Goal: Task Accomplishment & Management: Manage account settings

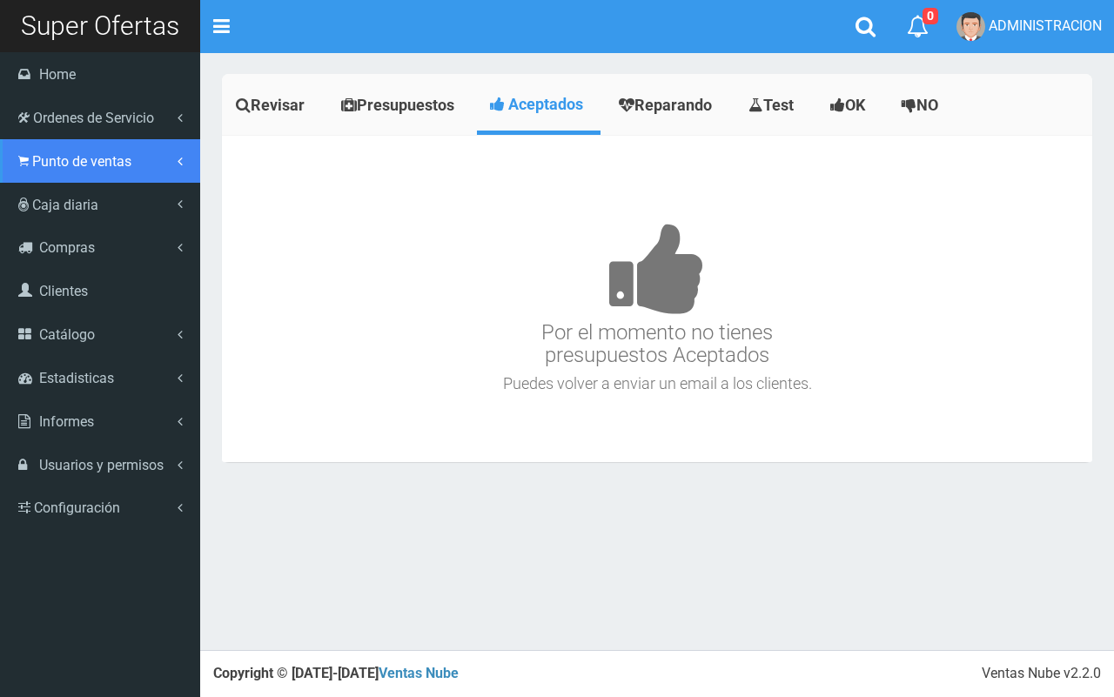
click at [59, 161] on span "Punto de ventas" at bounding box center [81, 161] width 99 height 17
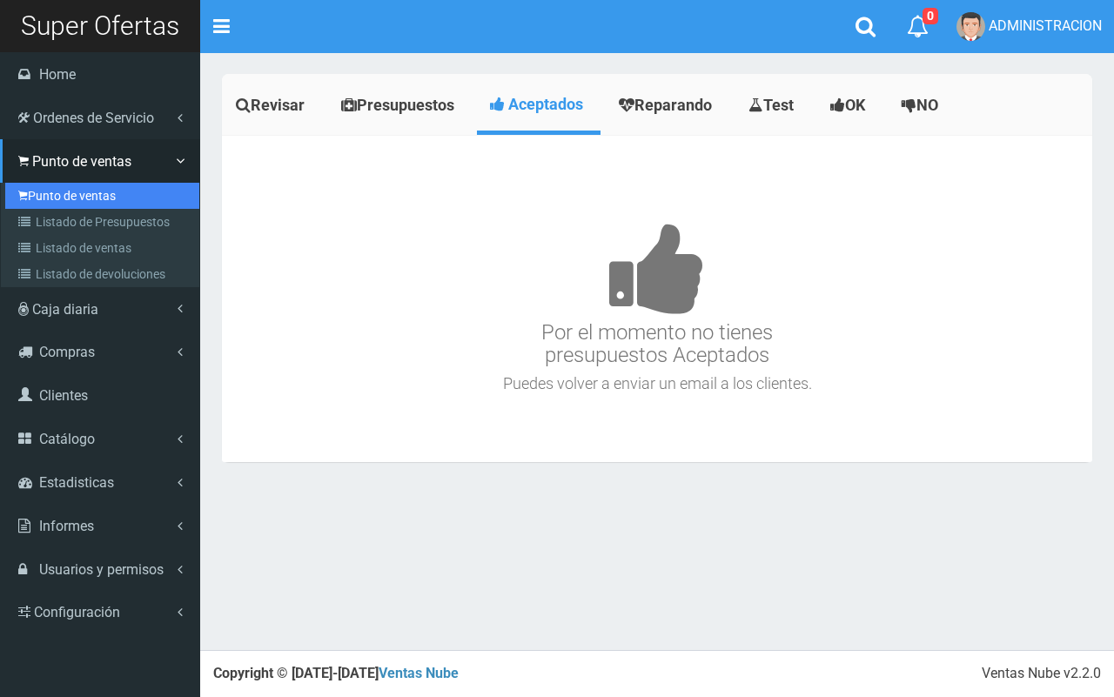
click at [68, 197] on link "Punto de ventas" at bounding box center [102, 196] width 194 height 26
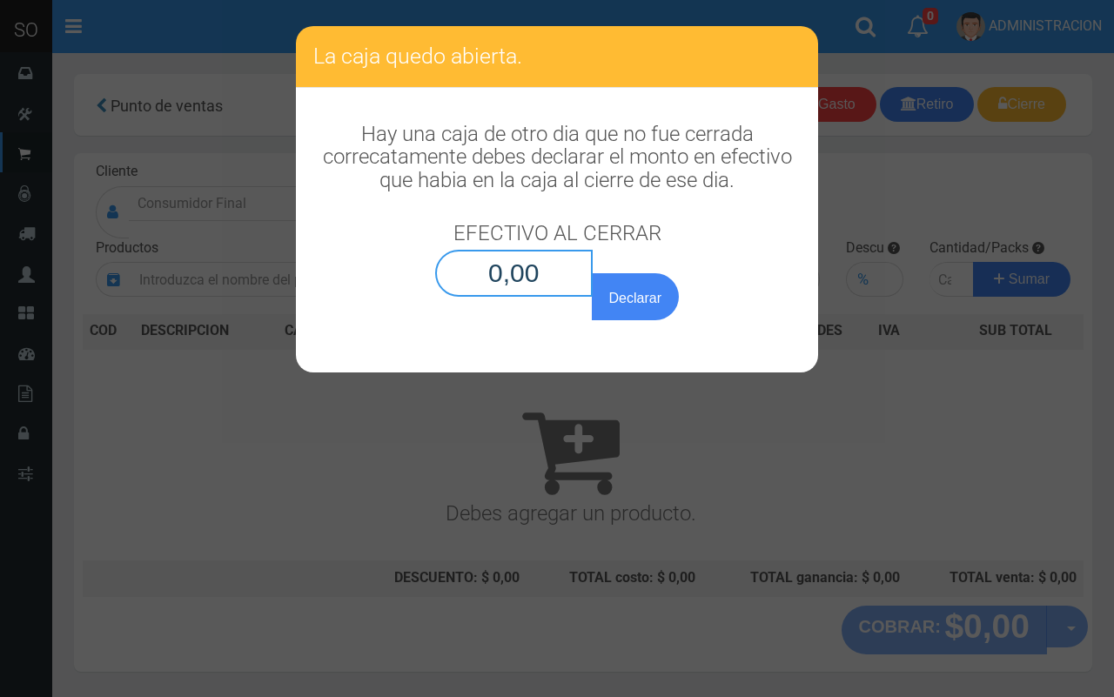
click at [551, 280] on input "0,00" at bounding box center [514, 273] width 158 height 47
type input "0,01"
click at [592, 273] on button "Declarar" at bounding box center [635, 296] width 87 height 47
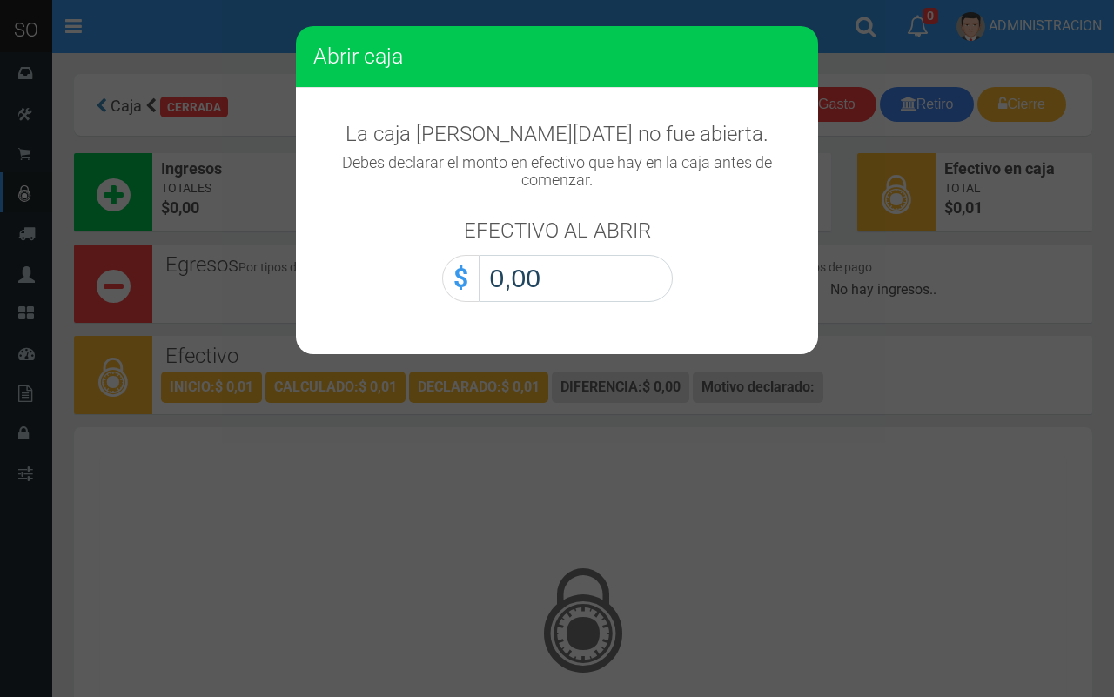
click at [632, 290] on input "0,00" at bounding box center [576, 278] width 194 height 47
type input "0,01"
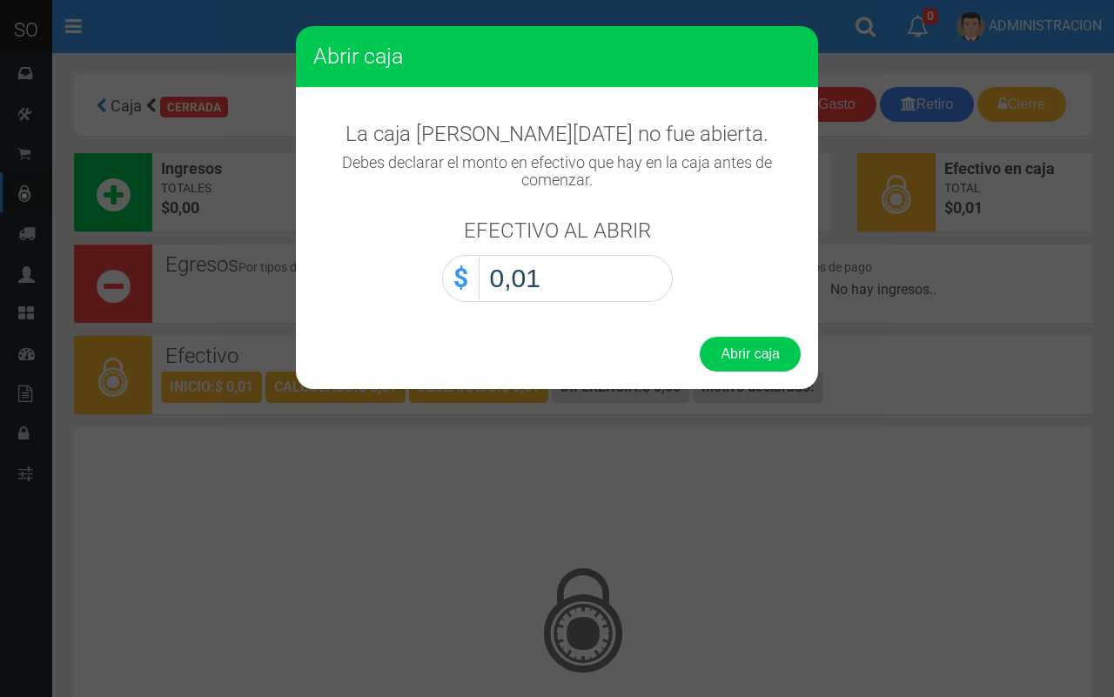
click at [700, 337] on button "Abrir caja" at bounding box center [750, 354] width 101 height 35
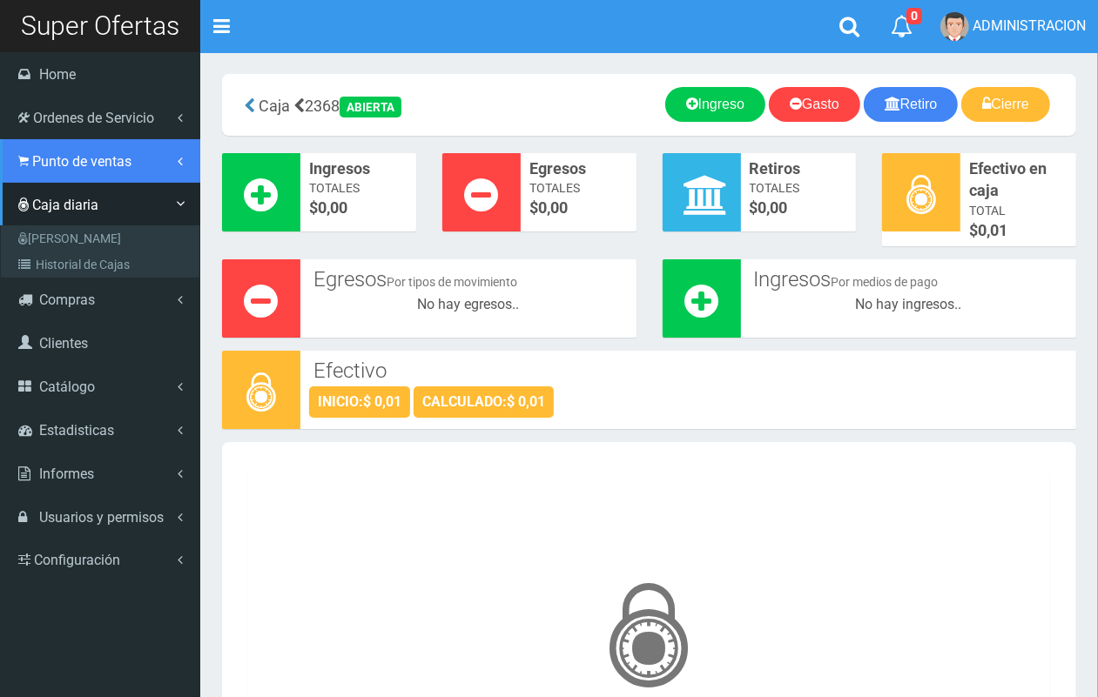
click at [44, 174] on link "Punto de ventas" at bounding box center [100, 161] width 200 height 44
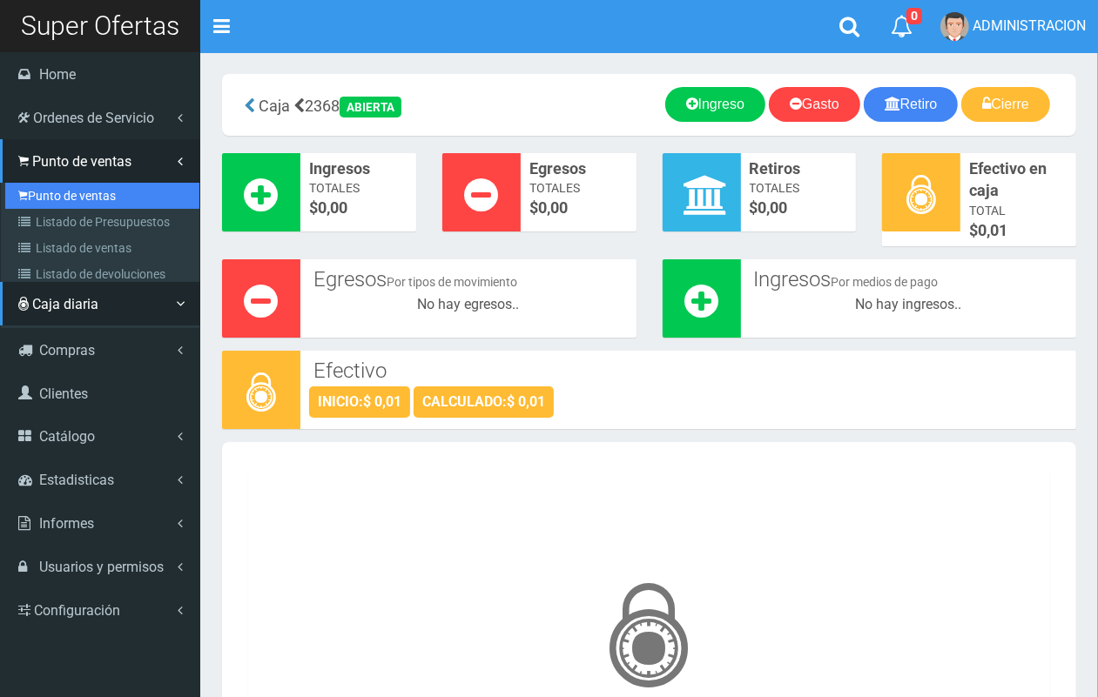
click at [71, 202] on link "Punto de ventas" at bounding box center [102, 196] width 194 height 26
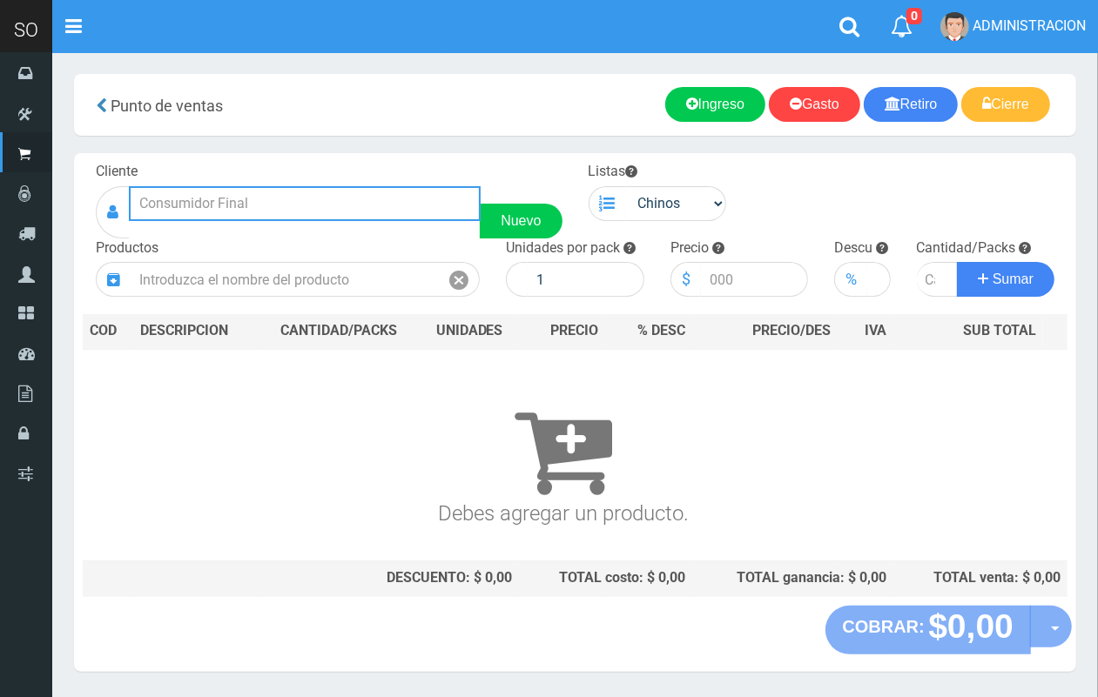
click at [253, 211] on input "text" at bounding box center [305, 203] width 352 height 35
drag, startPoint x: 184, startPoint y: 207, endPoint x: 107, endPoint y: 212, distance: 76.7
click at [107, 212] on div "mati Nuevo" at bounding box center [329, 212] width 467 height 52
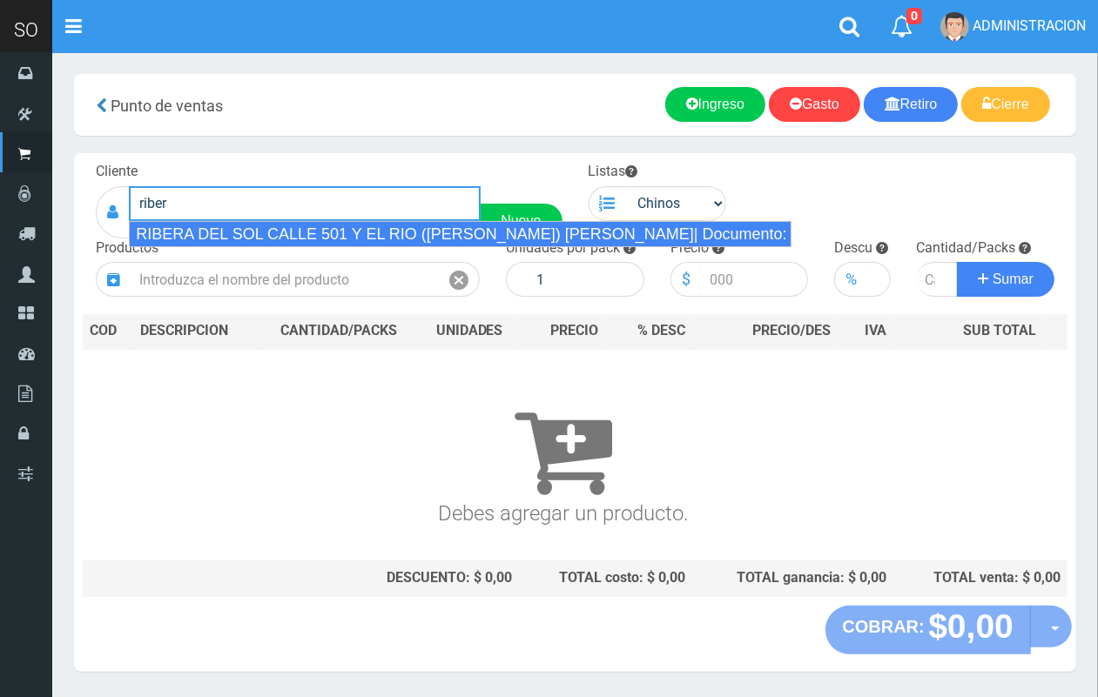
click at [198, 245] on div "RIBERA DEL SOL CALLE 501 Y EL RIO (MATIAS) GILES| Documento: 5124847 | Teléfono:" at bounding box center [460, 234] width 662 height 26
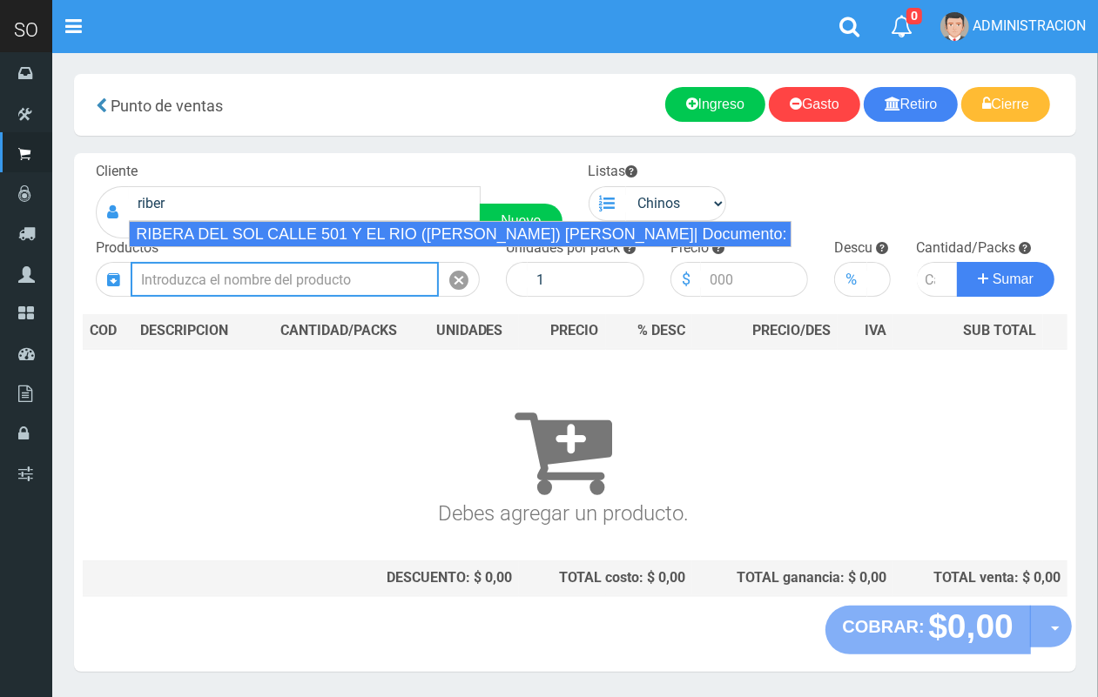
type input "RIBERA DEL SOL CALLE 501 Y EL RIO (MATIAS) GILES| Documento: 5124847 | Teléfono:"
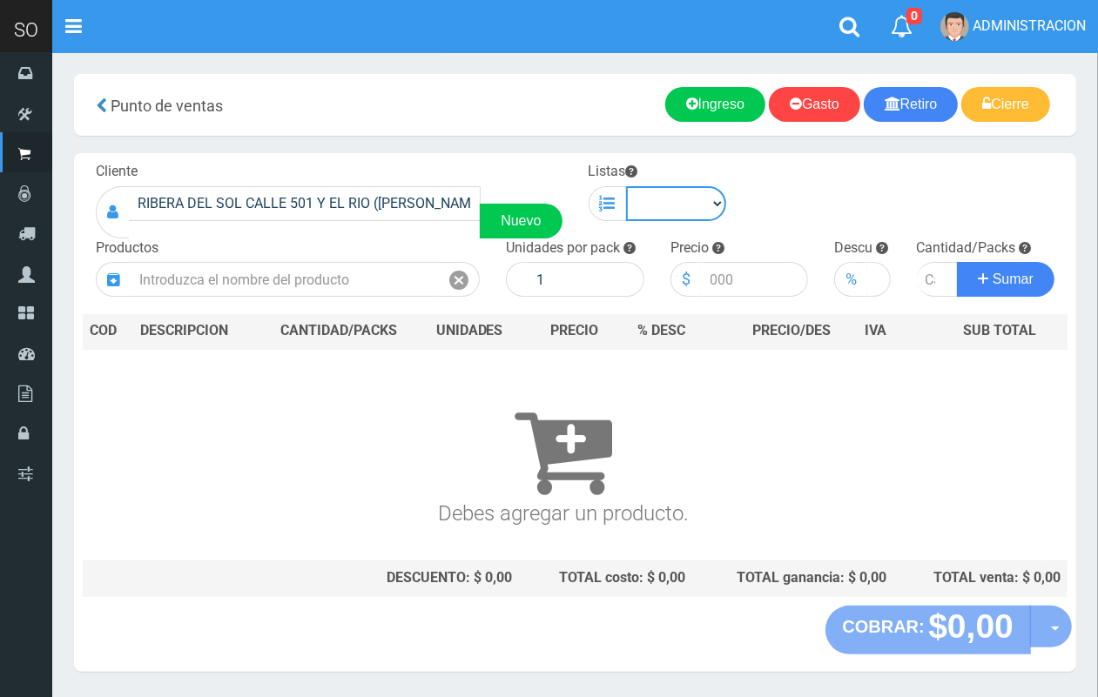
drag, startPoint x: 685, startPoint y: 210, endPoint x: 686, endPoint y: 218, distance: 8.7
click at [685, 210] on select "Chinos . ." at bounding box center [676, 203] width 101 height 35
select select "1"
click at [626, 186] on select "Chinos . ." at bounding box center [676, 203] width 101 height 35
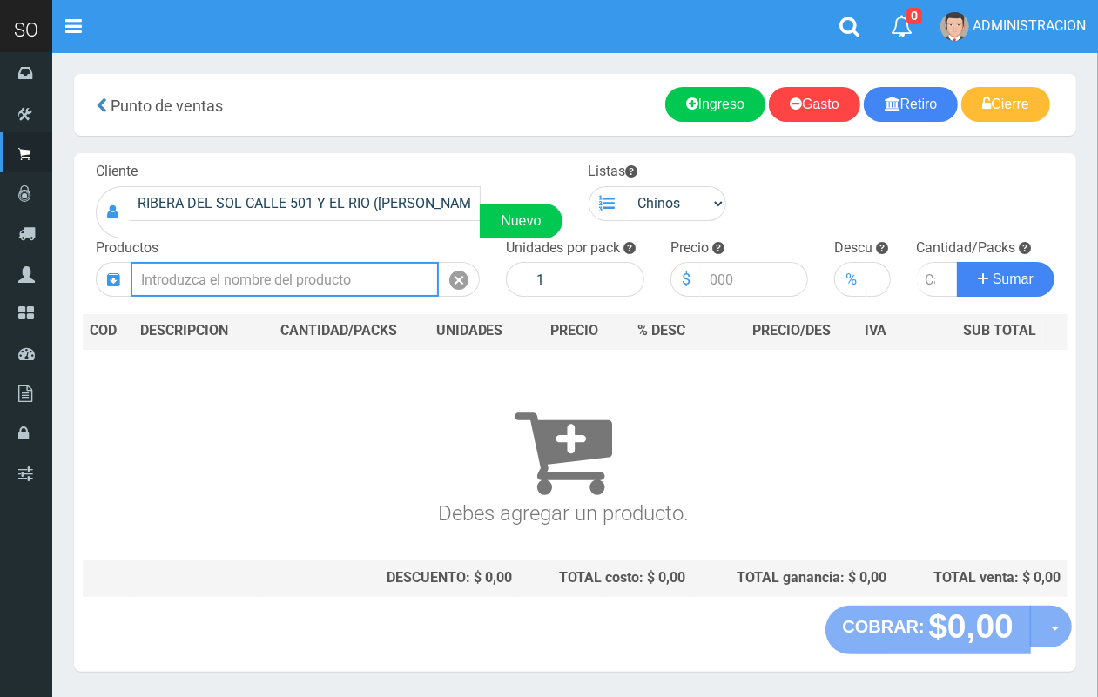
drag, startPoint x: 319, startPoint y: 281, endPoint x: 245, endPoint y: 44, distance: 247.8
click at [312, 272] on input "text" at bounding box center [285, 279] width 308 height 35
type input "ñ"
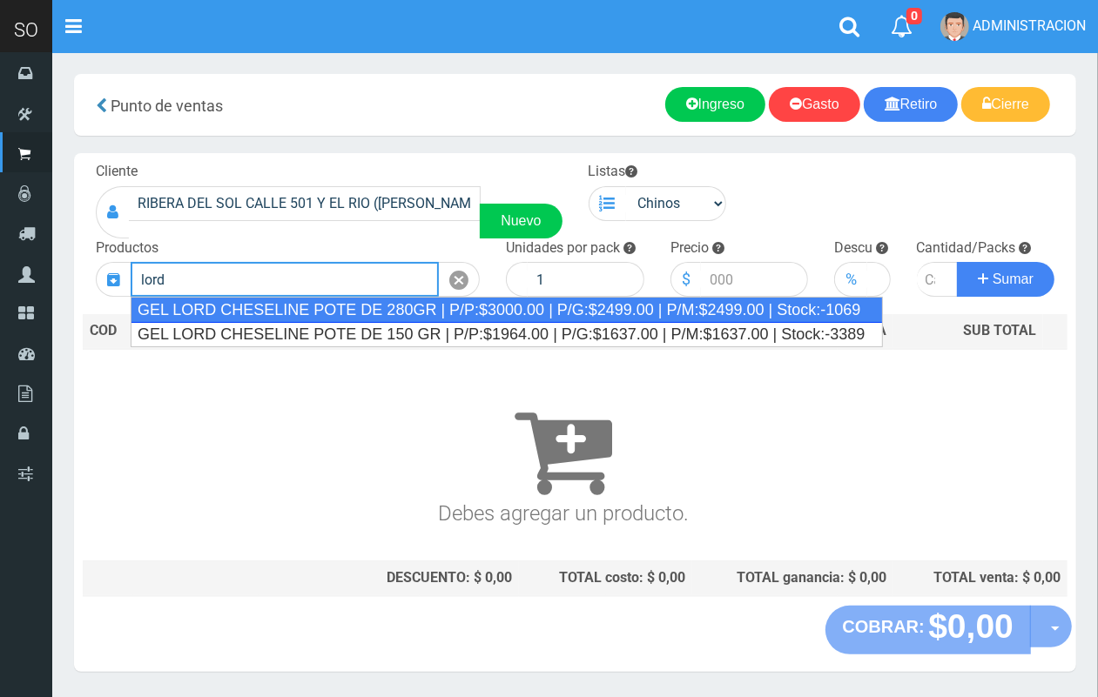
click at [237, 314] on div "GEL LORD CHESELINE POTE DE 280GR | P/P:$3000.00 | P/G:$2499.00 | P/M:$2499.00 |…" at bounding box center [507, 310] width 752 height 26
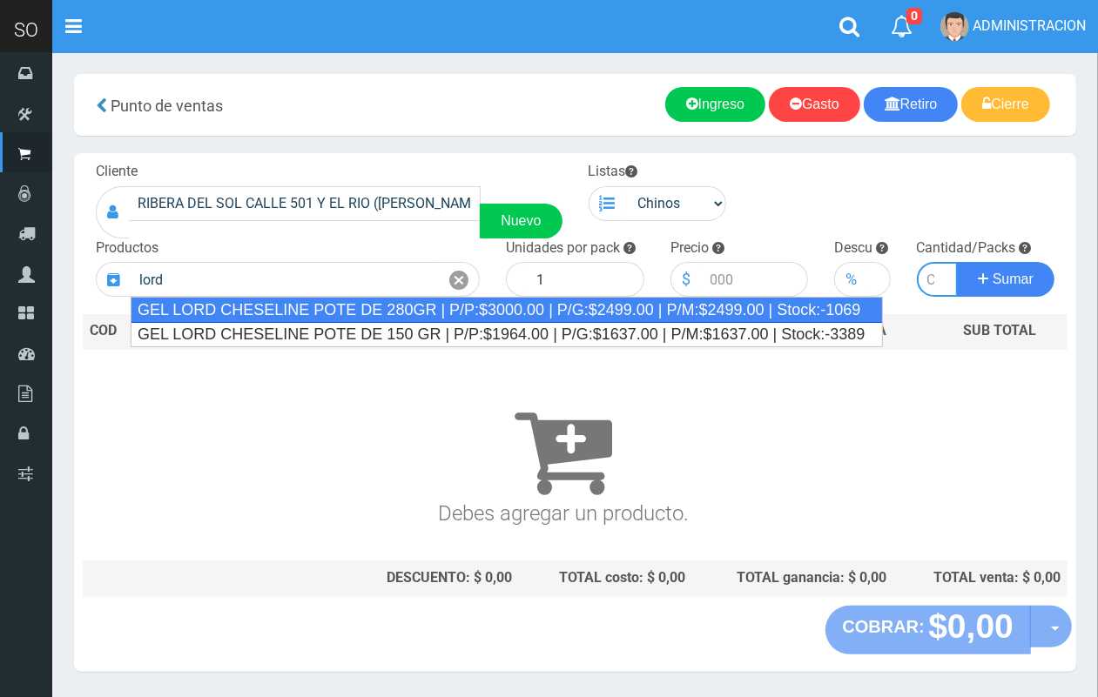
type input "GEL LORD CHESELINE POTE DE 280GR | P/P:$3000.00 | P/G:$2499.00 | P/M:$2499.00 |…"
type input "6"
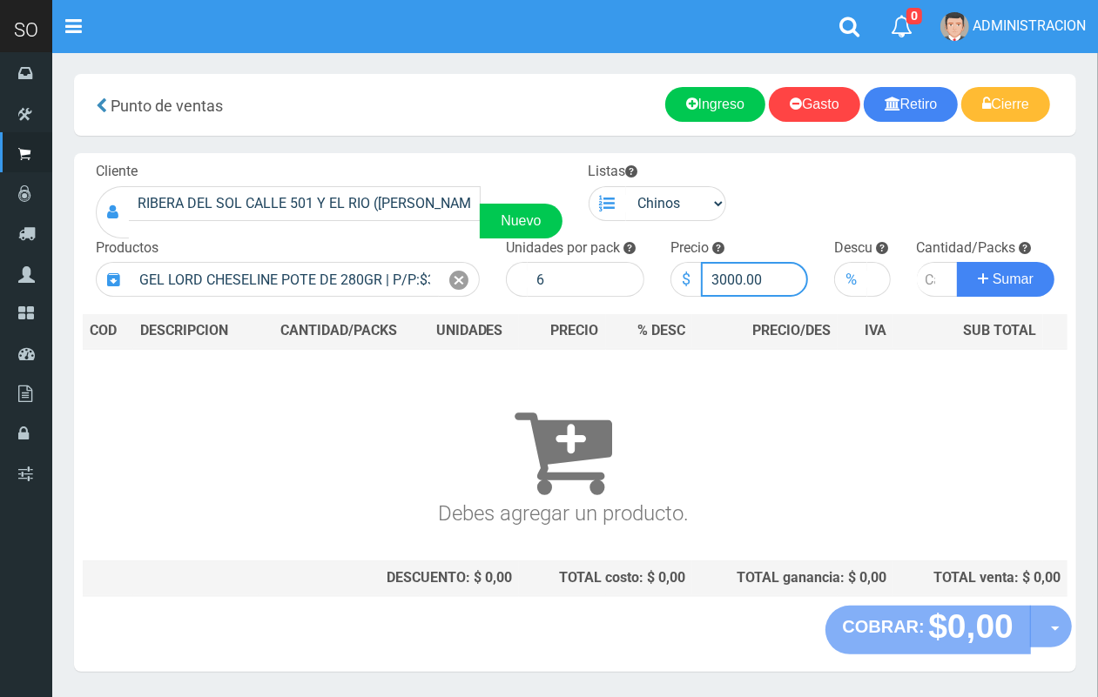
drag, startPoint x: 741, startPoint y: 277, endPoint x: 727, endPoint y: 275, distance: 14.0
click at [727, 275] on input "3000.00" at bounding box center [755, 279] width 108 height 35
type input "3042.00"
click at [923, 277] on input "number" at bounding box center [938, 279] width 42 height 35
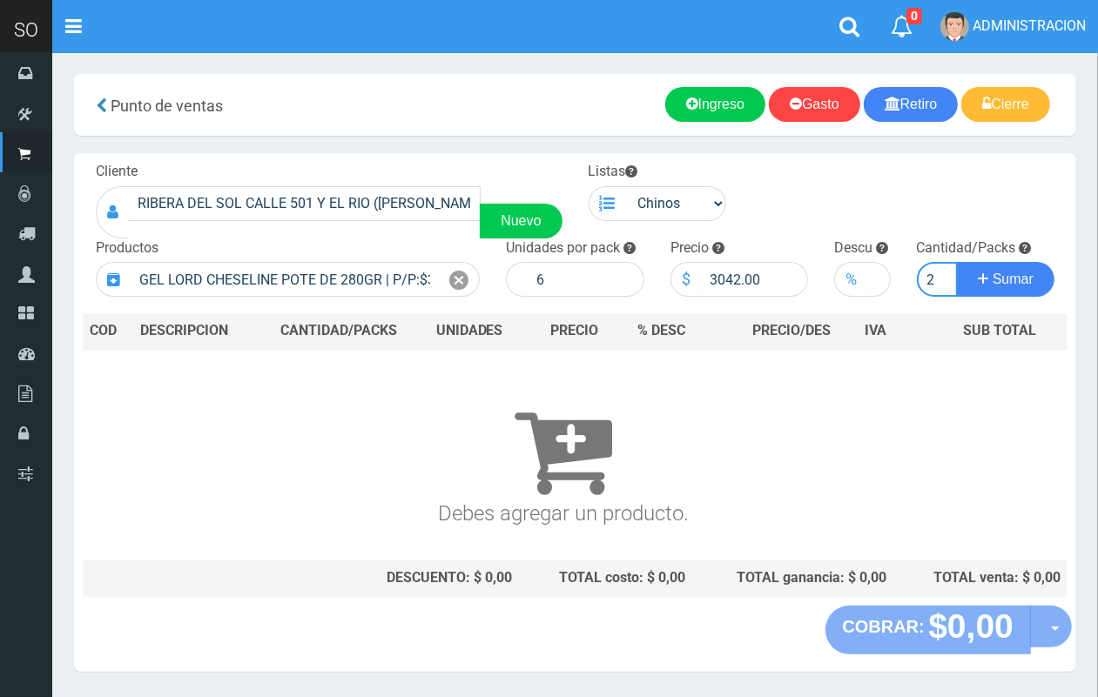
type input "2"
click at [957, 262] on button "Sumar" at bounding box center [1005, 279] width 97 height 35
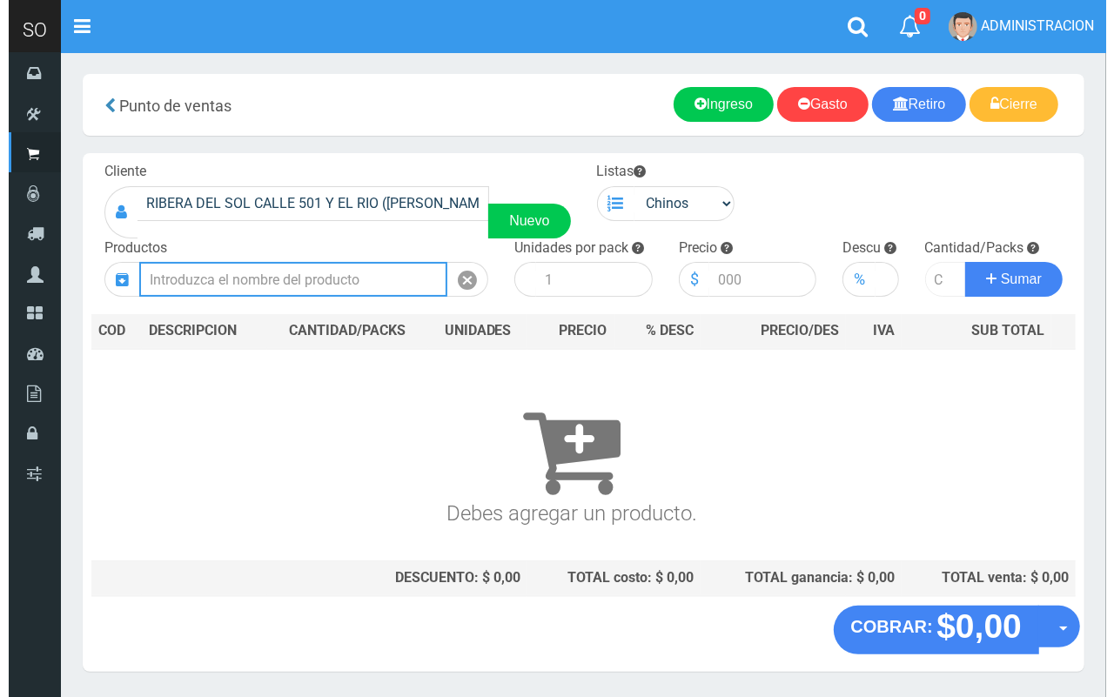
scroll to position [0, 0]
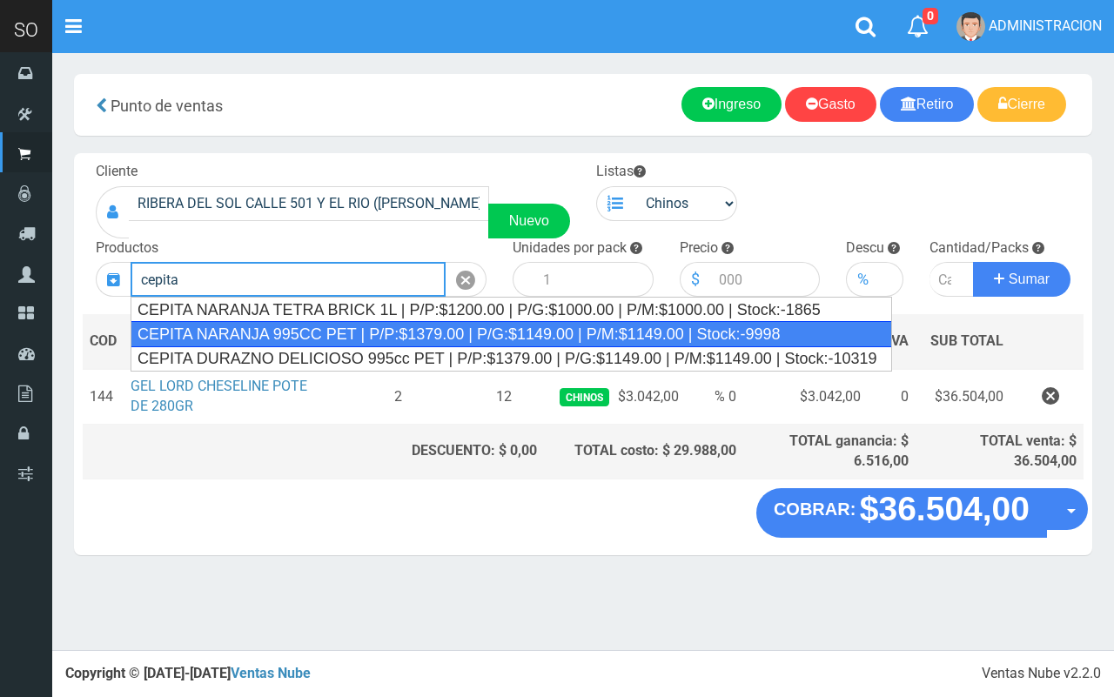
click at [336, 332] on div "CEPITA NARANJA 995CC PET | P/P:$1379.00 | P/G:$1149.00 | P/M:$1149.00 | Stock:-…" at bounding box center [512, 334] width 762 height 26
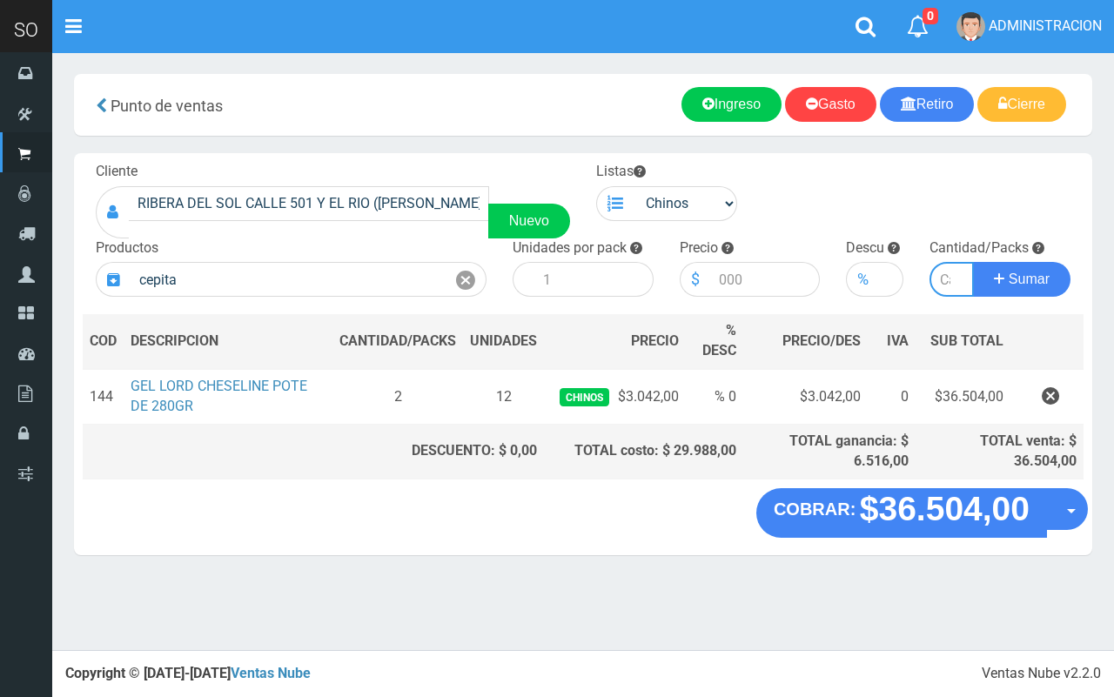
type input "CEPITA NARANJA 995CC PET | P/P:$1379.00 | P/G:$1149.00 | P/M:$1149.00 | Stock:-…"
type input "6"
type input "1379.00"
type input "5"
click at [973, 262] on button "Sumar" at bounding box center [1021, 279] width 97 height 35
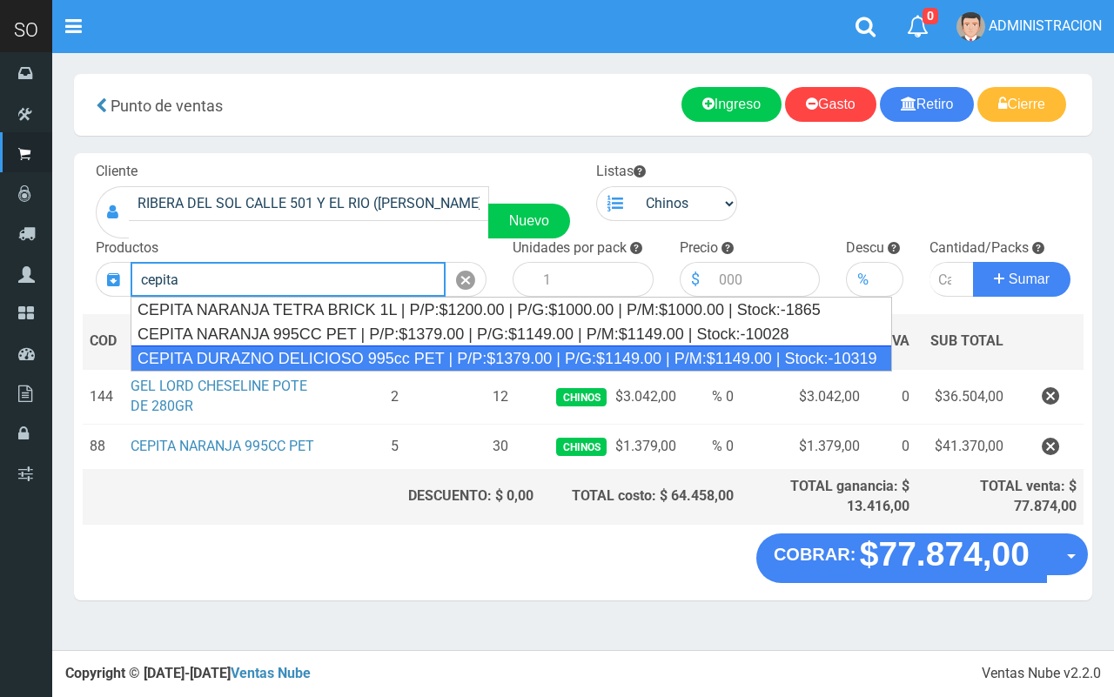
click at [309, 348] on div "CEPITA DURAZNO DELICIOSO 995cc PET | P/P:$1379.00 | P/G:$1149.00 | P/M:$1149.00…" at bounding box center [512, 359] width 762 height 26
type input "CEPITA DURAZNO DELICIOSO 995cc PET | P/P:$1379.00 | P/G:$1149.00 | P/M:$1149.00…"
type input "6"
type input "1379.00"
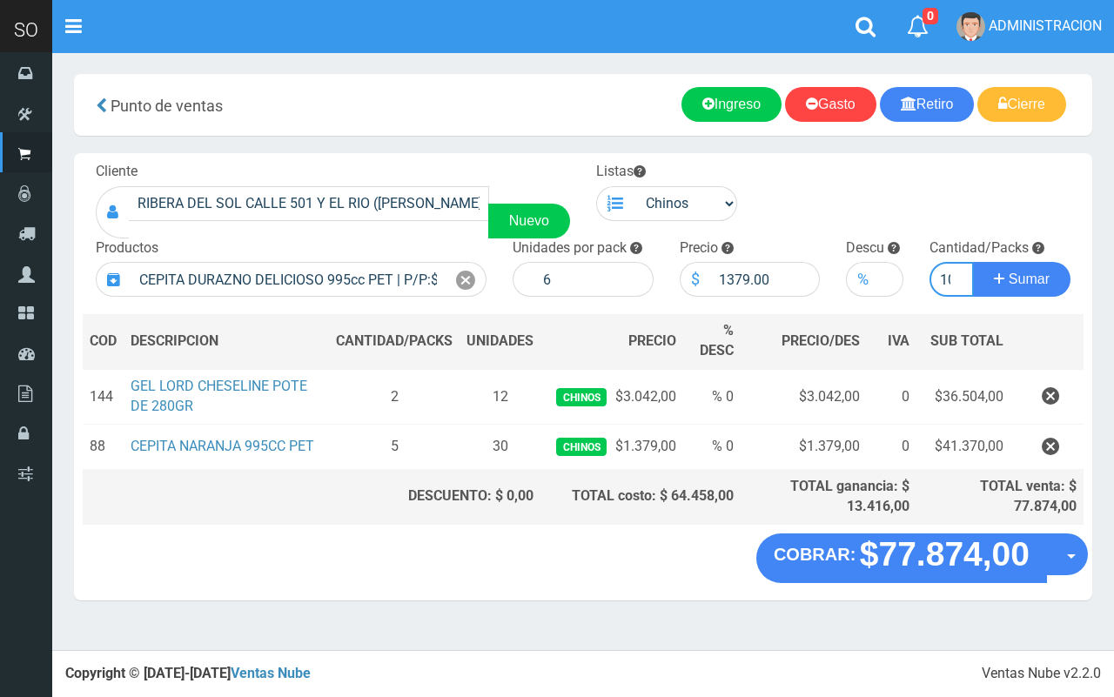
scroll to position [0, 7]
type input "10"
click at [973, 262] on button "Sumar" at bounding box center [1021, 279] width 97 height 35
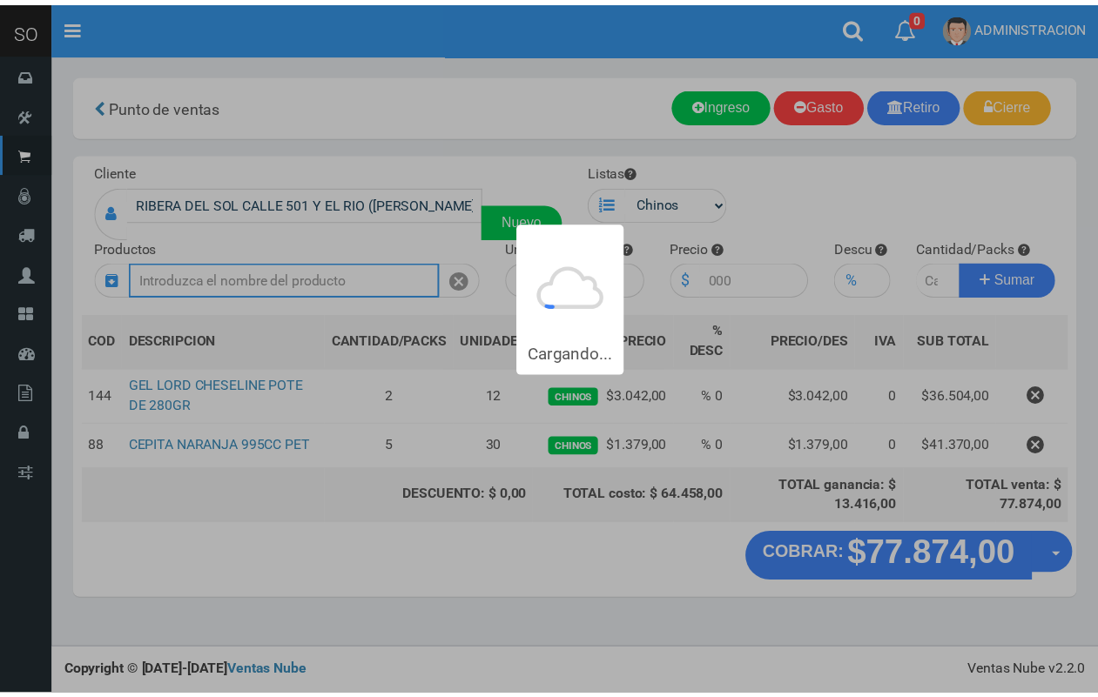
scroll to position [0, 0]
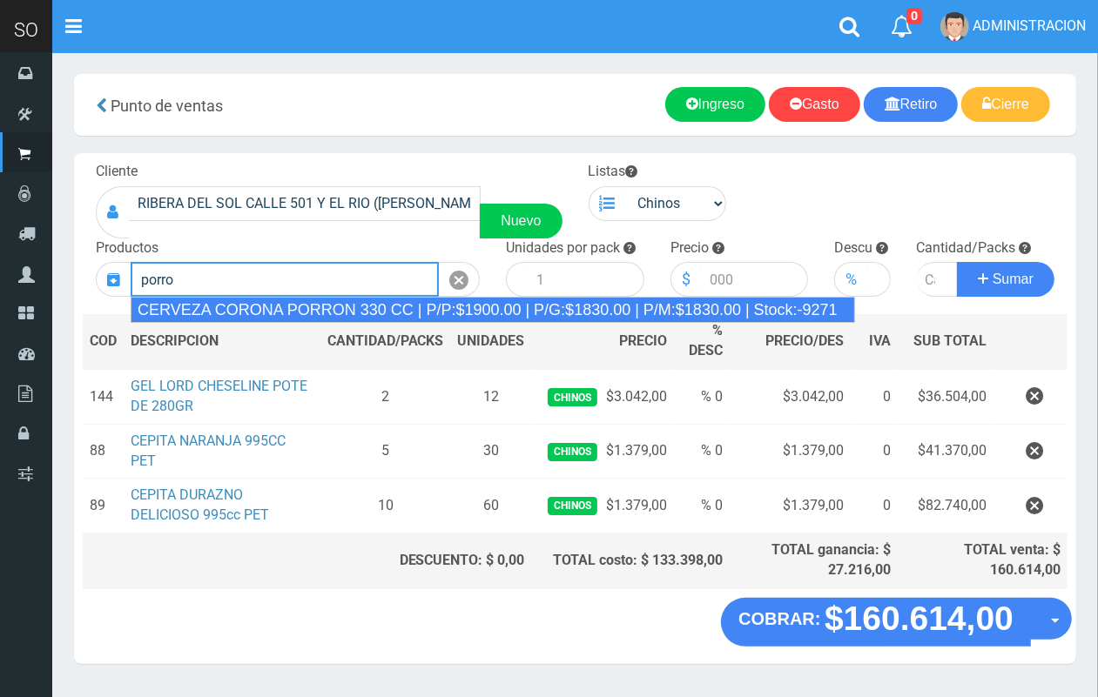
click at [339, 303] on div "CERVEZA CORONA PORRON 330 CC | P/P:$1900.00 | P/G:$1830.00 | P/M:$1830.00 | Sto…" at bounding box center [493, 310] width 724 height 26
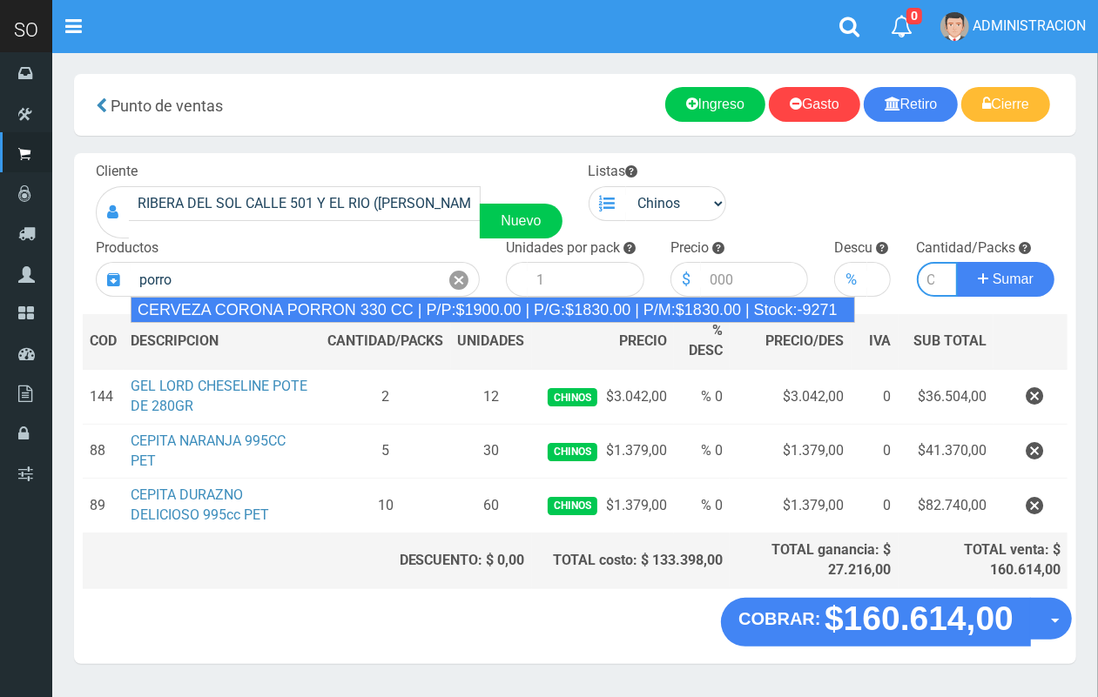
type input "CERVEZA CORONA PORRON 330 CC | P/P:$1900.00 | P/G:$1830.00 | P/M:$1830.00 | Sto…"
type input "24"
type input "1900.00"
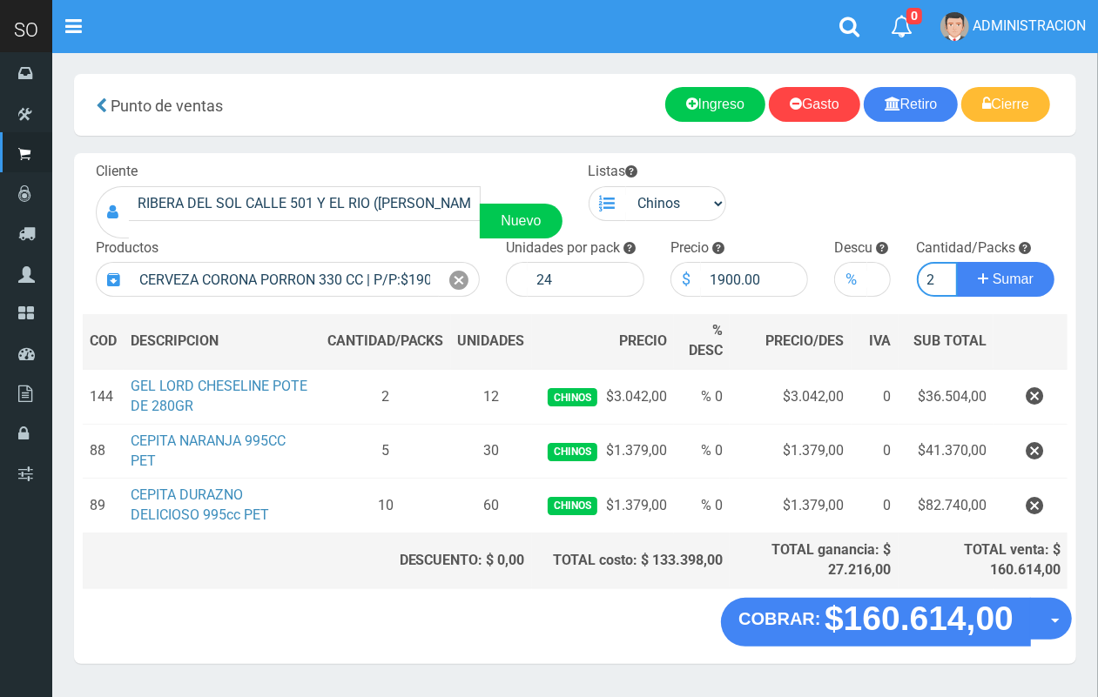
scroll to position [0, 2]
type input "2"
click at [957, 262] on button "Sumar" at bounding box center [1005, 279] width 97 height 35
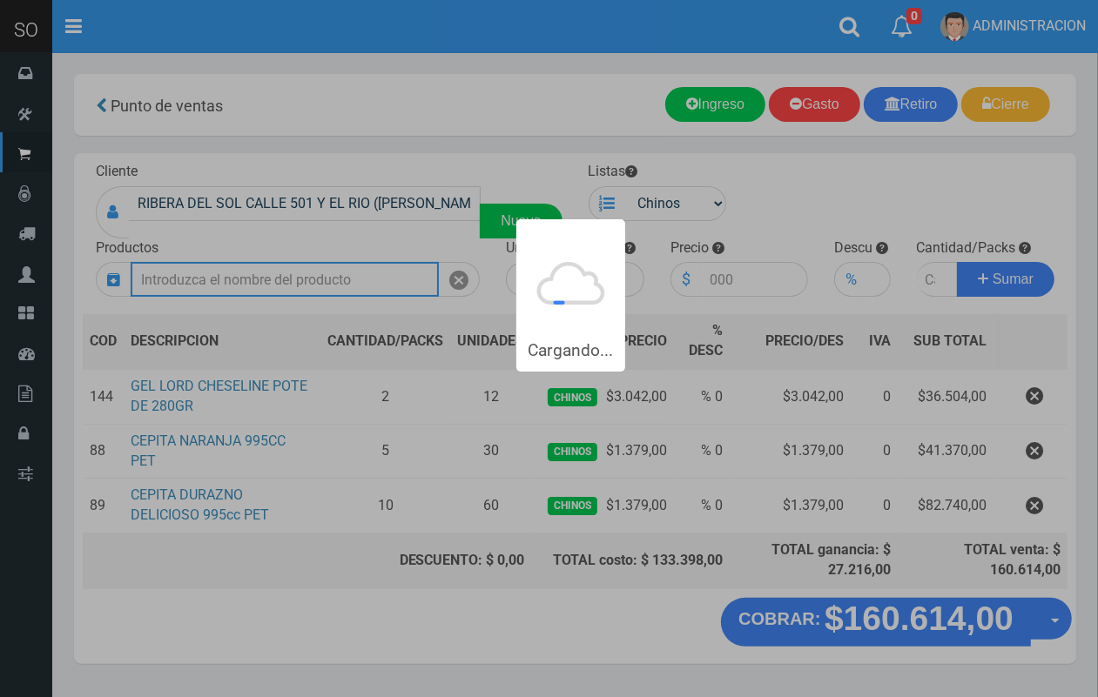
scroll to position [0, 0]
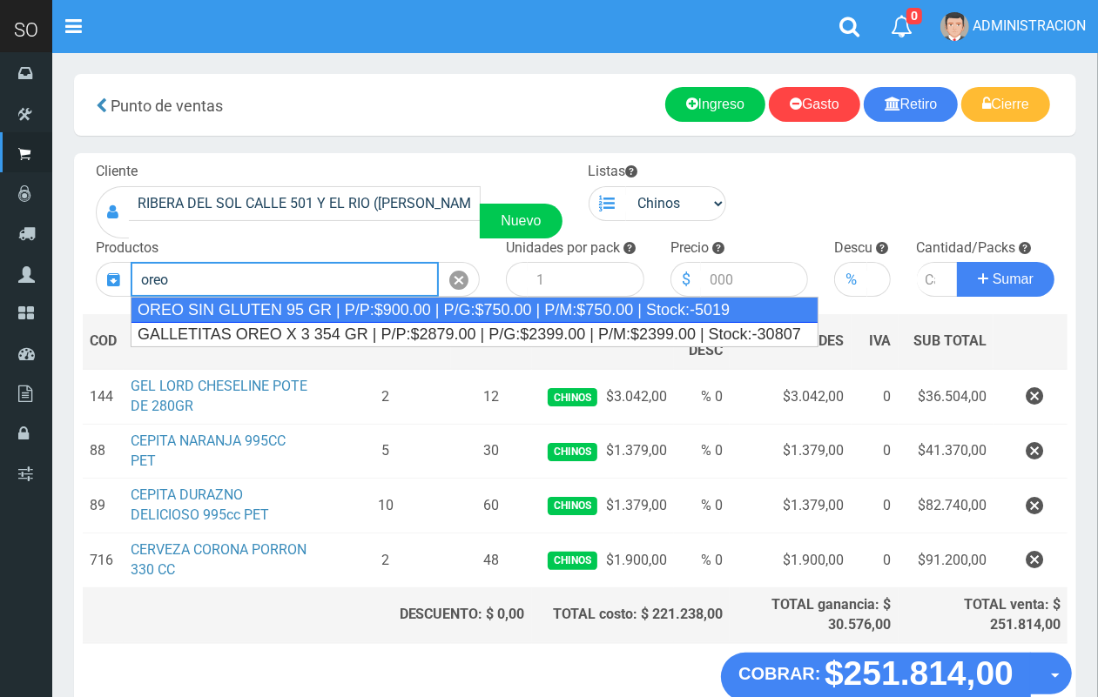
click at [287, 305] on div "OREO SIN GLUTEN 95 GR | P/P:$900.00 | P/G:$750.00 | P/M:$750.00 | Stock:-5019" at bounding box center [475, 310] width 688 height 26
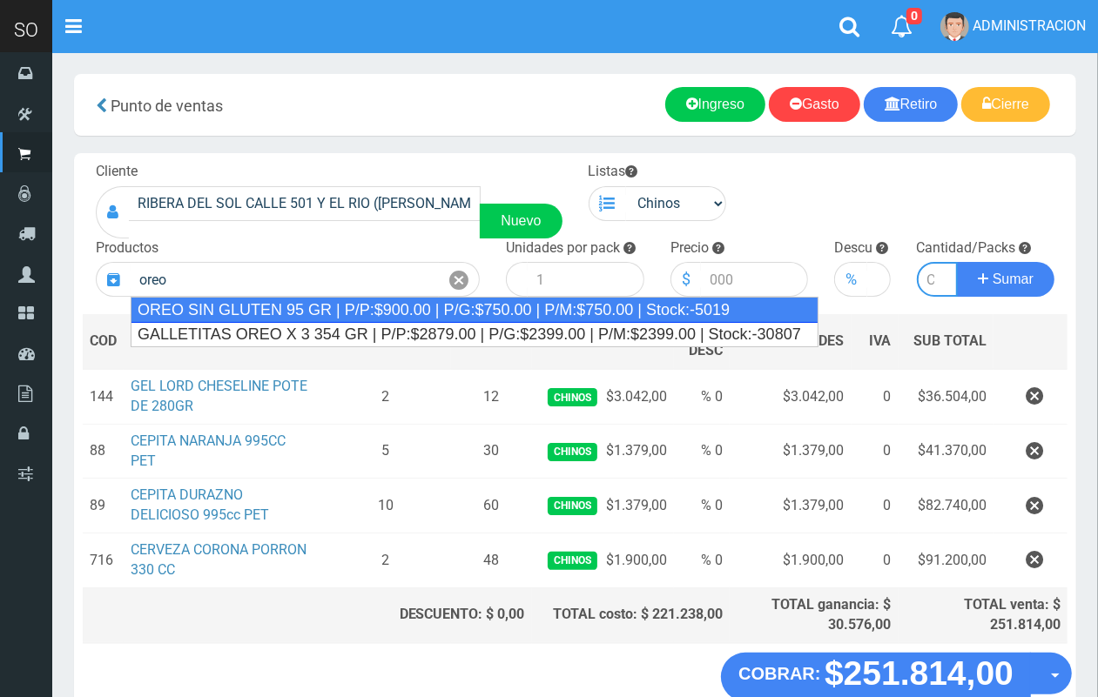
type input "OREO SIN GLUTEN 95 GR | P/P:$900.00 | P/G:$750.00 | P/M:$750.00 | Stock:-5019"
type input "24"
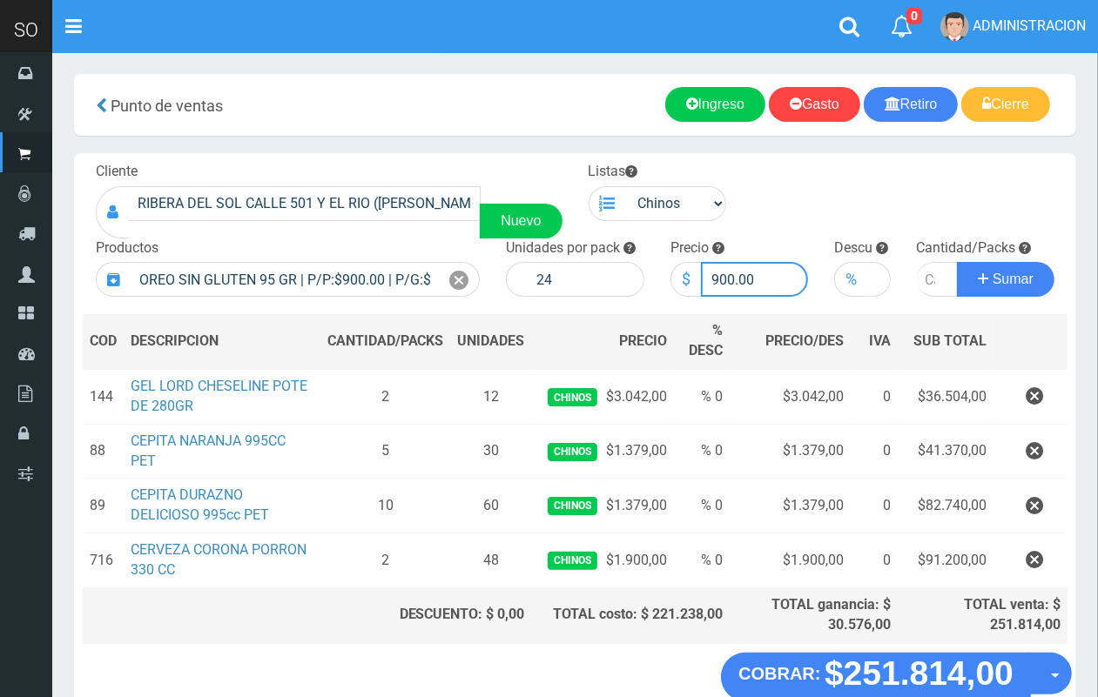
click at [719, 280] on input "900.00" at bounding box center [755, 279] width 108 height 35
type input "800.00"
click at [924, 281] on input "number" at bounding box center [938, 279] width 42 height 35
type input "3"
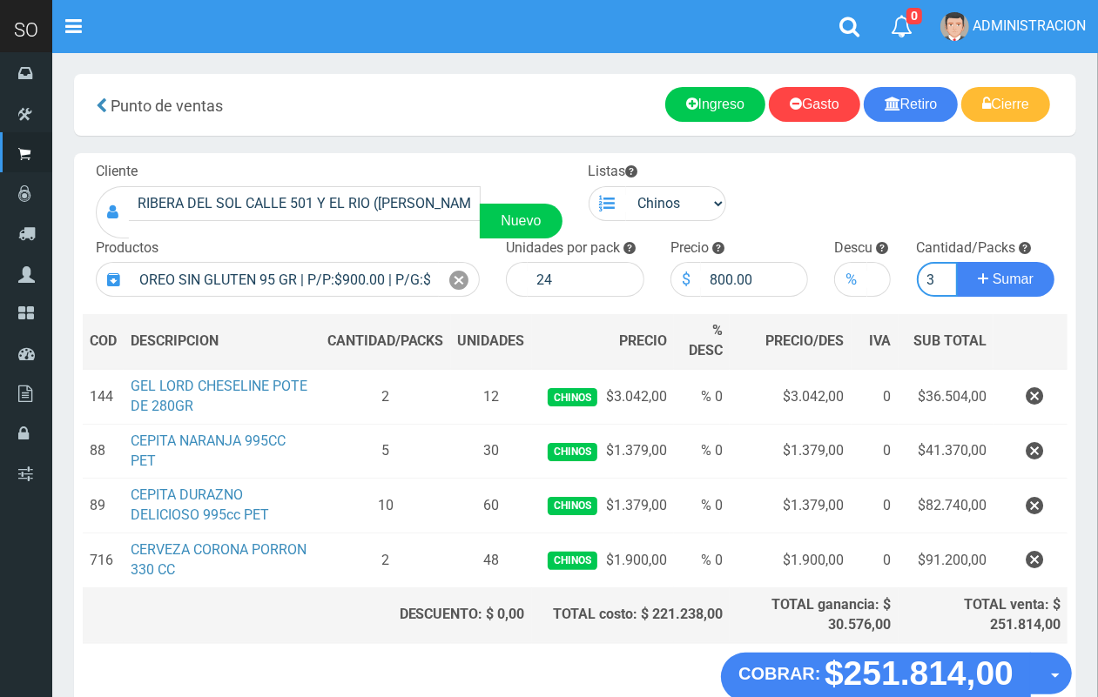
click at [957, 262] on button "Sumar" at bounding box center [1005, 279] width 97 height 35
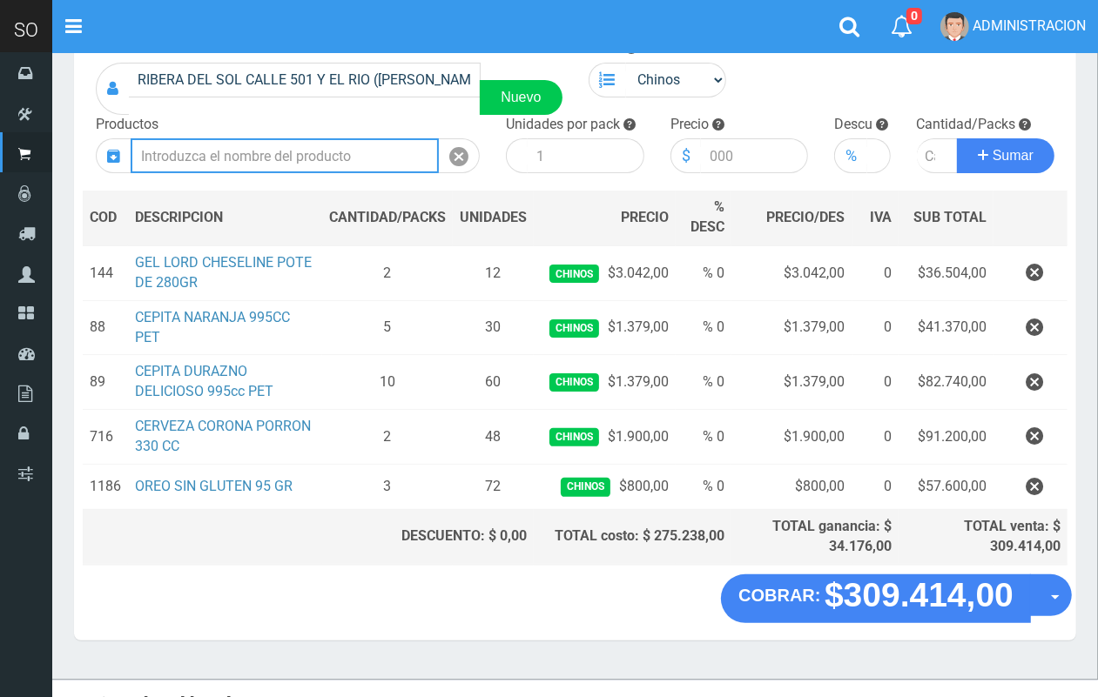
scroll to position [145, 0]
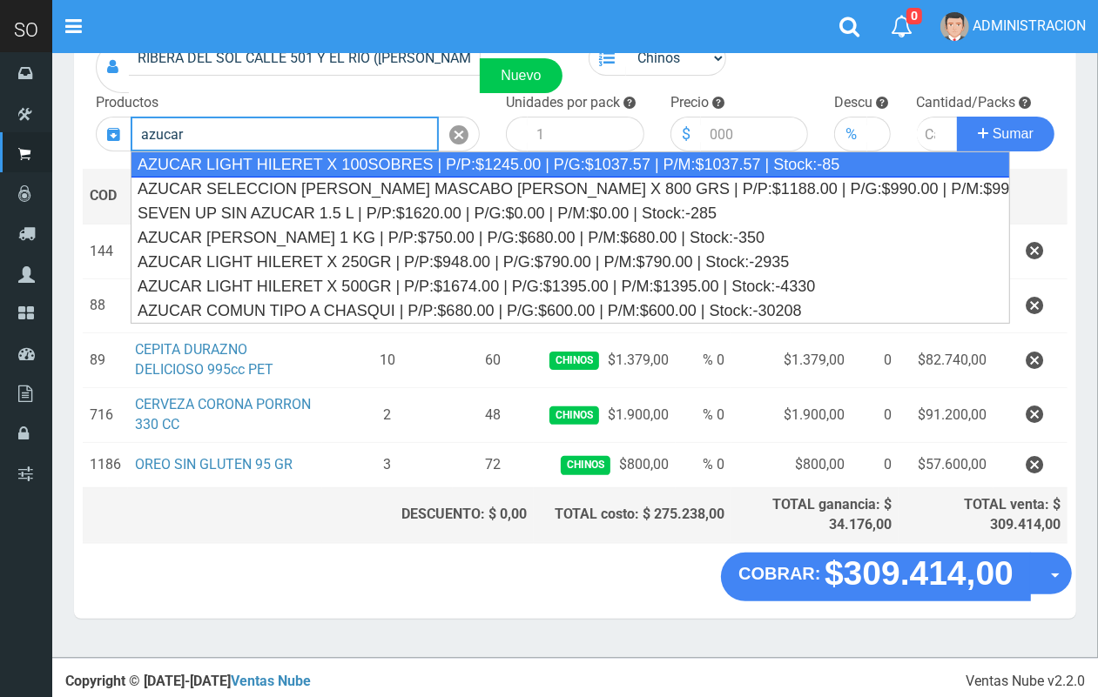
drag, startPoint x: 206, startPoint y: 167, endPoint x: 203, endPoint y: 136, distance: 31.5
click at [206, 168] on div "AZUCAR LIGHT HILERET X 100SOBRES | P/P:$1245.00 | P/G:$1037.57 | P/M:$1037.57 |…" at bounding box center [570, 164] width 879 height 26
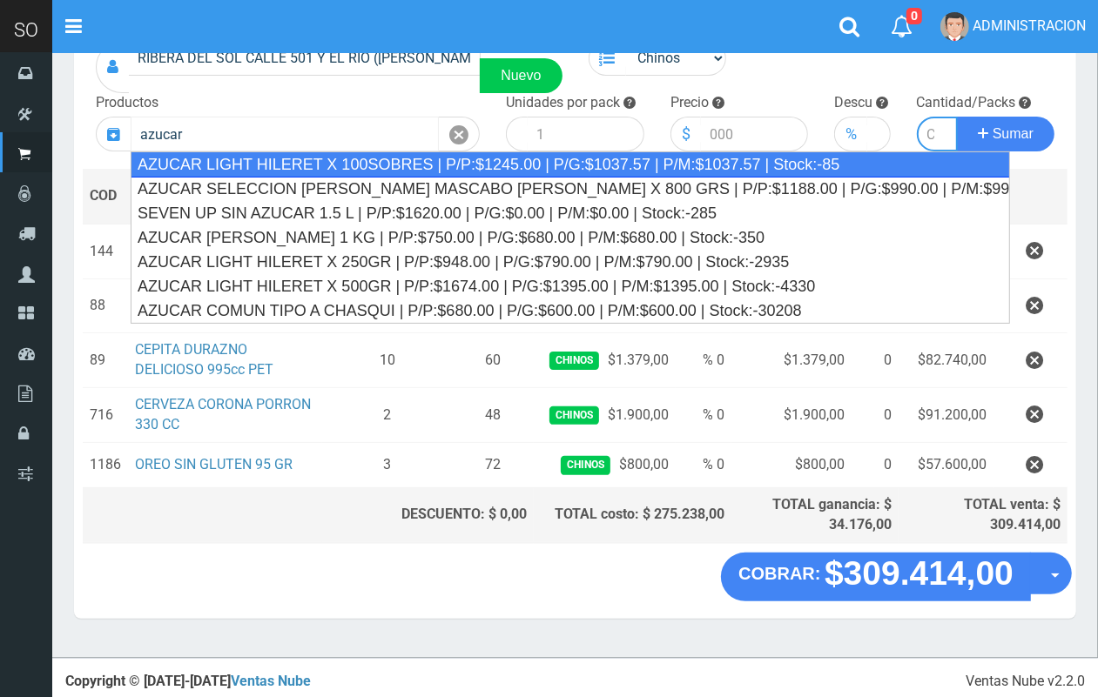
type input "AZUCAR LIGHT HILERET X 100SOBRES | P/P:$1245.00 | P/G:$1037.57 | P/M:$1037.57 |…"
type input "8"
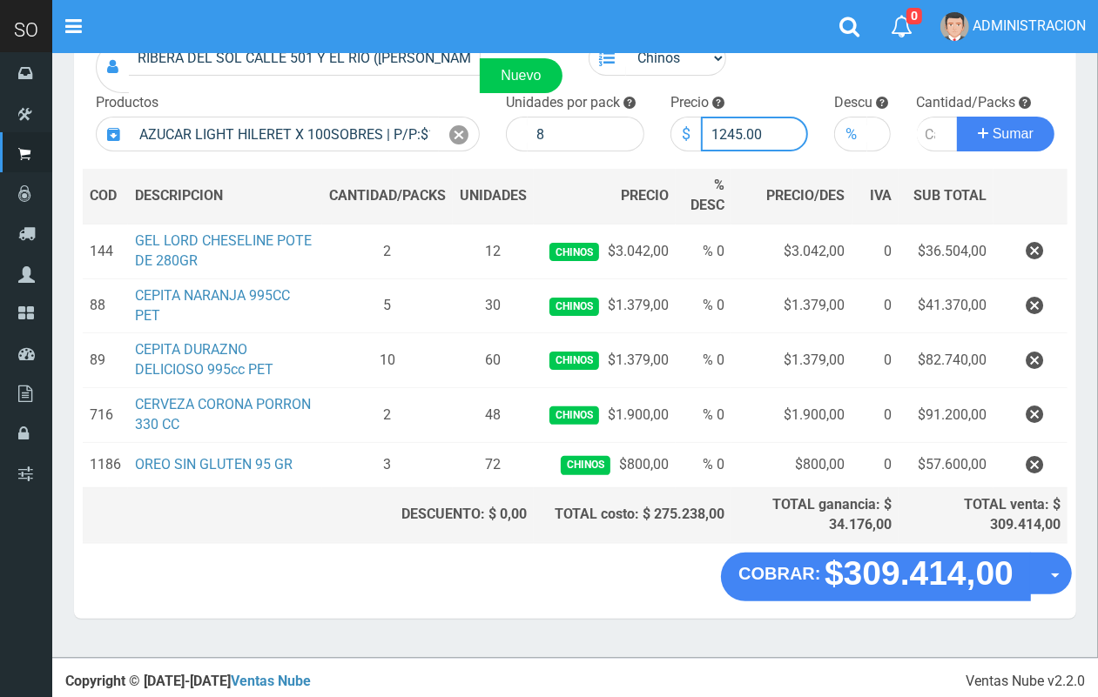
drag, startPoint x: 740, startPoint y: 131, endPoint x: 720, endPoint y: 128, distance: 20.3
click at [720, 128] on input "1245.00" at bounding box center [755, 134] width 108 height 35
type input "1150.00"
click at [928, 132] on input "number" at bounding box center [938, 134] width 42 height 35
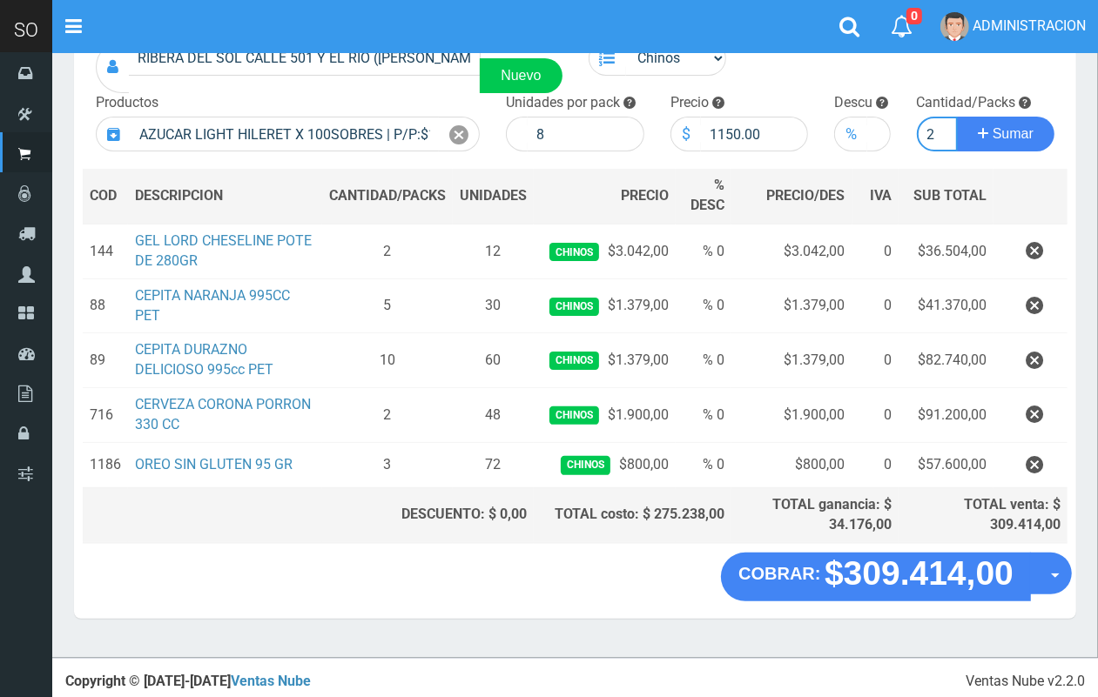
type input "2"
click at [957, 117] on button "Sumar" at bounding box center [1005, 134] width 97 height 35
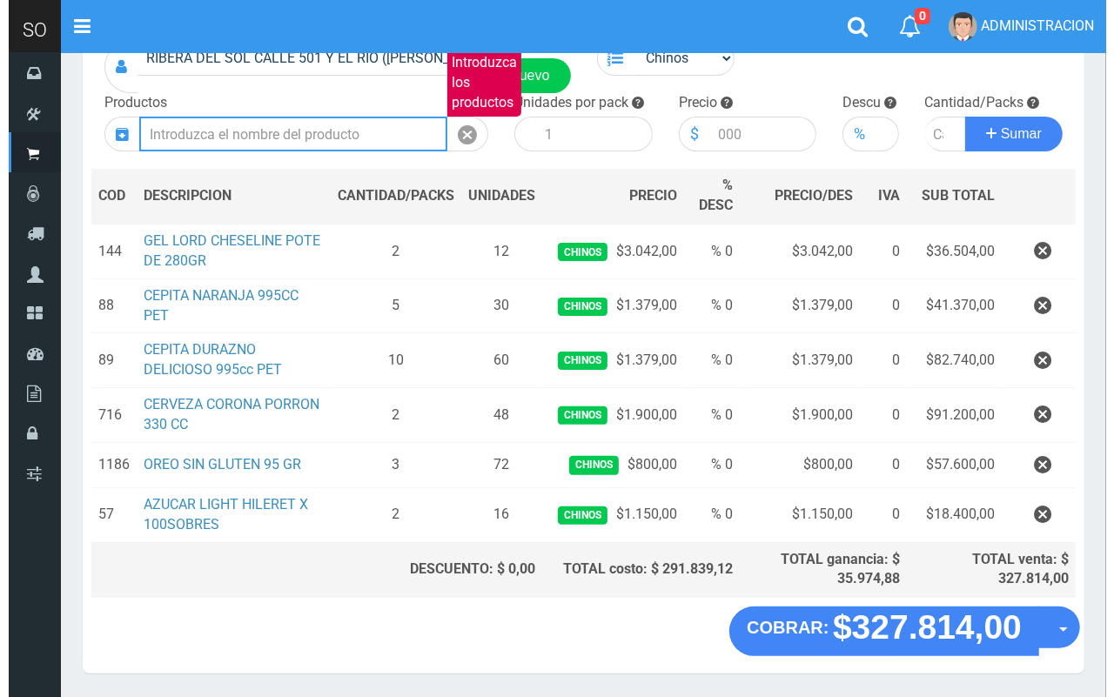
scroll to position [200, 0]
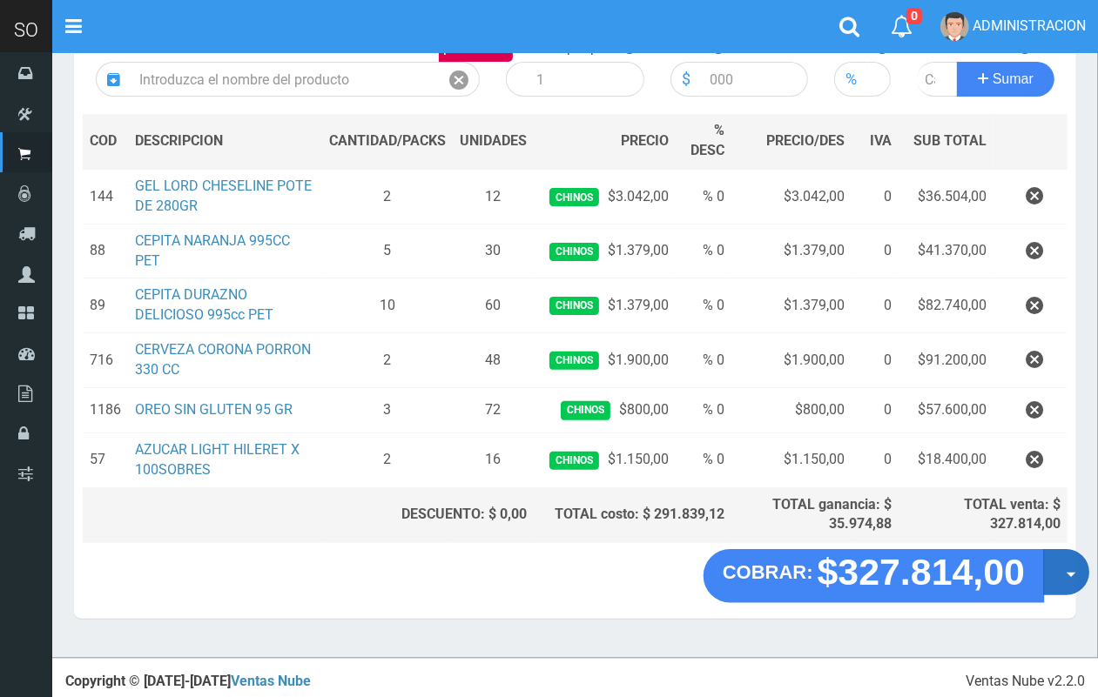
click at [1062, 577] on button "Opciones" at bounding box center [1066, 572] width 46 height 46
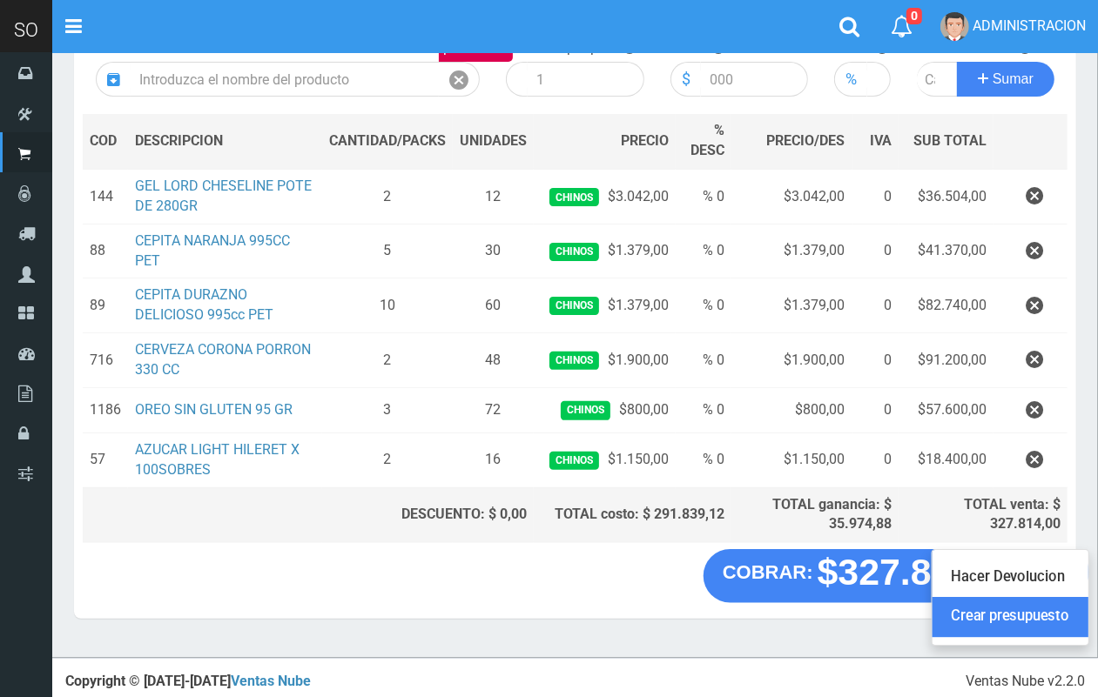
click at [1060, 615] on link "Crear presupuesto" at bounding box center [1010, 618] width 156 height 40
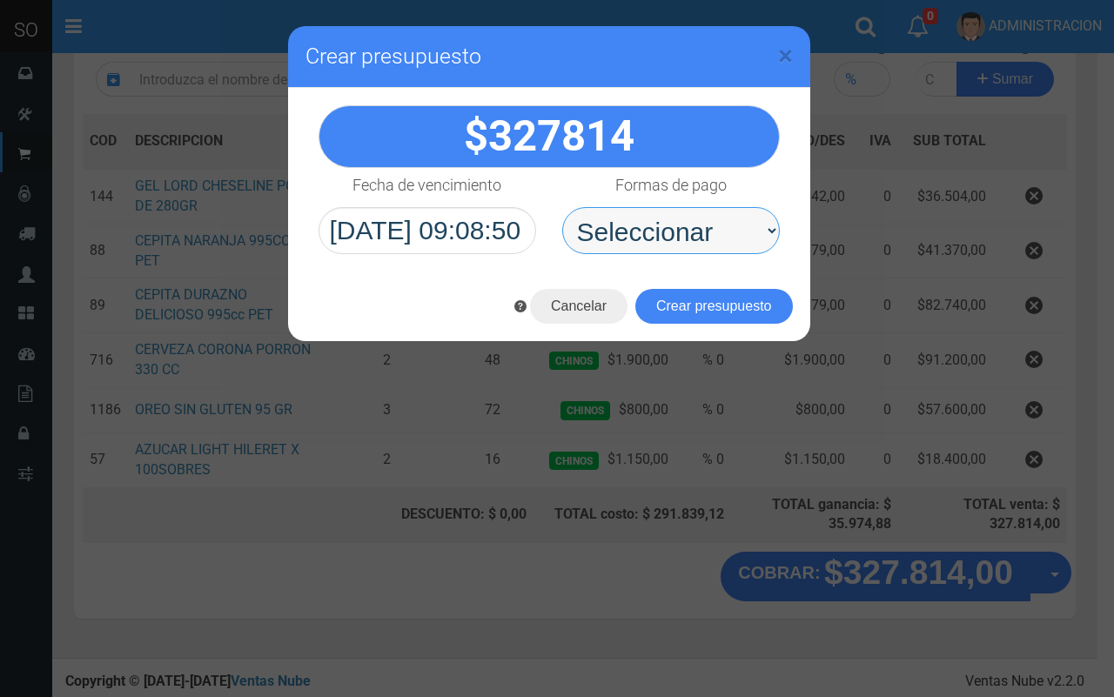
drag, startPoint x: 638, startPoint y: 227, endPoint x: 646, endPoint y: 251, distance: 24.8
click at [638, 227] on select "Seleccionar Efectivo Tarjeta de Crédito Depósito Débito" at bounding box center [671, 230] width 218 height 47
select select "Efectivo"
click at [562, 207] on select "Seleccionar Efectivo Tarjeta de Crédito Depósito Débito" at bounding box center [671, 230] width 218 height 47
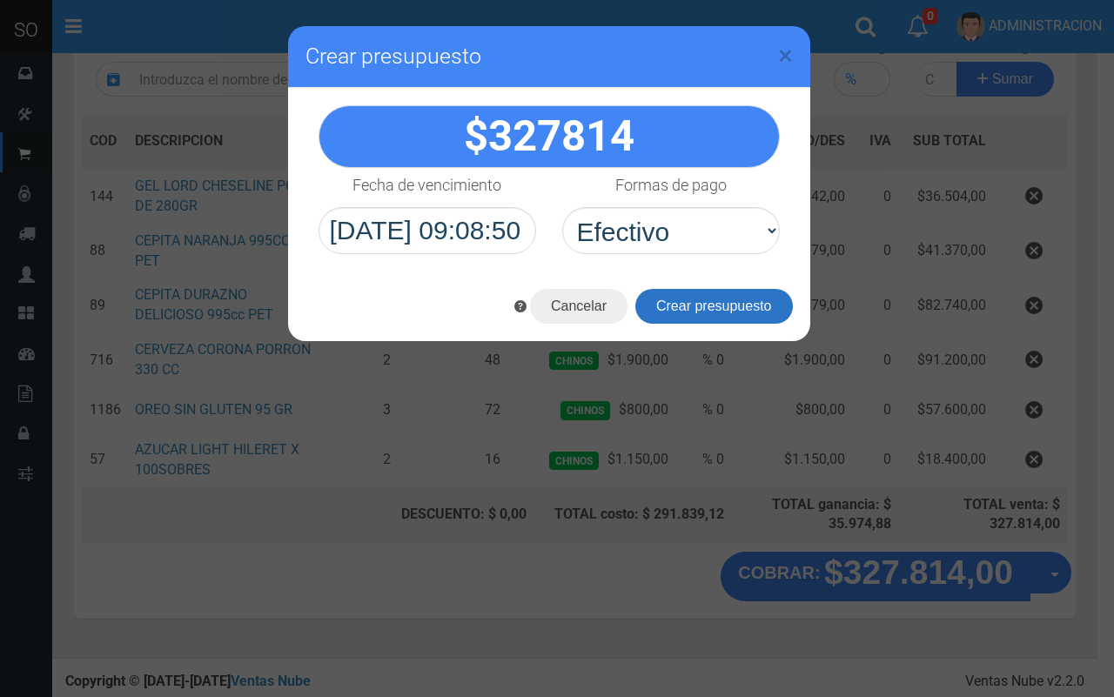
click at [677, 302] on button "Crear presupuesto" at bounding box center [714, 306] width 158 height 35
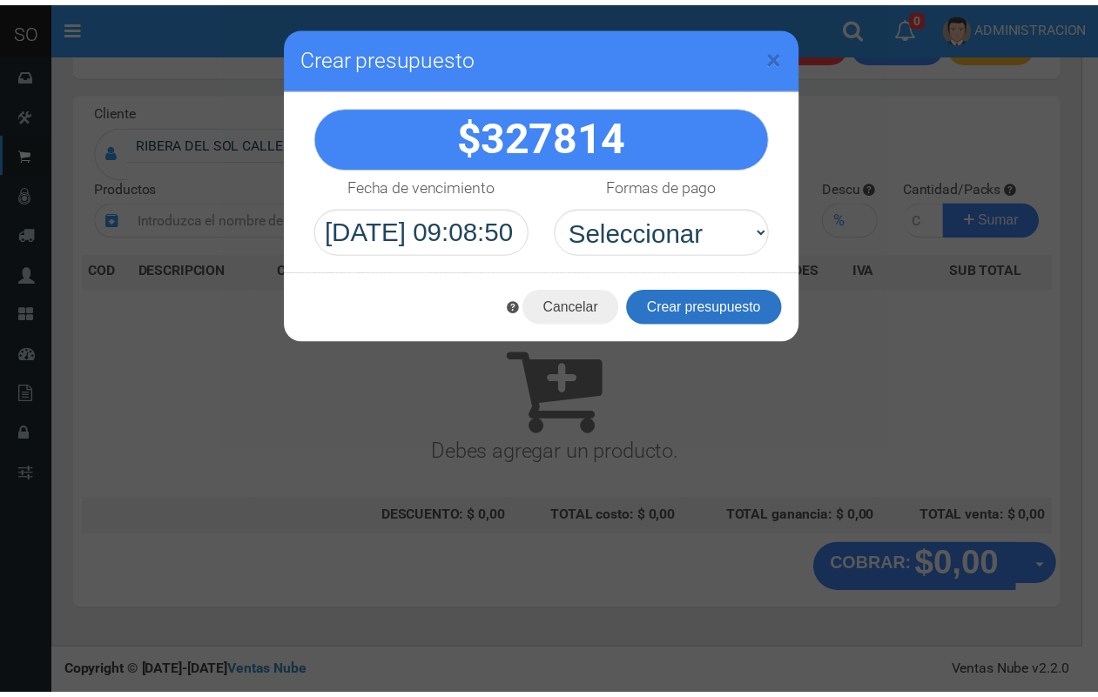
scroll to position [52, 0]
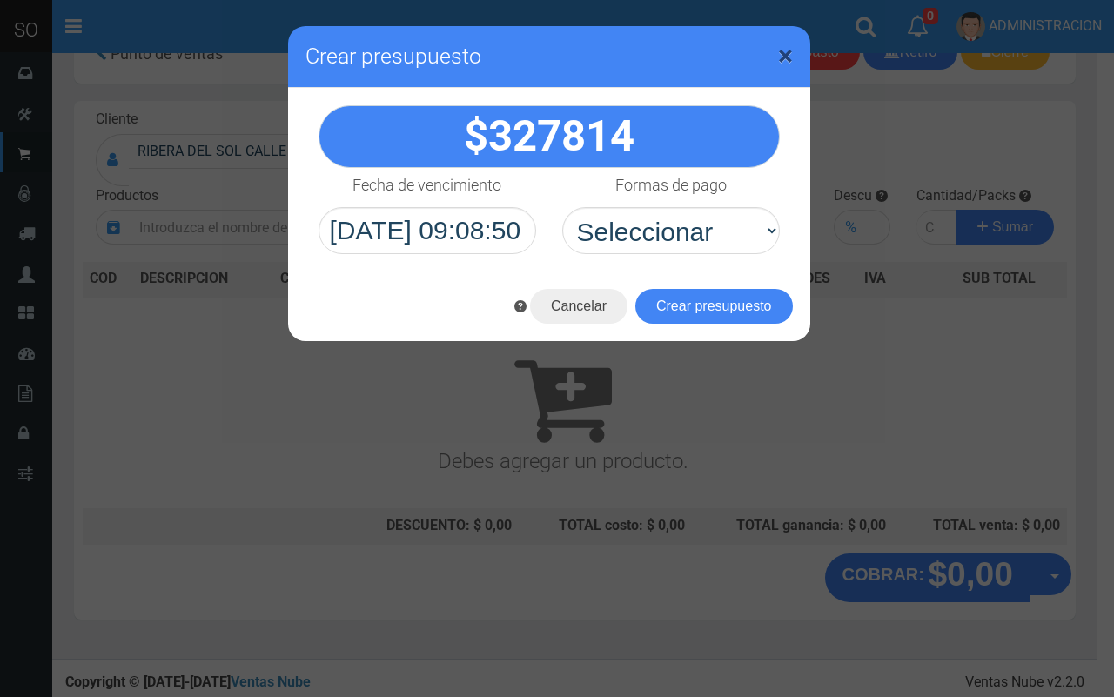
drag, startPoint x: 783, startPoint y: 55, endPoint x: 716, endPoint y: 57, distance: 67.0
click at [781, 55] on span "×" at bounding box center [785, 55] width 15 height 33
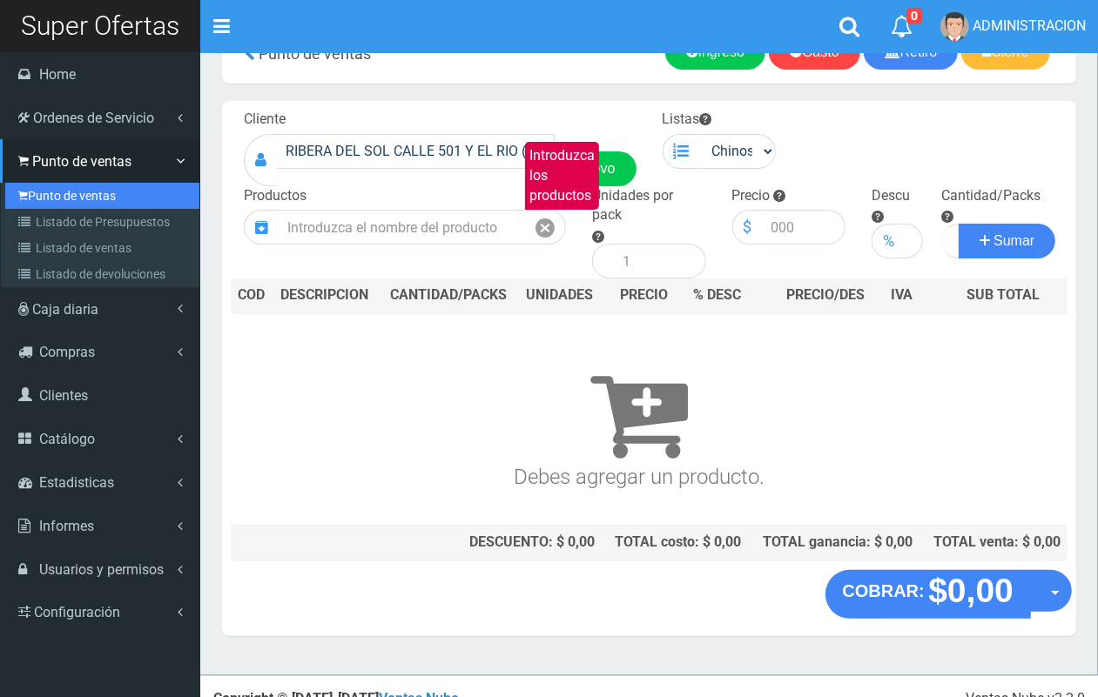
click at [71, 201] on link "Punto de ventas" at bounding box center [102, 196] width 194 height 26
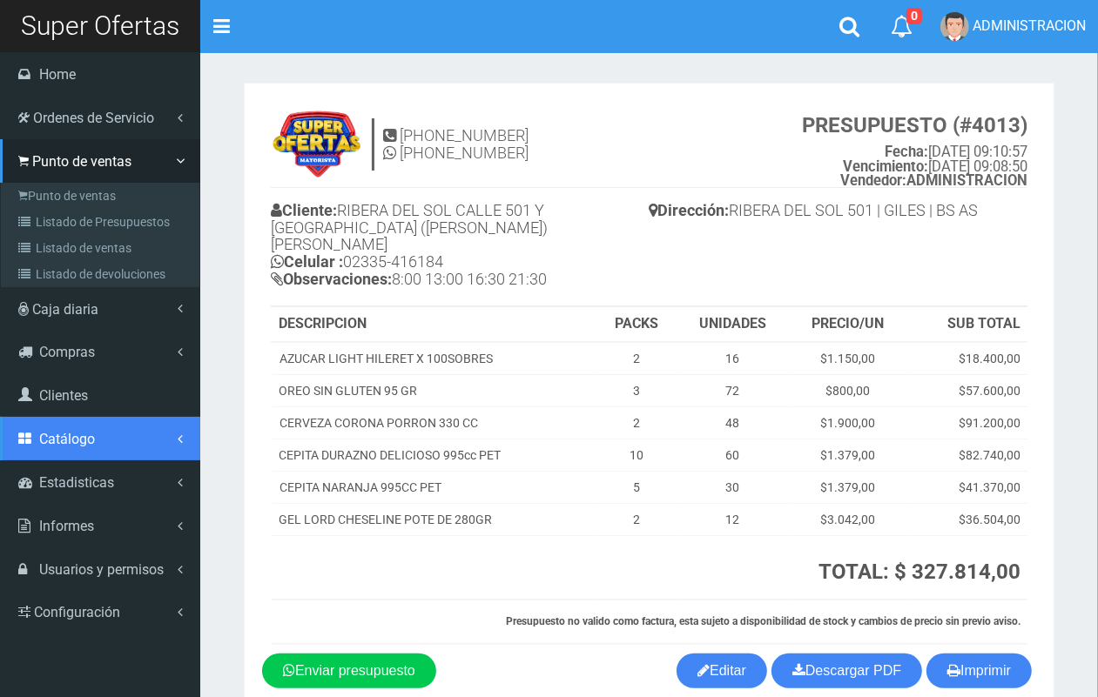
click at [71, 445] on span "Catálogo" at bounding box center [67, 439] width 56 height 17
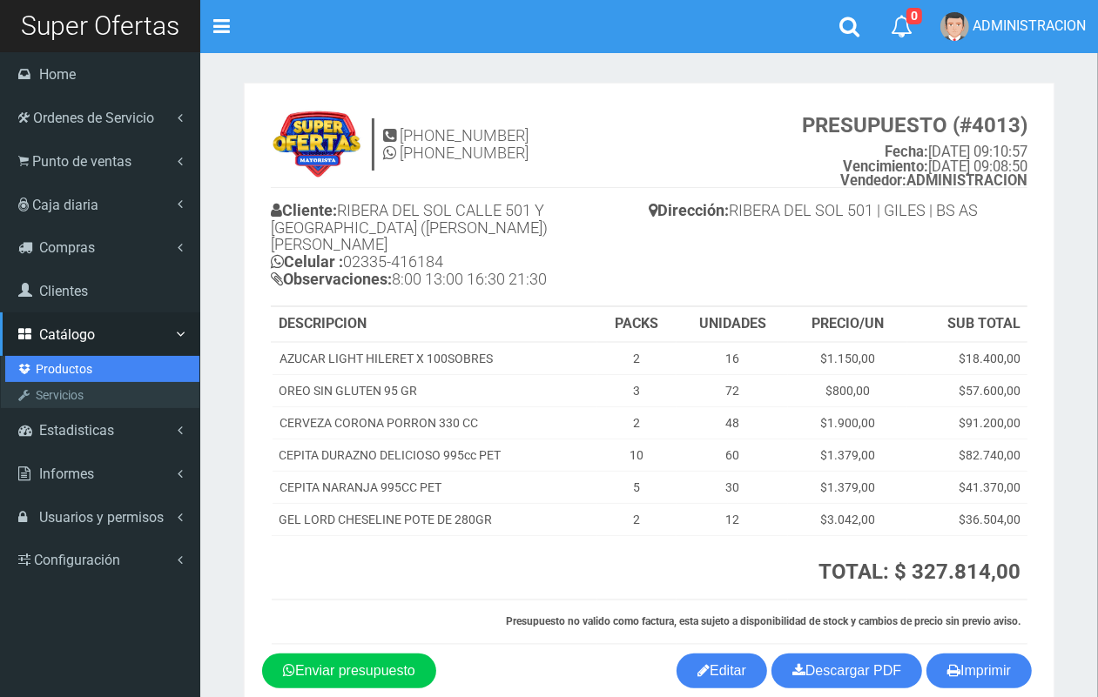
click at [71, 368] on link "Productos" at bounding box center [102, 369] width 194 height 26
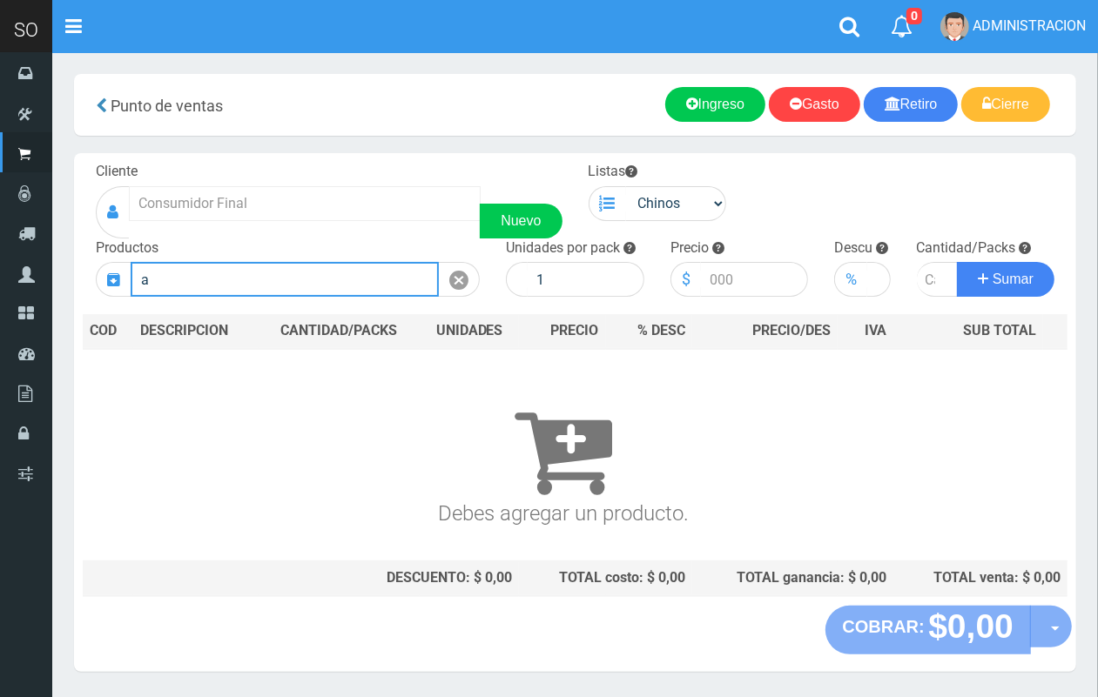
type input "a"
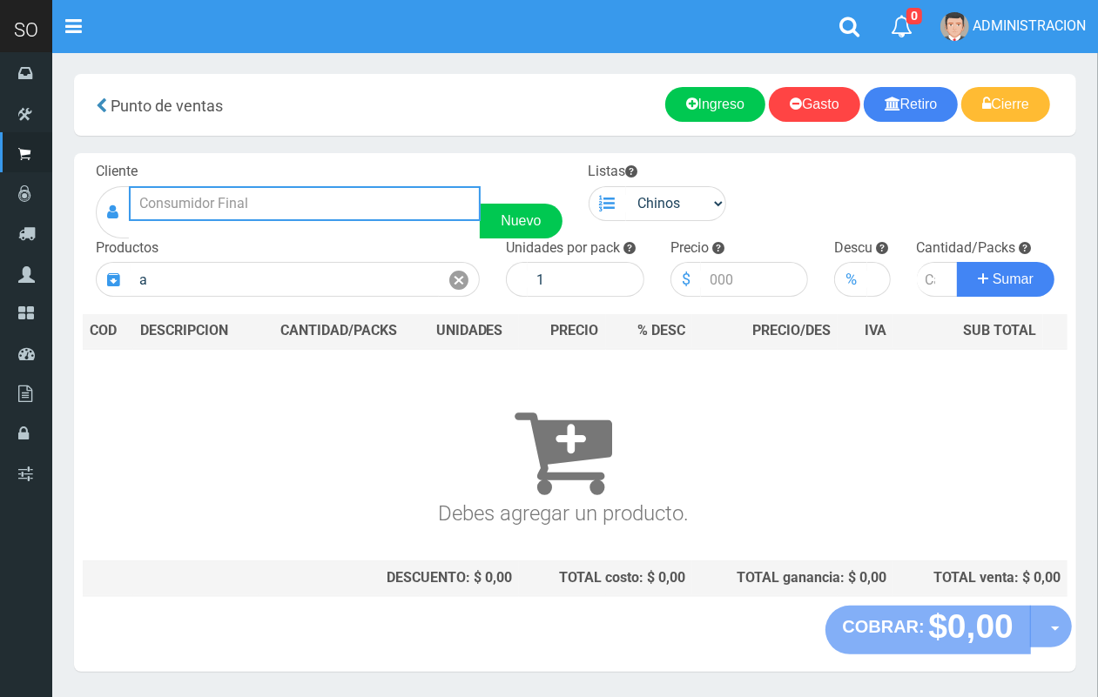
click at [187, 194] on input "text" at bounding box center [305, 203] width 352 height 35
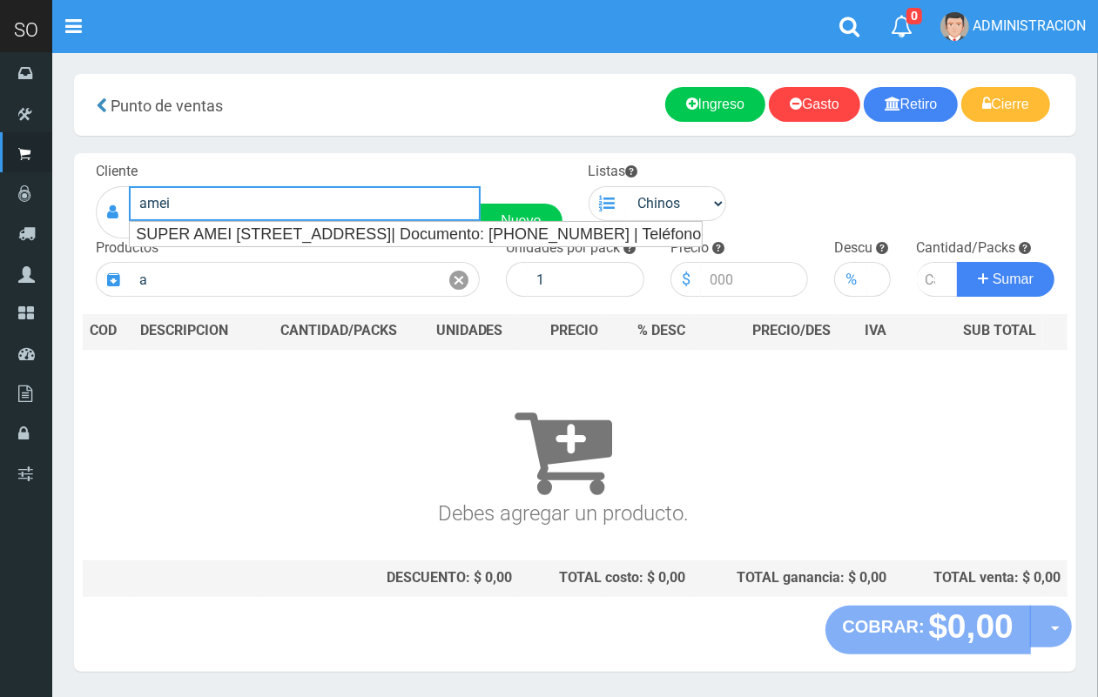
drag, startPoint x: 191, startPoint y: 211, endPoint x: 194, endPoint y: 224, distance: 13.3
click at [191, 212] on input "amei" at bounding box center [305, 203] width 352 height 35
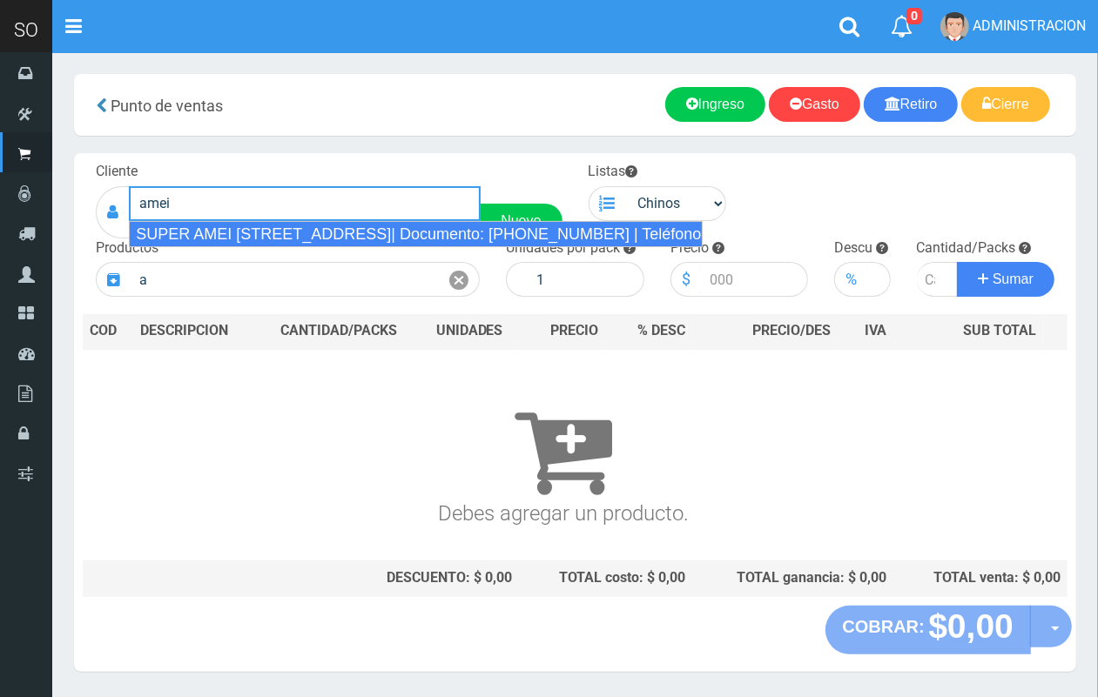
click at [200, 232] on div "SUPER AMEI [STREET_ADDRESS]| Documento: [PHONE_NUMBER] | Teléfono:" at bounding box center [416, 234] width 574 height 26
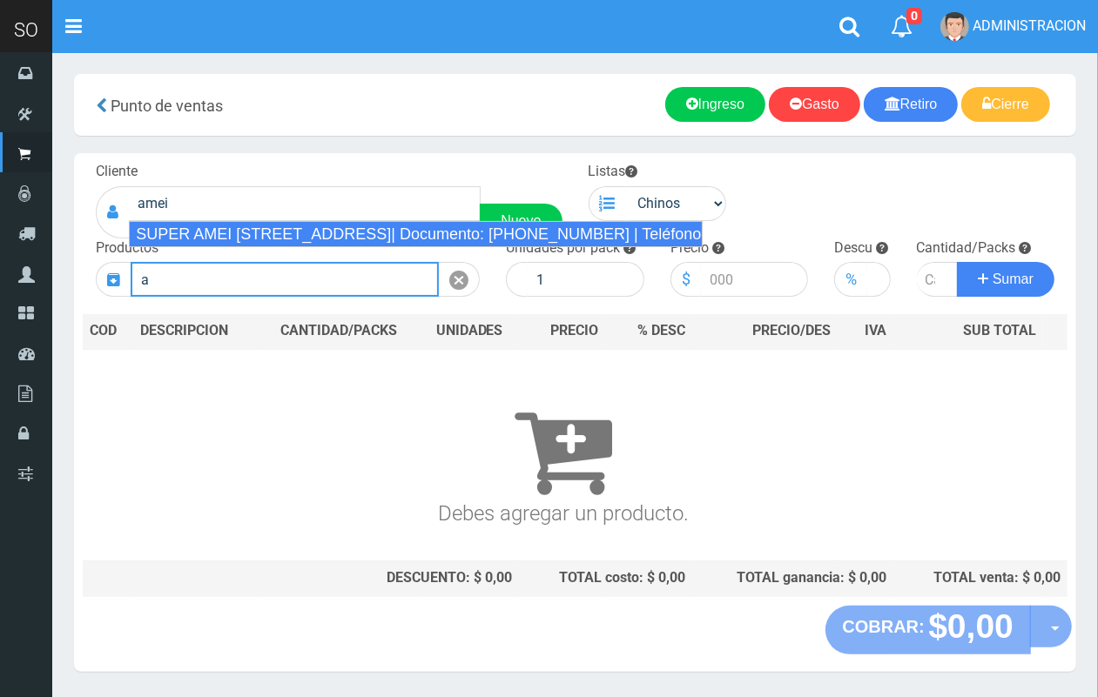
type input "SUPER AMEI [STREET_ADDRESS]| Documento: [PHONE_NUMBER] | Teléfono:"
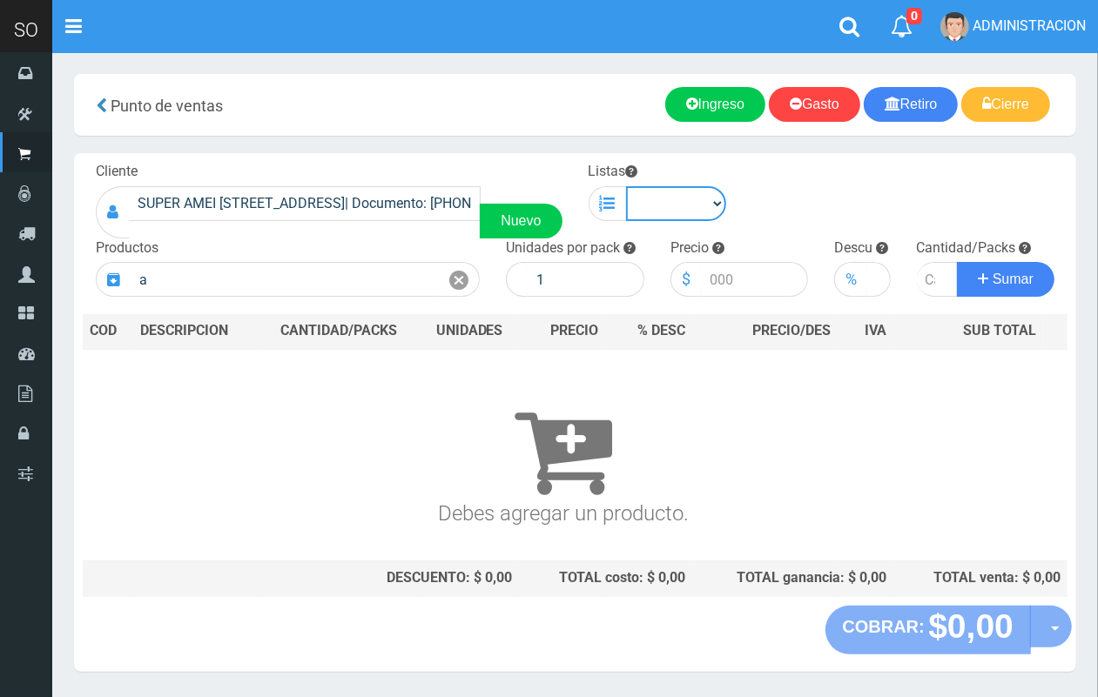
drag, startPoint x: 706, startPoint y: 207, endPoint x: 701, endPoint y: 219, distance: 13.3
click at [703, 209] on select "Chinos . ." at bounding box center [676, 203] width 101 height 35
select select "1"
click at [626, 186] on select "Chinos . ." at bounding box center [676, 203] width 101 height 35
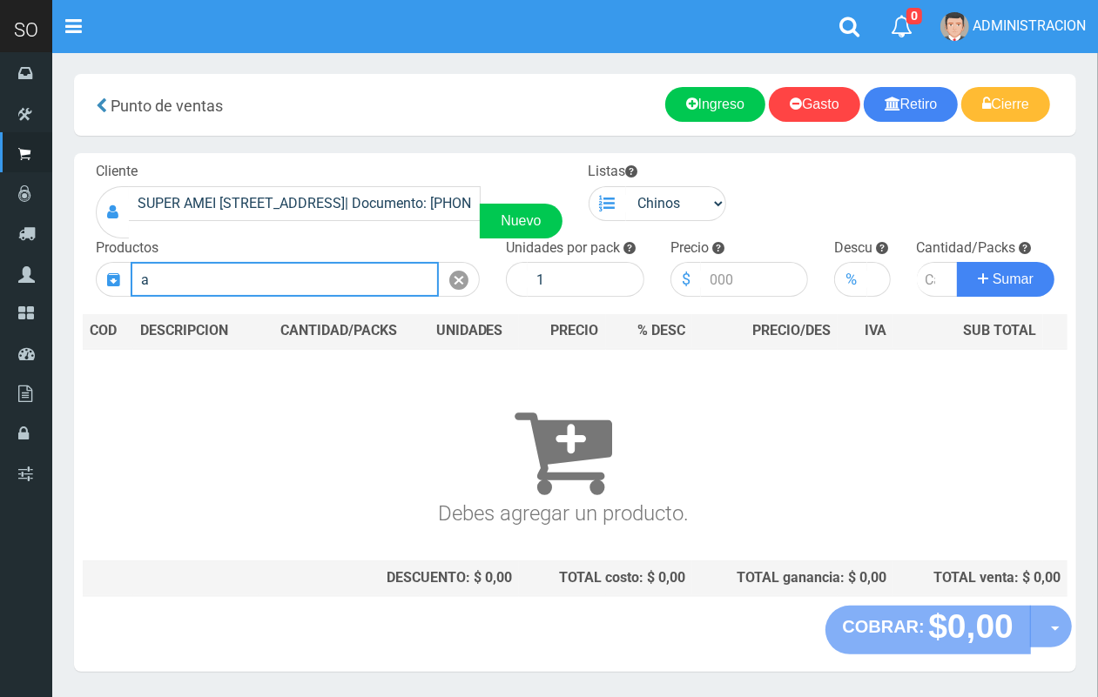
click at [183, 290] on input "a" at bounding box center [285, 279] width 308 height 35
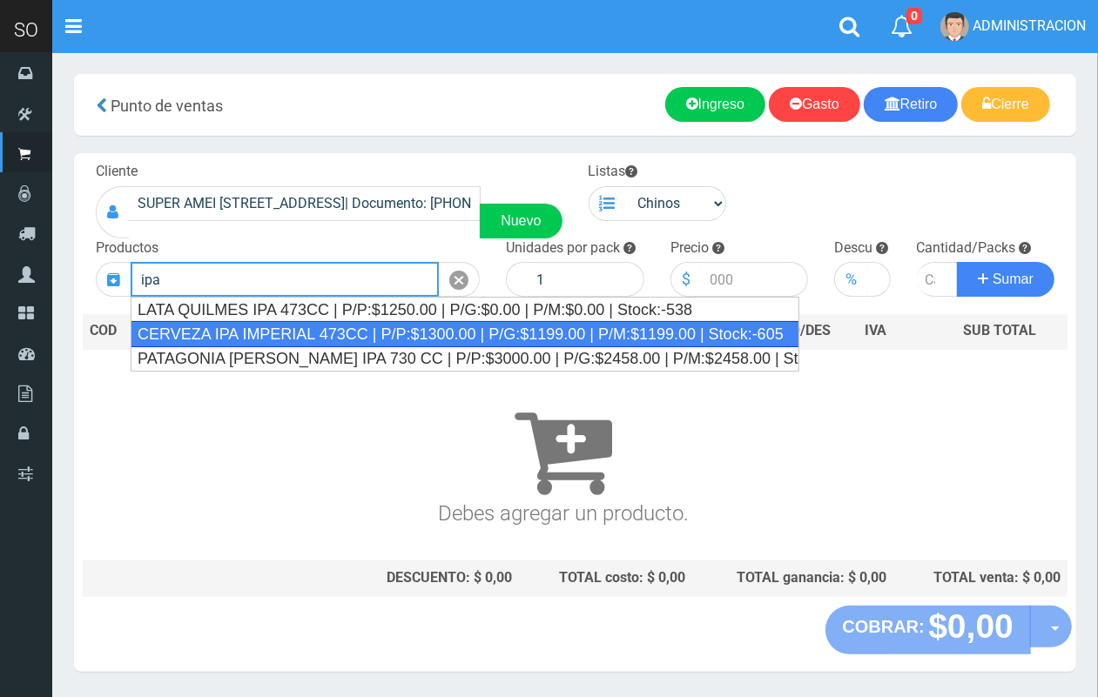
click at [311, 341] on div "CERVEZA IPA IMPERIAL 473CC | P/P:$1300.00 | P/G:$1199.00 | P/M:$1199.00 | Stock…" at bounding box center [465, 334] width 668 height 26
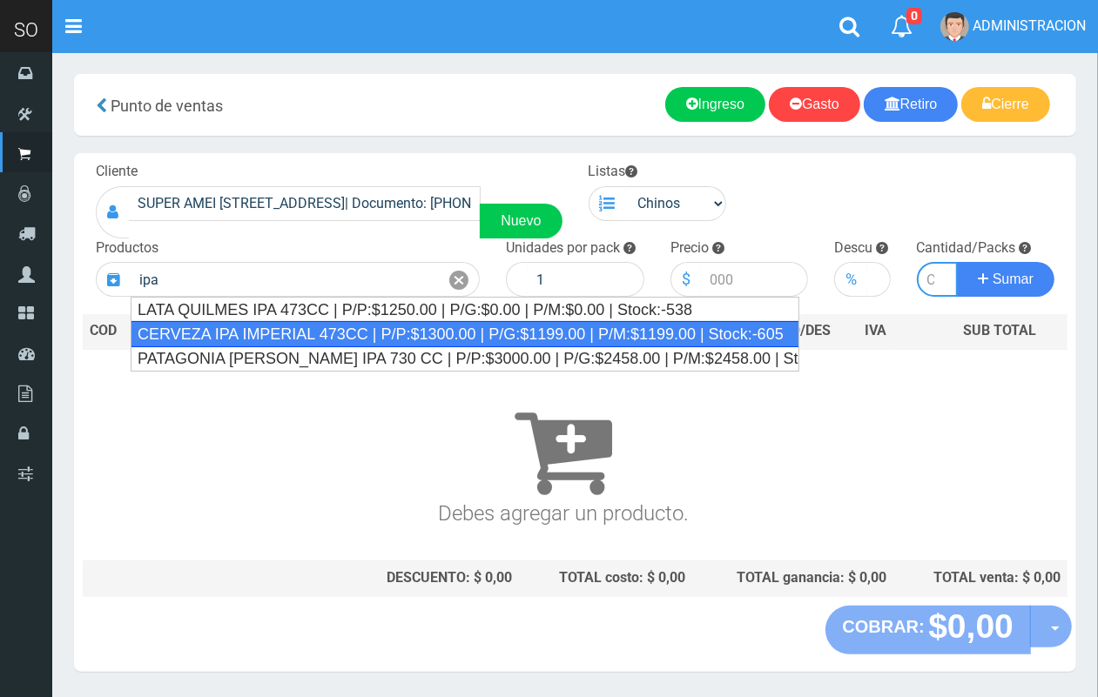
type input "CERVEZA IPA IMPERIAL 473CC | P/P:$1300.00 | P/G:$1199.00 | P/M:$1199.00 | Stock…"
type input "24"
type input "1300.00"
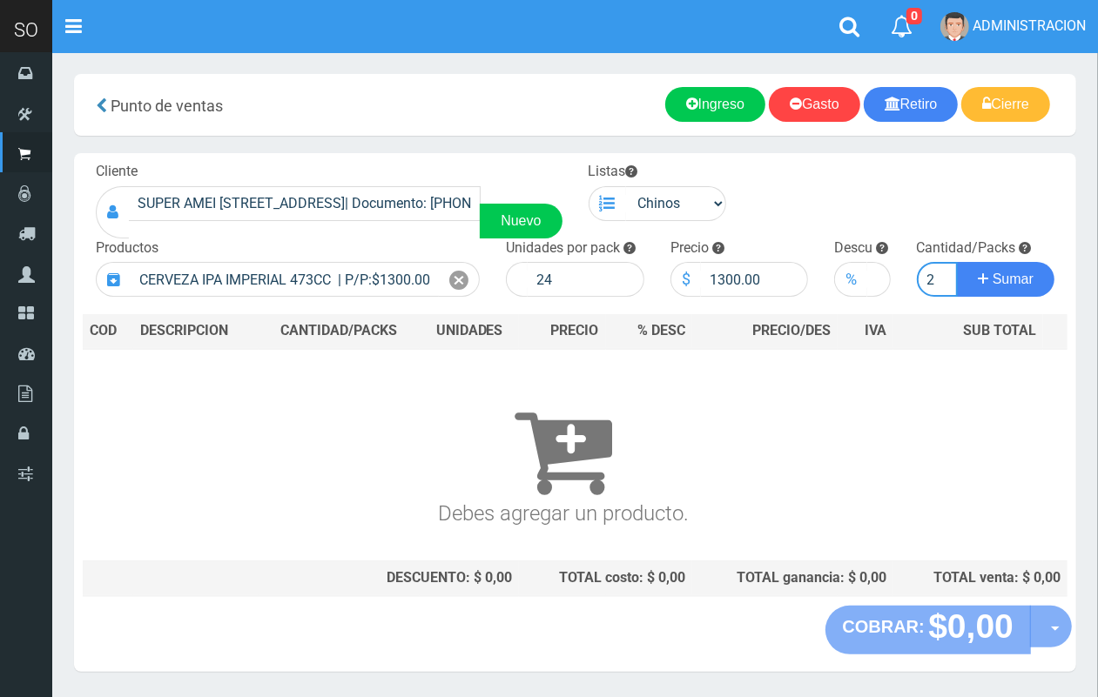
scroll to position [0, 2]
type input "2"
click at [957, 262] on button "Sumar" at bounding box center [1005, 279] width 97 height 35
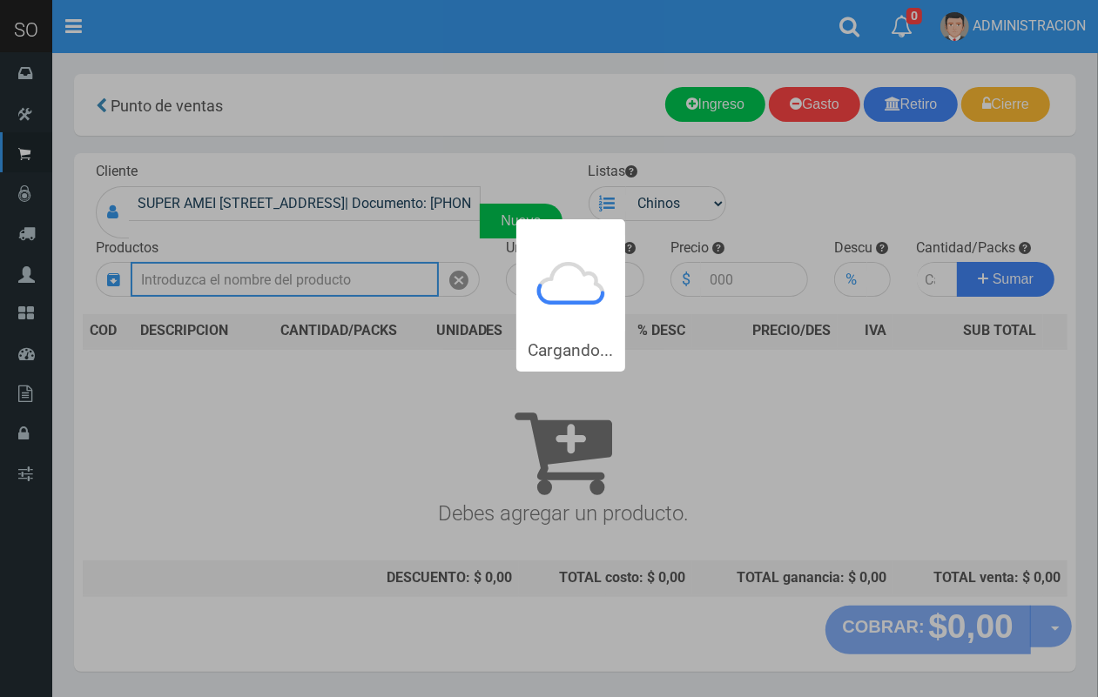
scroll to position [0, 0]
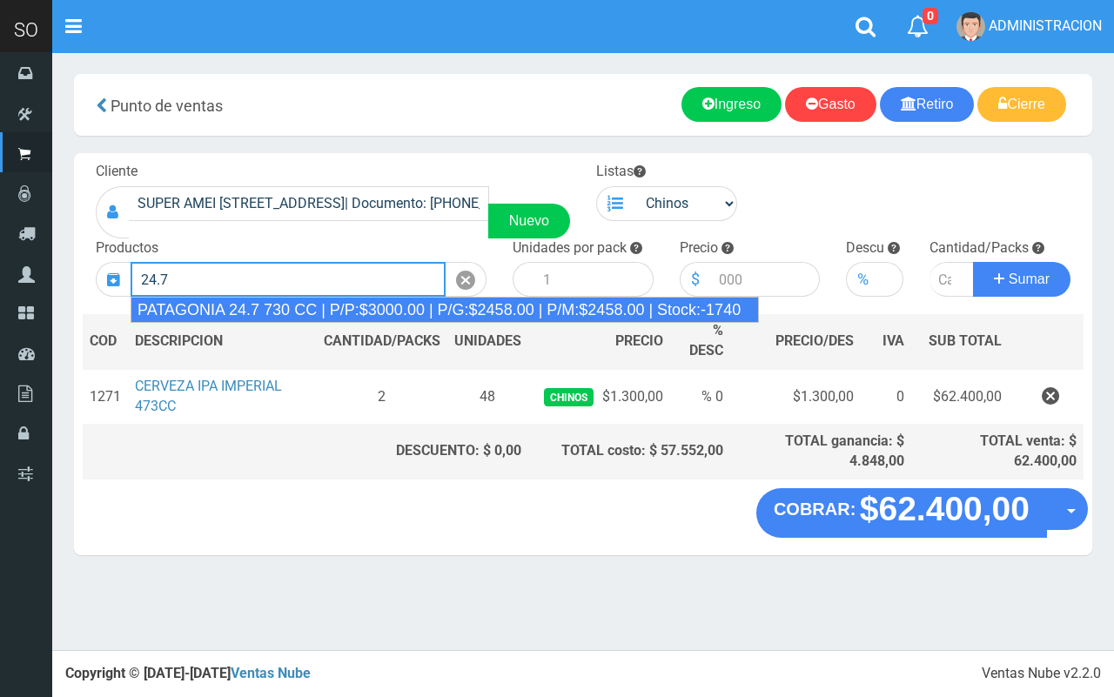
click at [326, 306] on div "PATAGONIA 24.7 730 CC | P/P:$3000.00 | P/G:$2458.00 | P/M:$2458.00 | Stock:-1740" at bounding box center [445, 310] width 628 height 26
type input "PATAGONIA 24.7 730 CC | P/P:$3000.00 | P/G:$2458.00 | P/M:$2458.00 | Stock:-1740"
type input "6"
type input "3000.00"
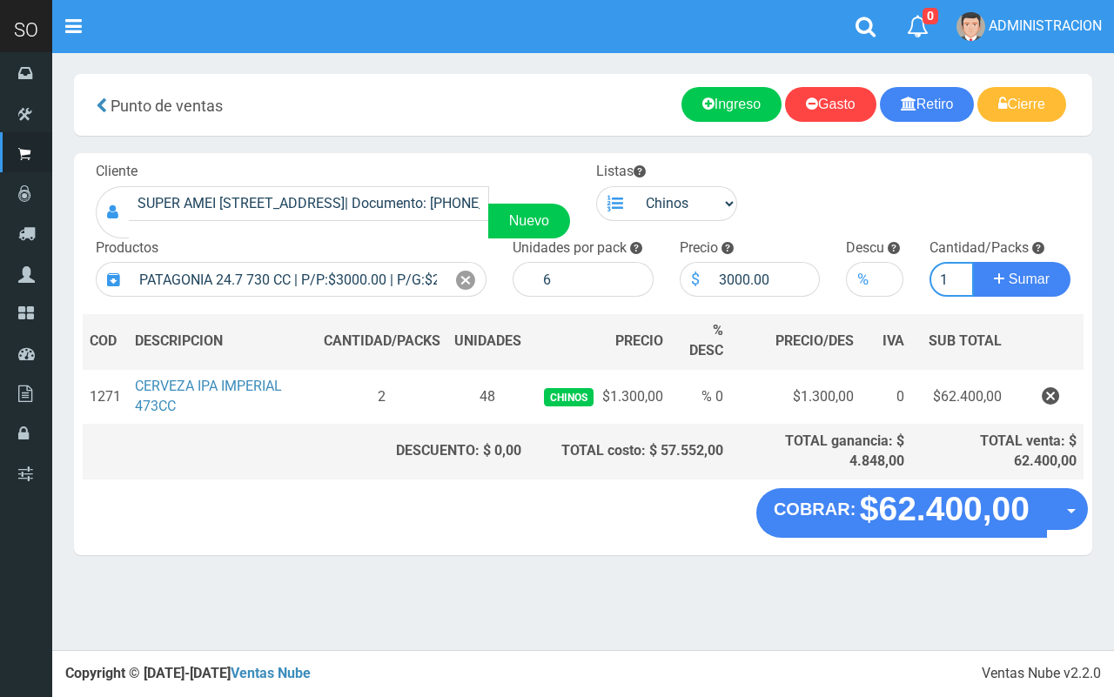
type input "1"
click at [973, 262] on button "Sumar" at bounding box center [1021, 279] width 97 height 35
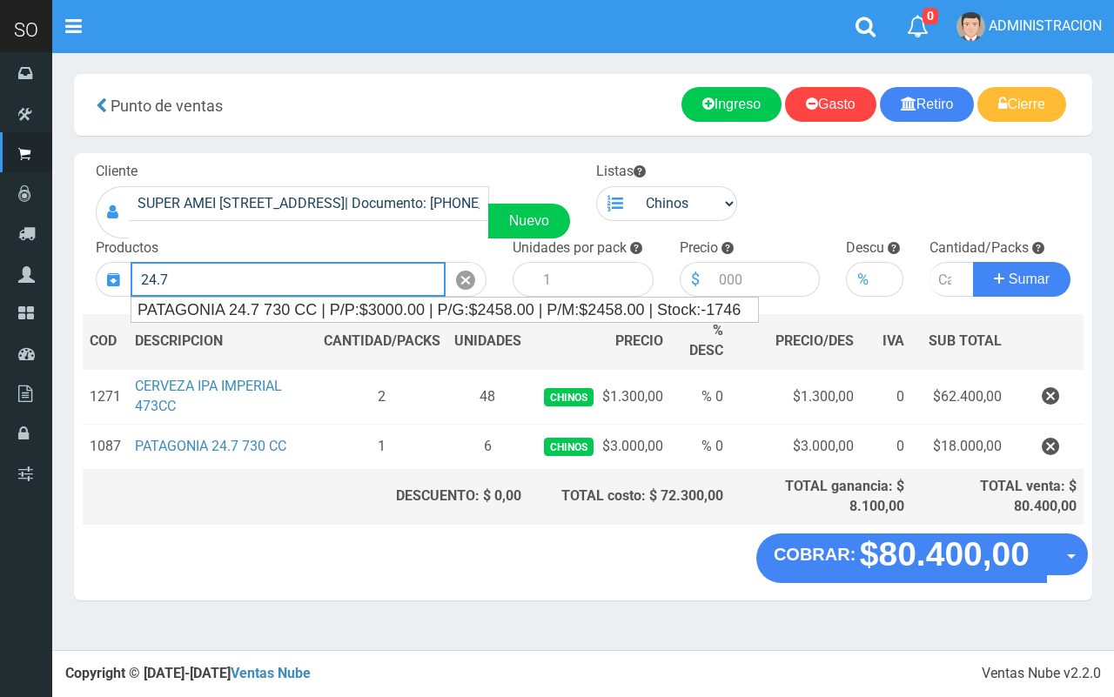
drag, startPoint x: 227, startPoint y: 281, endPoint x: 124, endPoint y: 281, distance: 103.6
click at [124, 281] on div "24.7" at bounding box center [291, 279] width 391 height 35
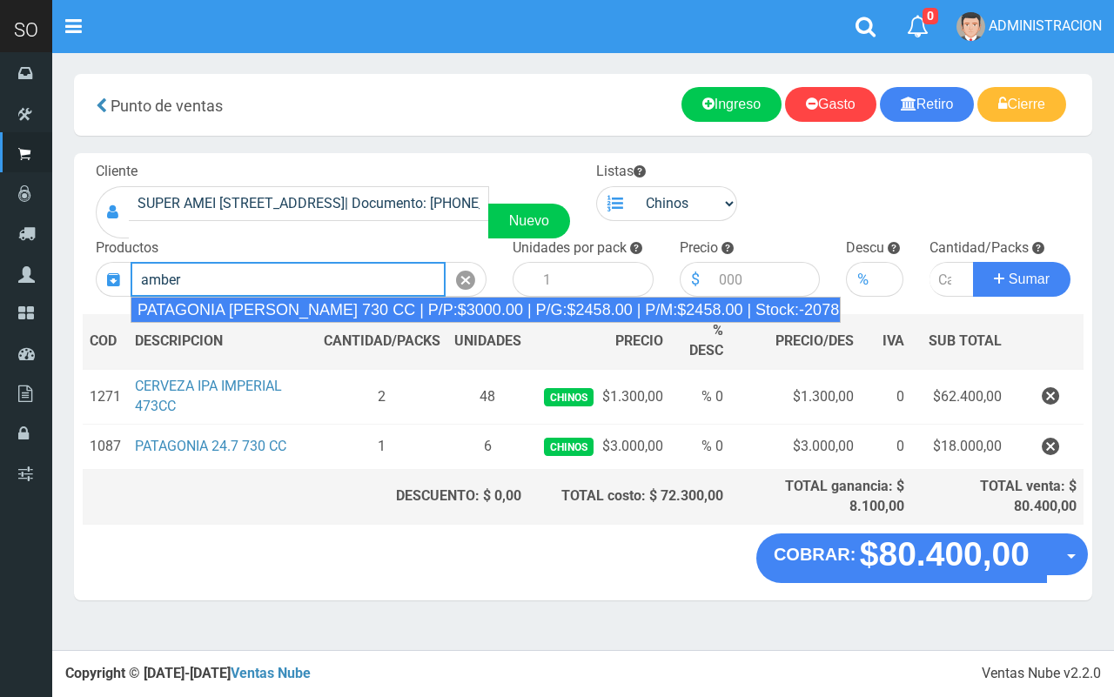
click at [159, 302] on div "PATAGONIA AMBER LAGER 730 CC | P/P:$3000.00 | P/G:$2458.00 | P/M:$2458.00 | Sto…" at bounding box center [486, 310] width 710 height 26
type input "PATAGONIA AMBER LAGER 730 CC | P/P:$3000.00 | P/G:$2458.00 | P/M:$2458.00 | Sto…"
type input "6"
type input "3000.00"
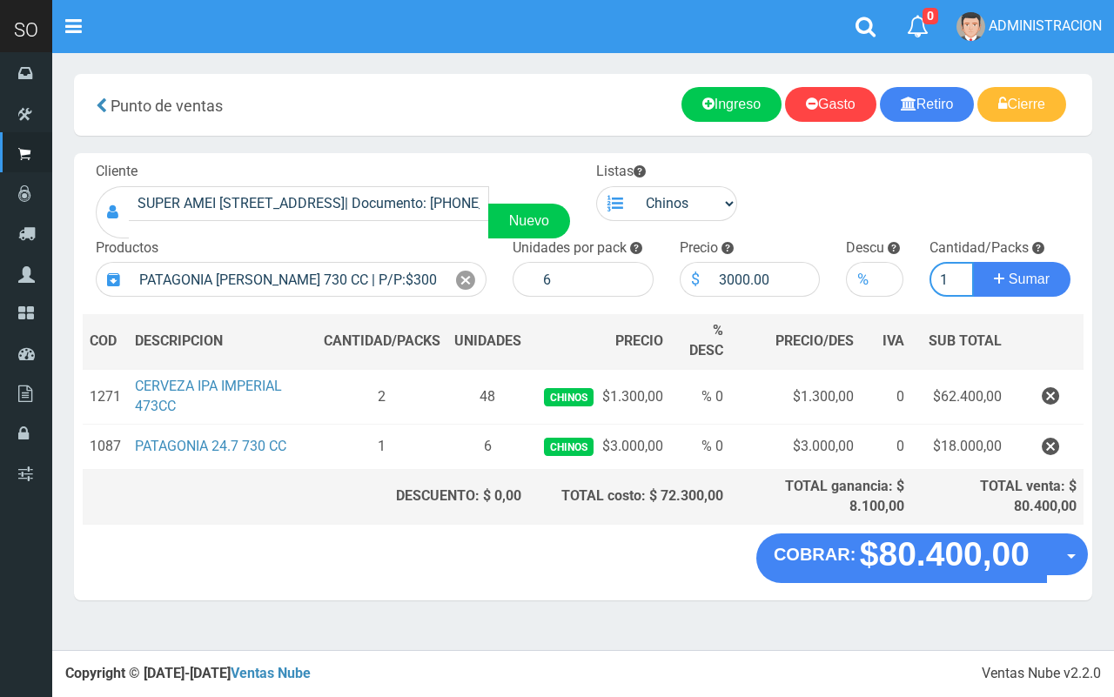
type input "1"
click at [973, 262] on button "Sumar" at bounding box center [1021, 279] width 97 height 35
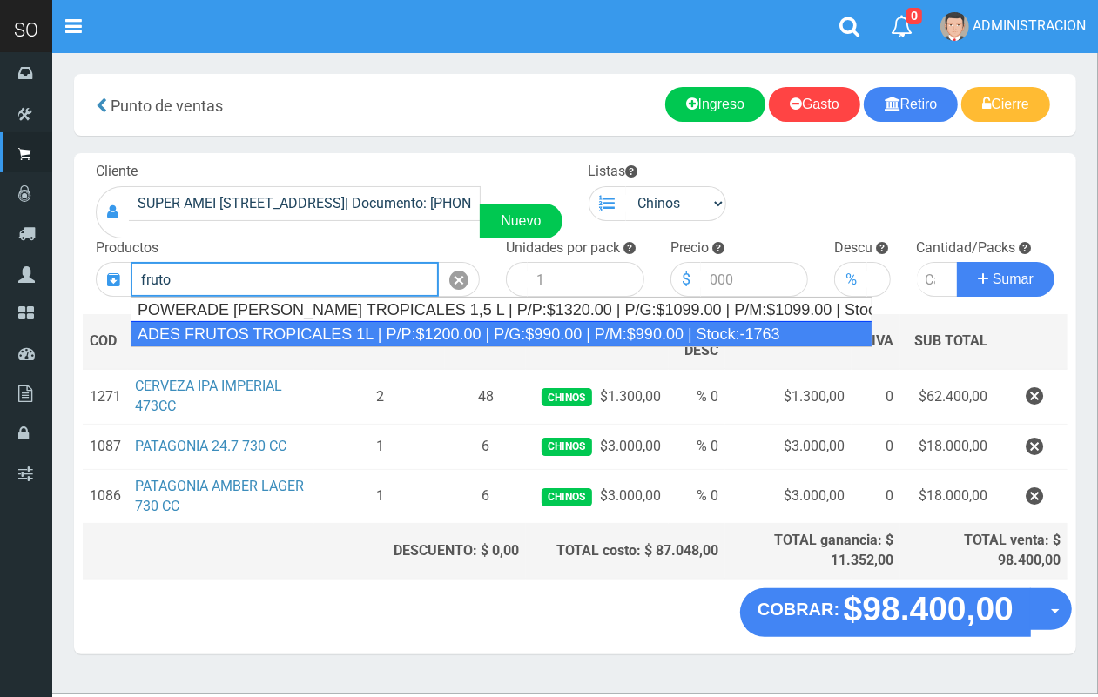
click at [288, 329] on div "ADES FRUTOS TROPICALES 1L | P/P:$1200.00 | P/G:$990.00 | P/M:$990.00 | Stock:-1…" at bounding box center [502, 334] width 742 height 26
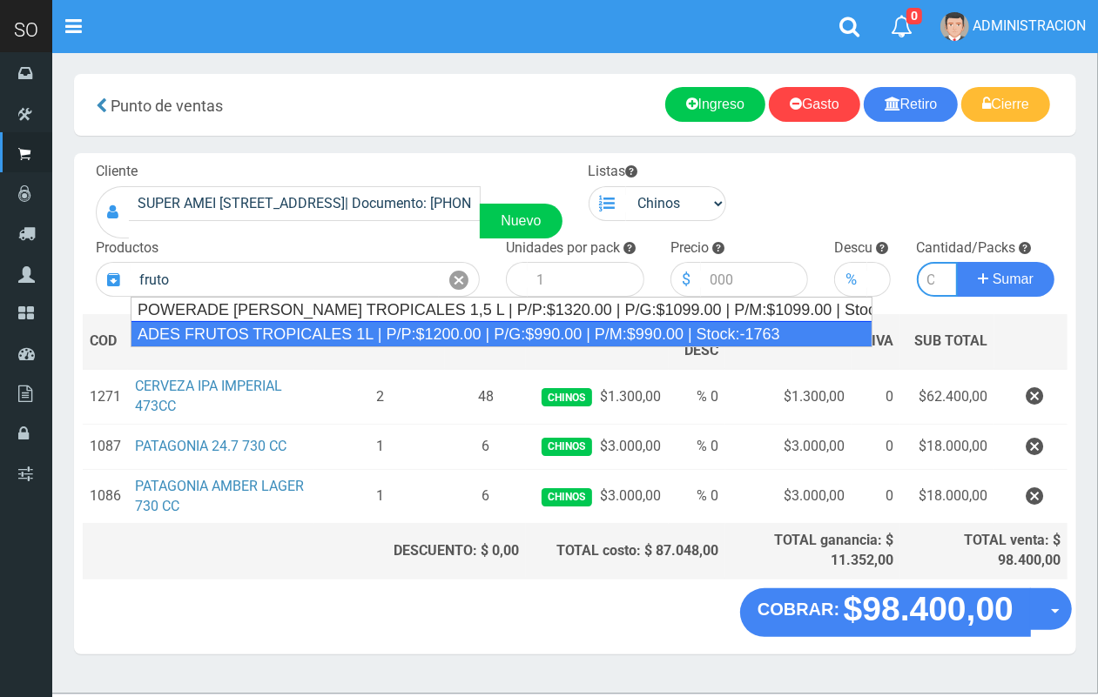
type input "ADES FRUTOS TROPICALES 1L | P/P:$1200.00 | P/G:$990.00 | P/M:$990.00 | Stock:-1…"
type input "8"
type input "1200.00"
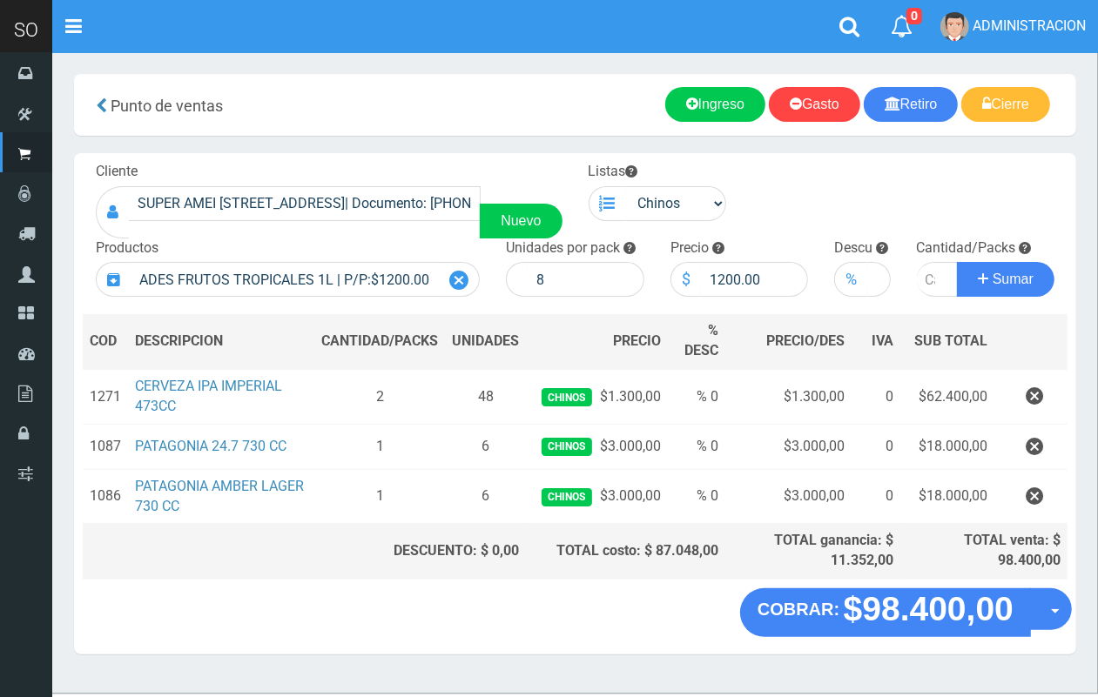
click at [449, 277] on icon at bounding box center [458, 280] width 19 height 25
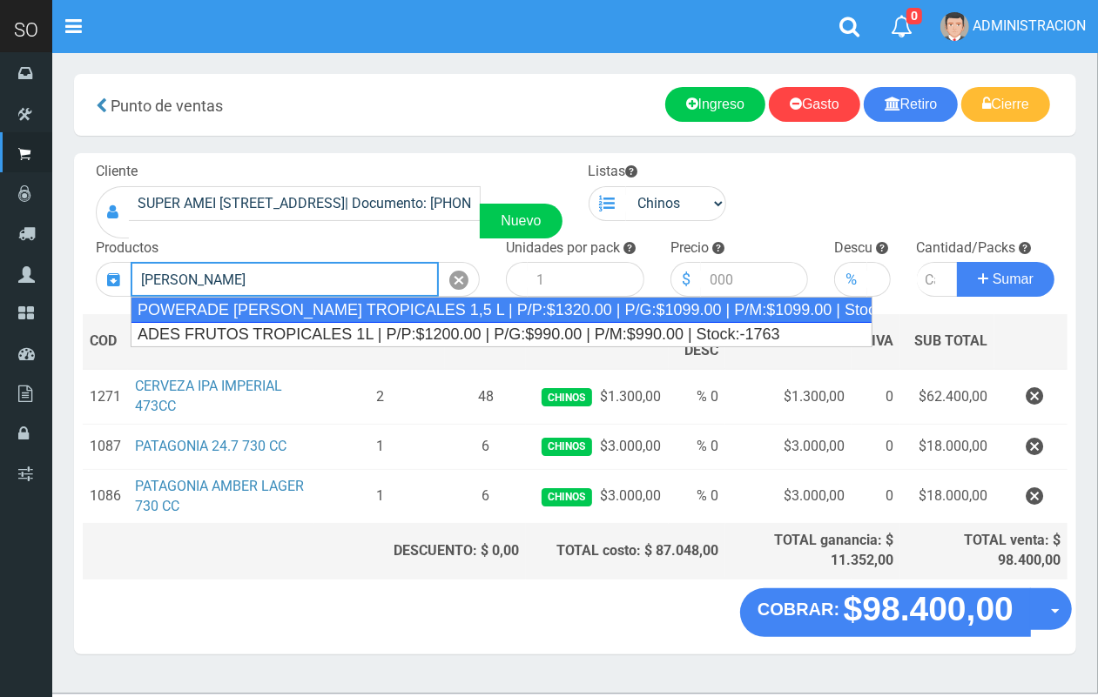
click at [451, 311] on div "POWERADE FRUTOS TROPICALES 1,5 L | P/P:$1320.00 | P/G:$1099.00 | P/M:$1099.00 |…" at bounding box center [502, 310] width 742 height 26
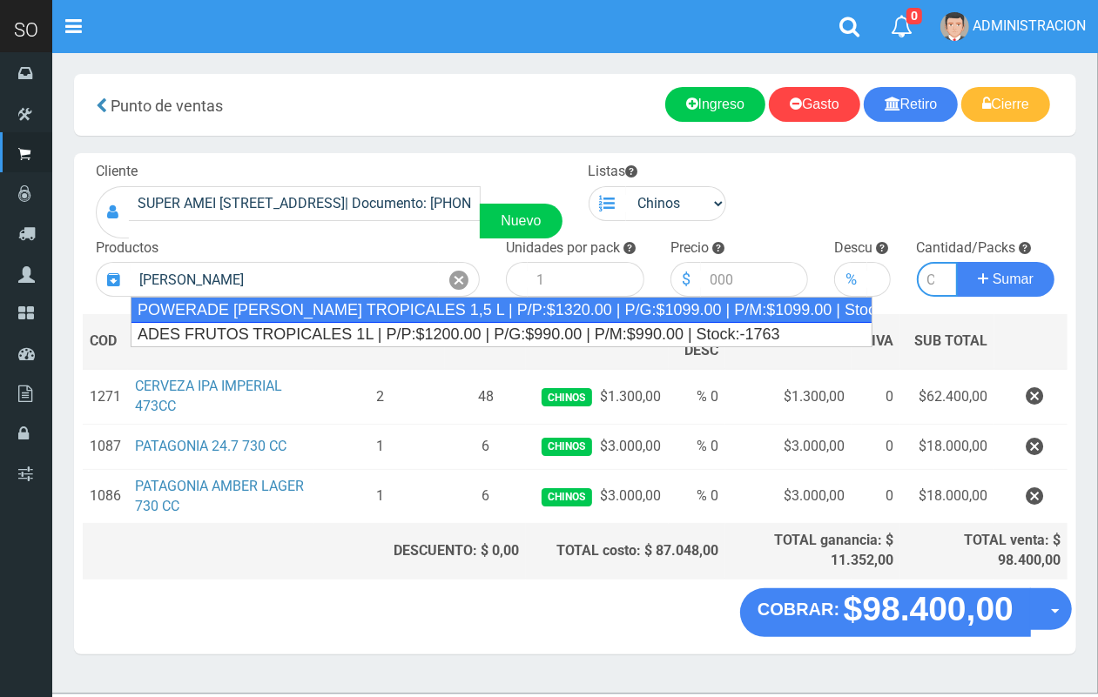
type input "POWERADE FRUTOS TROPICALES 1,5 L | P/P:$1320.00 | P/G:$1099.00 | P/M:$1099.00 |…"
type input "4"
type input "1320.00"
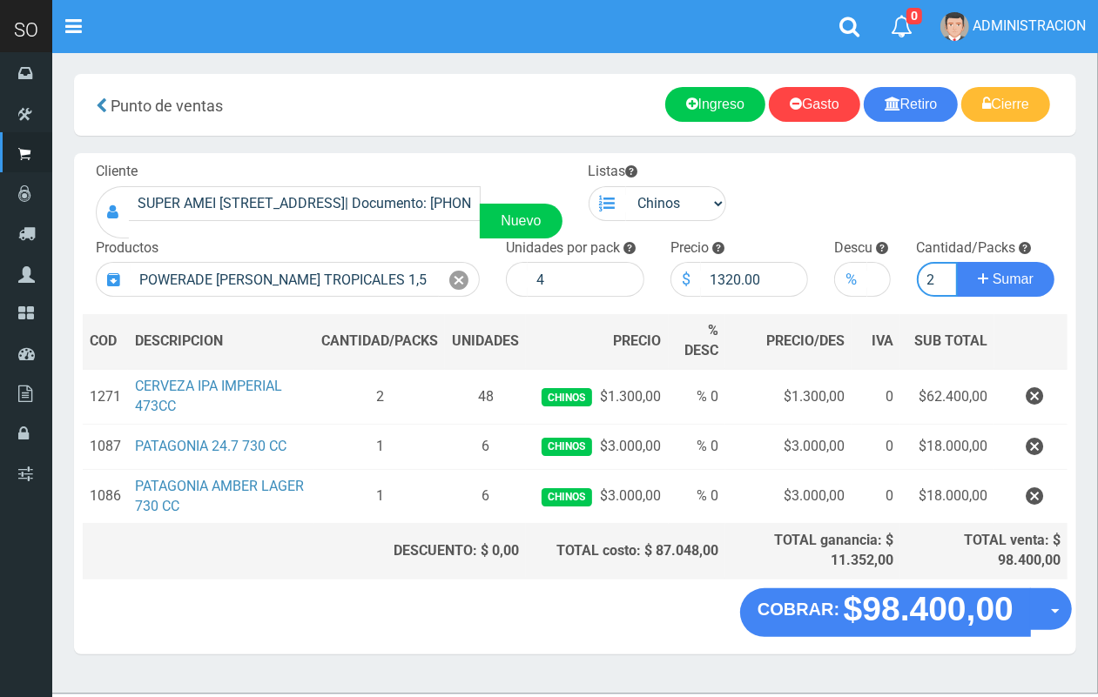
scroll to position [0, 2]
type input "2"
click at [957, 262] on button "Sumar" at bounding box center [1005, 279] width 97 height 35
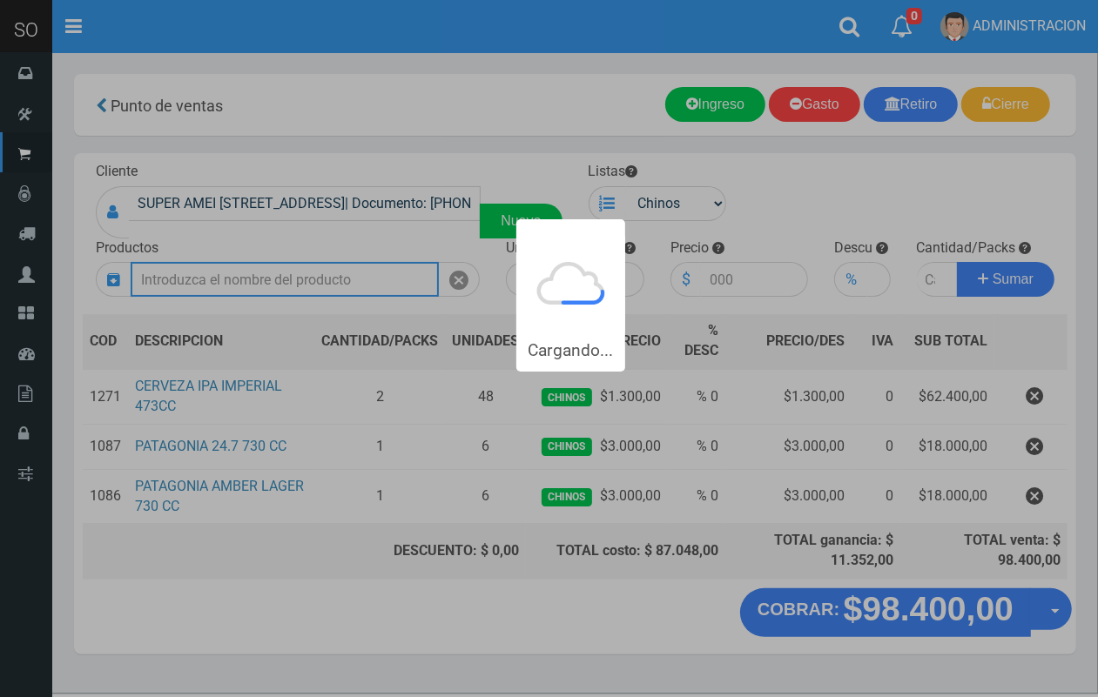
scroll to position [0, 0]
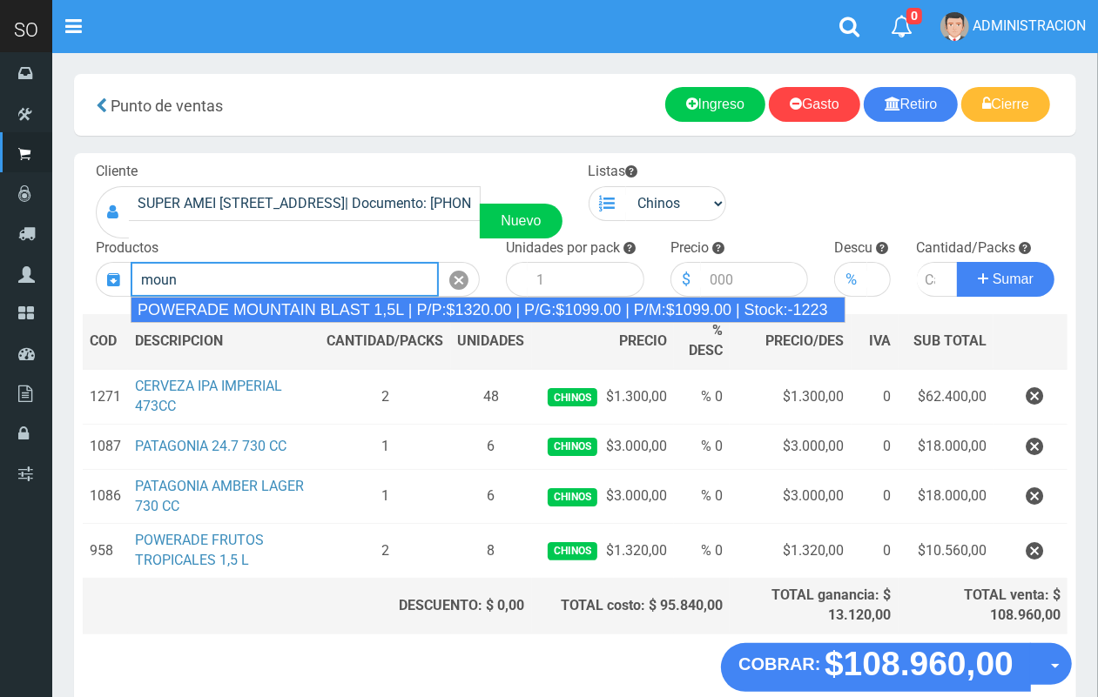
click at [276, 320] on div "POWERADE MOUNTAIN BLAST 1,5L | P/P:$1320.00 | P/G:$1099.00 | P/M:$1099.00 | Sto…" at bounding box center [488, 310] width 715 height 26
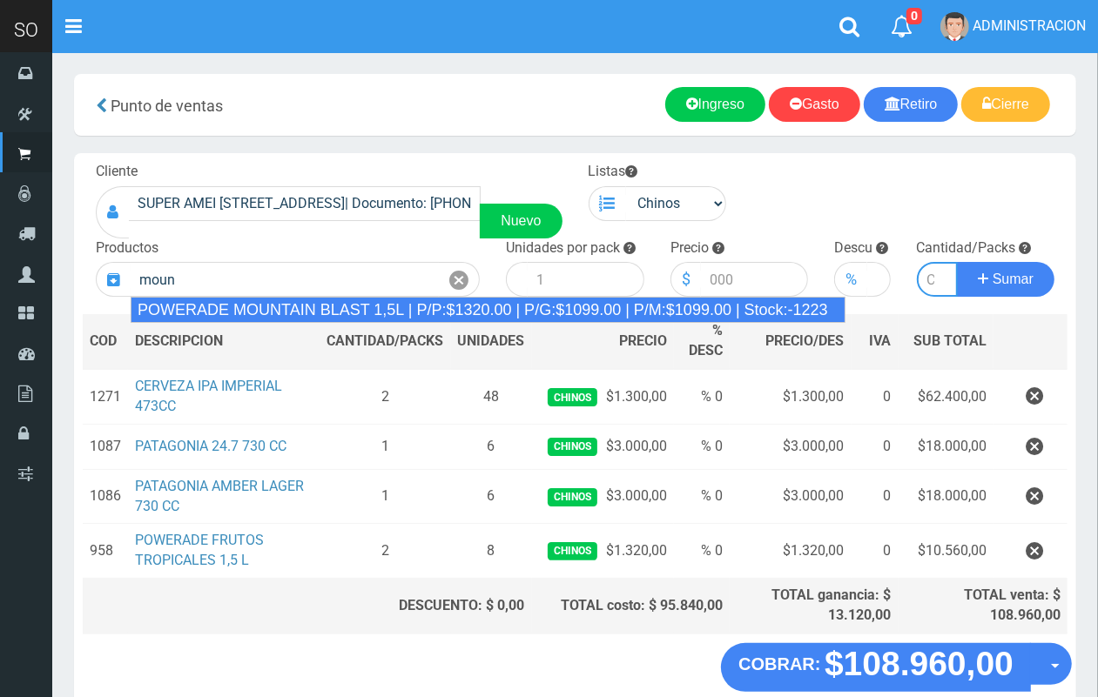
type input "POWERADE MOUNTAIN BLAST 1,5L | P/P:$1320.00 | P/G:$1099.00 | P/M:$1099.00 | Sto…"
type input "4"
type input "1320.00"
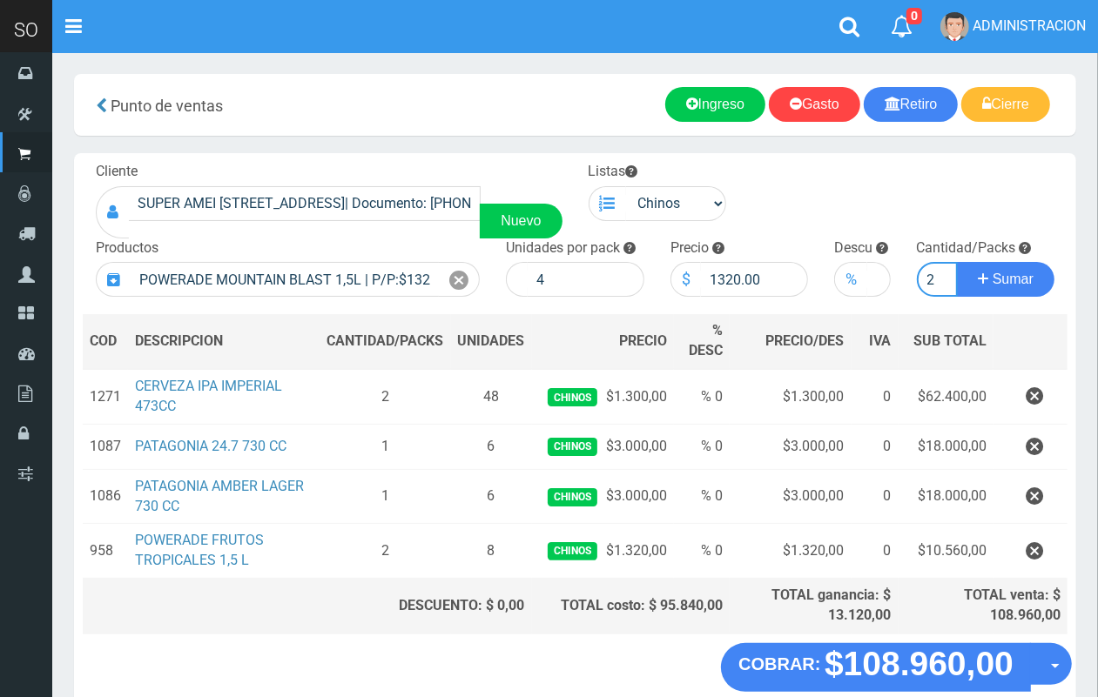
scroll to position [0, 2]
type input "2"
click at [957, 262] on button "Sumar" at bounding box center [1005, 279] width 97 height 35
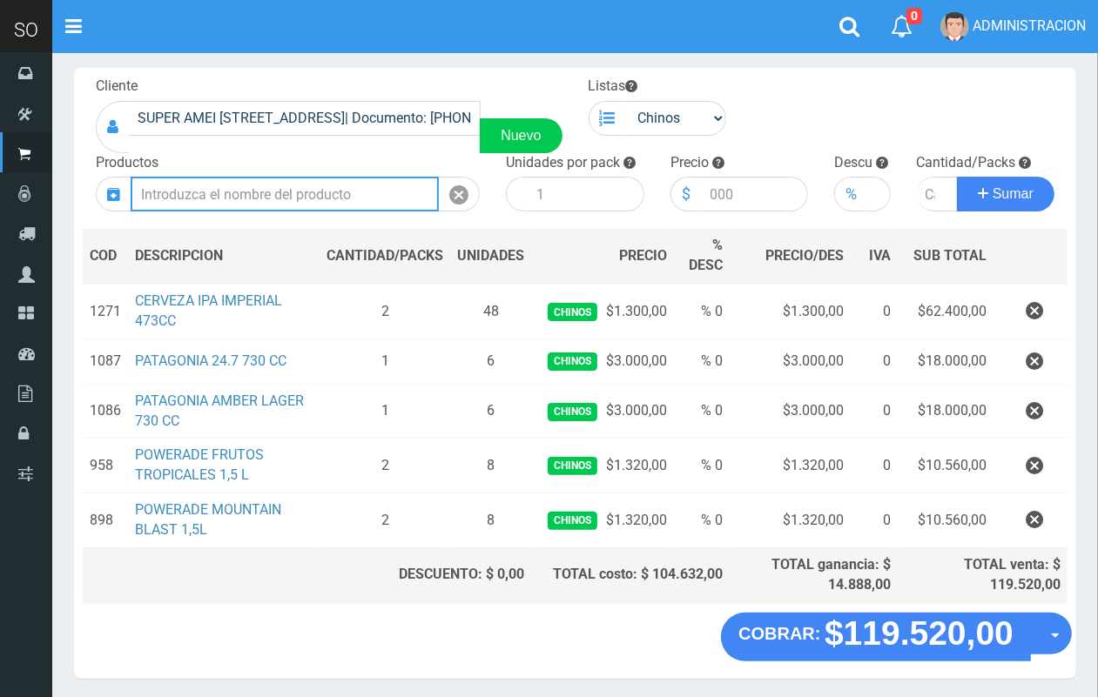
scroll to position [122, 0]
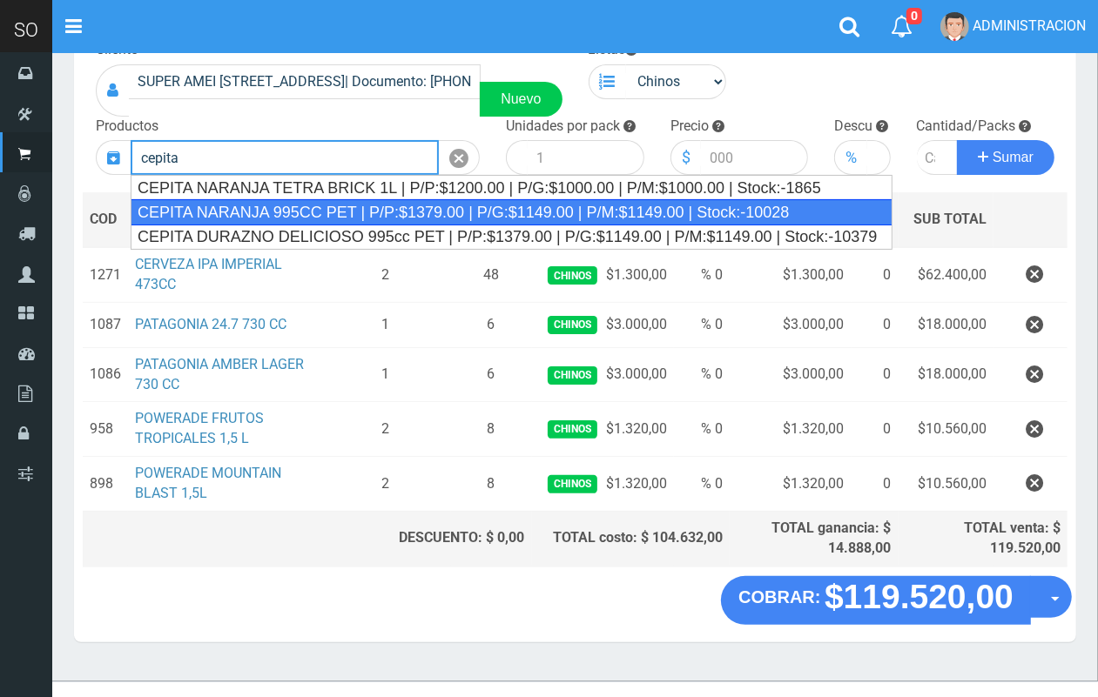
click at [201, 207] on div "CEPITA NARANJA 995CC PET | P/P:$1379.00 | P/G:$1149.00 | P/M:$1149.00 | Stock:-…" at bounding box center [512, 212] width 762 height 26
type input "CEPITA NARANJA 995CC PET | P/P:$1379.00 | P/G:$1149.00 | P/M:$1149.00 | Stock:-…"
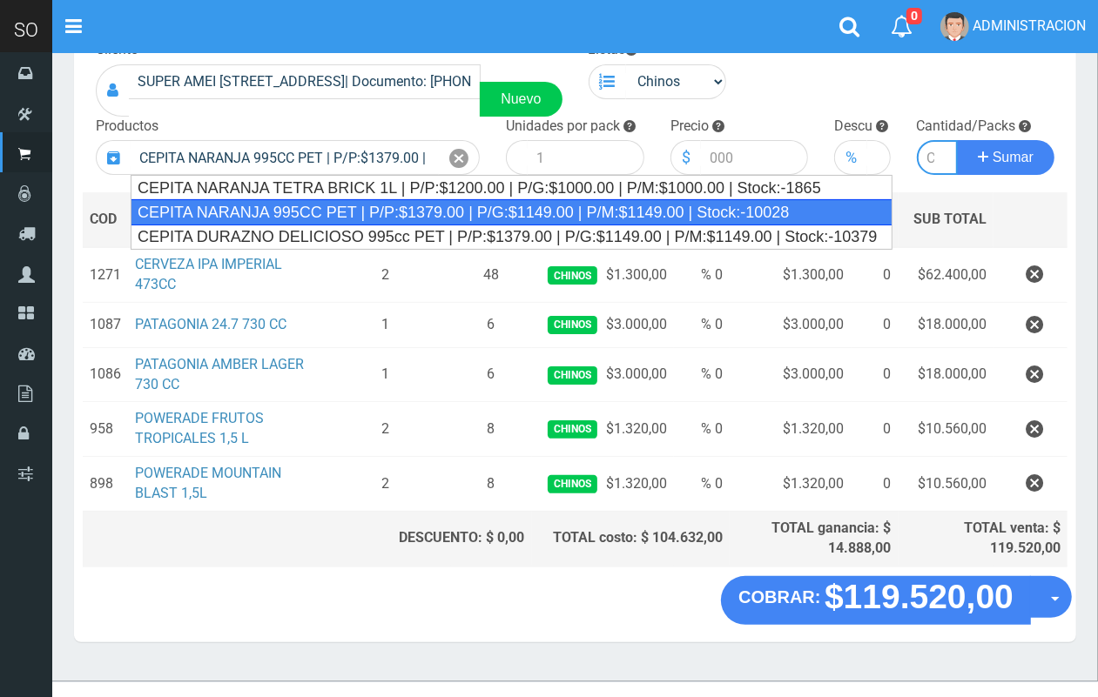
type input "6"
type input "1379.00"
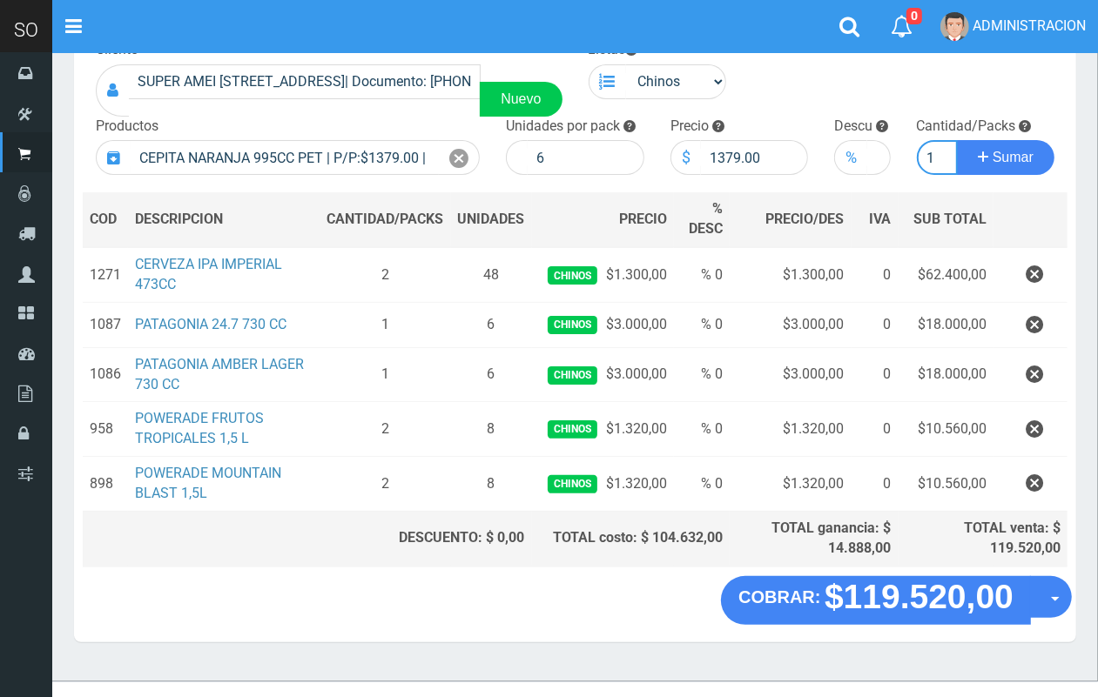
scroll to position [0, 2]
type input "1"
click at [957, 140] on button "Sumar" at bounding box center [1005, 157] width 97 height 35
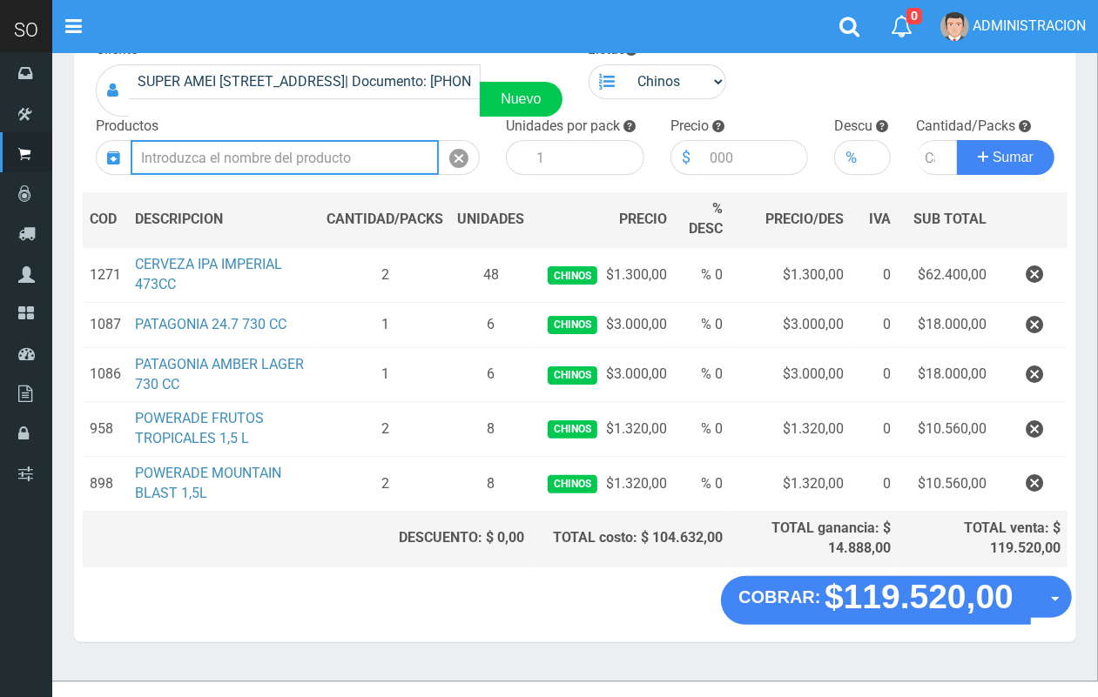
scroll to position [0, 0]
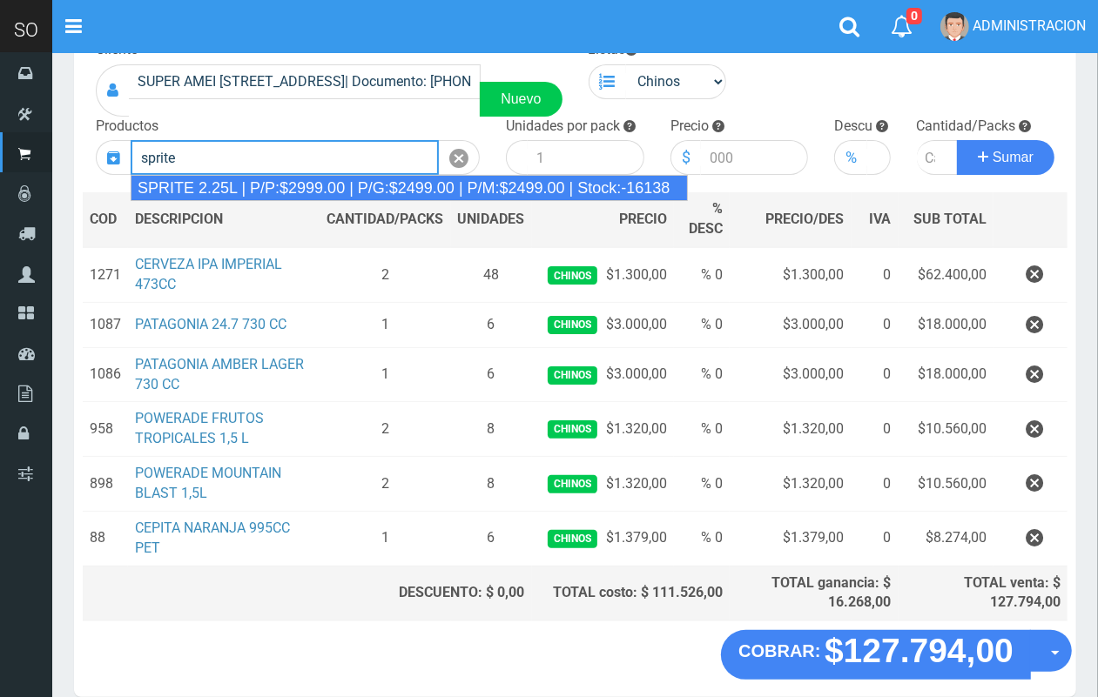
click at [254, 193] on div "SPRITE 2.25L | P/P:$2999.00 | P/G:$2499.00 | P/M:$2499.00 | Stock:-16138" at bounding box center [409, 188] width 557 height 26
type input "SPRITE 2.25L | P/P:$2999.00 | P/G:$2499.00 | P/M:$2499.00 | Stock:-16138"
type input "8"
type input "2999.00"
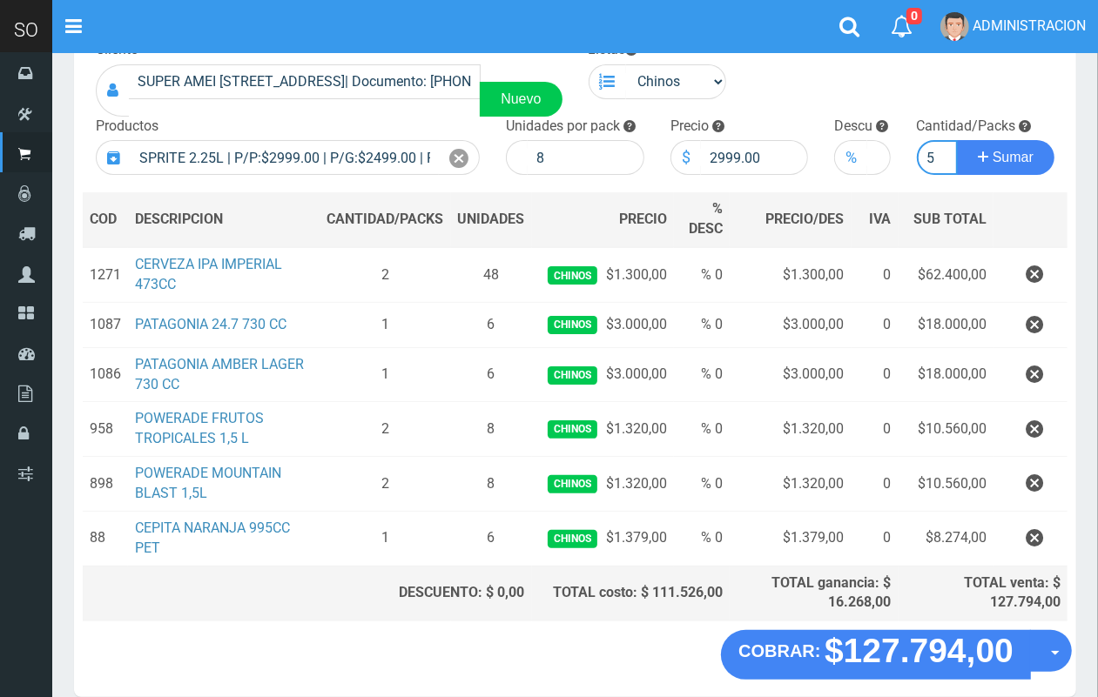
scroll to position [0, 2]
type input "5"
click at [957, 140] on button "Sumar" at bounding box center [1005, 157] width 97 height 35
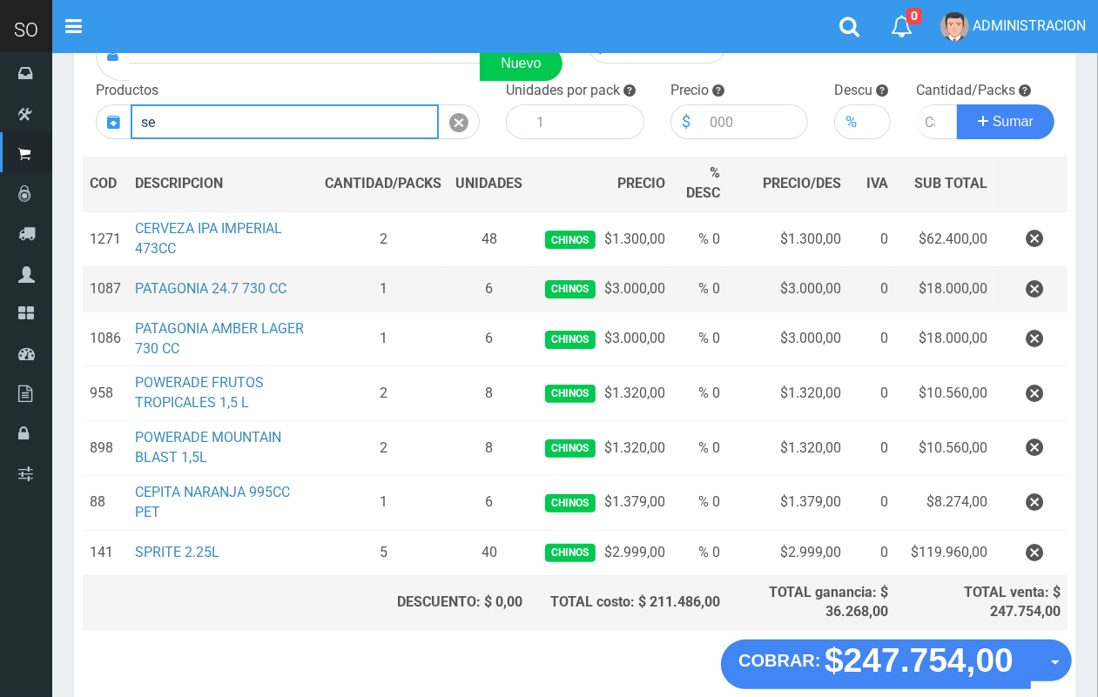
scroll to position [150, 0]
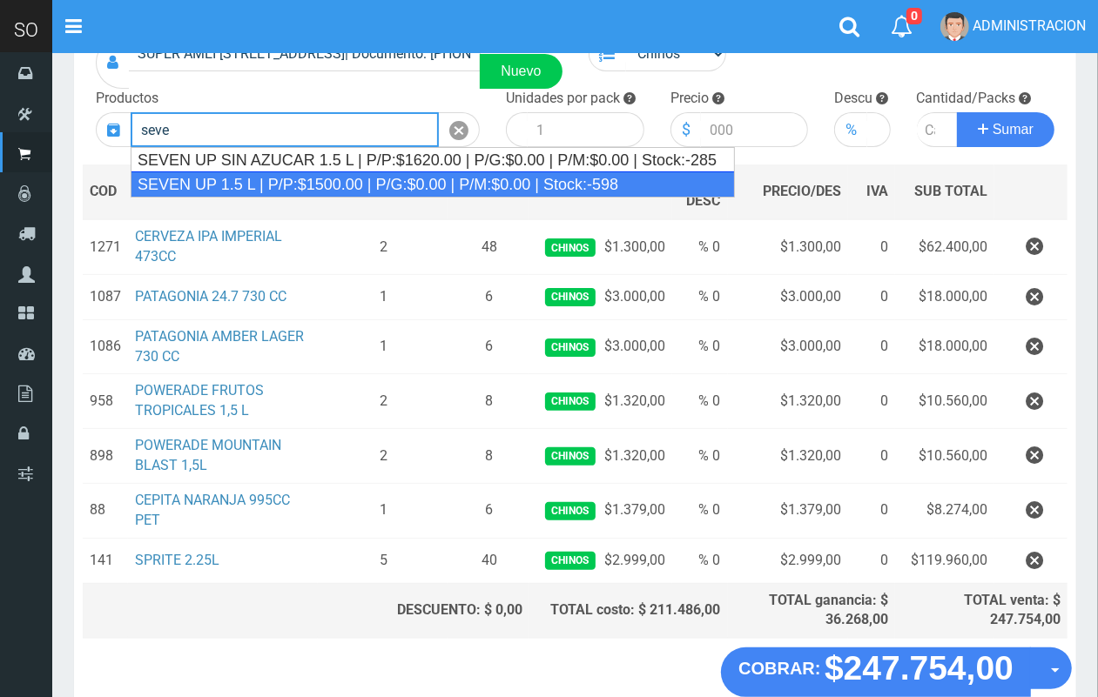
click at [213, 185] on div "SEVEN UP 1.5 L | P/P:$1500.00 | P/G:$0.00 | P/M:$0.00 | Stock:-598" at bounding box center [433, 184] width 604 height 26
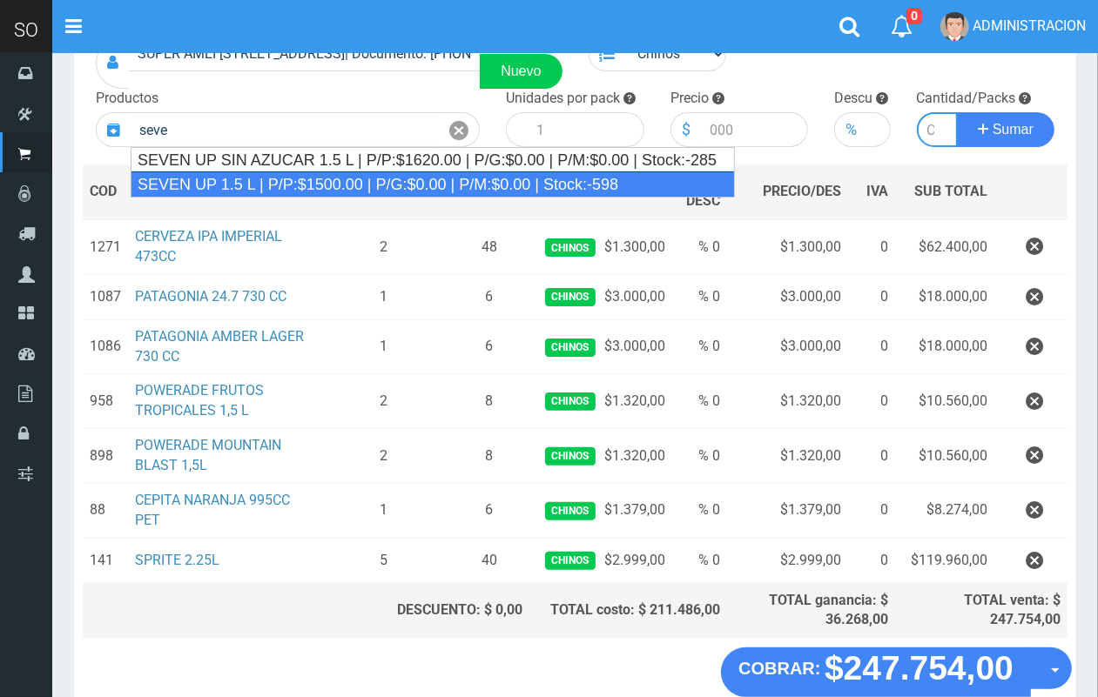
type input "SEVEN UP 1.5 L | P/P:$1500.00 | P/G:$0.00 | P/M:$0.00 | Stock:-598"
type input "6"
type input "1500.00"
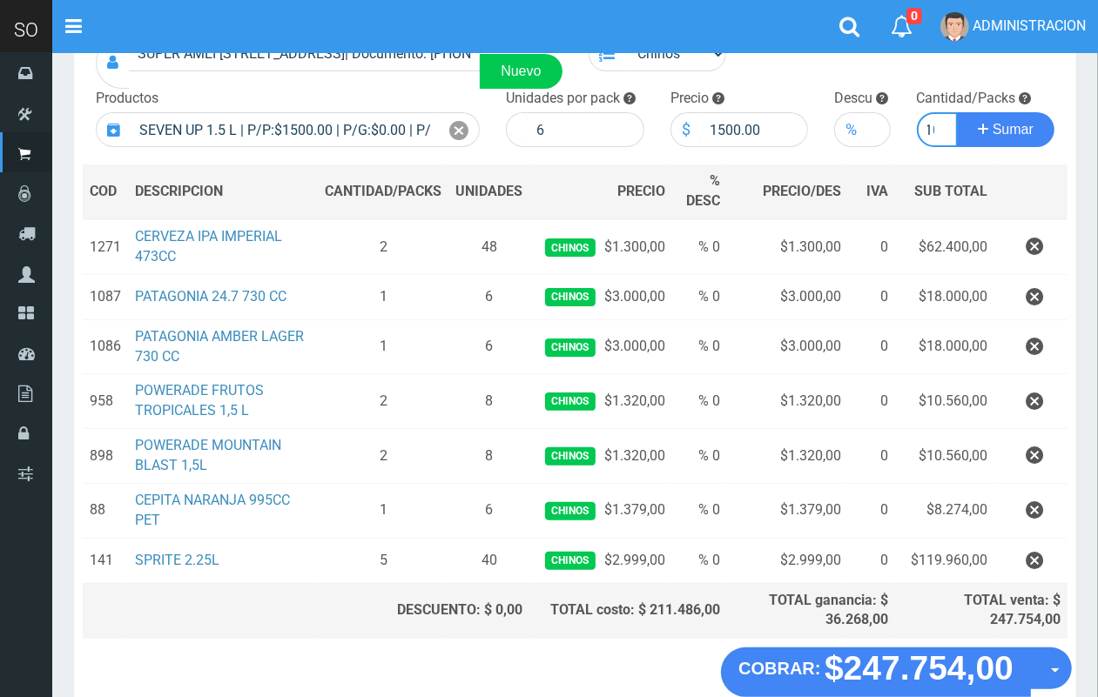
scroll to position [0, 10]
type input "10"
click at [957, 112] on button "Sumar" at bounding box center [1005, 129] width 97 height 35
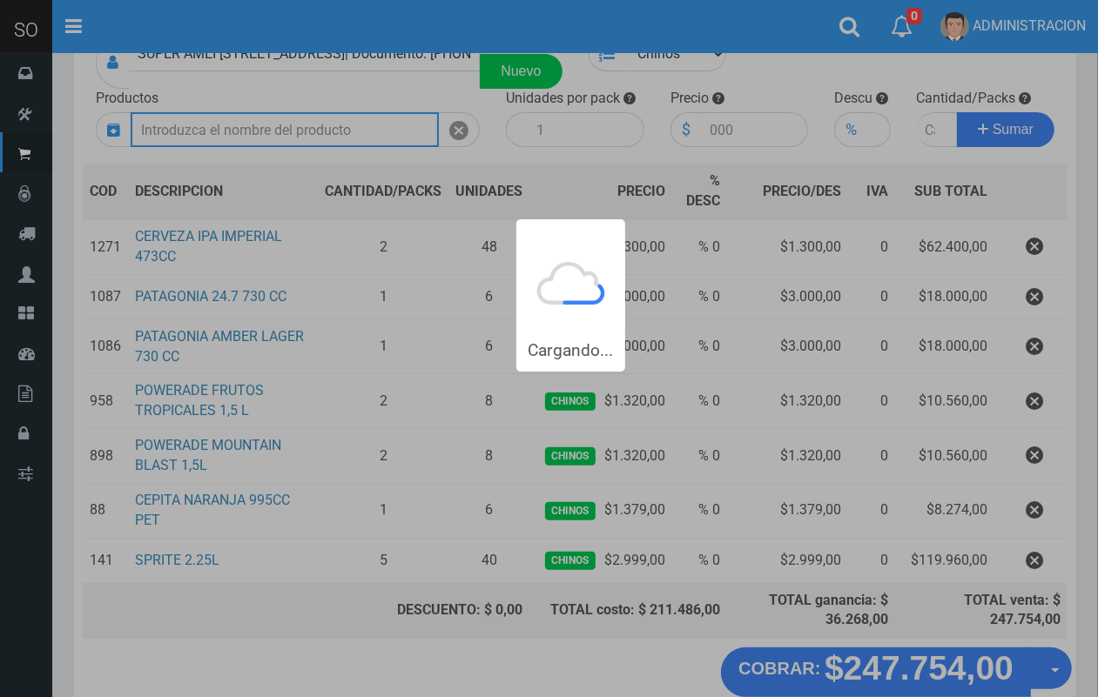
scroll to position [0, 0]
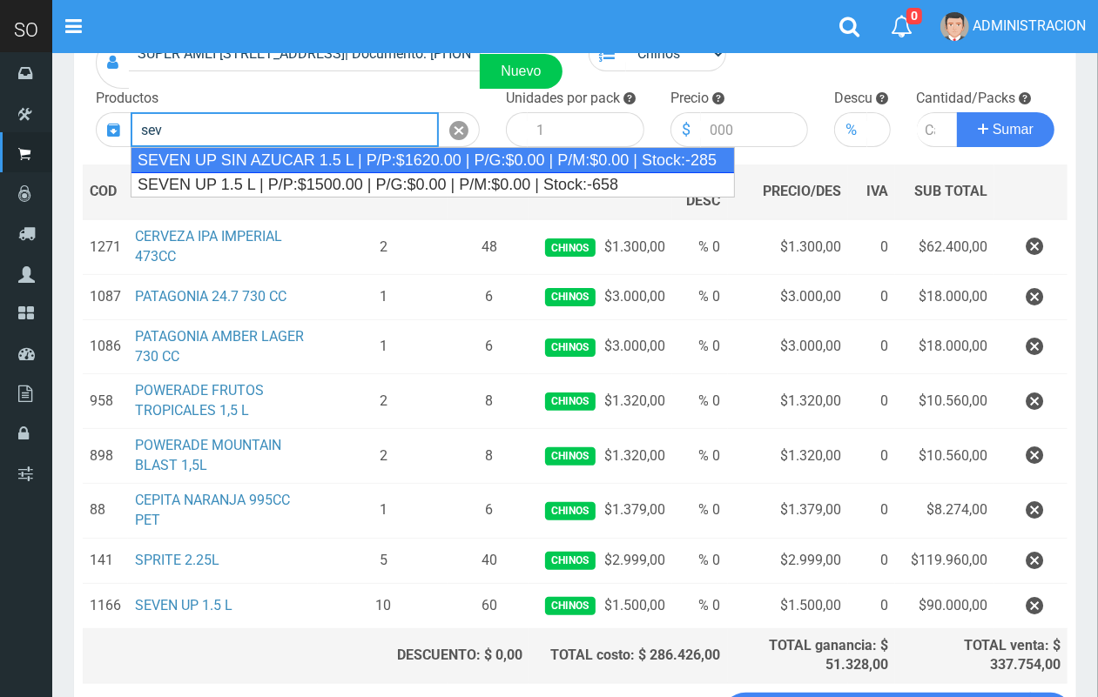
click at [368, 158] on div "SEVEN UP SIN AZUCAR 1.5 L | P/P:$1620.00 | P/G:$0.00 | P/M:$0.00 | Stock:-285" at bounding box center [433, 160] width 604 height 26
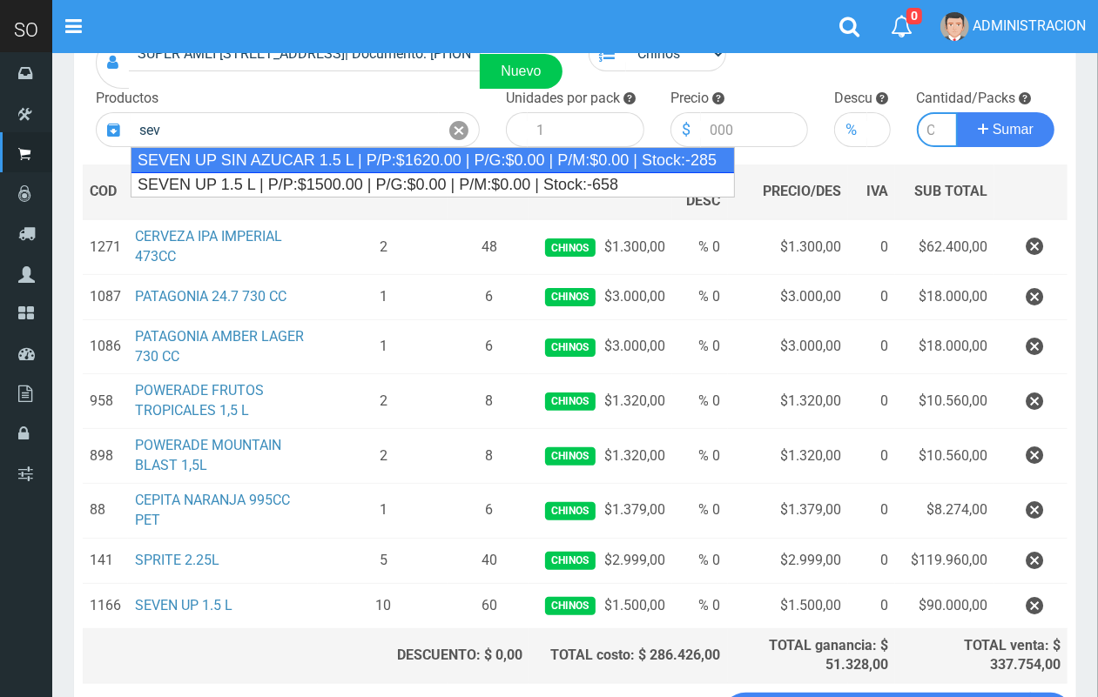
type input "SEVEN UP SIN AZUCAR 1.5 L | P/P:$1620.00 | P/G:$0.00 | P/M:$0.00 | Stock:-285"
type input "6"
type input "1620.00"
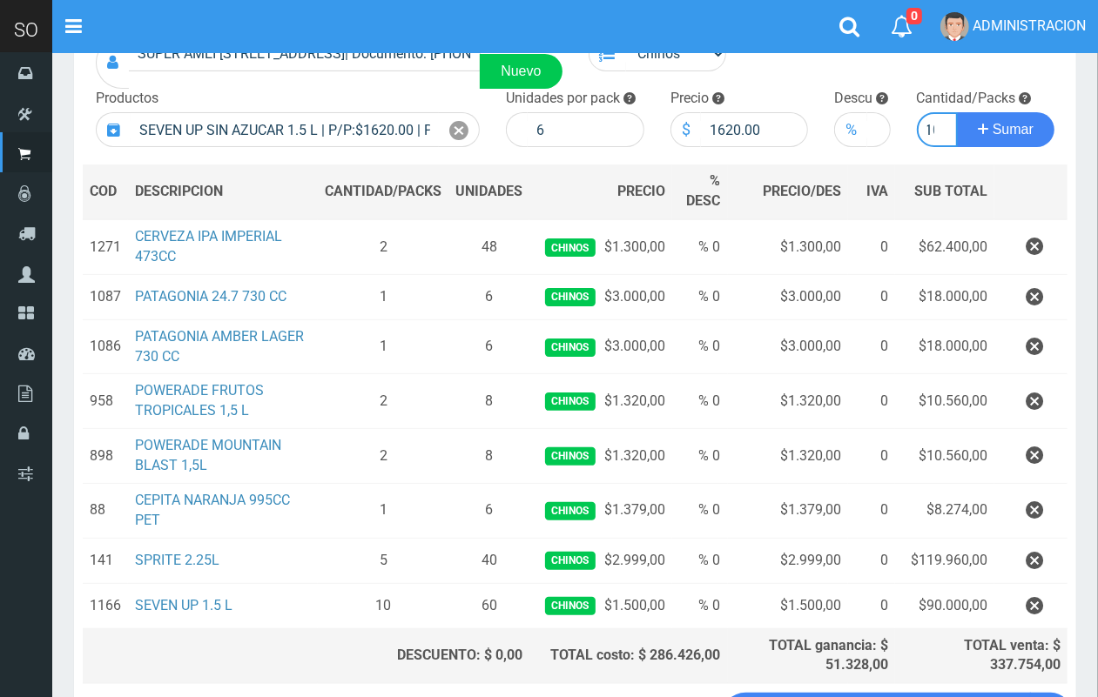
scroll to position [0, 10]
type input "10"
click at [957, 112] on button "Sumar" at bounding box center [1005, 129] width 97 height 35
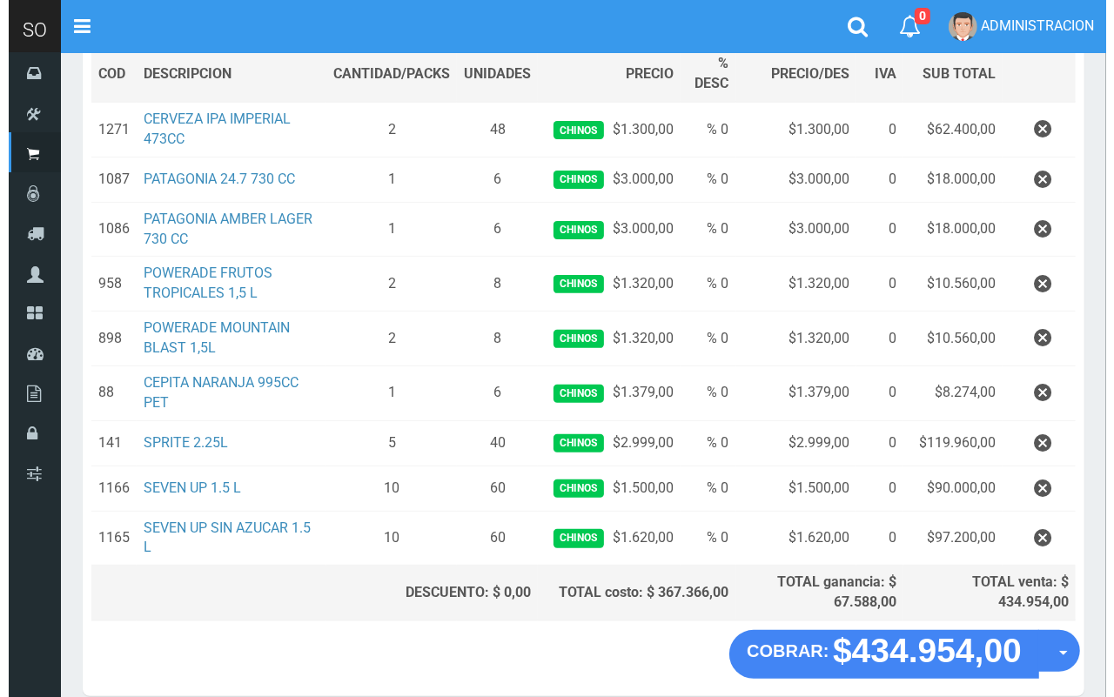
scroll to position [346, 0]
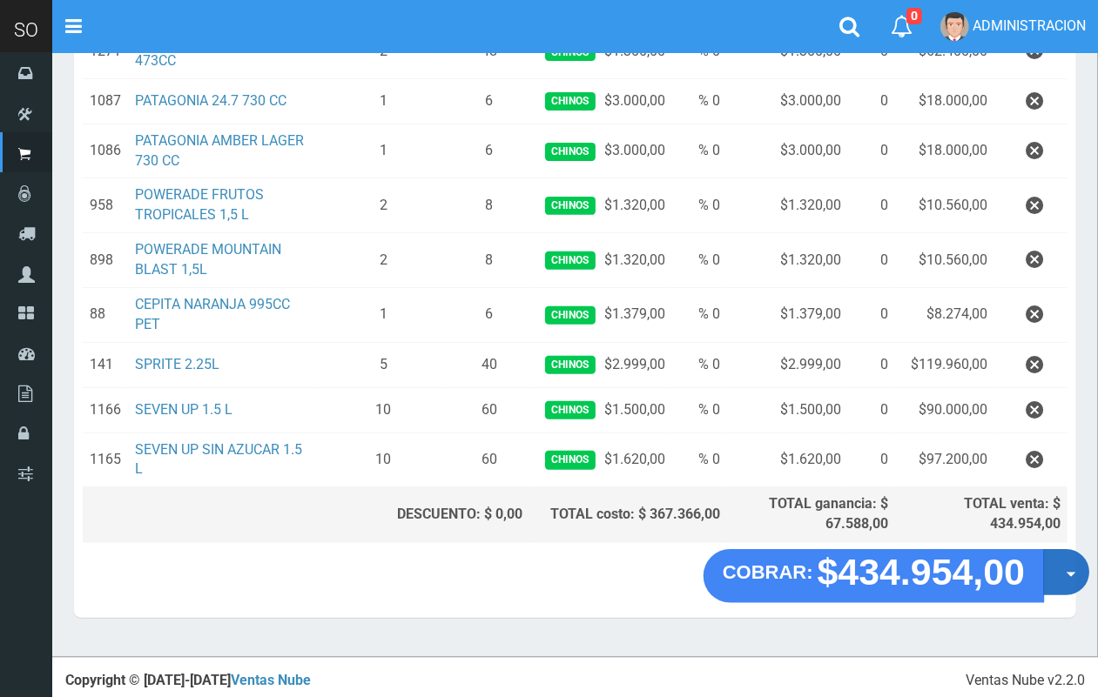
click at [1069, 581] on button "Opciones" at bounding box center [1066, 572] width 46 height 46
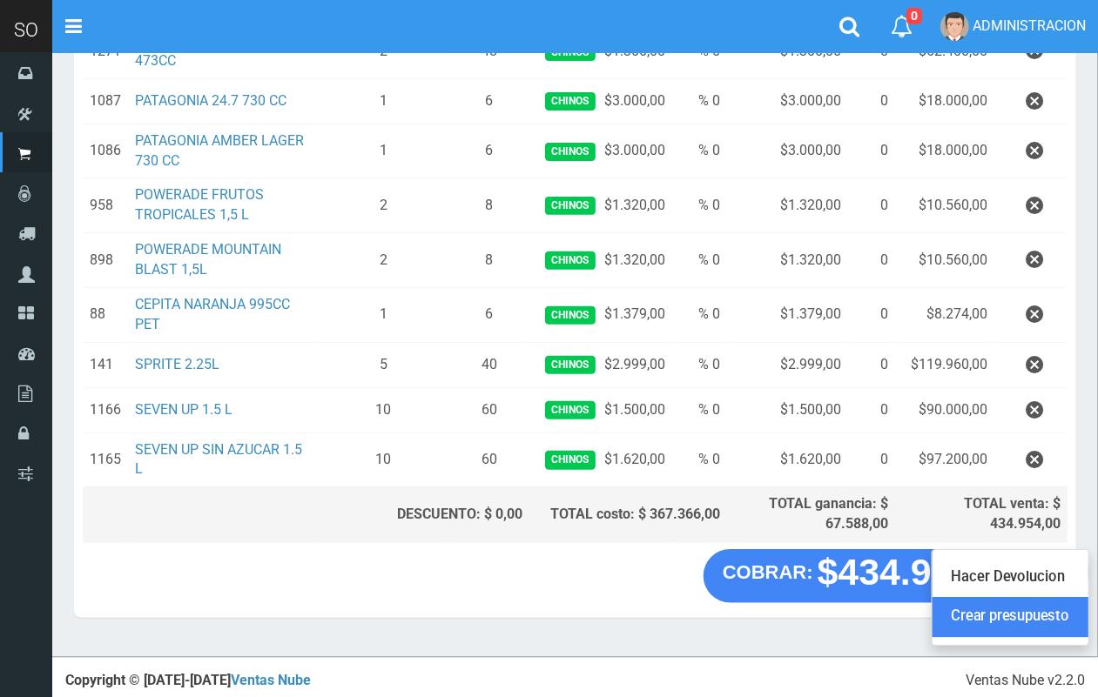
click at [1059, 618] on link "Crear presupuesto" at bounding box center [1010, 618] width 156 height 40
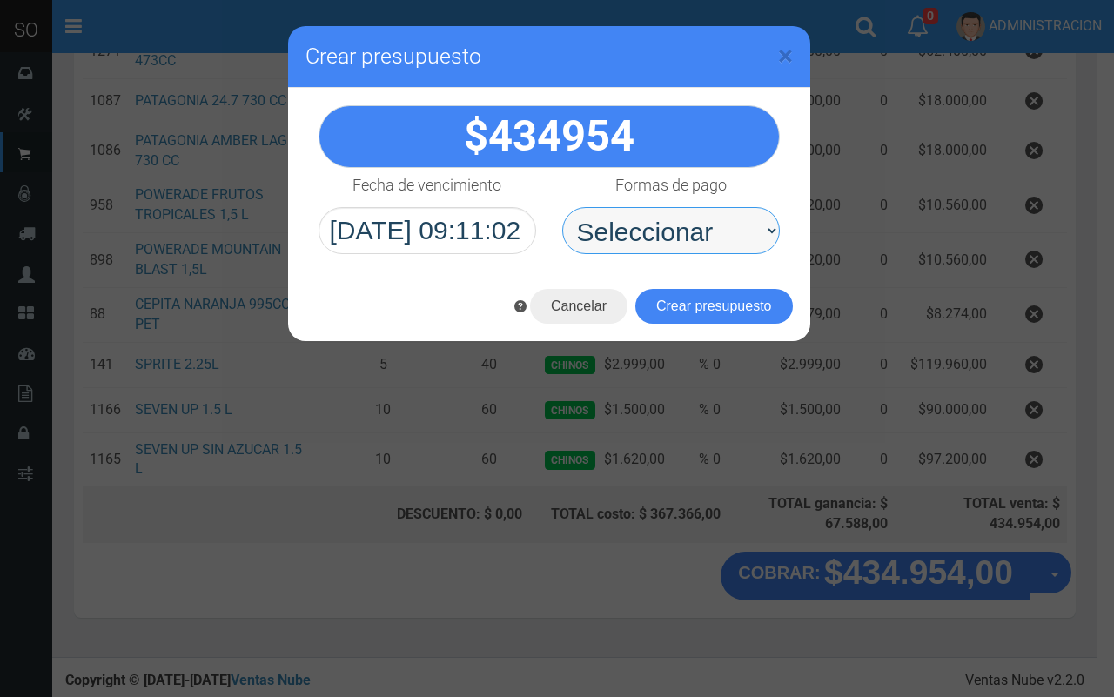
click at [703, 246] on select "Seleccionar Efectivo Tarjeta de Crédito Depósito Débito" at bounding box center [671, 230] width 218 height 47
select select "Efectivo"
click at [562, 207] on select "Seleccionar Efectivo Tarjeta de Crédito Depósito Débito" at bounding box center [671, 230] width 218 height 47
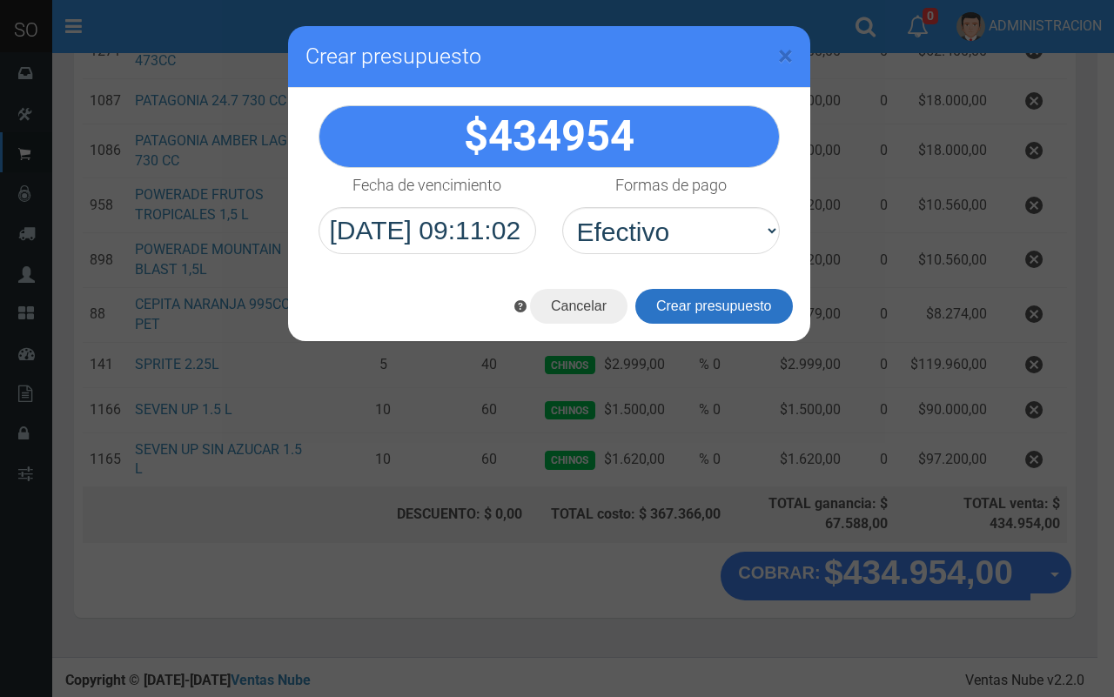
click at [708, 301] on button "Crear presupuesto" at bounding box center [714, 306] width 158 height 35
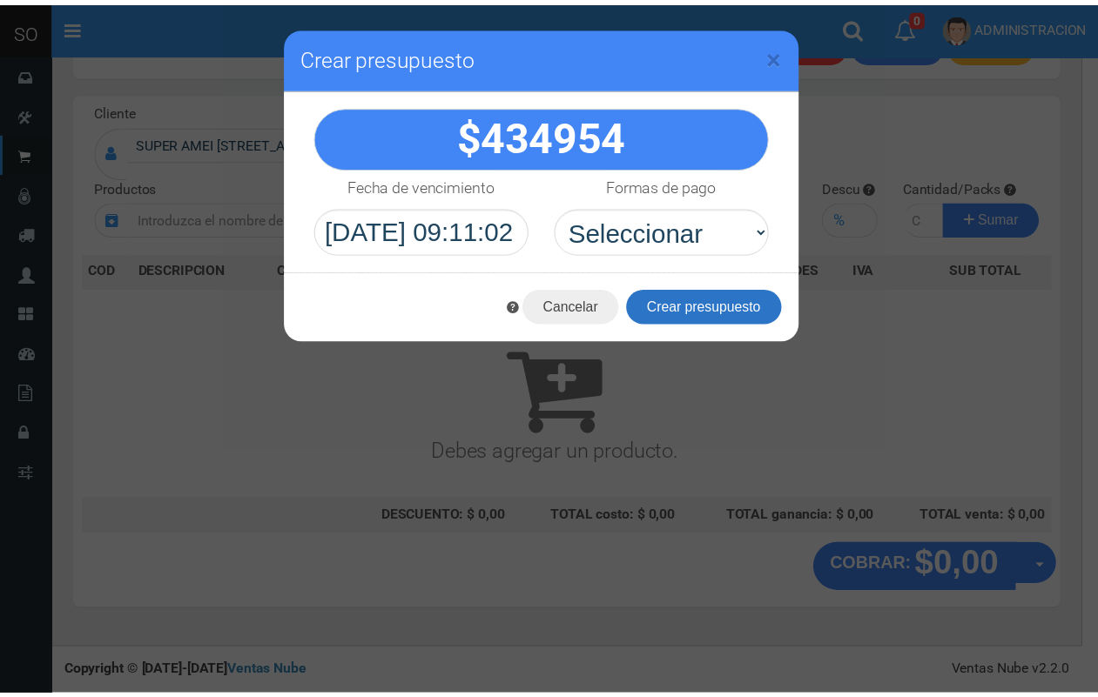
scroll to position [0, 0]
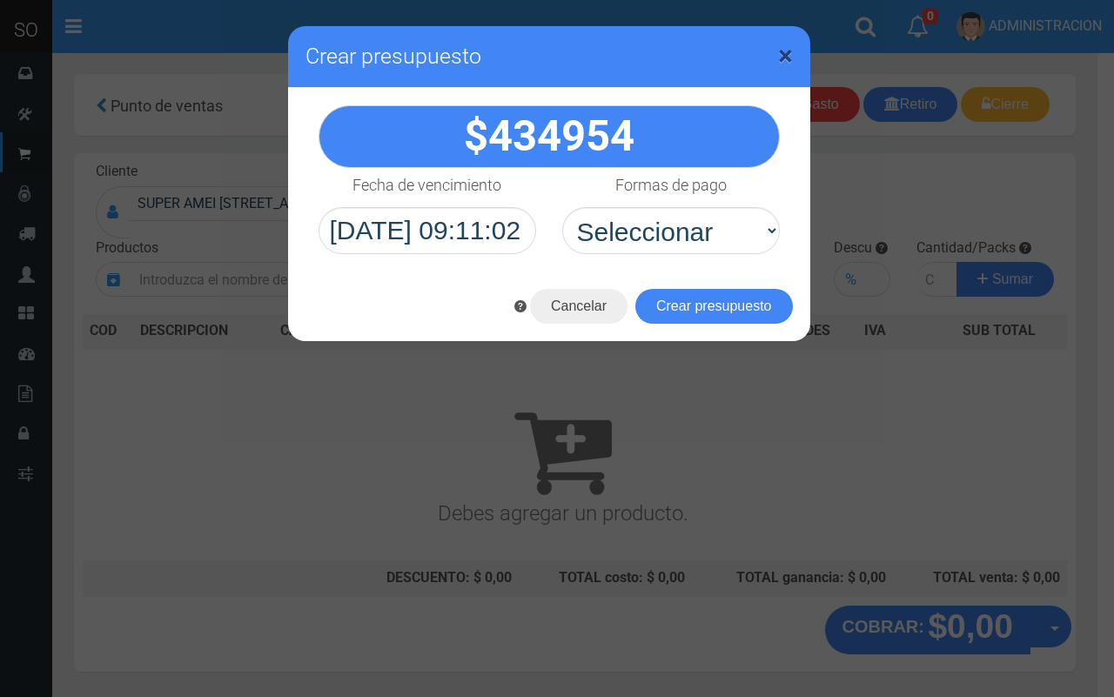
click at [781, 50] on span "×" at bounding box center [785, 55] width 15 height 33
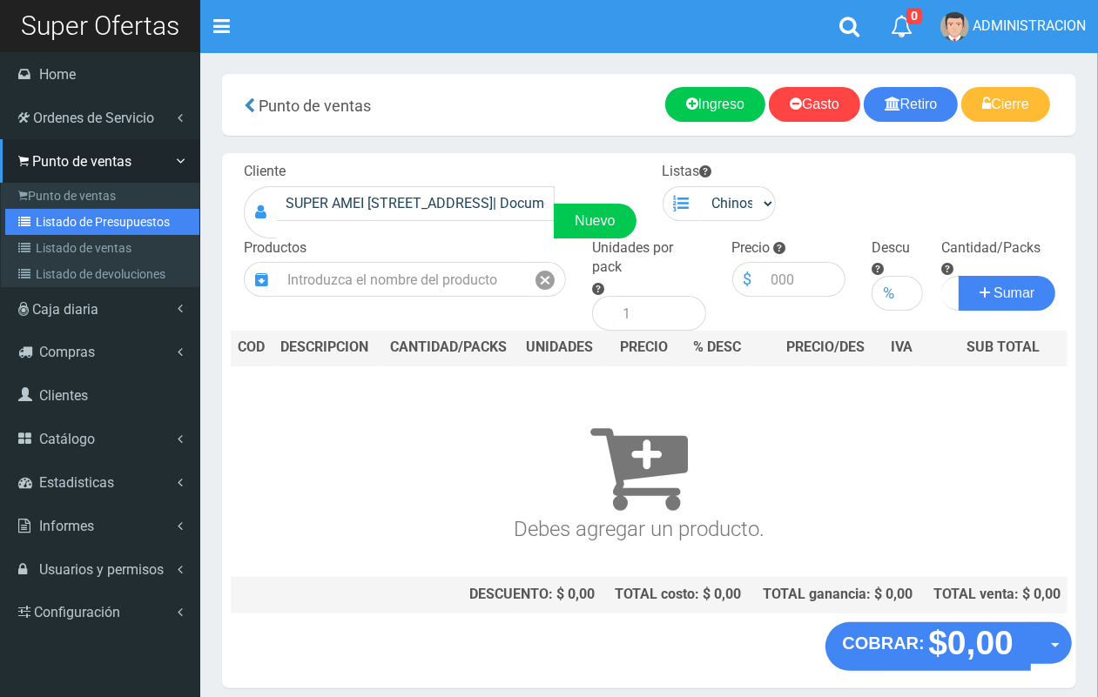
click at [76, 224] on link "Listado de Presupuestos" at bounding box center [102, 222] width 194 height 26
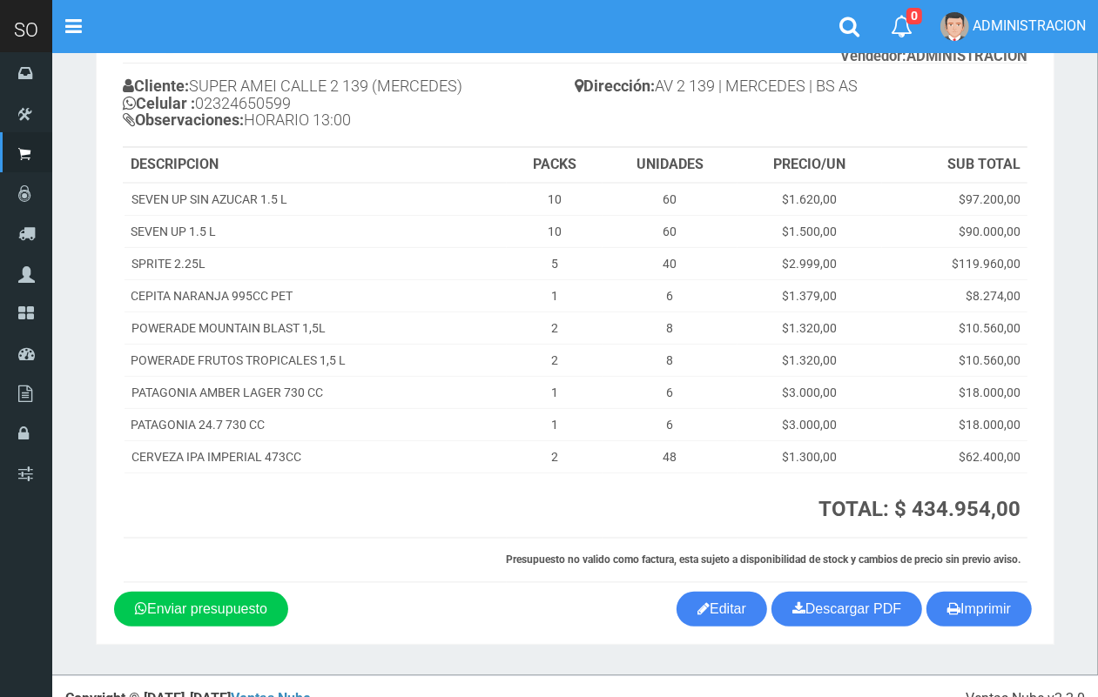
scroll to position [149, 0]
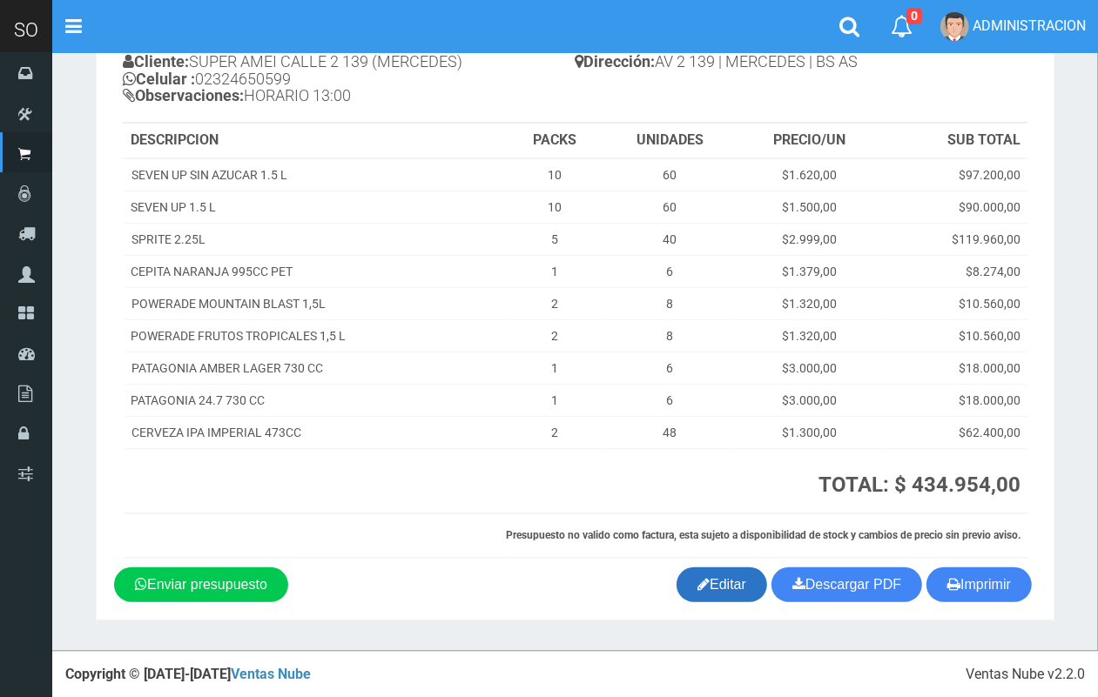
click at [729, 584] on link "Editar" at bounding box center [721, 584] width 91 height 35
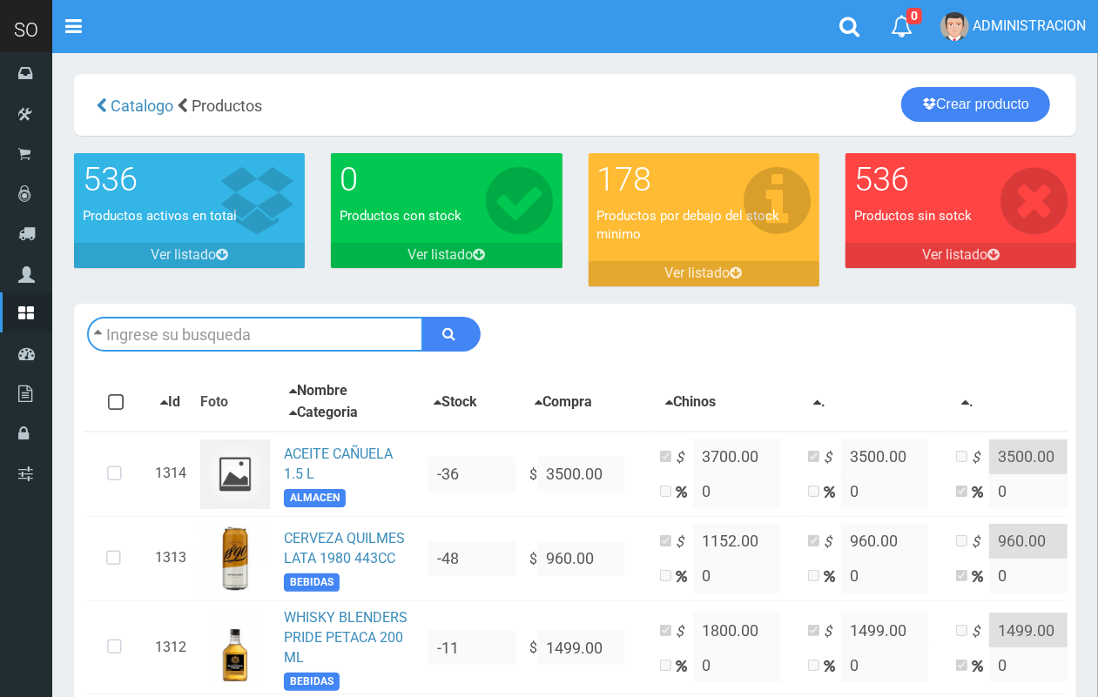
click at [196, 332] on input "text" at bounding box center [255, 334] width 336 height 35
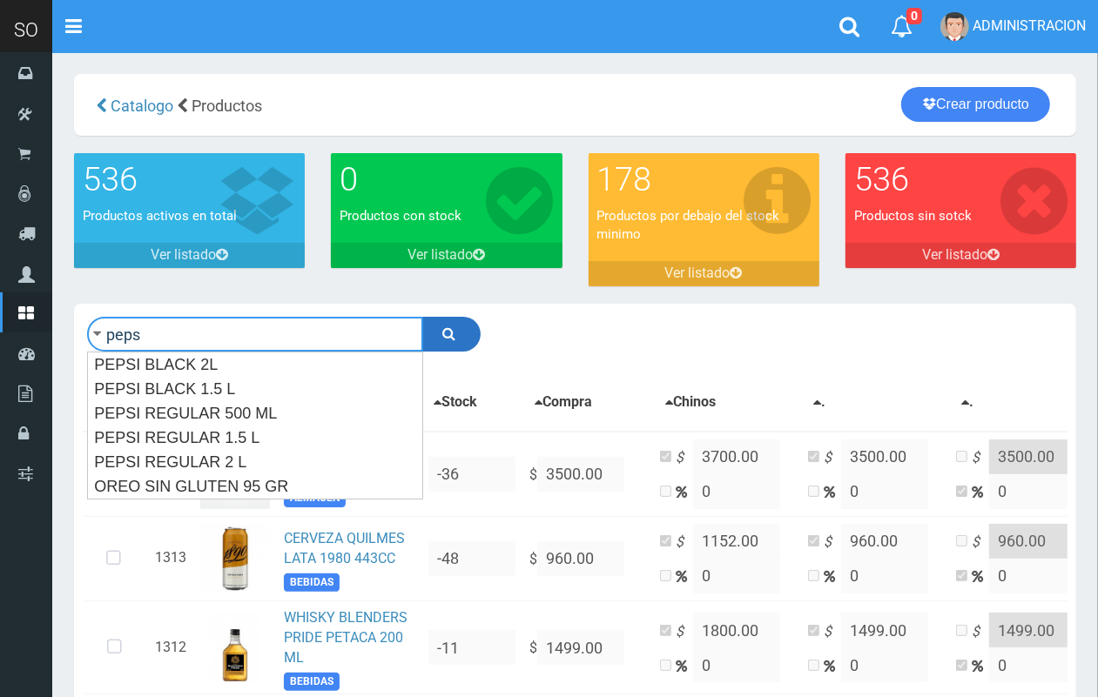
type input "peps"
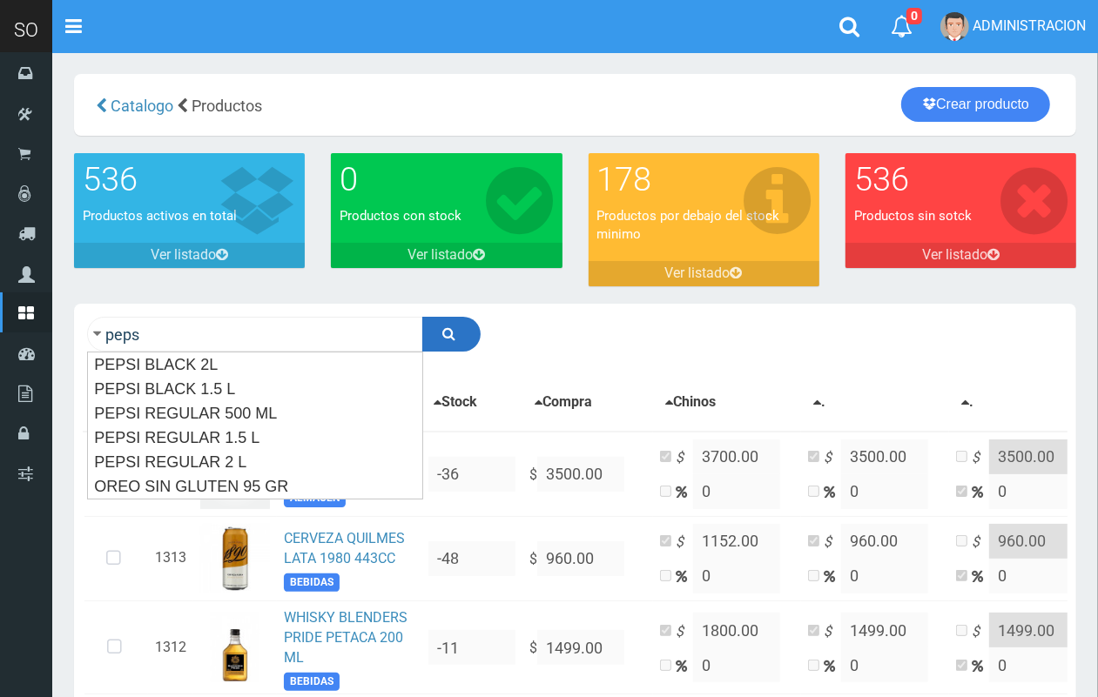
click at [463, 342] on button "submit" at bounding box center [451, 334] width 58 height 35
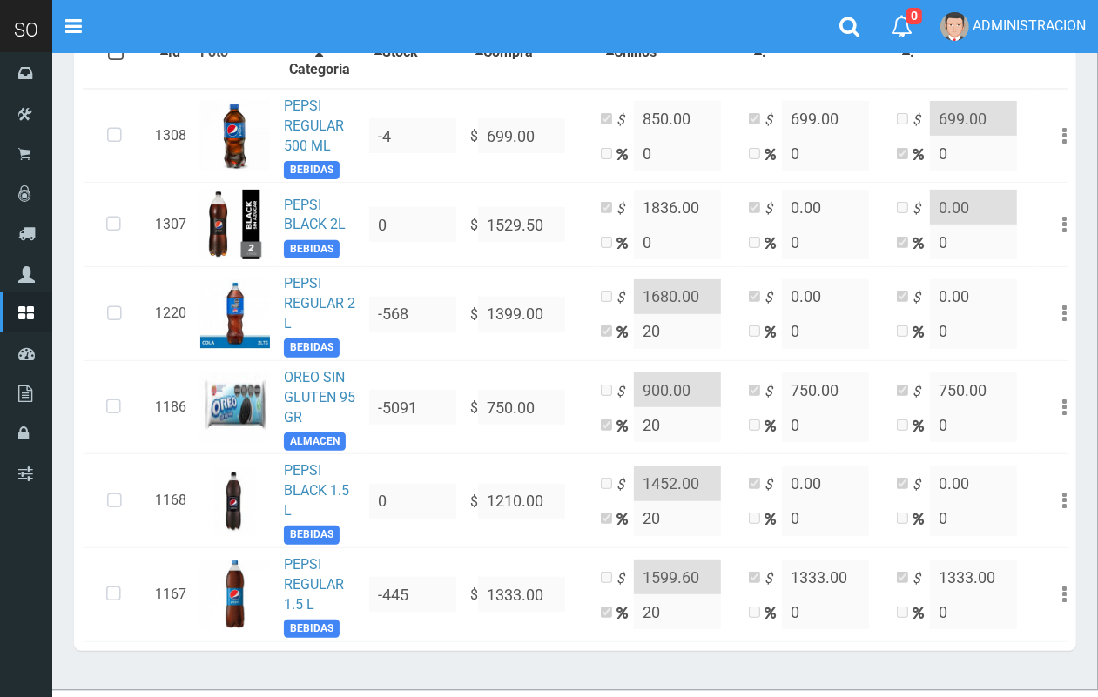
scroll to position [367, 0]
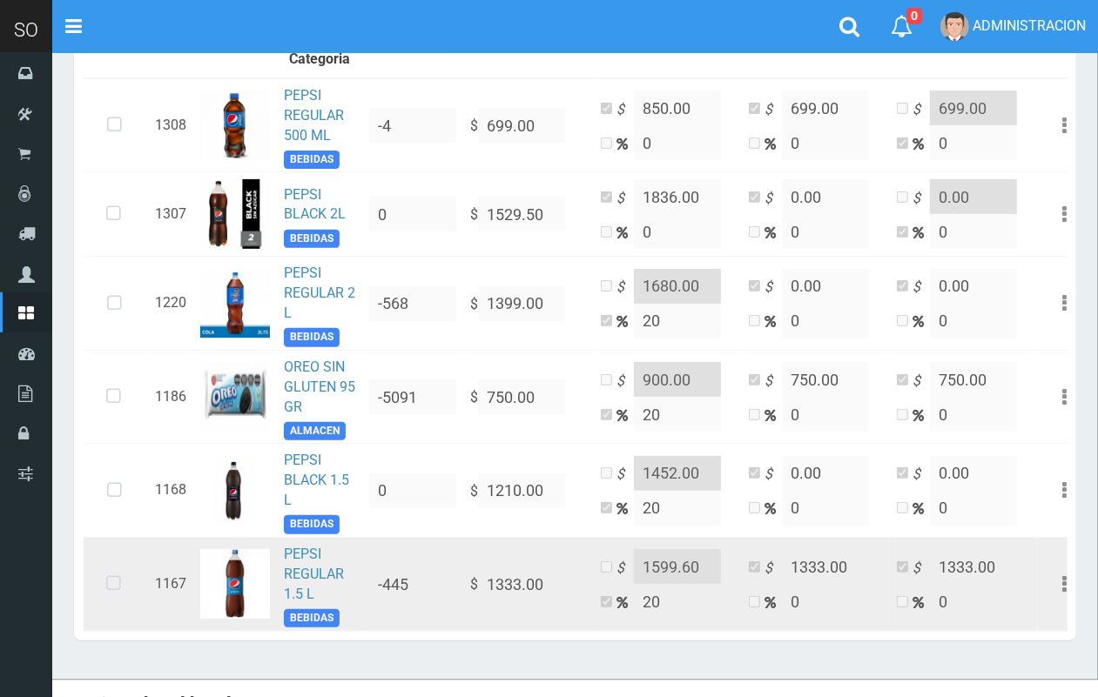
click at [116, 597] on icon at bounding box center [114, 583] width 46 height 57
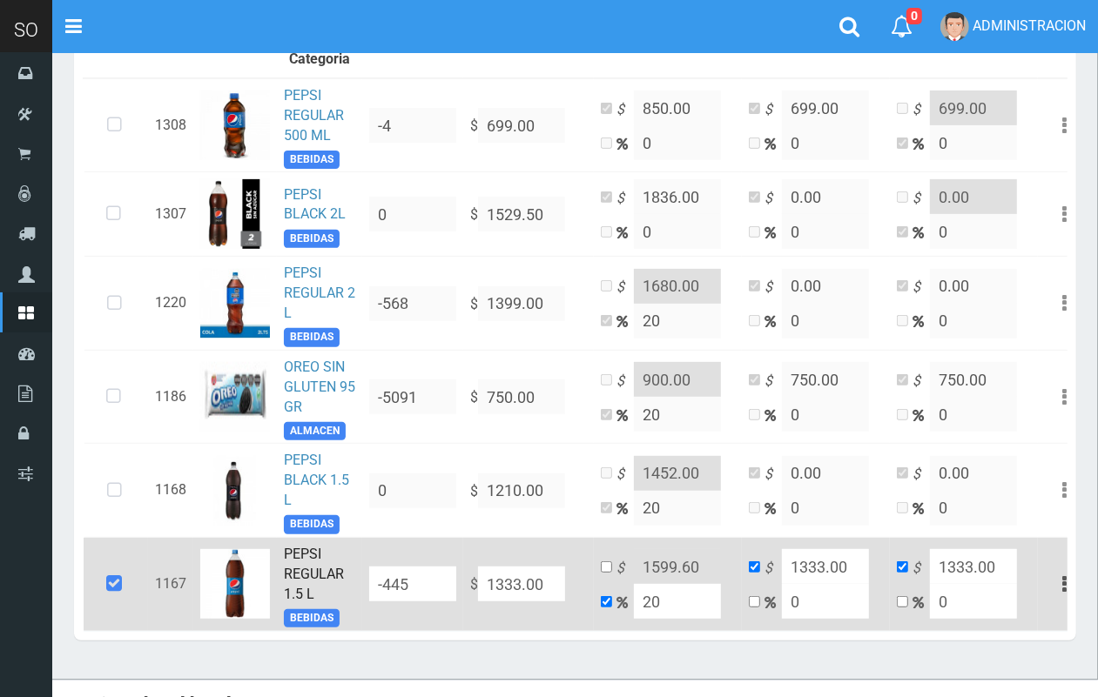
drag, startPoint x: 646, startPoint y: 620, endPoint x: 619, endPoint y: 621, distance: 27.0
click at [619, 621] on td "$ 1599.60 20" at bounding box center [668, 585] width 148 height 94
type input "1"
type input "1346.33"
type input "10"
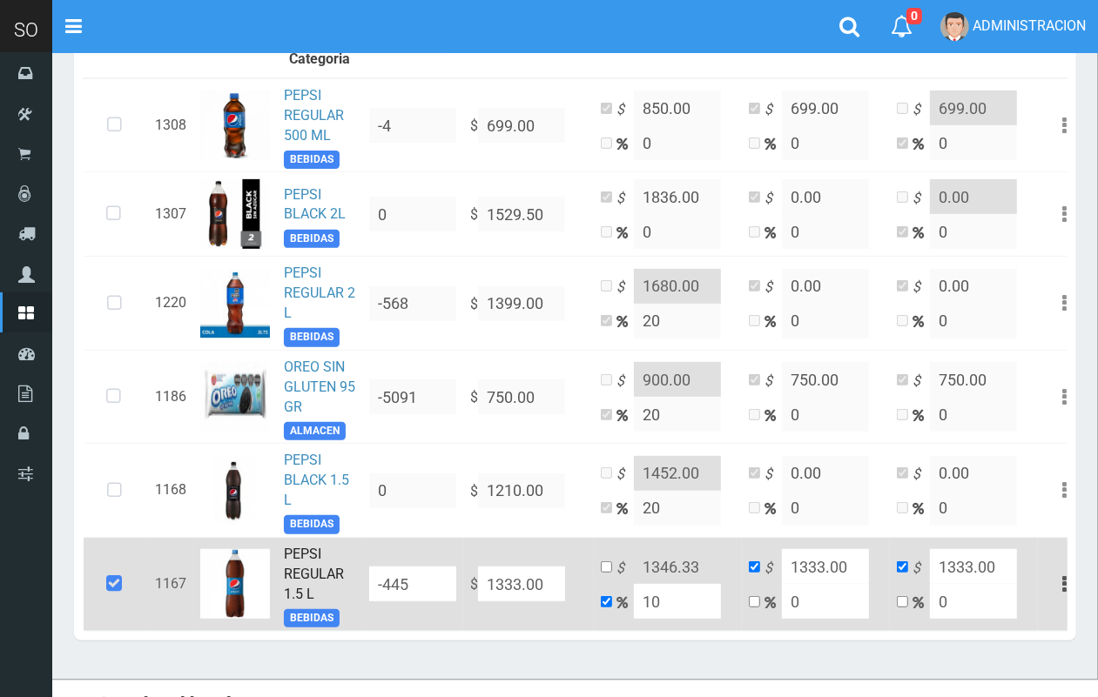
type input "1466.3"
type input "10"
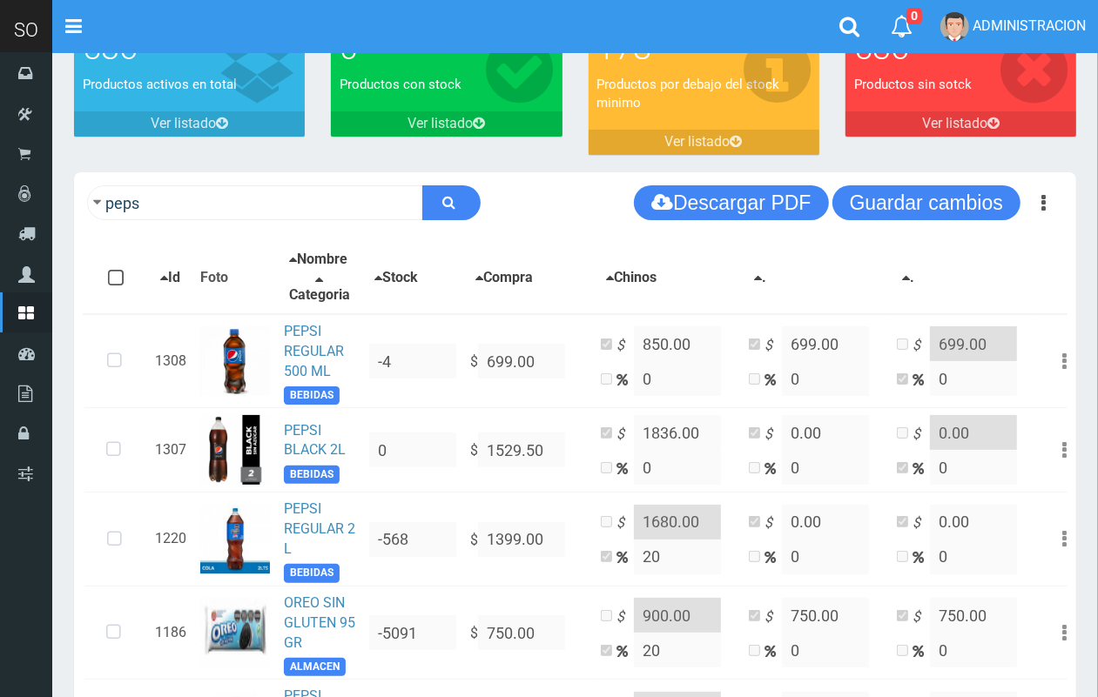
scroll to position [97, 0]
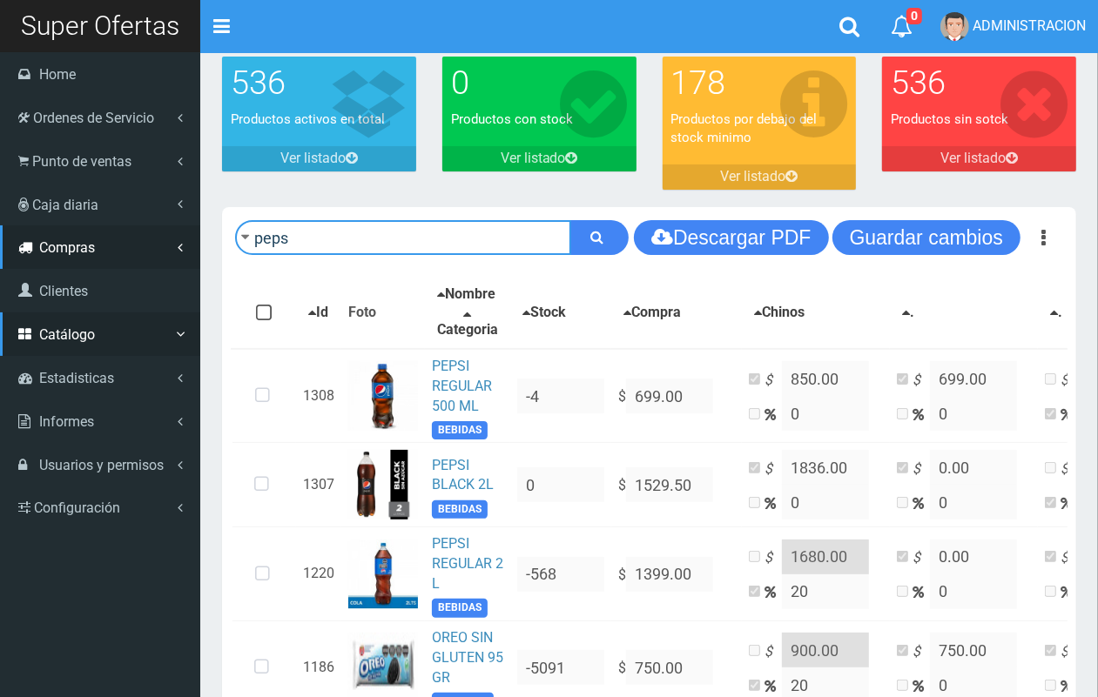
drag, startPoint x: 175, startPoint y: 250, endPoint x: 0, endPoint y: 251, distance: 175.0
click at [0, 251] on div "SO Toggle navigation 0 0" at bounding box center [549, 426] width 1098 height 1047
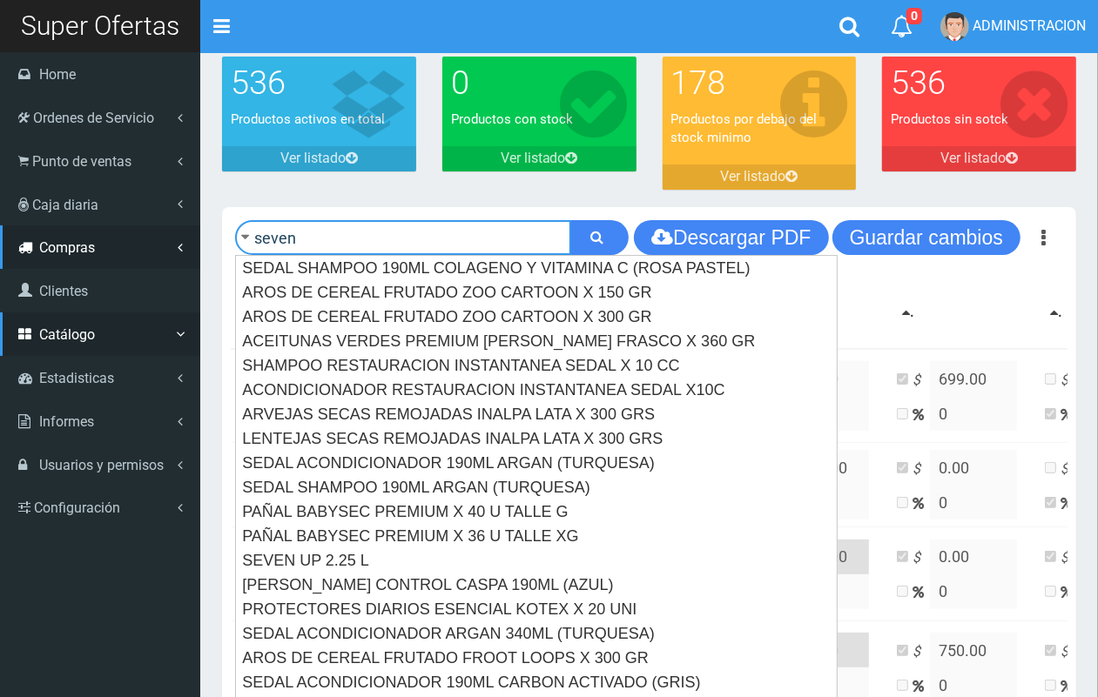
type input "seven"
click at [570, 220] on button "submit" at bounding box center [599, 237] width 58 height 35
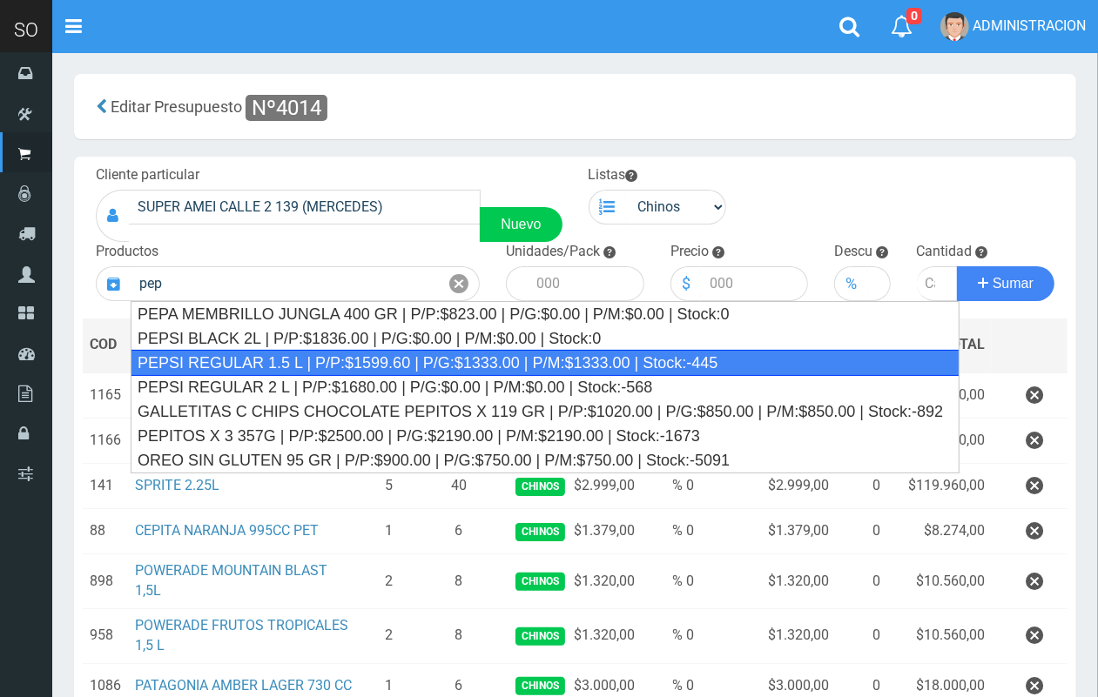
click at [427, 370] on div "PEPSI REGULAR 1.5 L | P/P:$1599.60 | P/G:$1333.00 | P/M:$1333.00 | Stock:-445" at bounding box center [545, 363] width 829 height 26
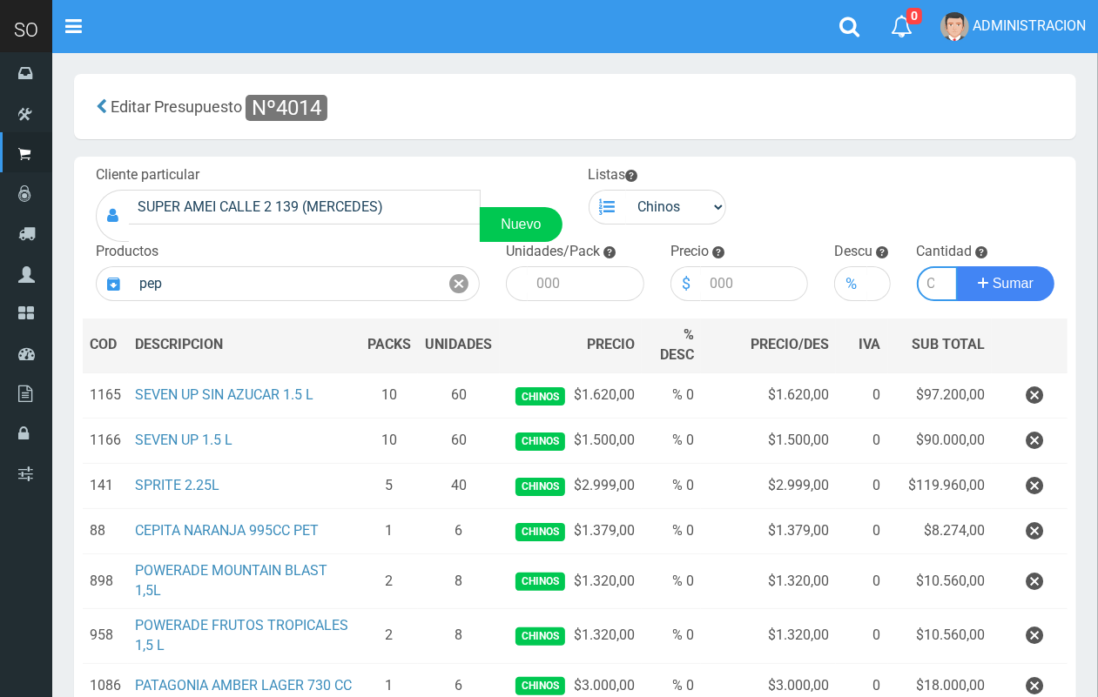
type input "PEPSI REGULAR 1.5 L | P/P:$1599.60 | P/G:$1333.00 | P/M:$1333.00 | Stock:-445"
type input "6"
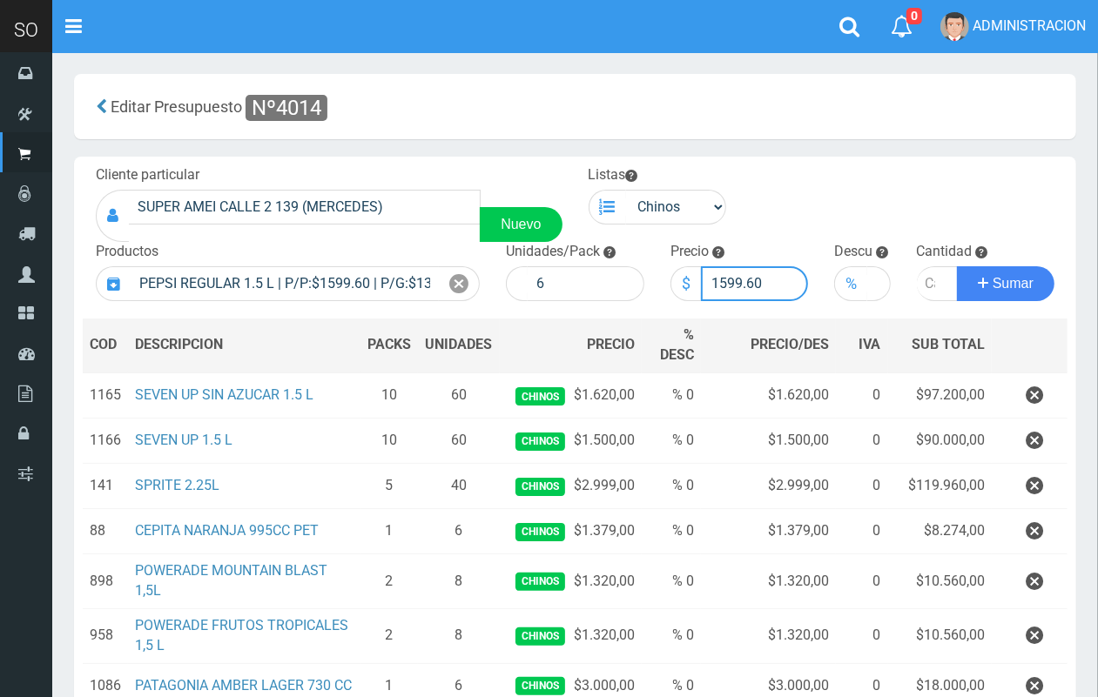
drag, startPoint x: 762, startPoint y: 281, endPoint x: 716, endPoint y: 284, distance: 46.2
click at [716, 284] on input "1599.60" at bounding box center [755, 283] width 108 height 35
type input "1452"
type input "1452.00"
click at [929, 284] on input "number" at bounding box center [938, 283] width 42 height 35
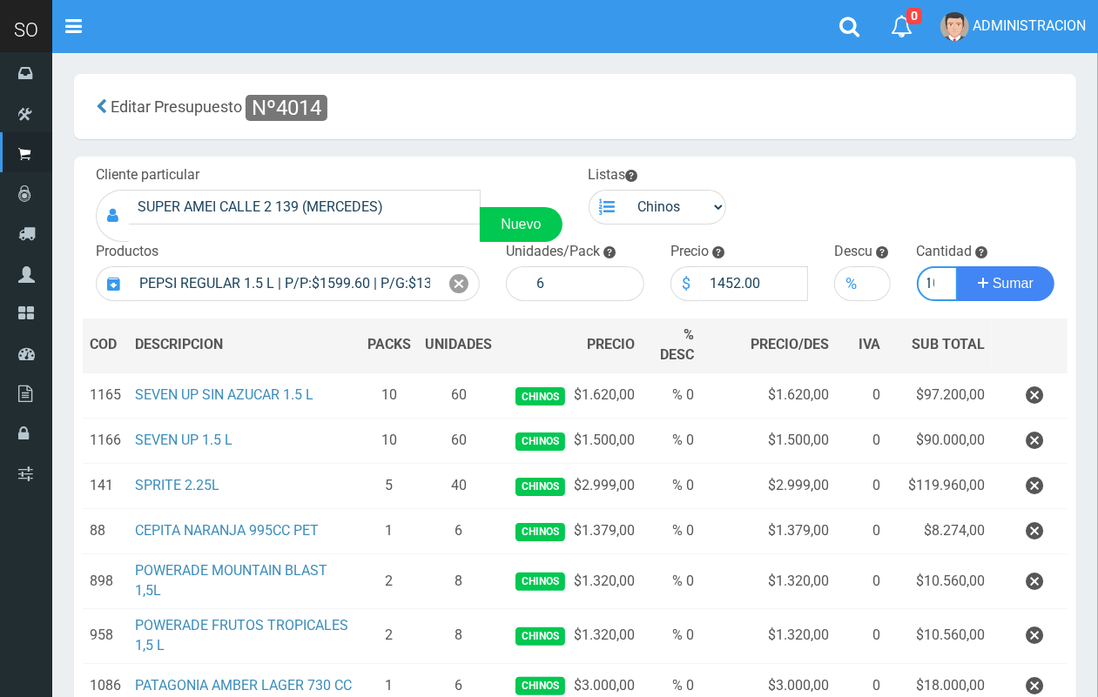
scroll to position [0, 10]
type input "10"
click at [957, 266] on button "Sumar" at bounding box center [1005, 283] width 97 height 35
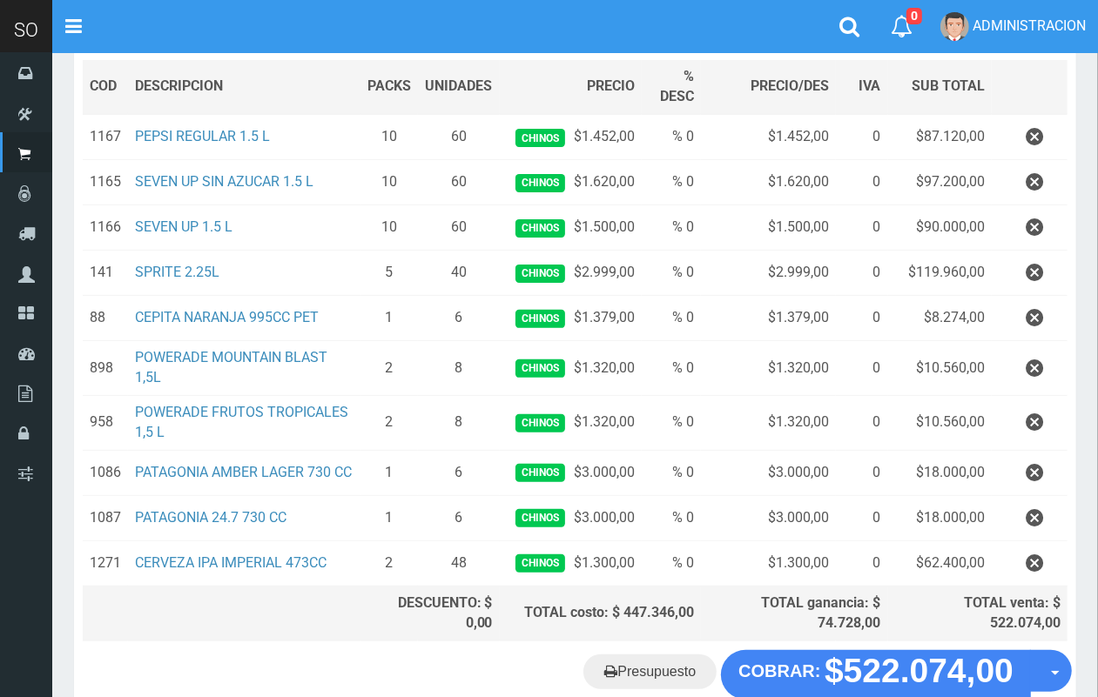
scroll to position [368, 0]
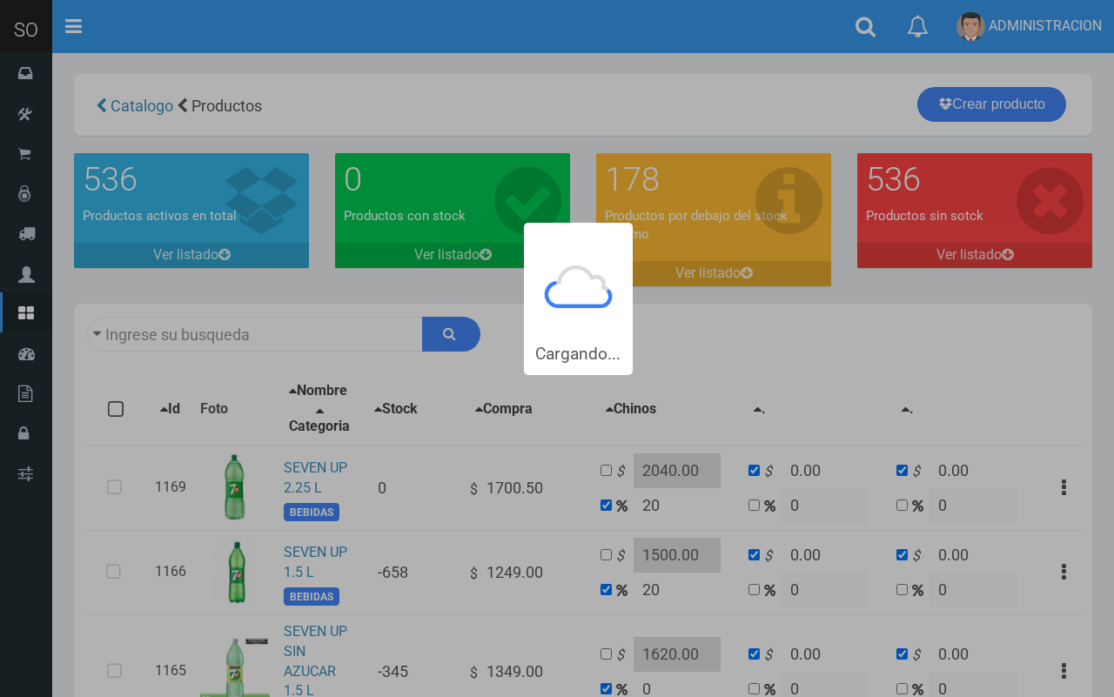
type input "seven"
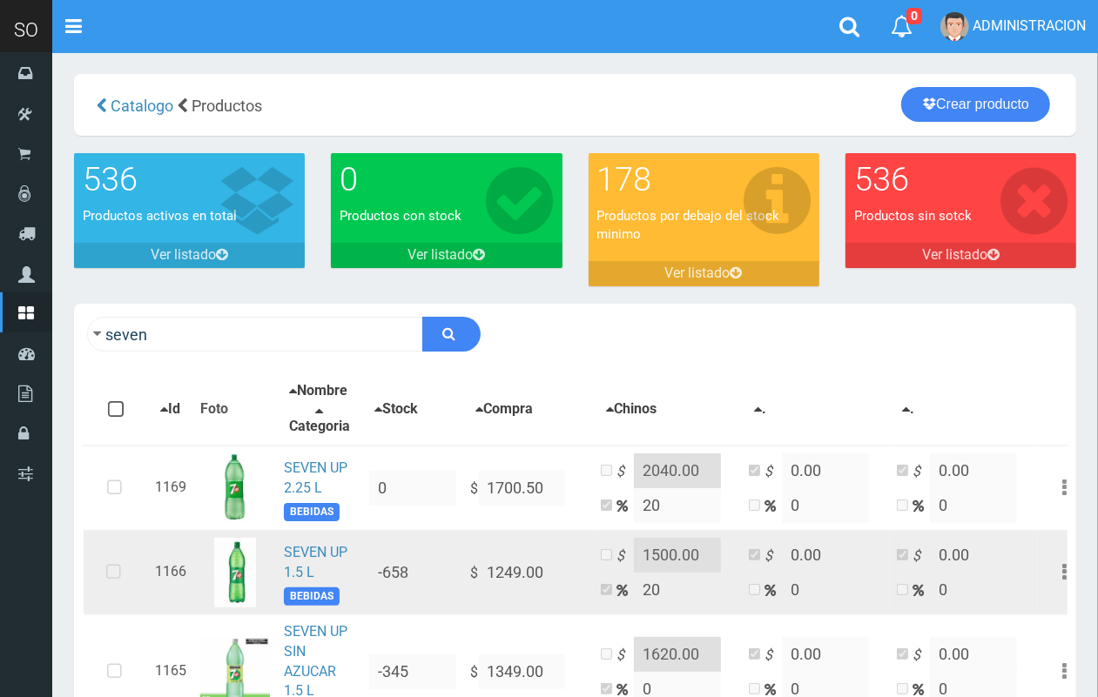
click at [114, 585] on icon at bounding box center [114, 572] width 46 height 57
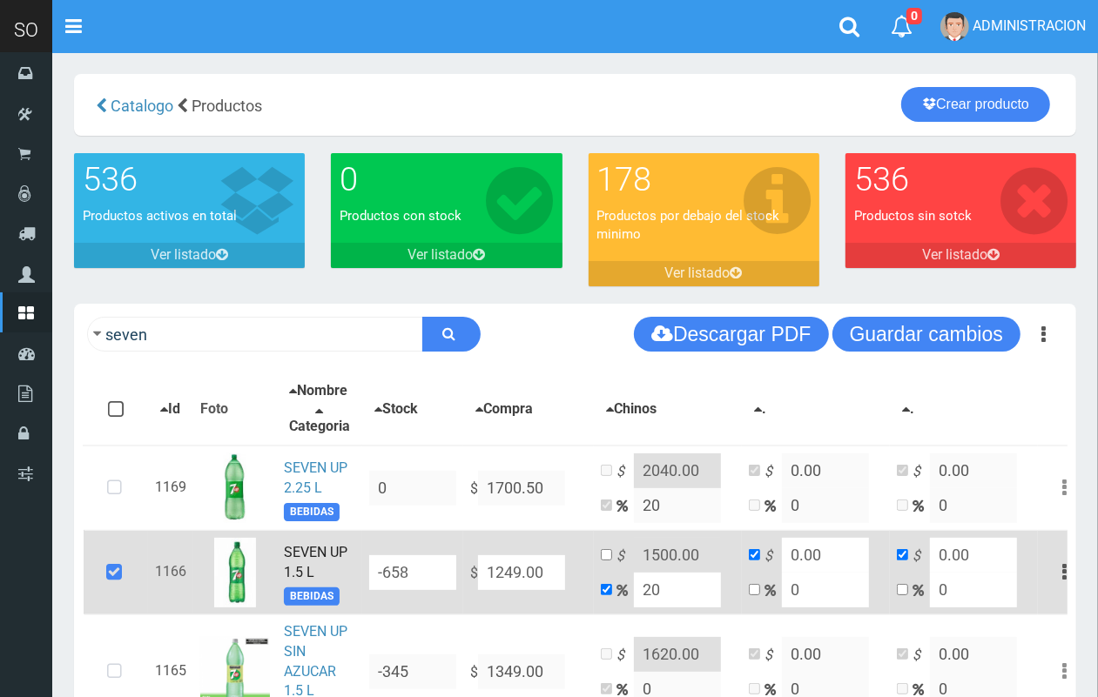
click at [637, 605] on input "20" at bounding box center [677, 590] width 87 height 35
type input "2"
type input "1273.98"
type input "20"
type input "1498.8"
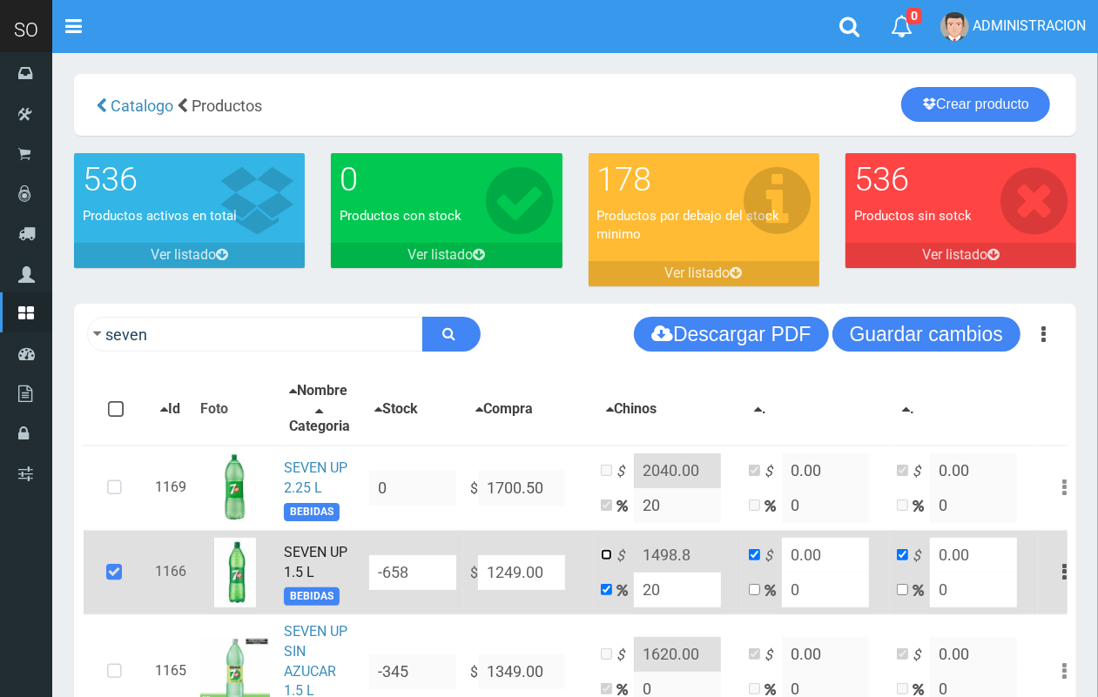
click at [601, 561] on input "checkbox" at bounding box center [606, 554] width 11 height 11
checkbox input "true"
checkbox input "false"
drag, startPoint x: 692, startPoint y: 570, endPoint x: 655, endPoint y: 568, distance: 37.5
click at [655, 568] on input "1498.8" at bounding box center [677, 555] width 87 height 35
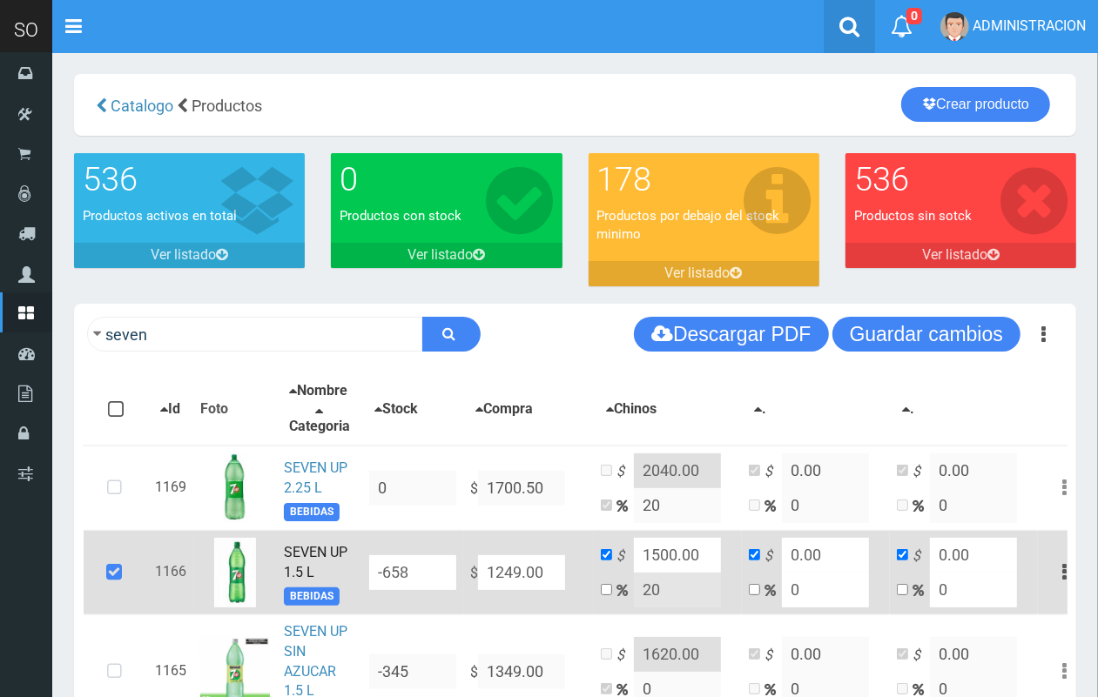
type input "1500.00"
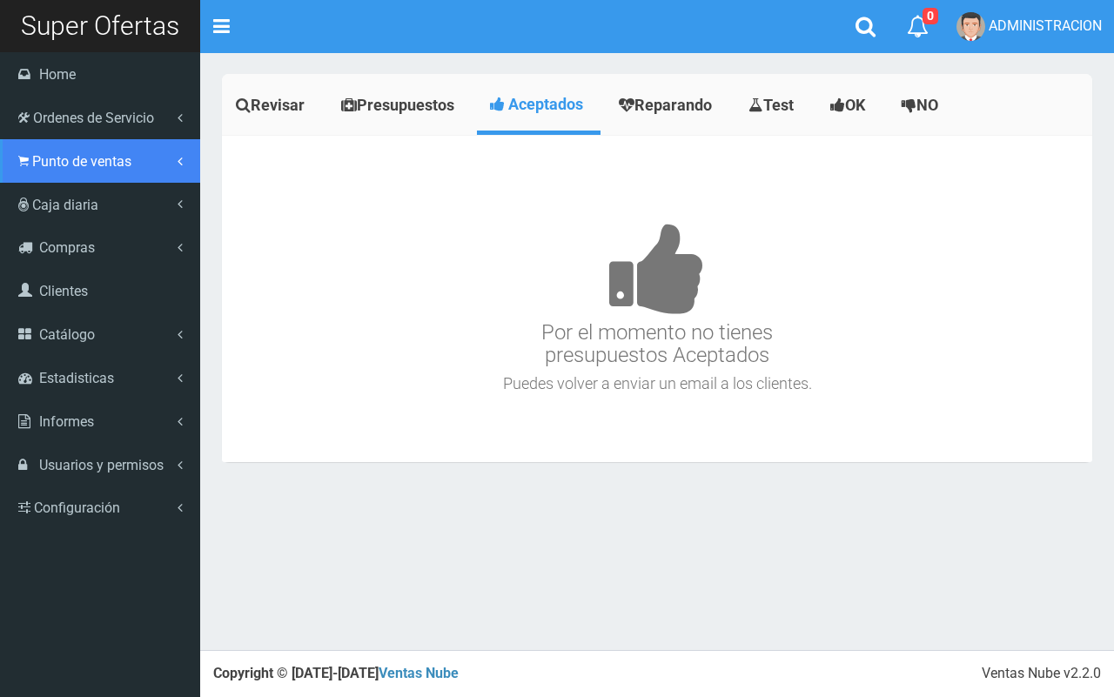
click at [75, 167] on span "Punto de ventas" at bounding box center [81, 161] width 99 height 17
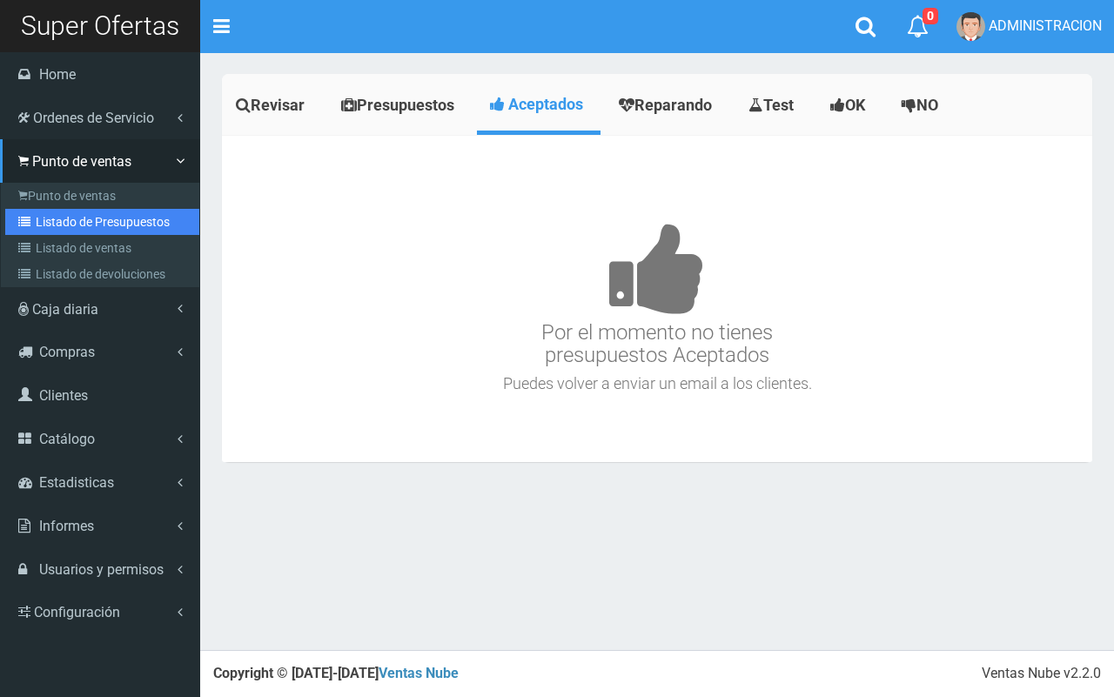
click at [91, 225] on link "Listado de Presupuestos" at bounding box center [102, 222] width 194 height 26
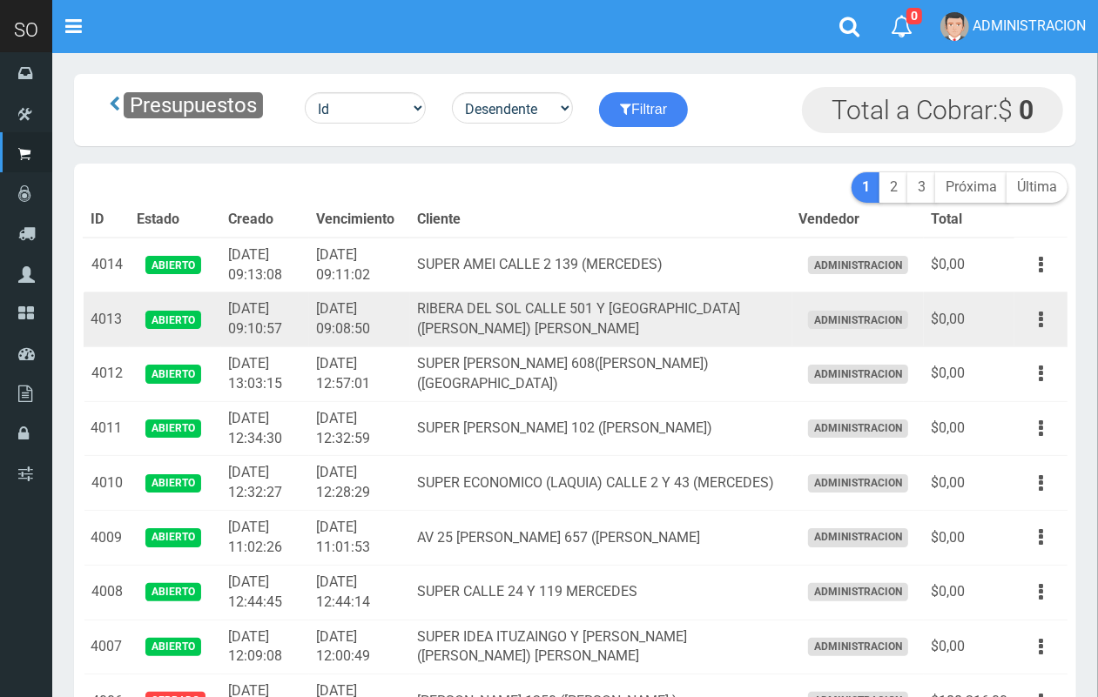
drag, startPoint x: 1047, startPoint y: 319, endPoint x: 1027, endPoint y: 357, distance: 43.2
click at [1046, 322] on button "button" at bounding box center [1040, 320] width 39 height 30
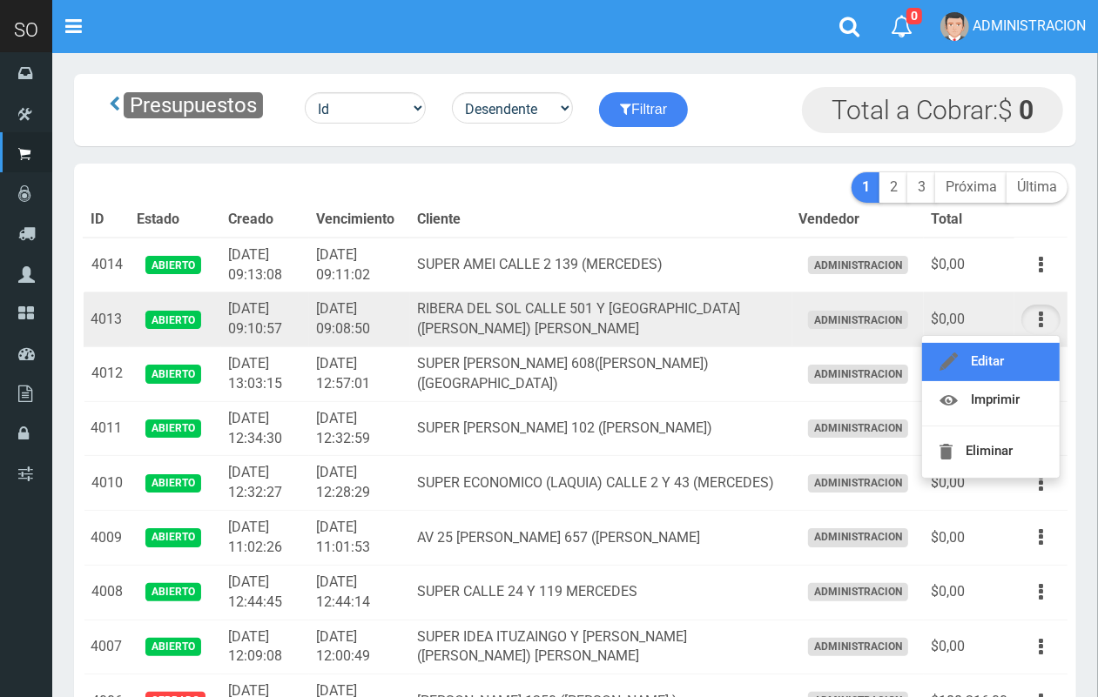
click at [1027, 357] on link "Editar" at bounding box center [991, 362] width 138 height 38
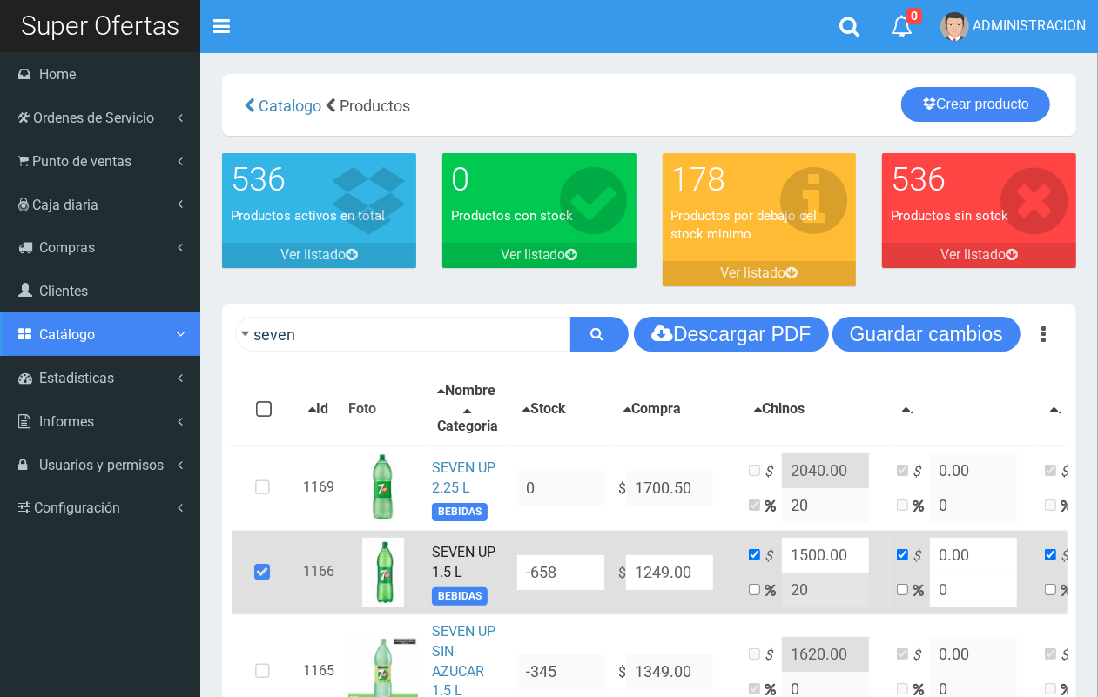
click at [98, 335] on link "Catálogo" at bounding box center [100, 334] width 200 height 44
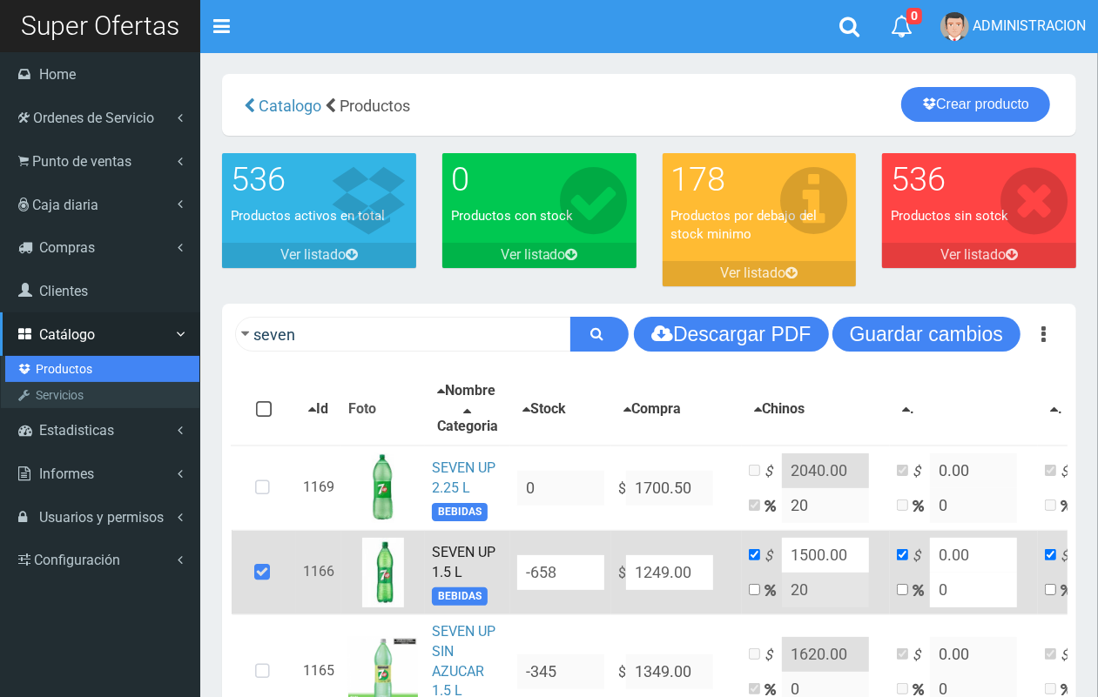
click at [87, 366] on link "Productos" at bounding box center [102, 369] width 194 height 26
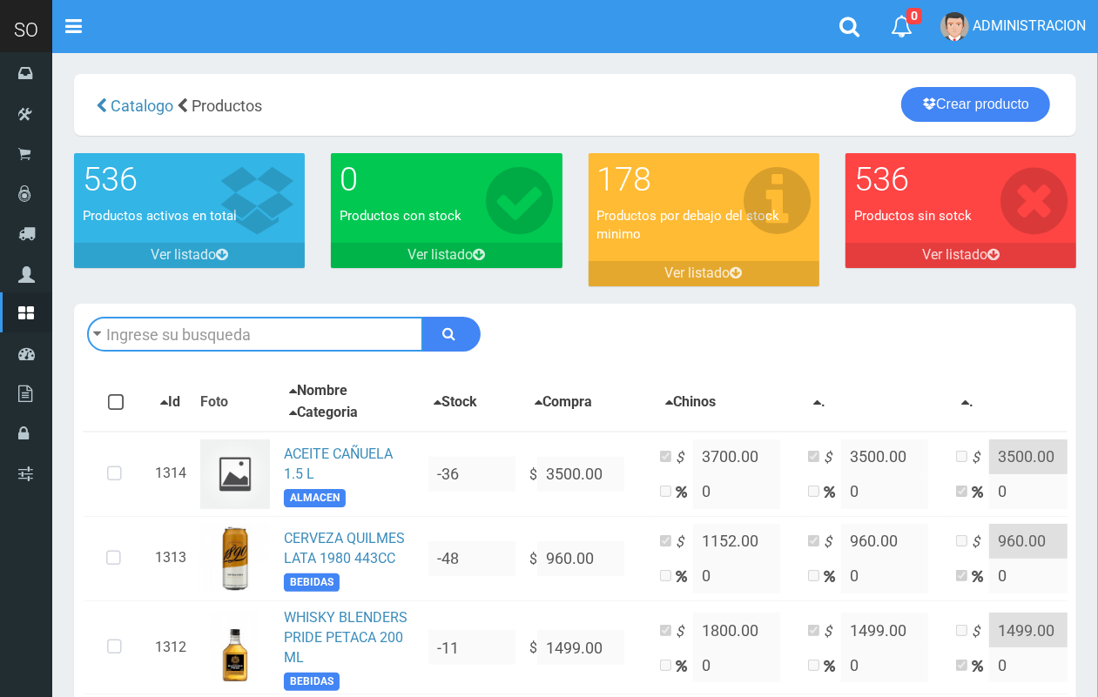
click at [232, 345] on input "text" at bounding box center [255, 334] width 336 height 35
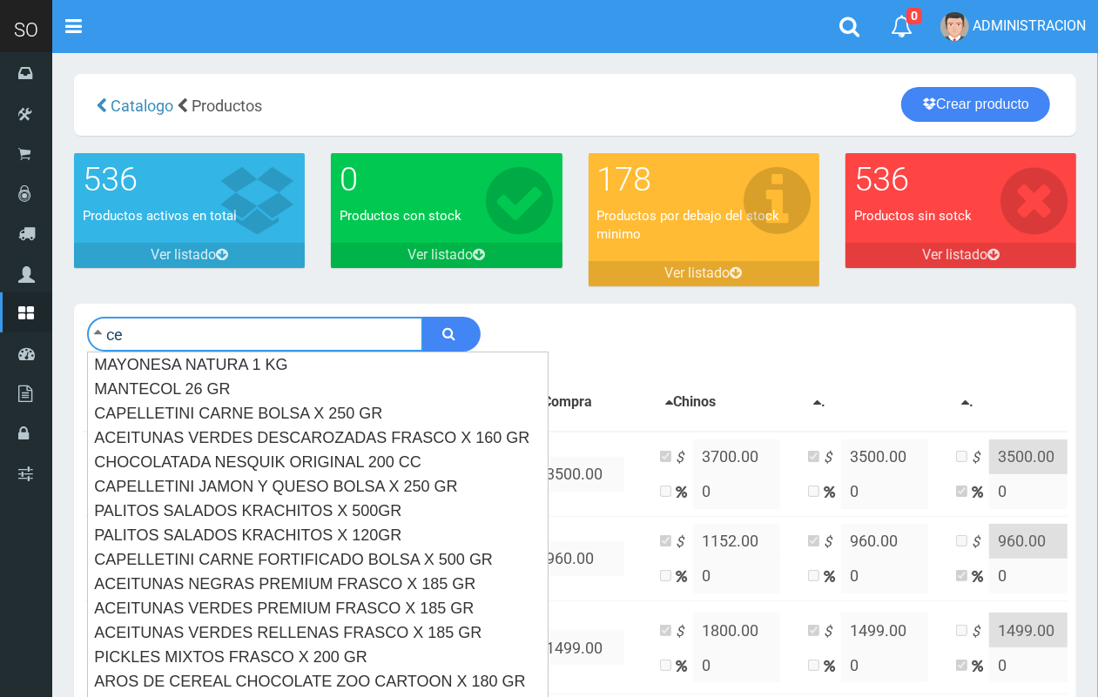
type input "c"
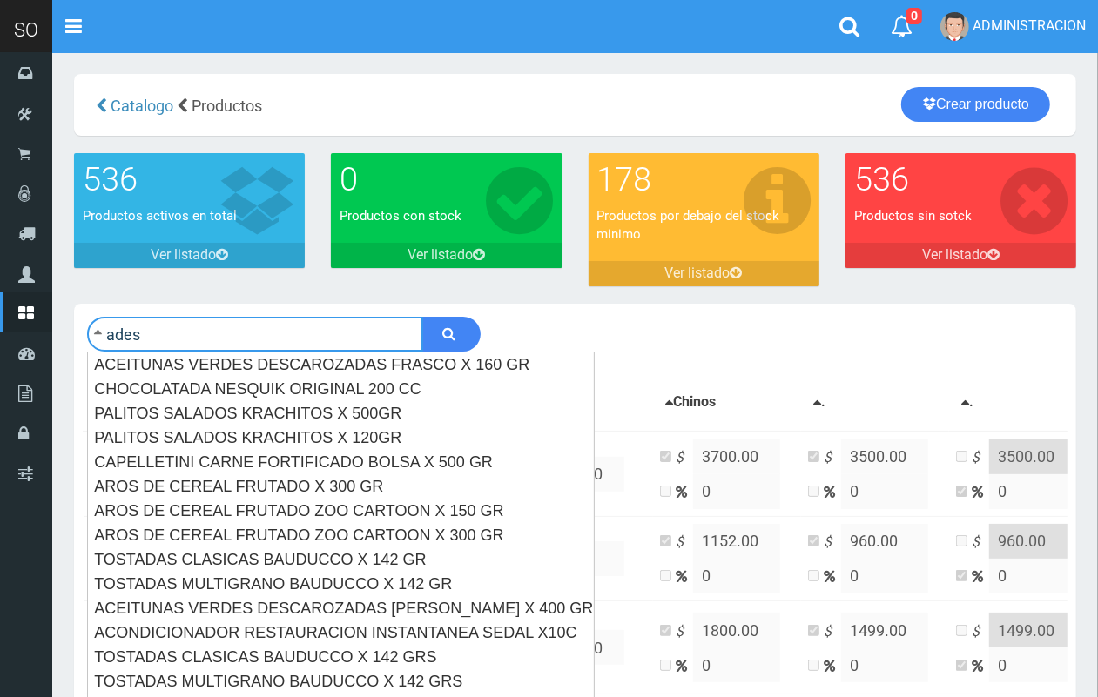
type input "ades"
click at [422, 317] on button "submit" at bounding box center [451, 334] width 58 height 35
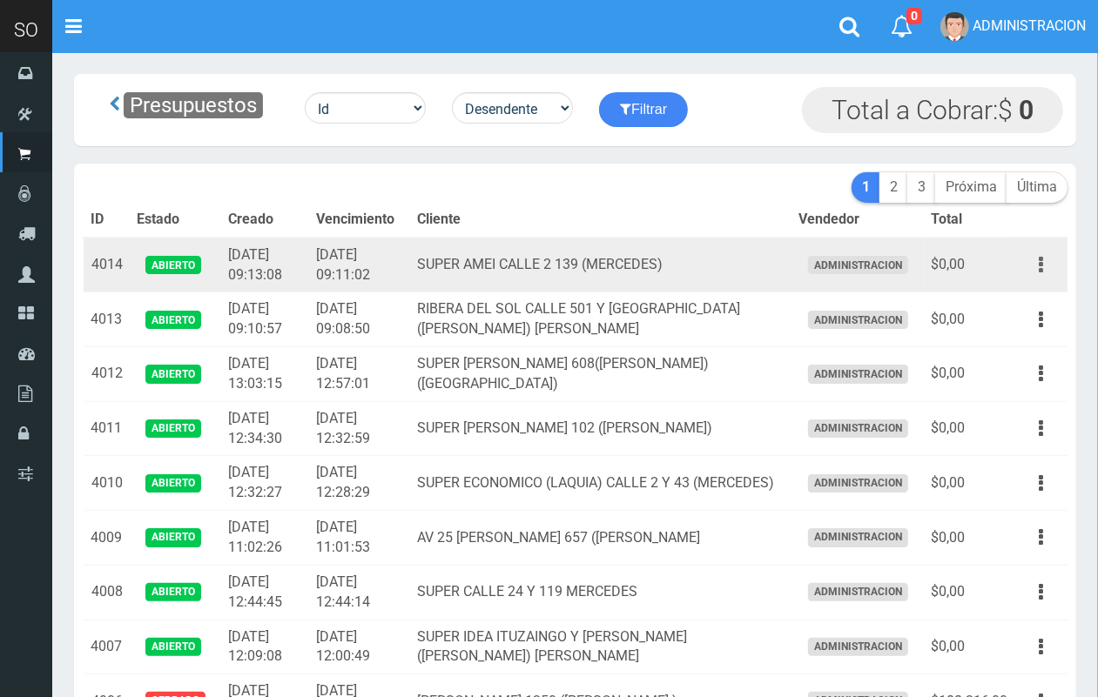
click at [1037, 253] on button "button" at bounding box center [1040, 265] width 39 height 30
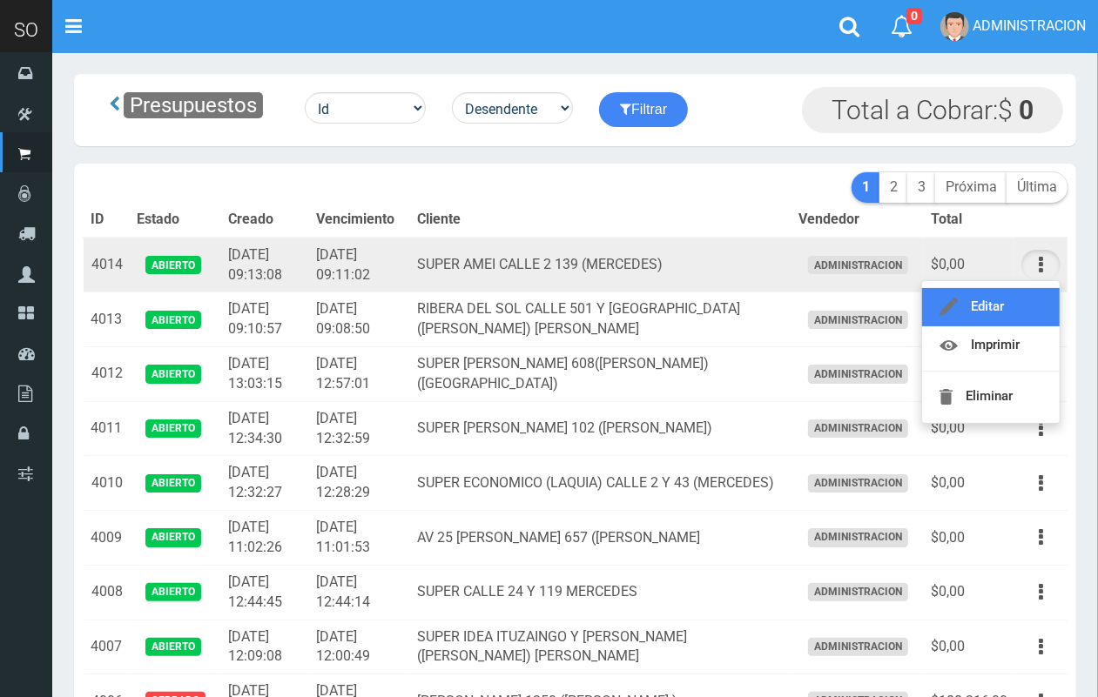
click at [1024, 305] on link "Editar" at bounding box center [991, 307] width 138 height 38
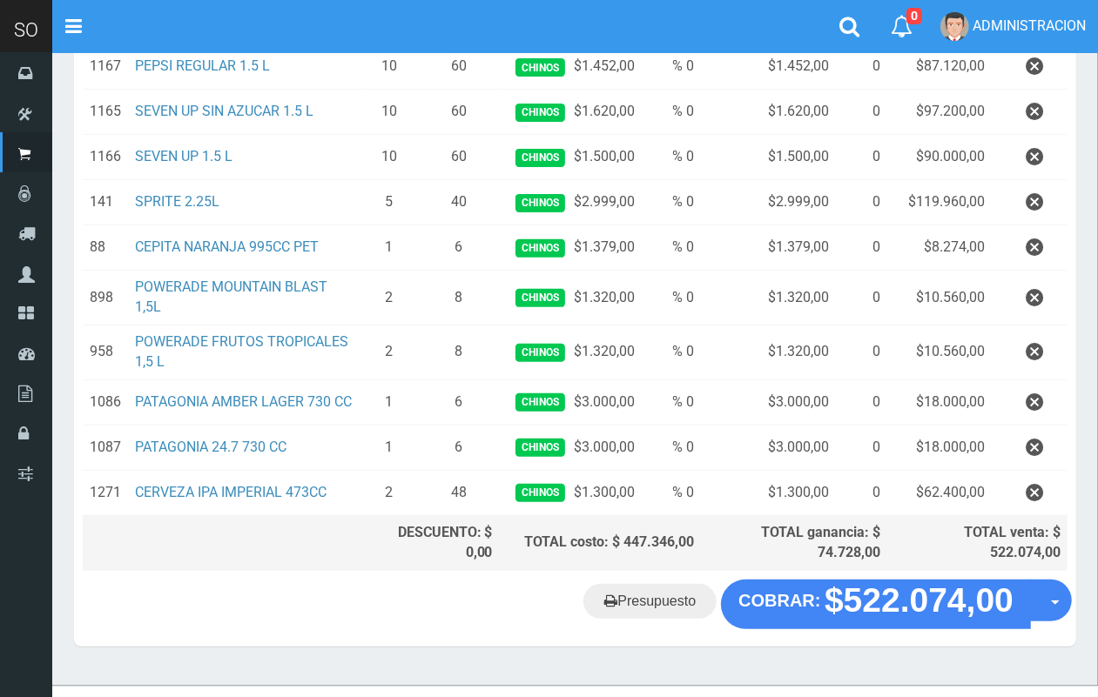
scroll to position [368, 0]
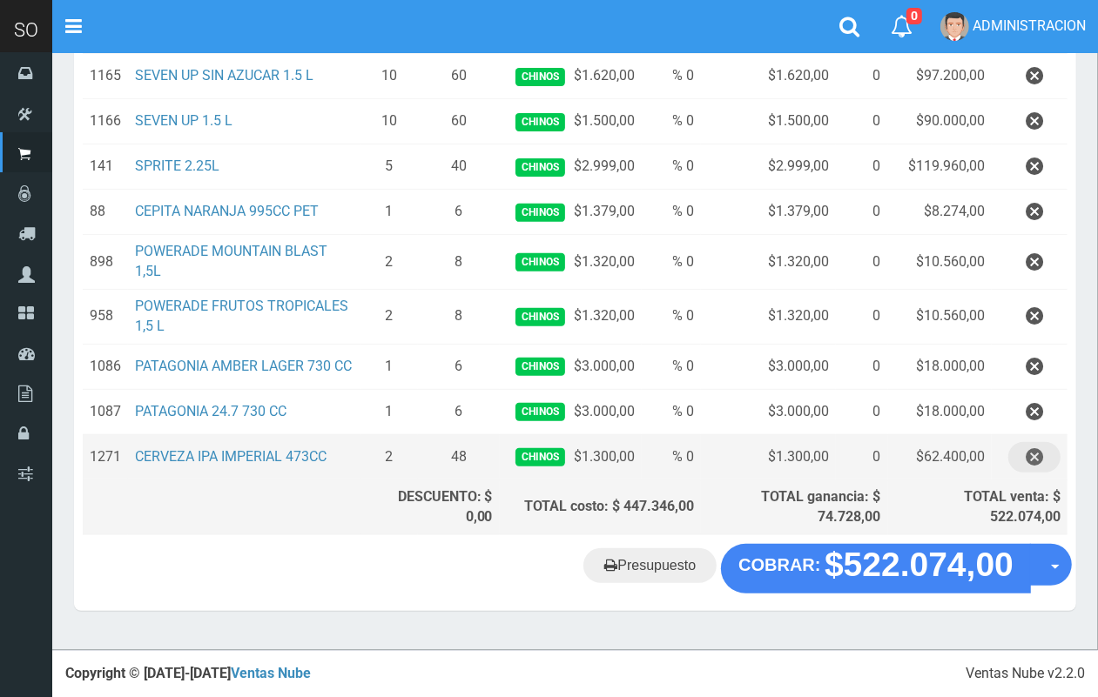
click at [1042, 470] on icon "button" at bounding box center [1033, 457] width 17 height 30
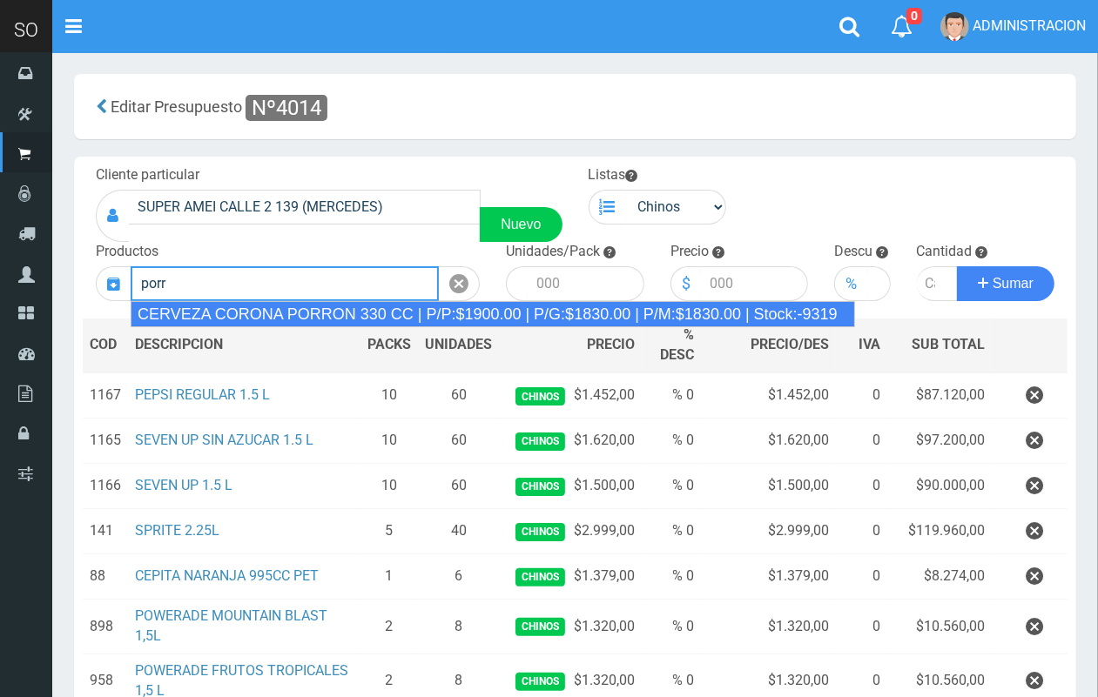
click at [393, 314] on div "CERVEZA CORONA PORRON 330 CC | P/P:$1900.00 | P/G:$1830.00 | P/M:$1830.00 | Sto…" at bounding box center [493, 314] width 724 height 26
type input "CERVEZA CORONA PORRON 330 CC | P/P:$1900.00 | P/G:$1830.00 | P/M:$1830.00 | Sto…"
type input "24"
type input "1900.00"
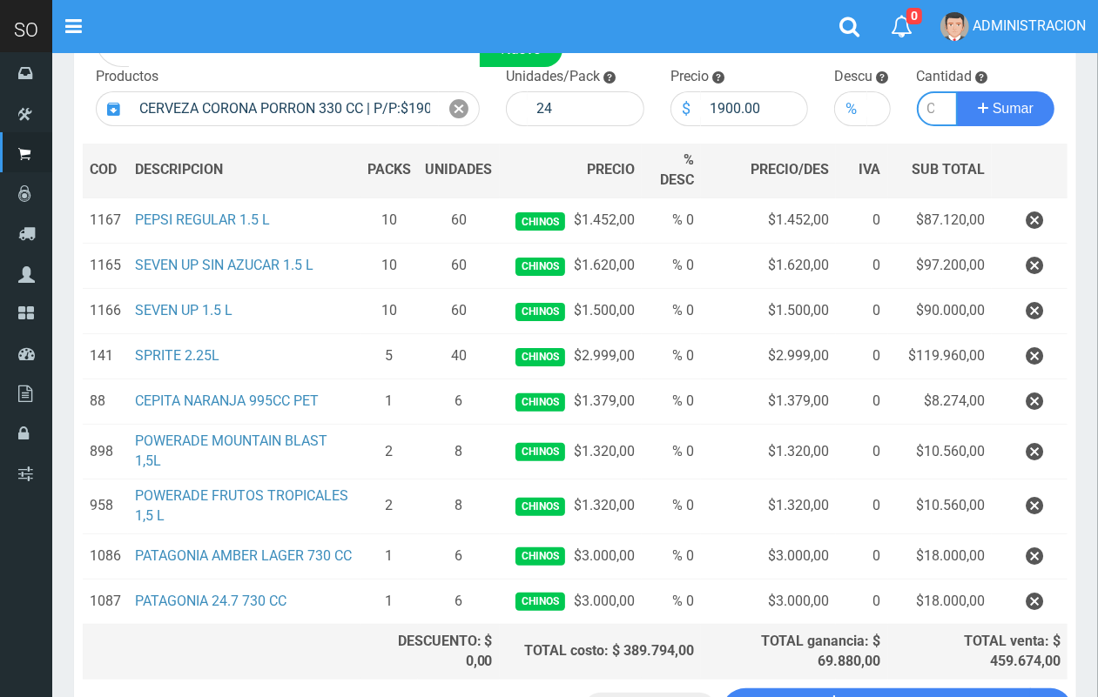
scroll to position [94, 0]
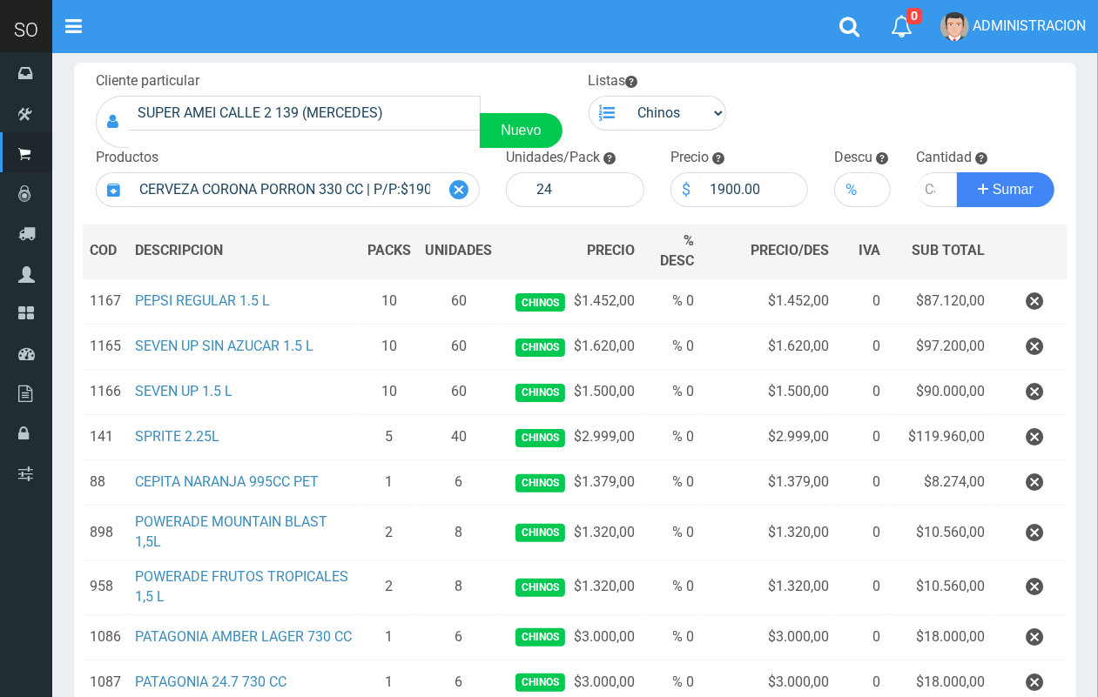
click at [462, 187] on icon at bounding box center [458, 190] width 19 height 25
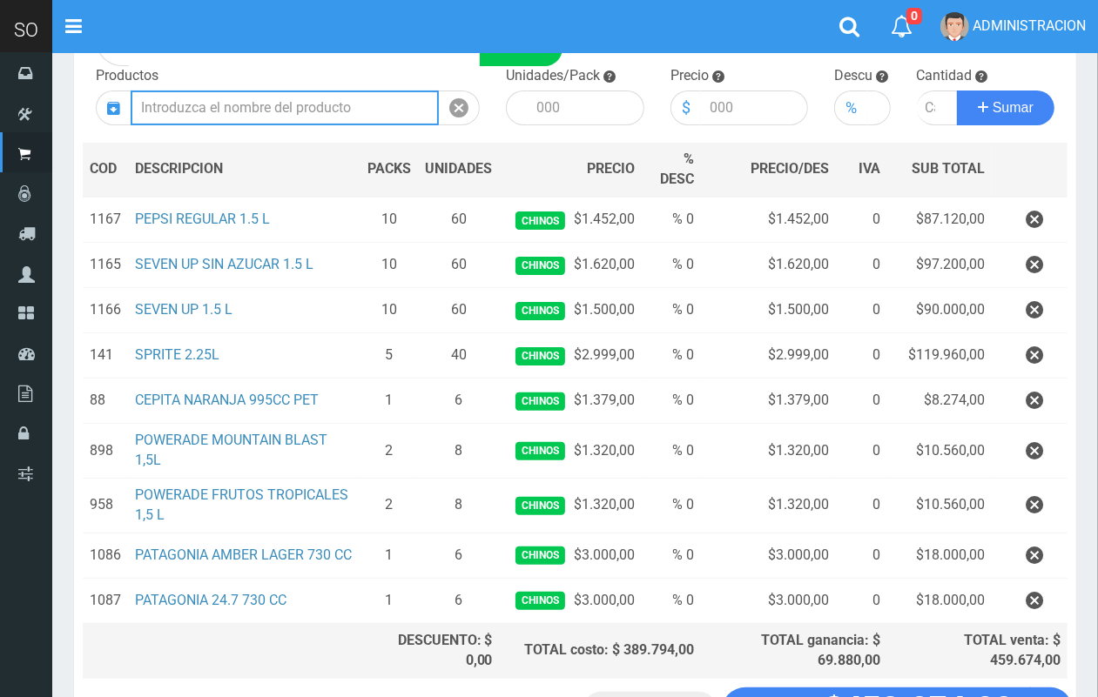
scroll to position [172, 0]
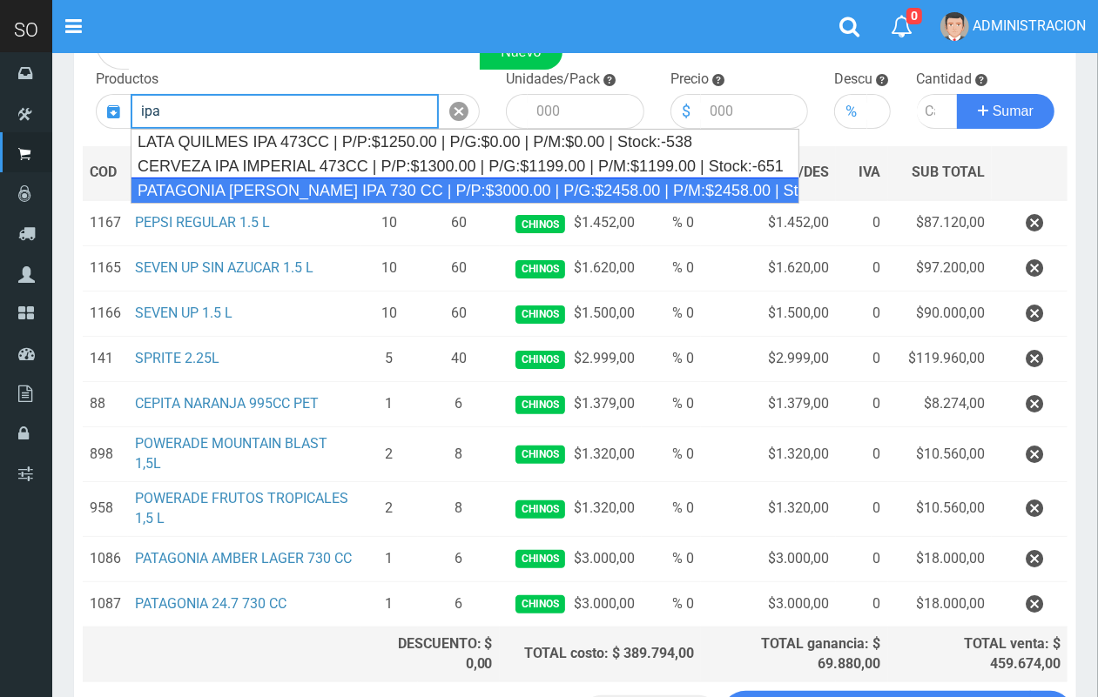
click at [398, 181] on div "PATAGONIA VERA IPA 730 CC | P/P:$3000.00 | P/G:$2458.00 | P/M:$2458.00 | Stock:…" at bounding box center [465, 191] width 668 height 26
type input "PATAGONIA VERA IPA 730 CC | P/P:$3000.00 | P/G:$2458.00 | P/M:$2458.00 | Stock:…"
type input "6"
type input "3000.00"
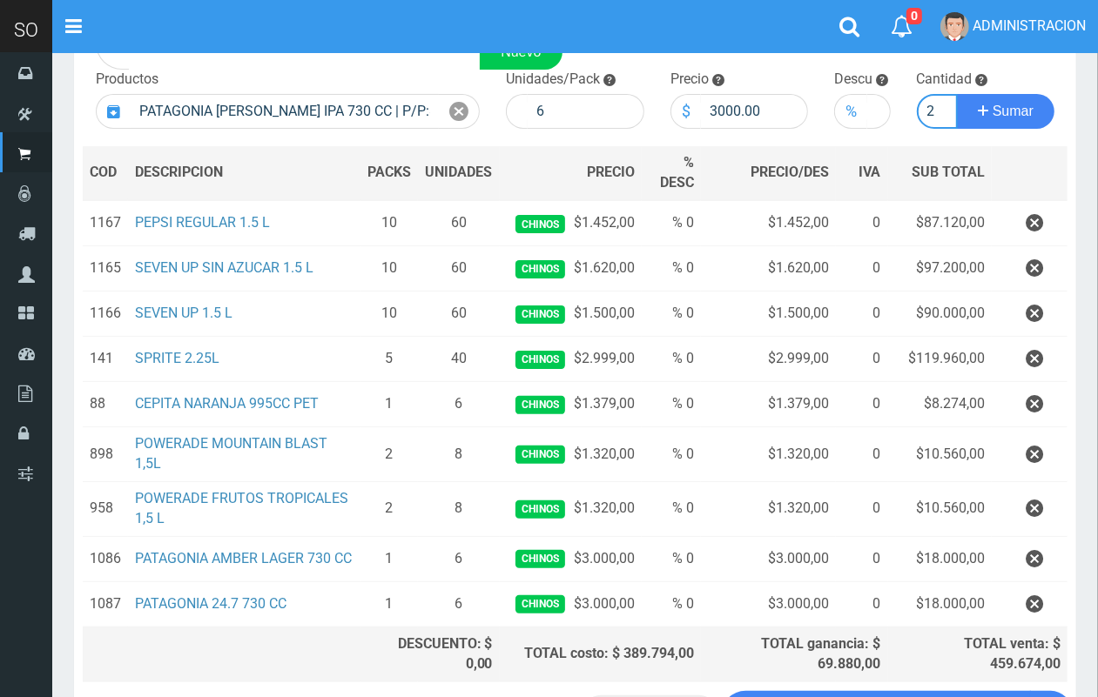
scroll to position [0, 2]
type input "2"
click at [957, 94] on button "Sumar" at bounding box center [1005, 111] width 97 height 35
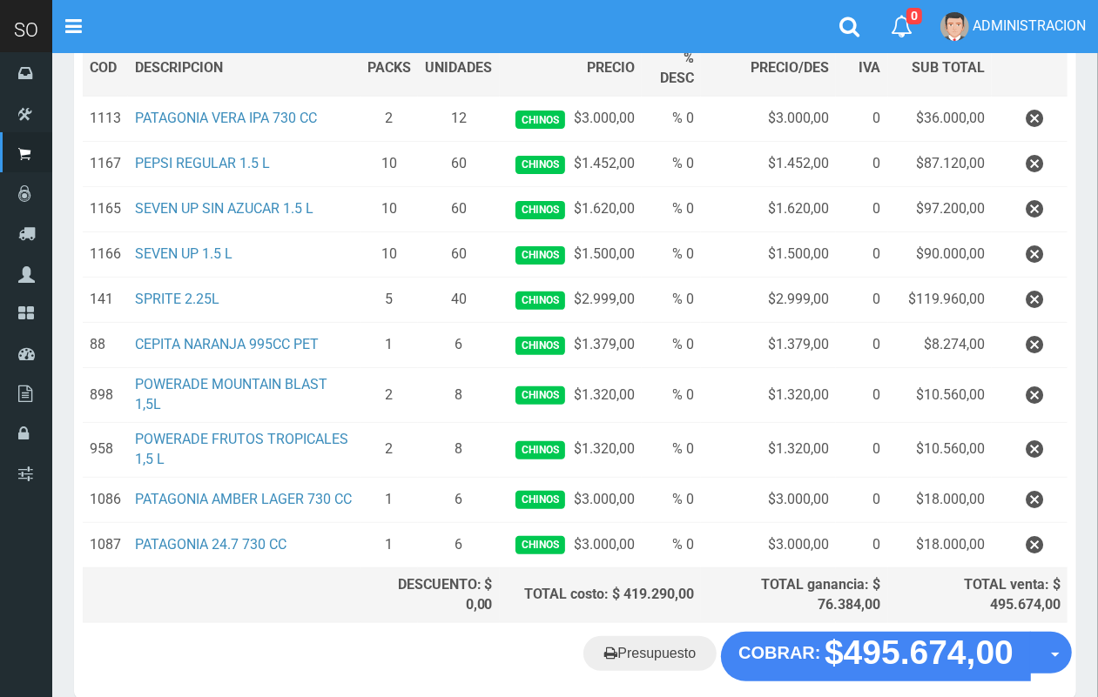
scroll to position [289, 0]
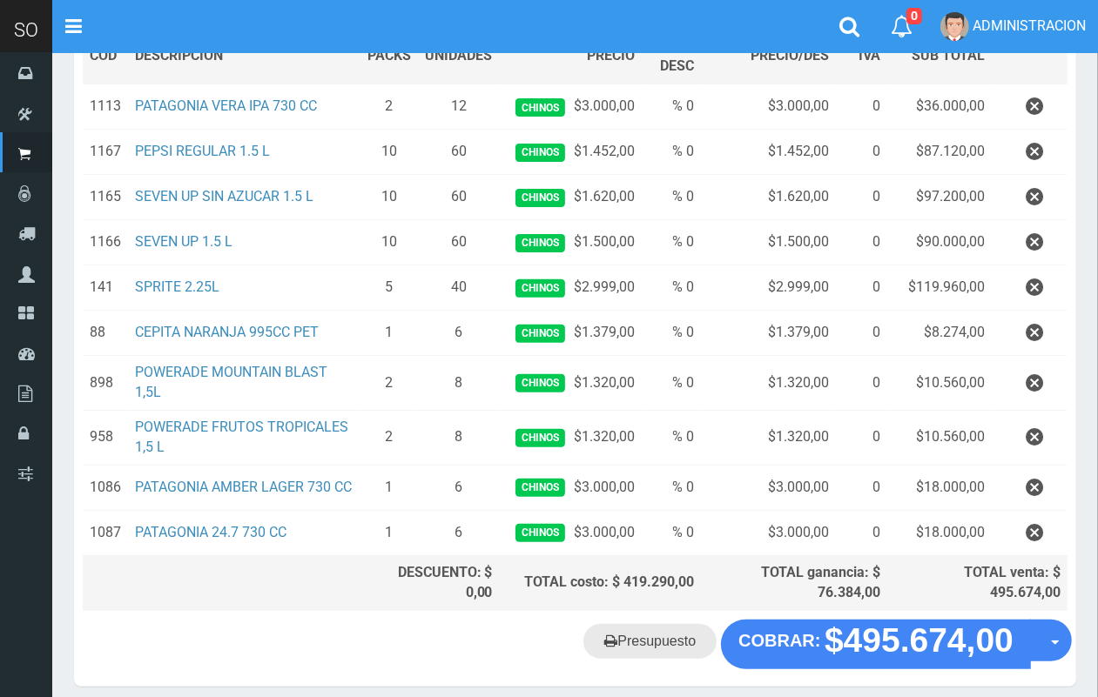
click at [655, 659] on link "Presupuesto" at bounding box center [649, 641] width 133 height 35
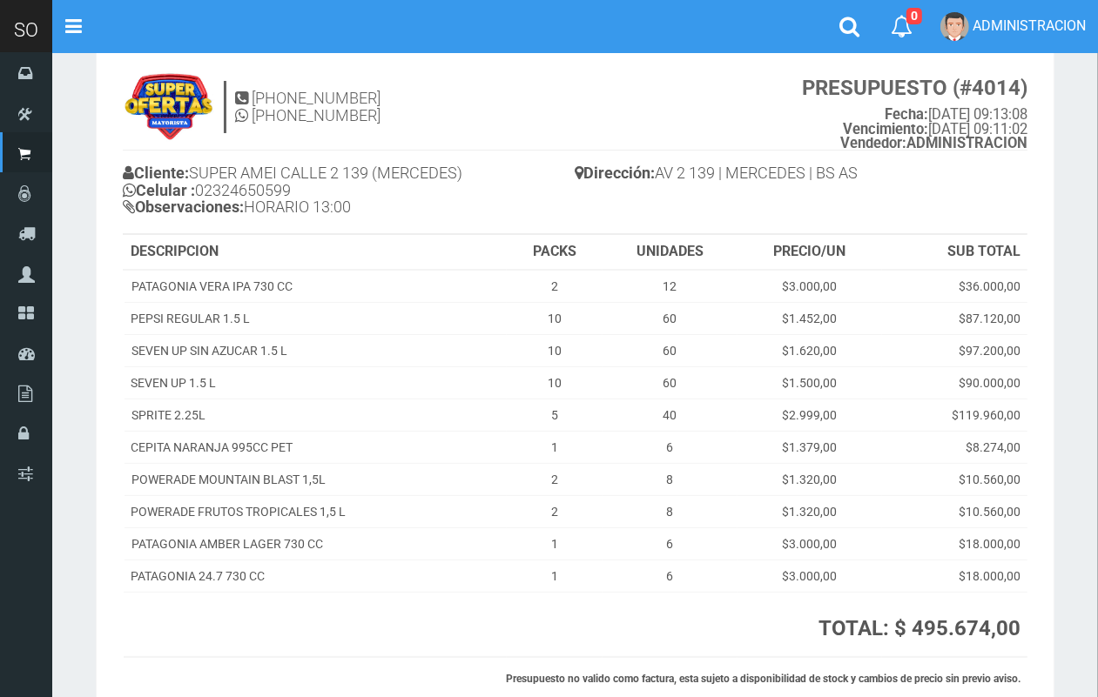
scroll to position [42, 0]
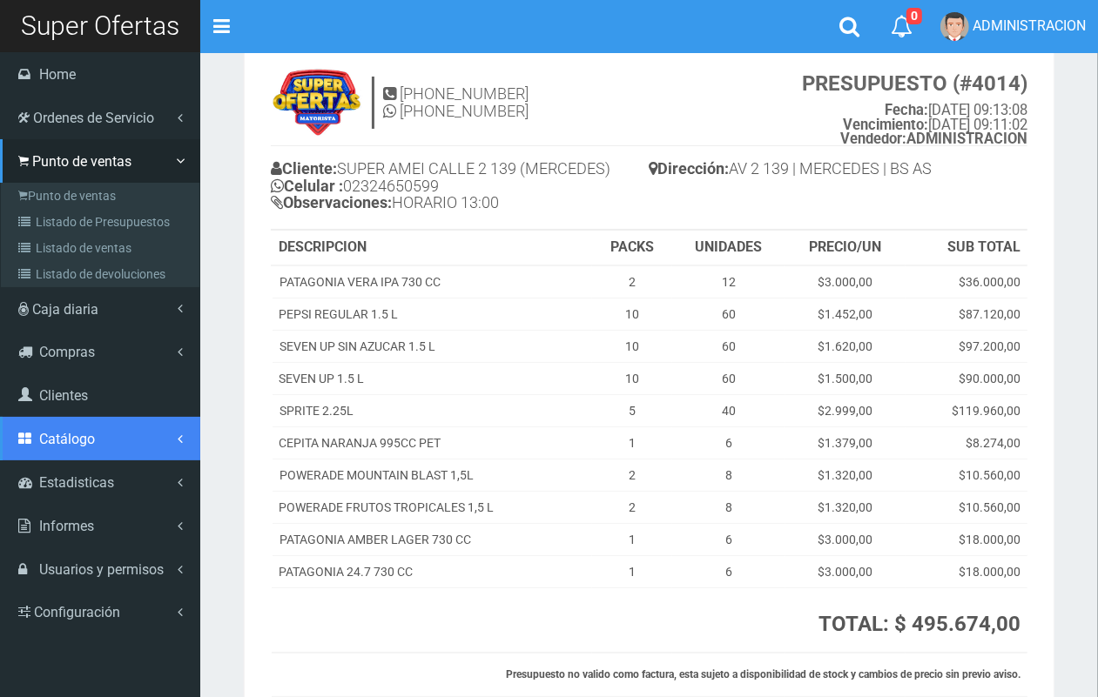
click at [71, 449] on link "Catálogo" at bounding box center [100, 439] width 200 height 44
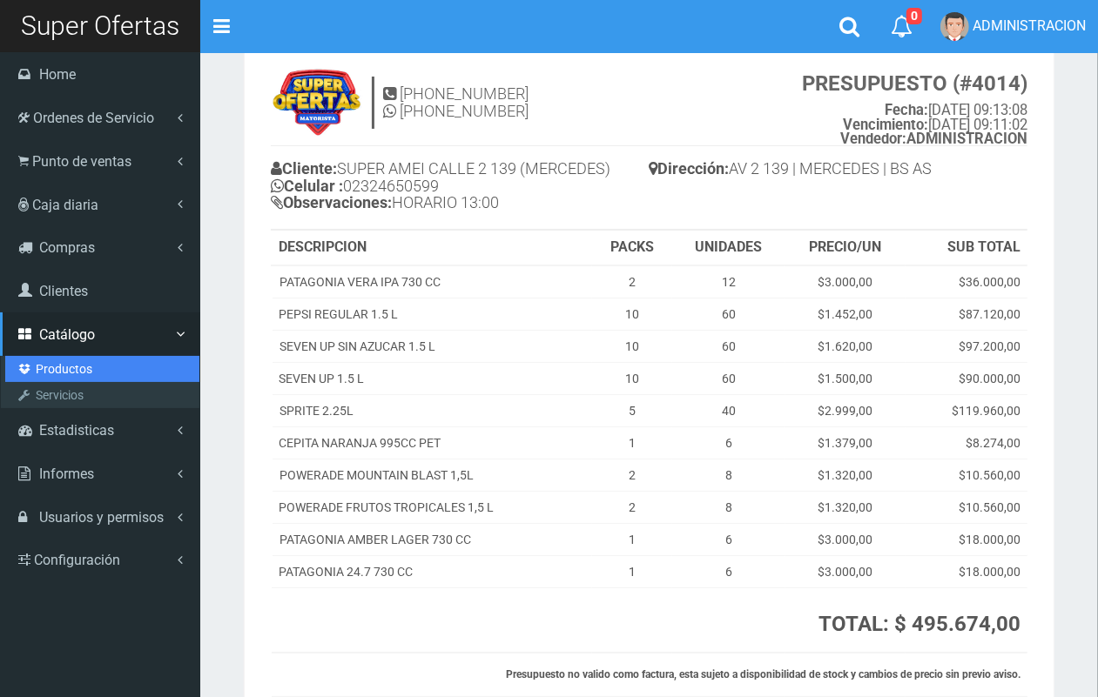
click at [83, 374] on link "Productos" at bounding box center [102, 369] width 194 height 26
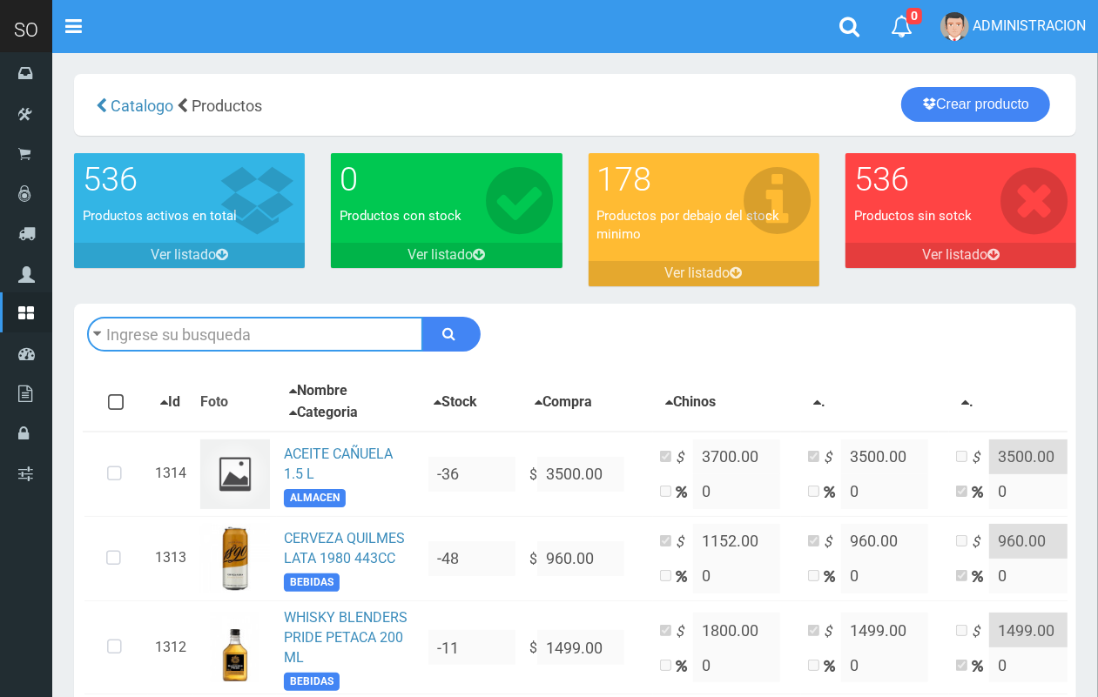
click at [318, 332] on input "text" at bounding box center [255, 334] width 336 height 35
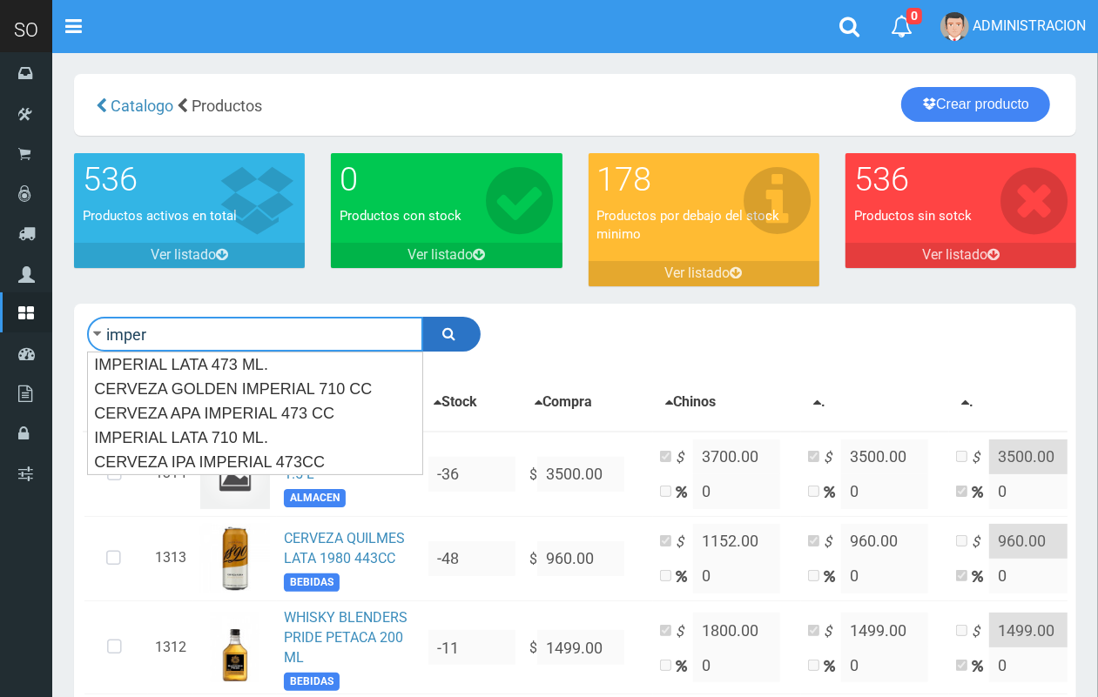
type input "imper"
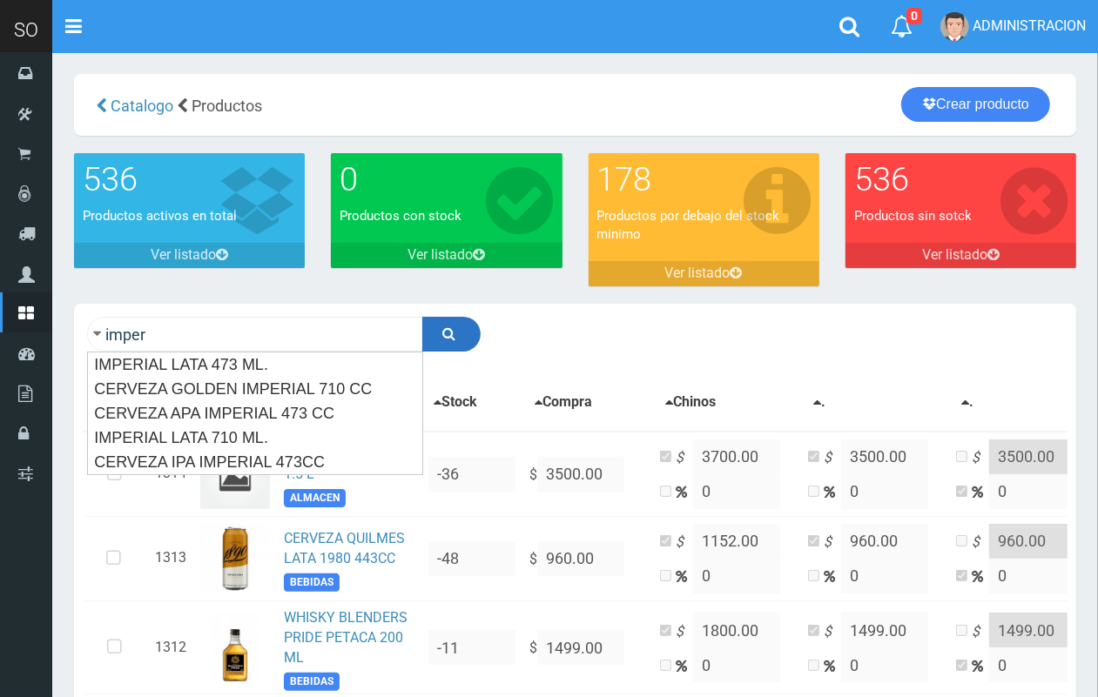
click at [443, 332] on icon "submit" at bounding box center [449, 333] width 13 height 24
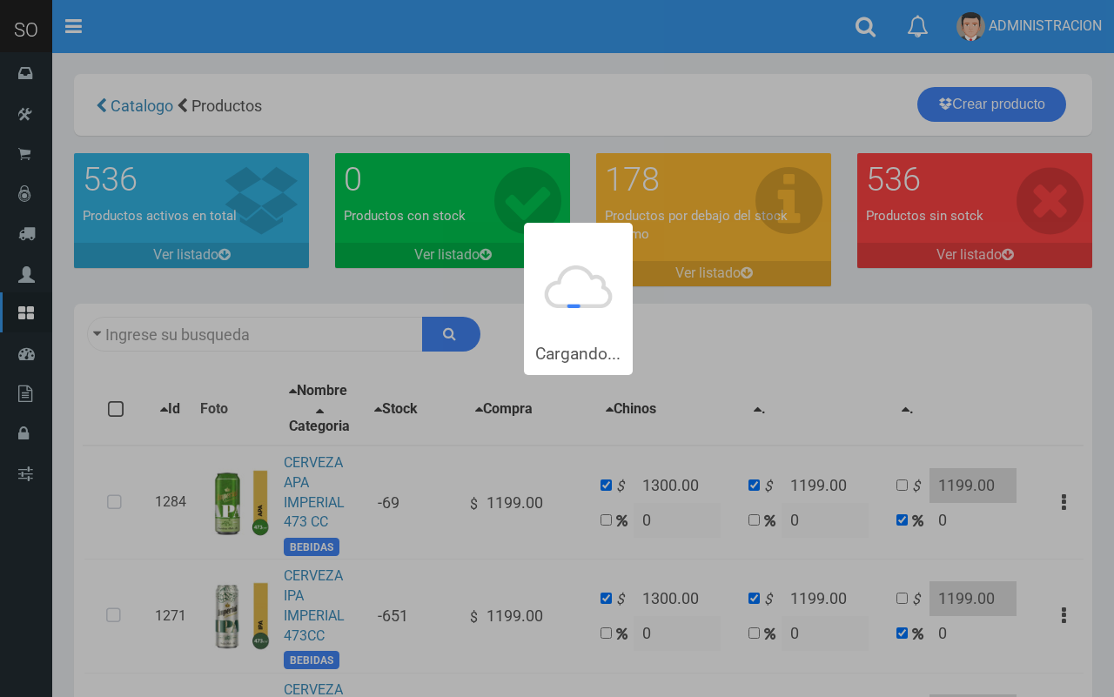
type input "imper"
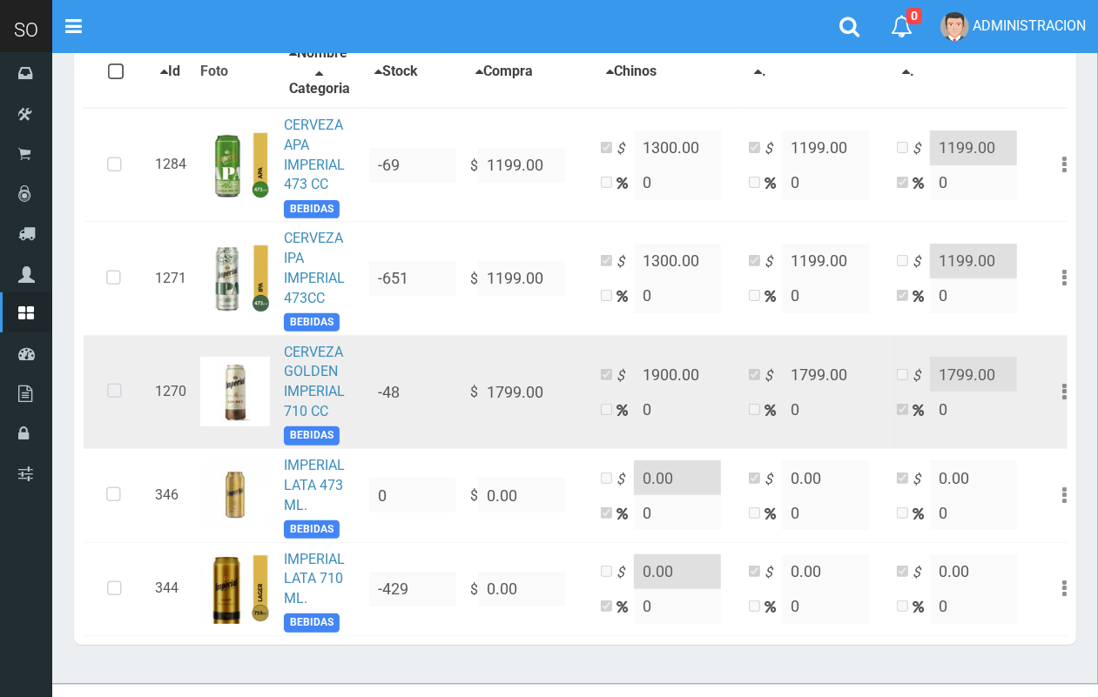
scroll to position [342, 0]
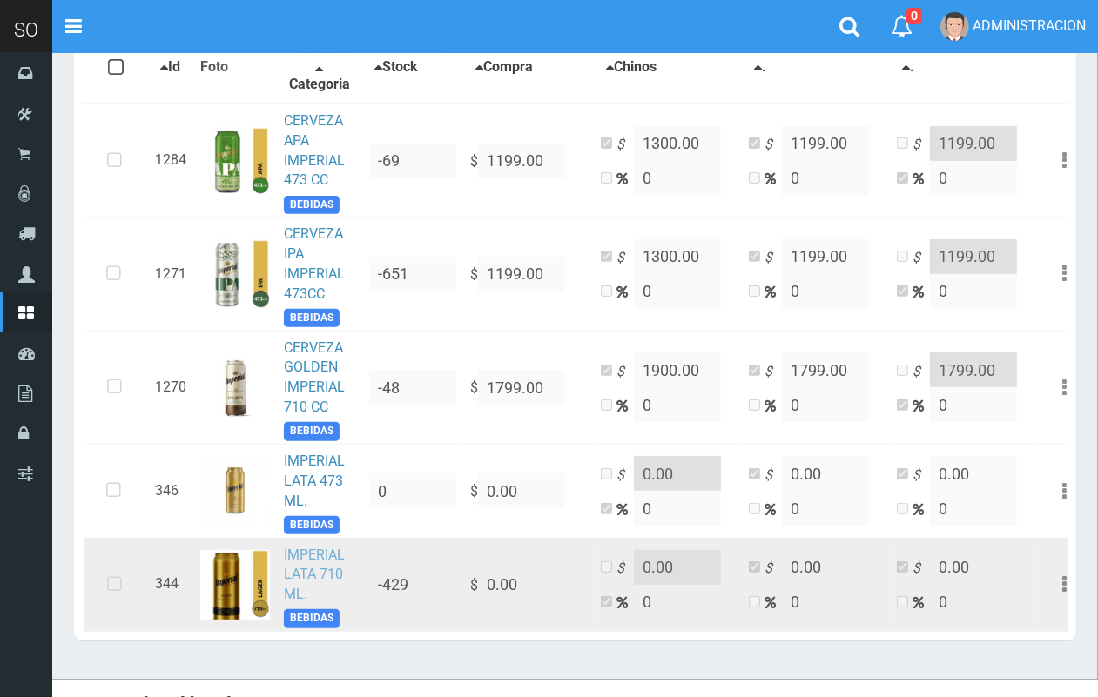
click at [325, 567] on link "IMPERIAL LATA 710 ML." at bounding box center [314, 575] width 61 height 57
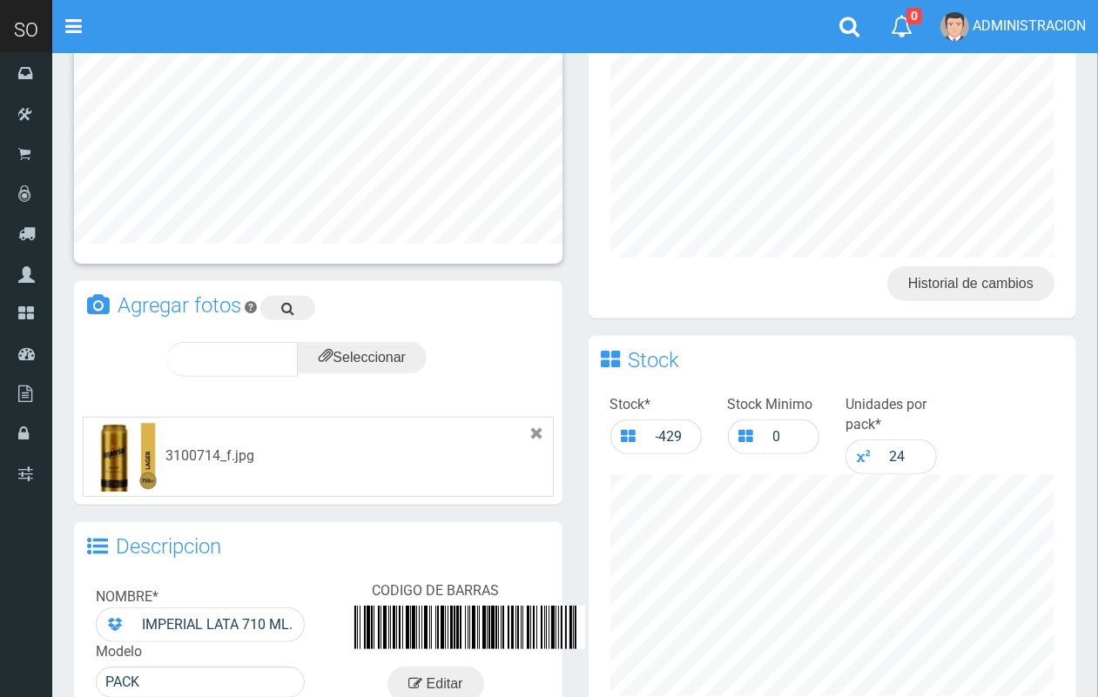
scroll to position [485, 0]
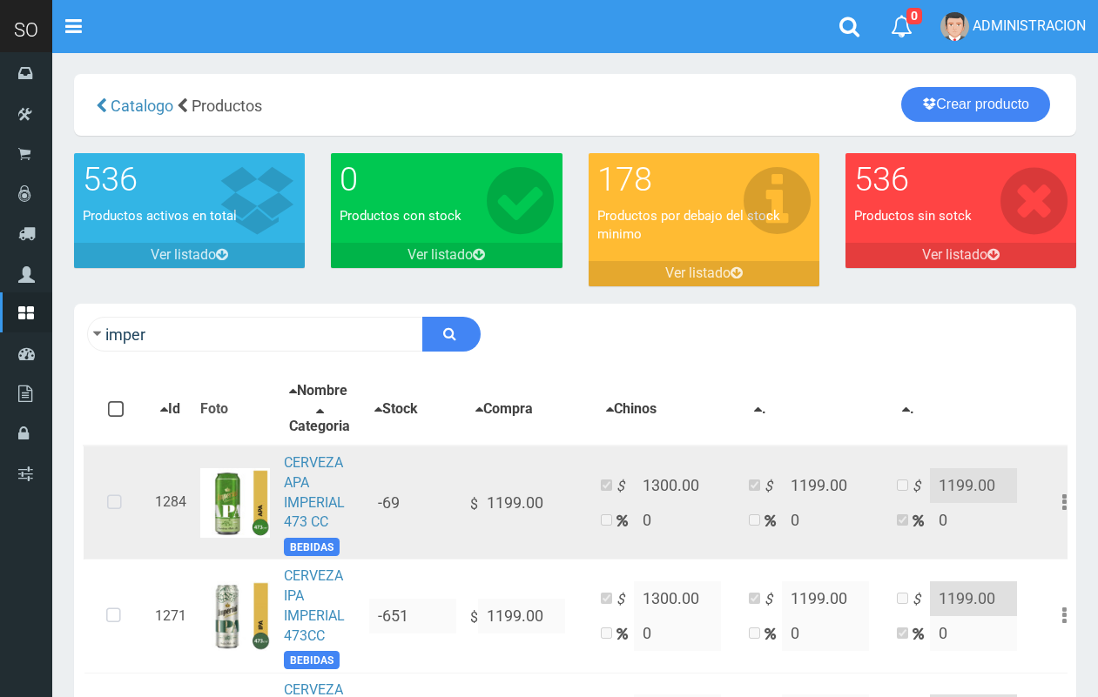
scroll to position [342, 0]
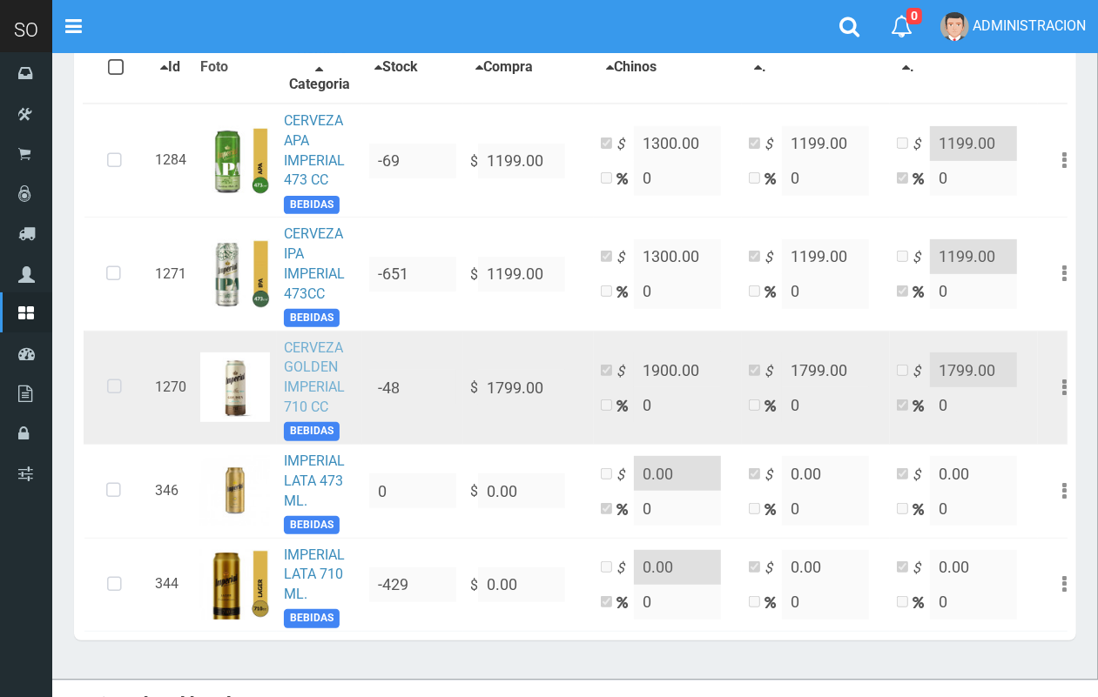
click at [323, 372] on link "CERVEZA GOLDEN IMPERIAL 710 CC" at bounding box center [314, 377] width 61 height 77
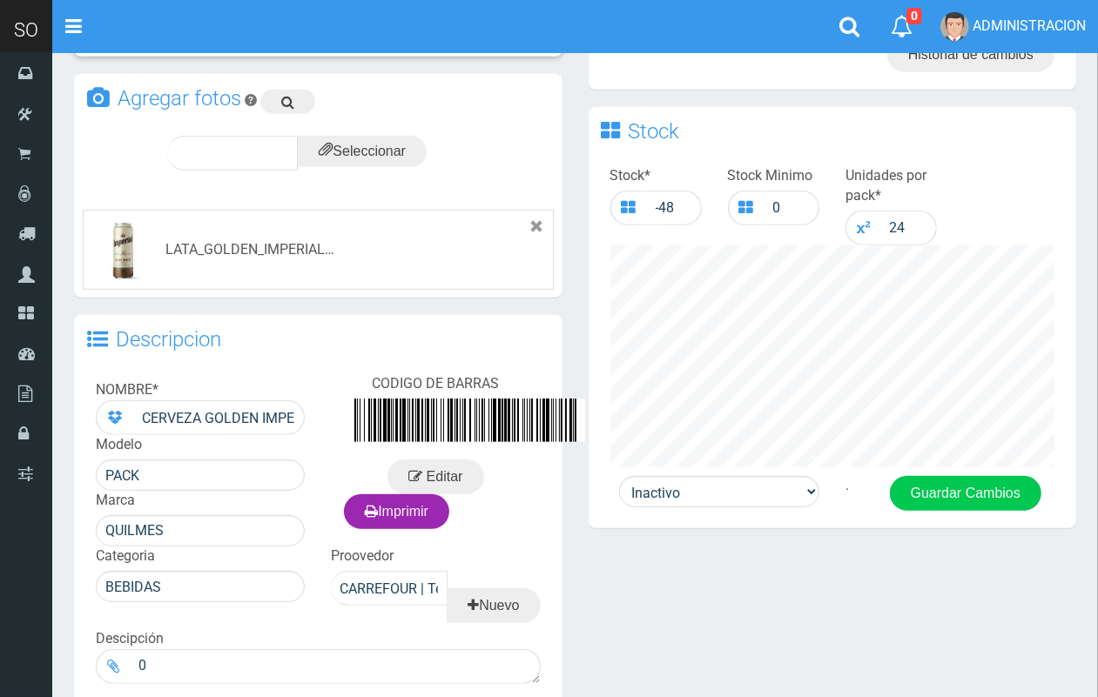
scroll to position [550, 0]
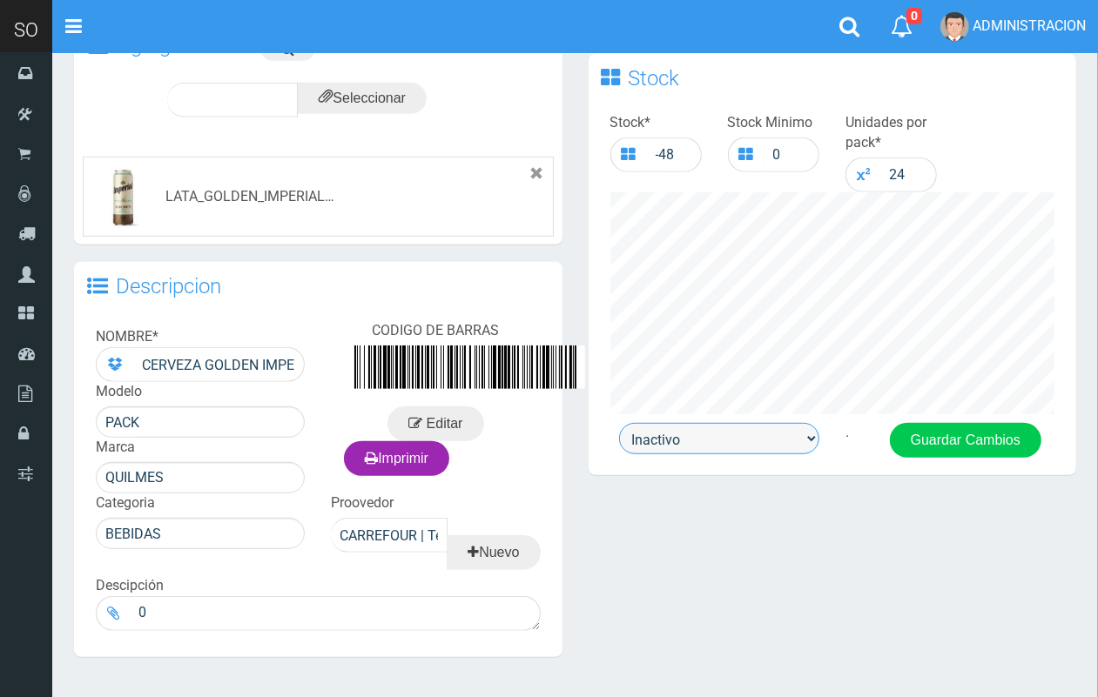
click at [741, 431] on select "Activo Inactivo" at bounding box center [719, 438] width 200 height 31
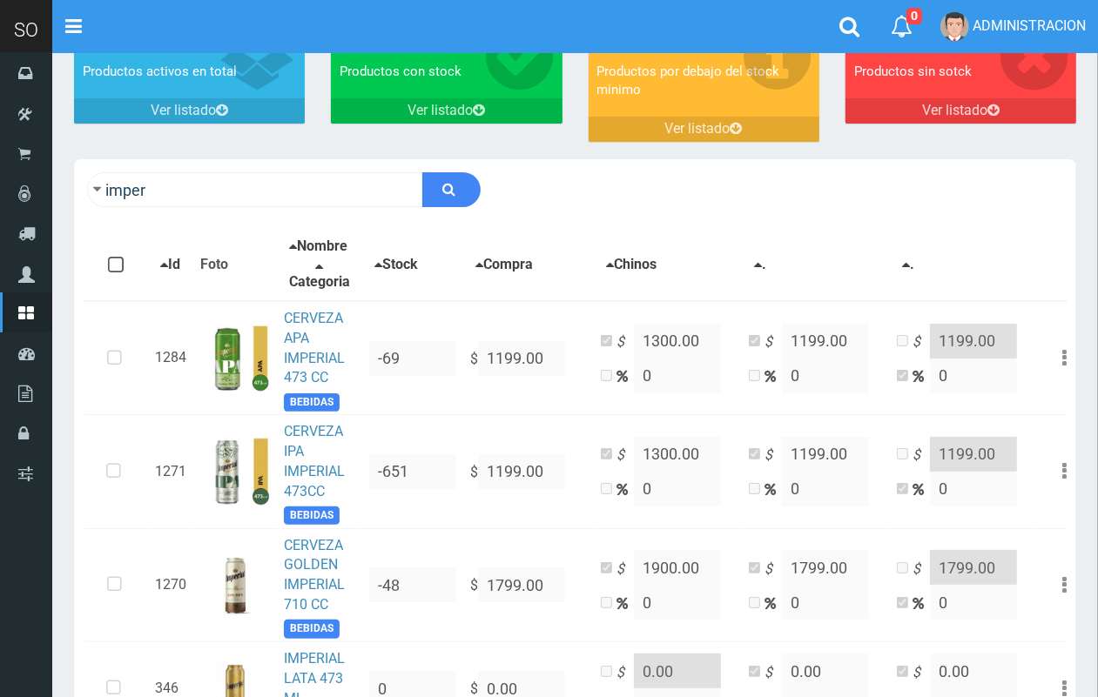
scroll to position [137, 0]
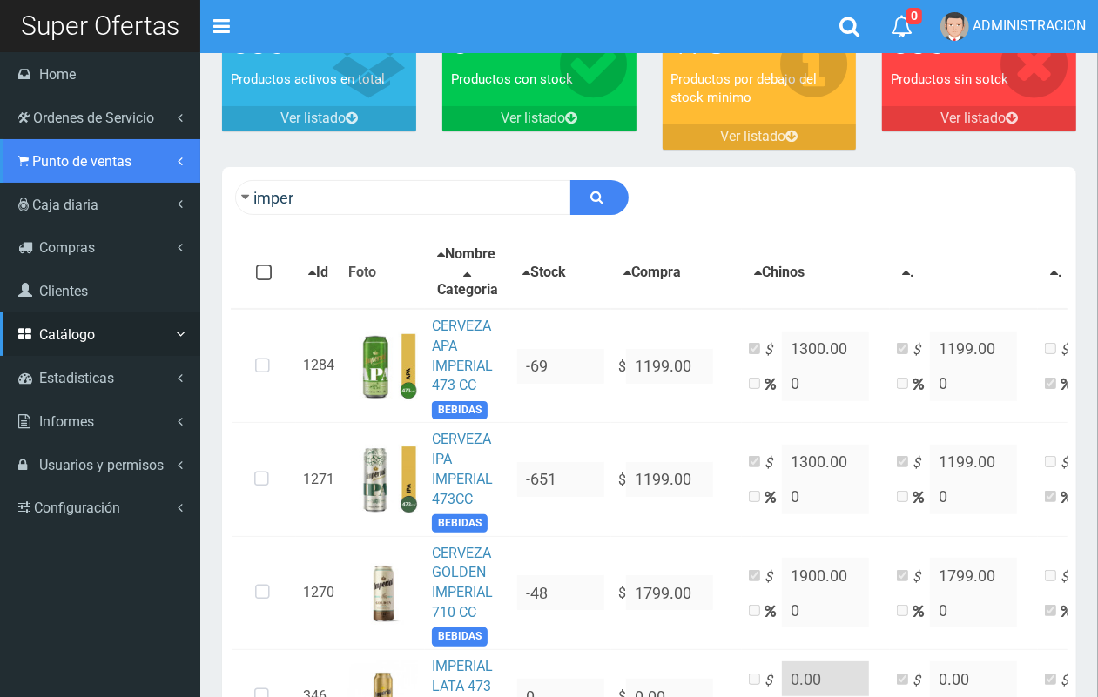
click at [32, 174] on link "Punto de ventas" at bounding box center [100, 161] width 200 height 44
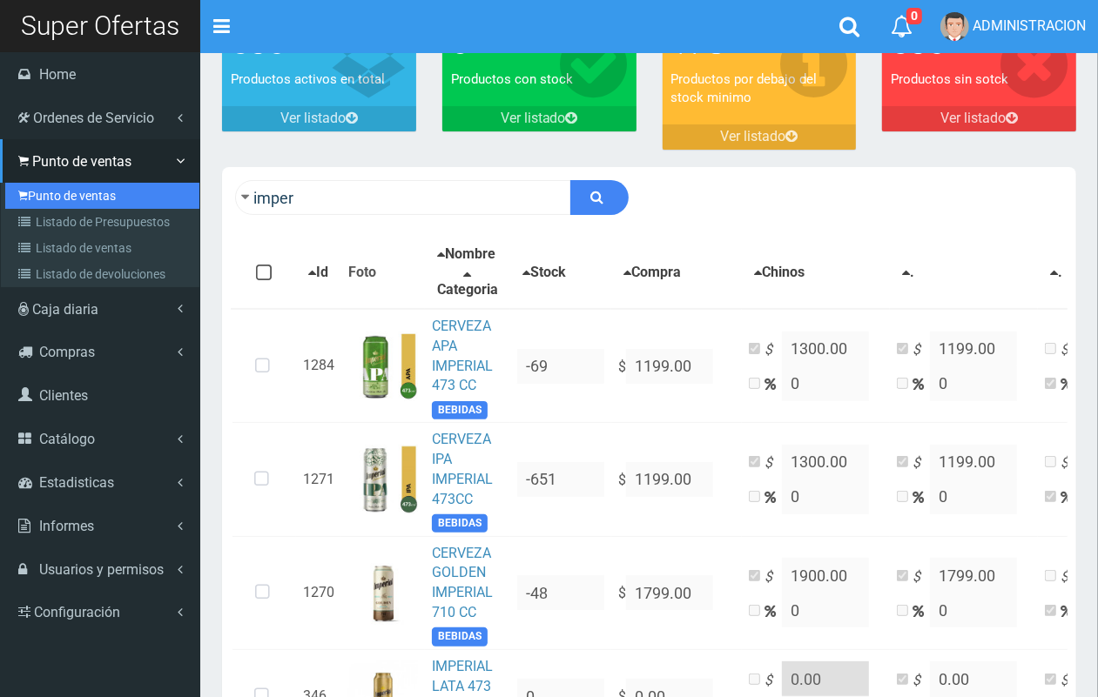
click at [46, 197] on link "Punto de ventas" at bounding box center [102, 196] width 194 height 26
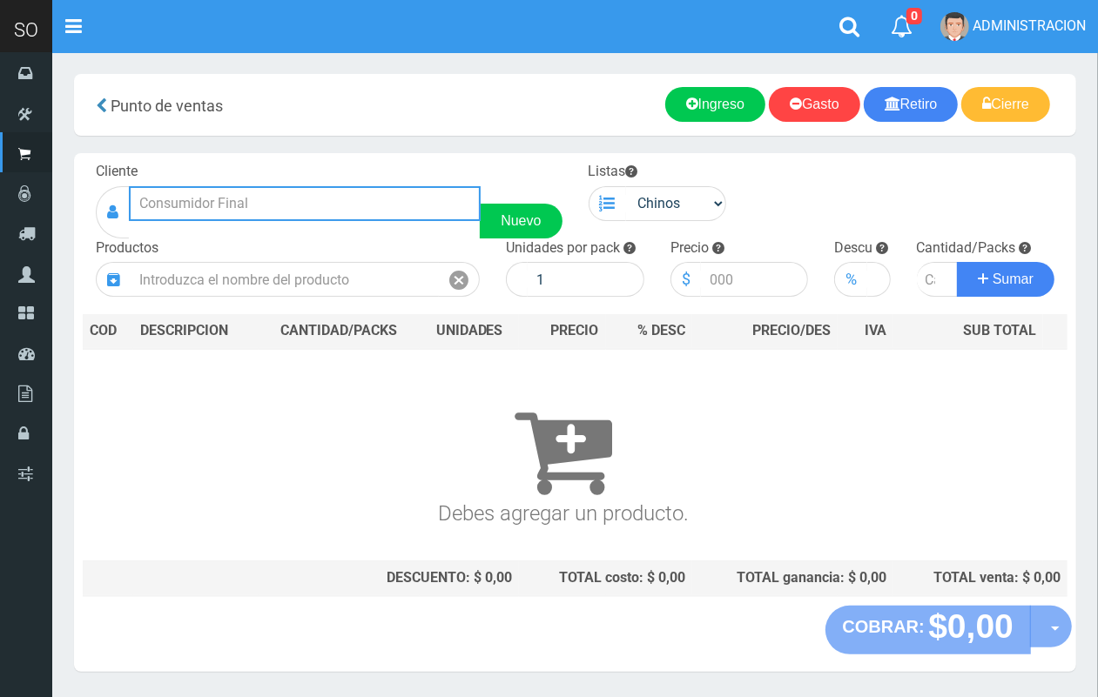
click at [322, 214] on input "text" at bounding box center [305, 203] width 352 height 35
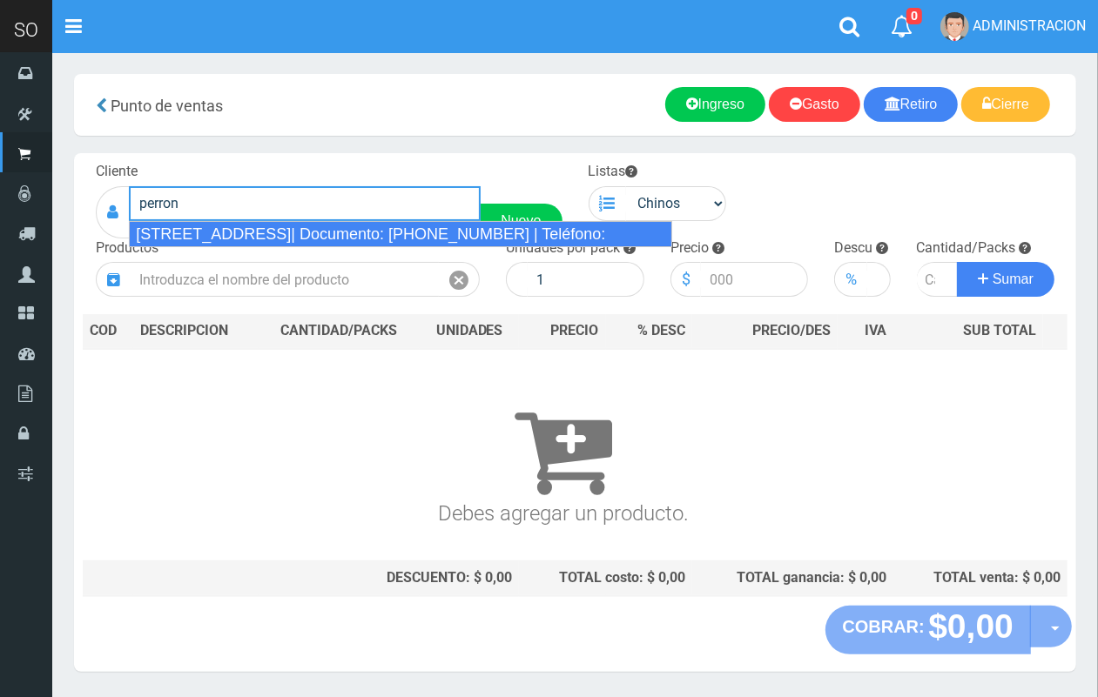
drag, startPoint x: 332, startPoint y: 232, endPoint x: 575, endPoint y: 228, distance: 242.9
click at [337, 232] on div "SUPER PERRONE 102 (CAMPANA)| Documento: 6027873473 | Teléfono:" at bounding box center [400, 234] width 543 height 26
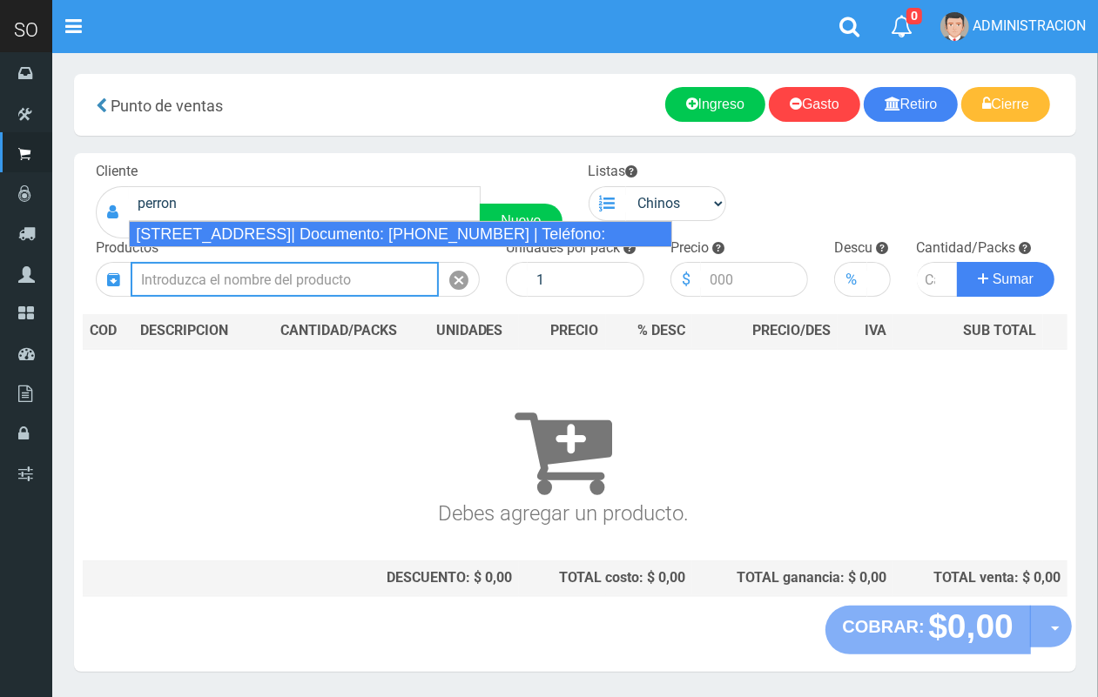
type input "SUPER PERRONE 102 (CAMPANA)| Documento: 6027873473 | Teléfono:"
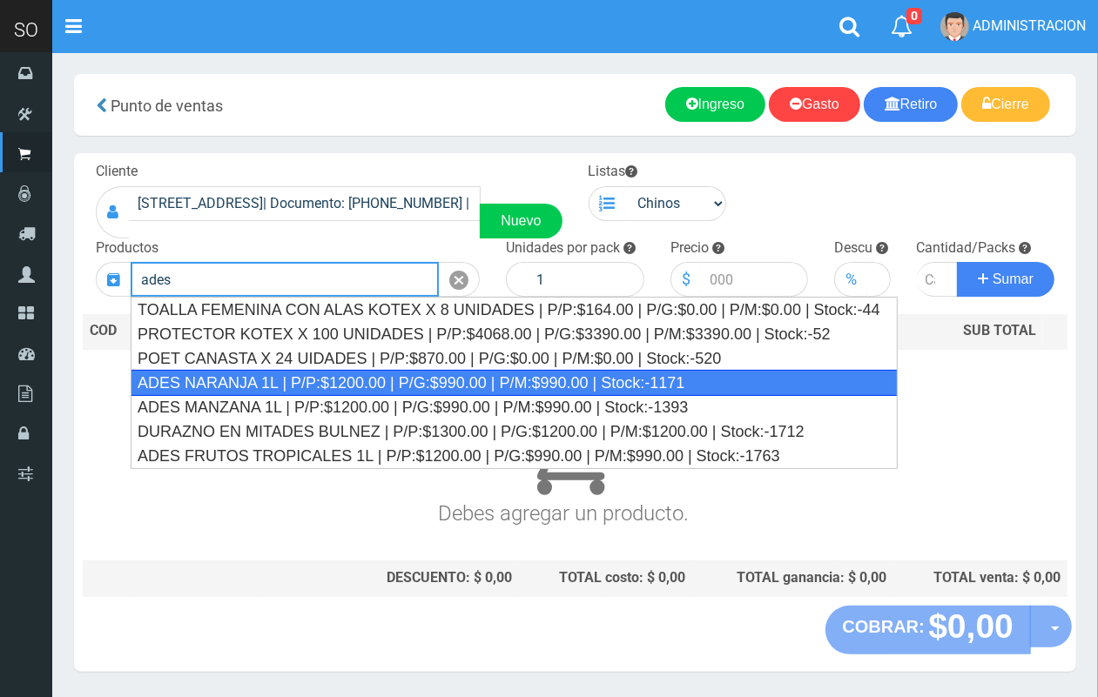
click at [346, 387] on div "ADES NARANJA 1L | P/P:$1200.00 | P/G:$990.00 | P/M:$990.00 | Stock:-1171" at bounding box center [514, 383] width 767 height 26
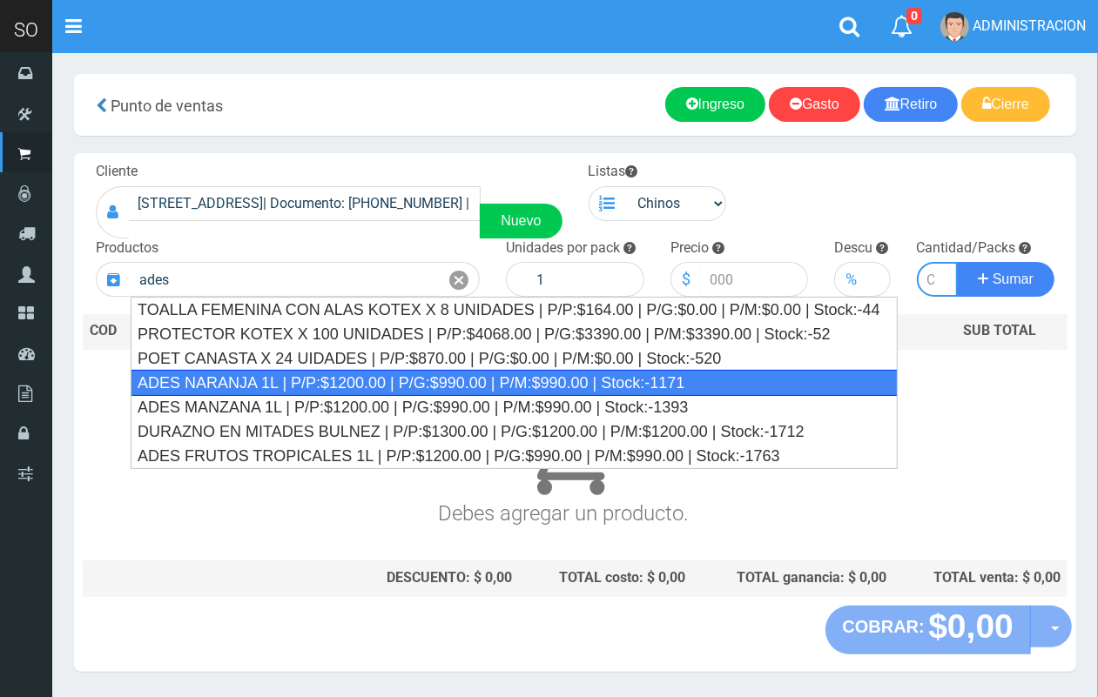
type input "ADES NARANJA 1L | P/P:$1200.00 | P/G:$990.00 | P/M:$990.00 | Stock:-1171"
type input "8"
type input "1200.00"
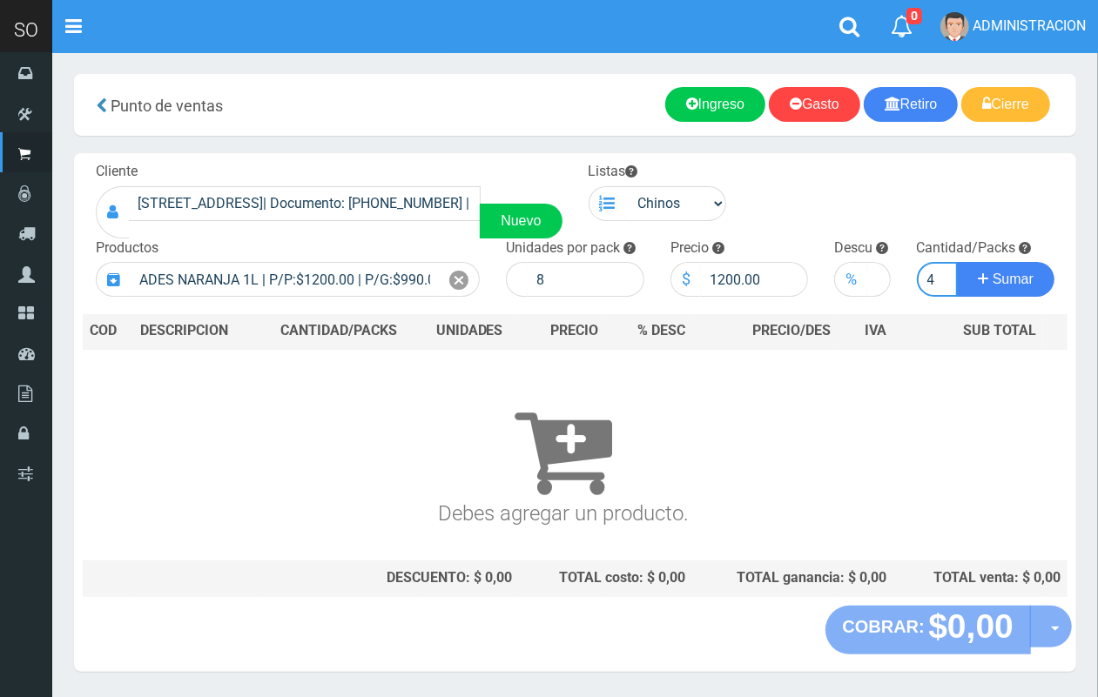
scroll to position [0, 2]
type input "4"
click at [957, 262] on button "Sumar" at bounding box center [1005, 279] width 97 height 35
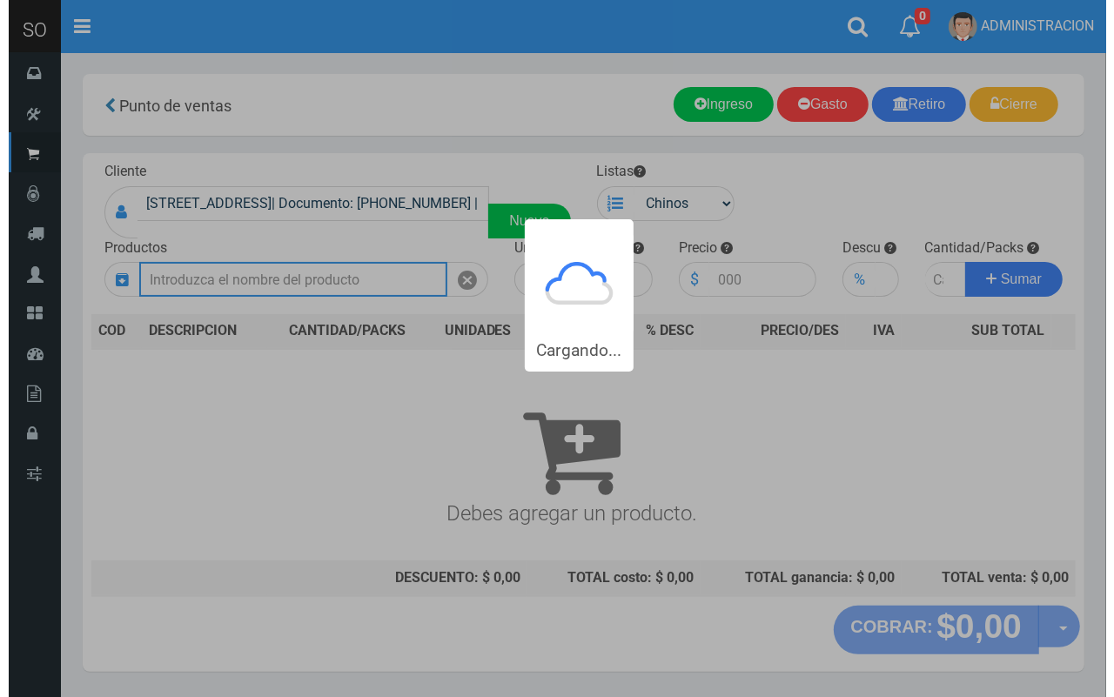
scroll to position [0, 0]
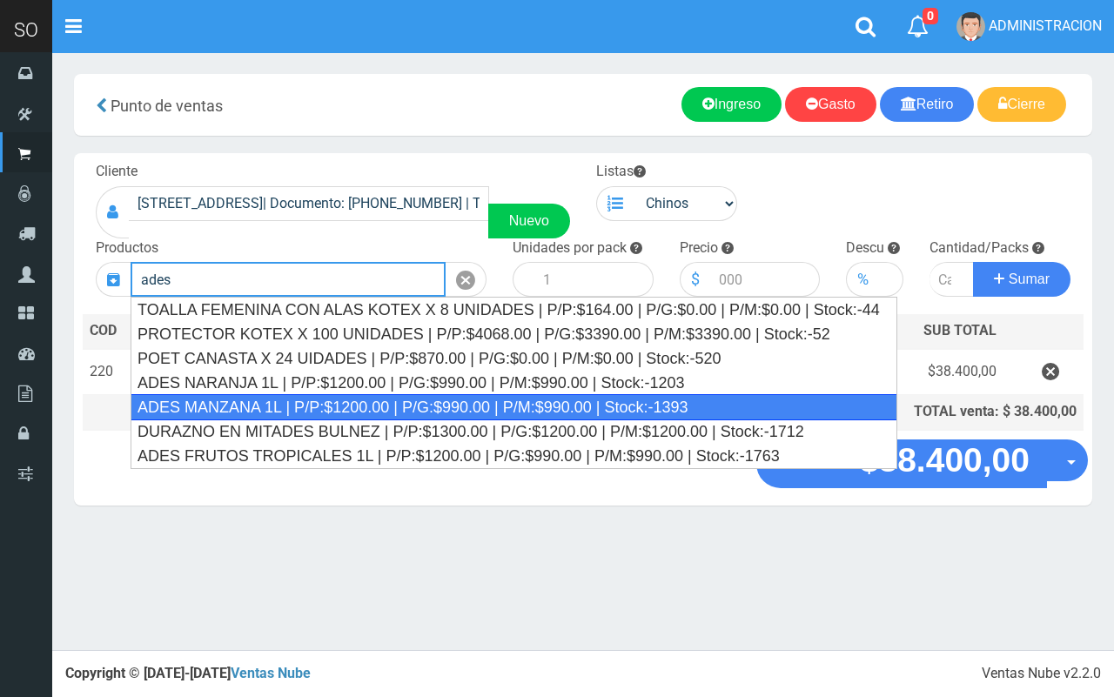
click at [361, 407] on div "ADES MANZANA 1L | P/P:$1200.00 | P/G:$990.00 | P/M:$990.00 | Stock:-1393" at bounding box center [514, 407] width 767 height 26
type input "ADES MANZANA 1L | P/P:$1200.00 | P/G:$990.00 | P/M:$990.00 | Stock:-1393"
type input "8"
type input "1200.00"
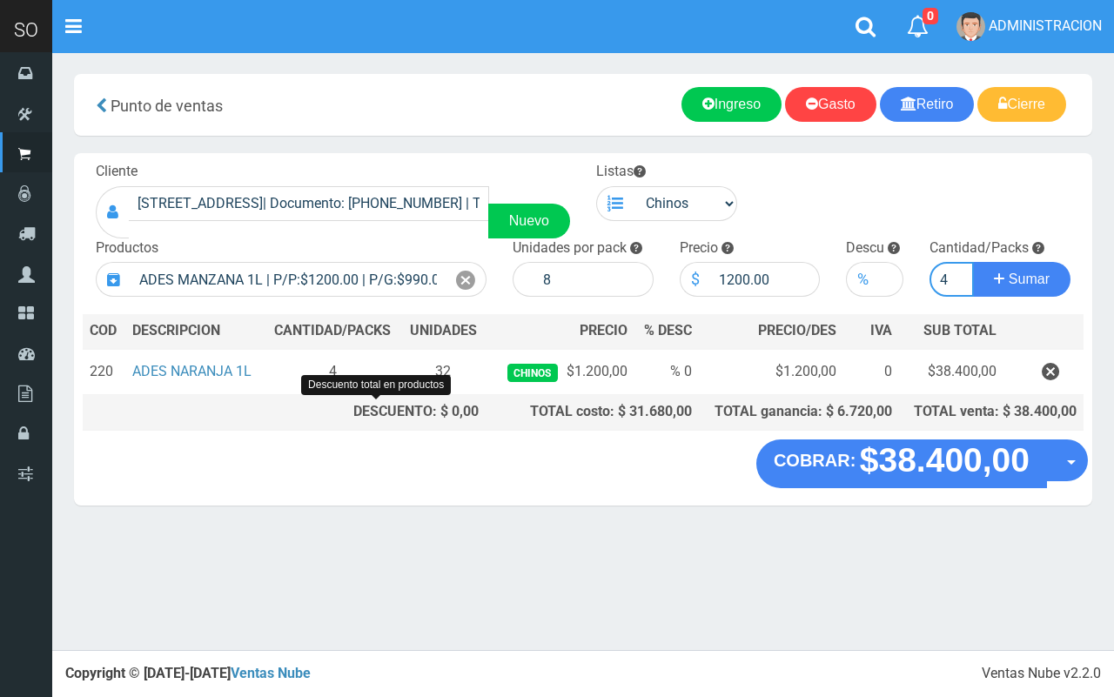
type input "4"
click at [973, 262] on button "Sumar" at bounding box center [1021, 279] width 97 height 35
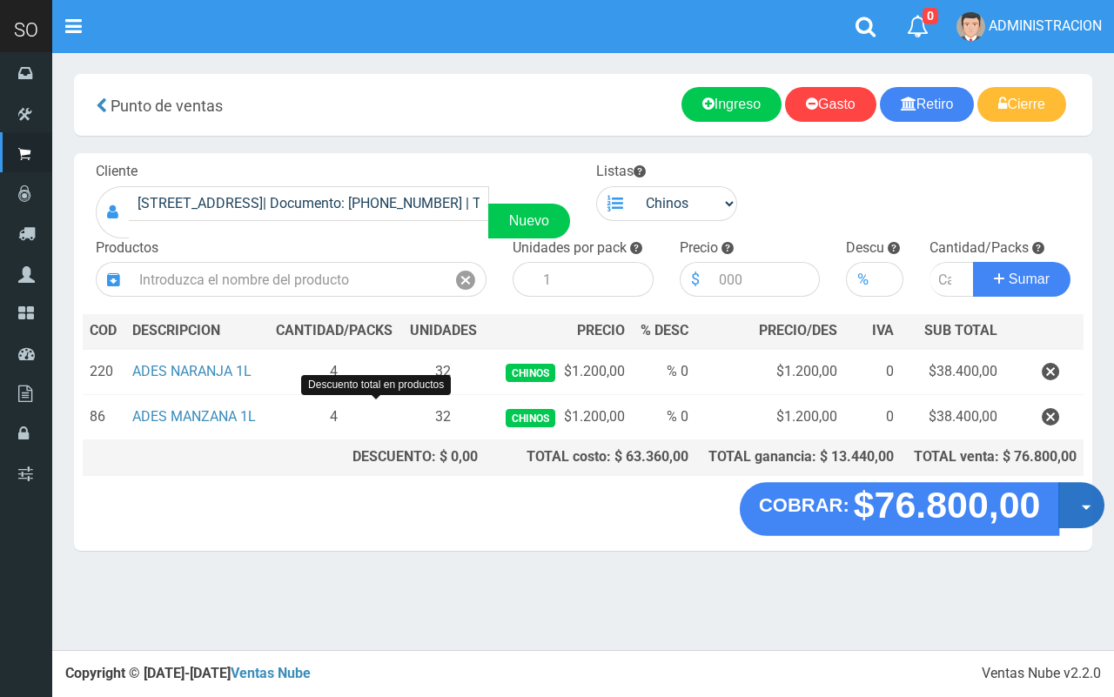
click at [1082, 507] on span "button" at bounding box center [1087, 508] width 10 height 5
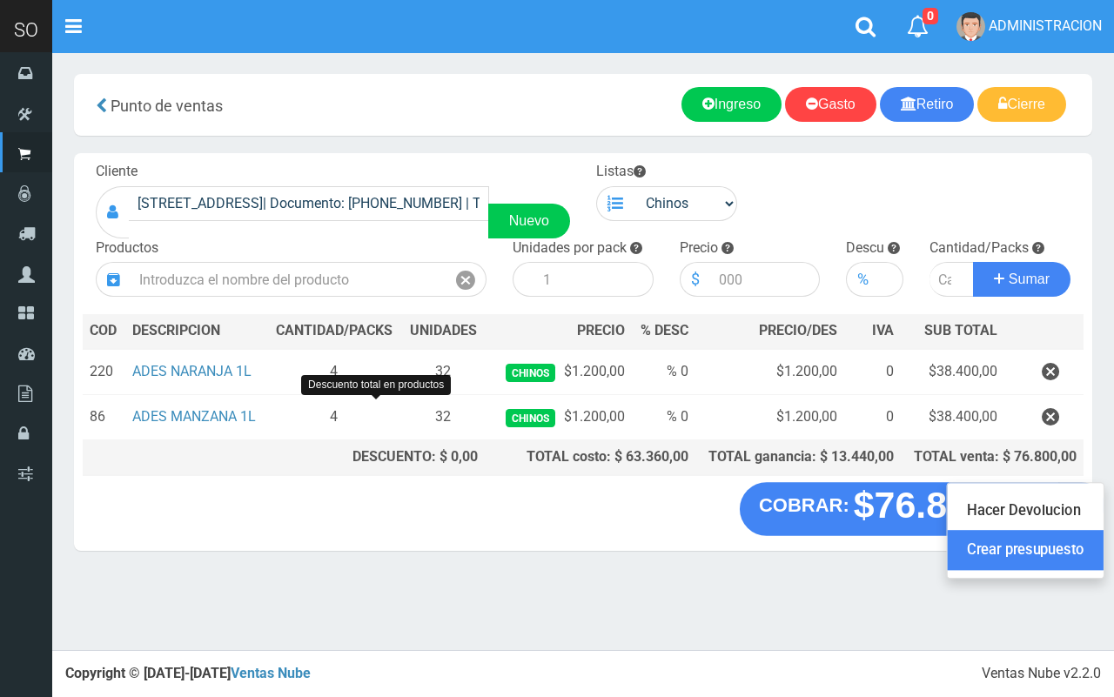
click at [1079, 544] on link "Crear presupuesto" at bounding box center [1026, 551] width 156 height 40
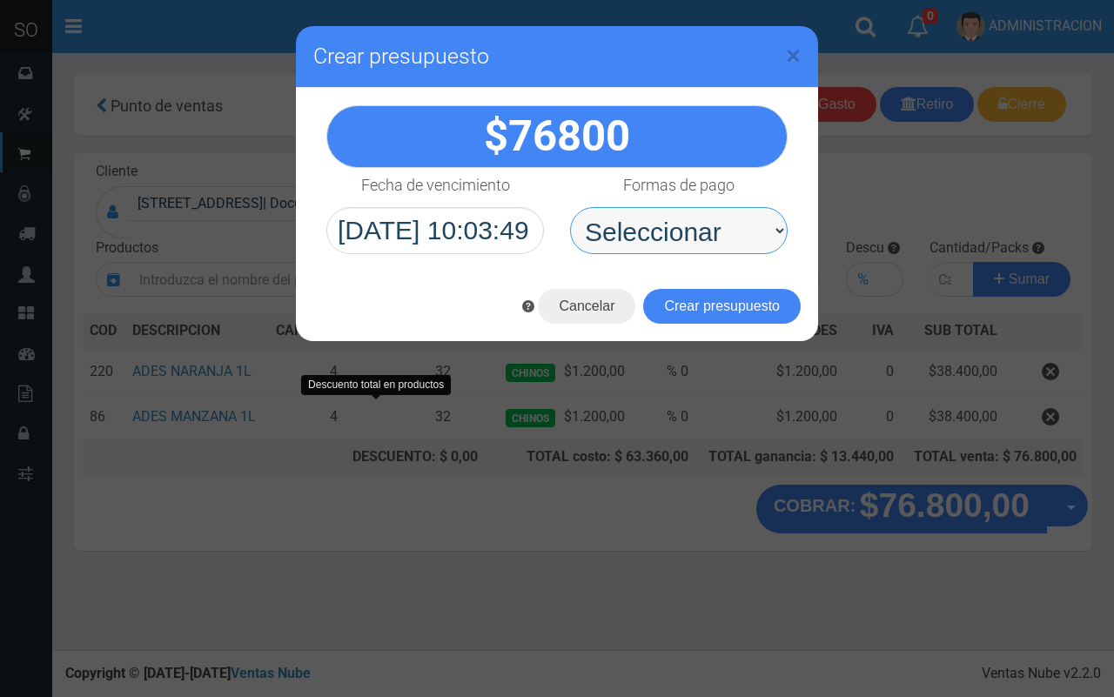
click at [716, 236] on select "Seleccionar Efectivo Tarjeta de Crédito Depósito Débito" at bounding box center [679, 230] width 218 height 47
select select "Efectivo"
click at [570, 207] on select "Seleccionar Efectivo Tarjeta de Crédito Depósito Débito" at bounding box center [679, 230] width 218 height 47
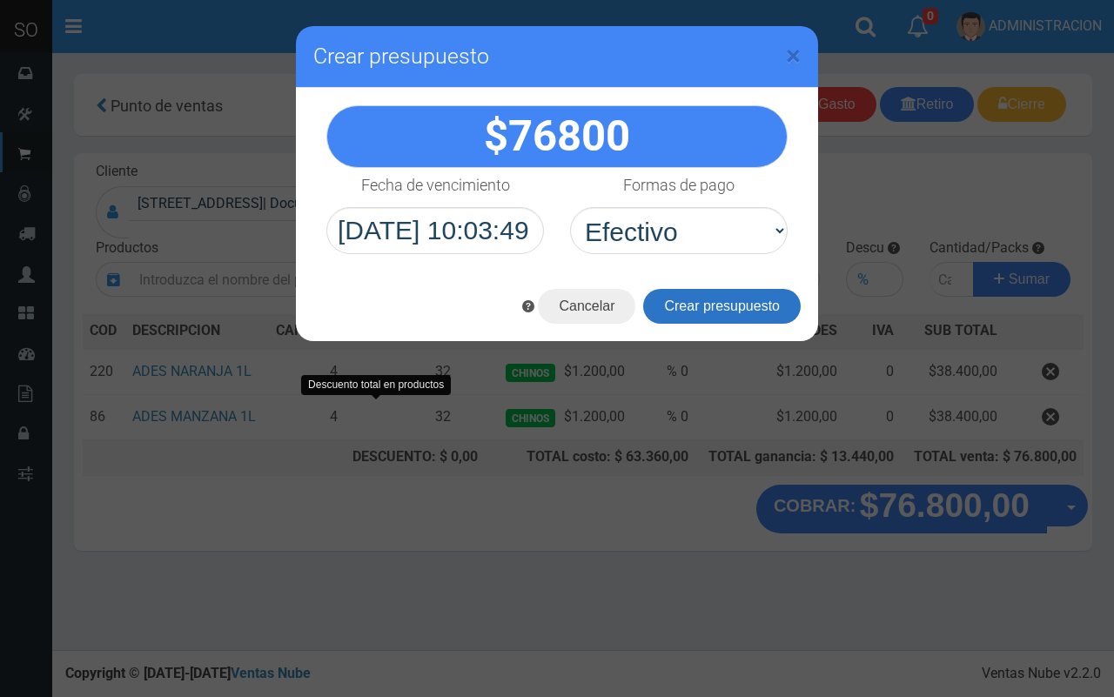
click at [715, 297] on button "Crear presupuesto" at bounding box center [722, 306] width 158 height 35
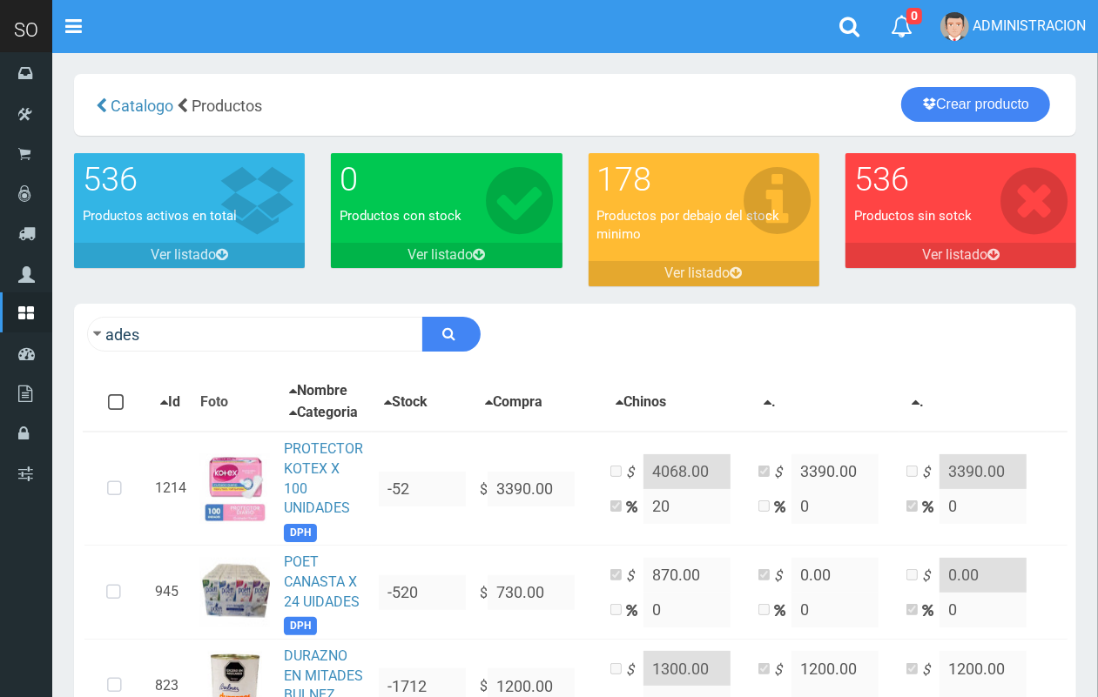
drag, startPoint x: 232, startPoint y: 353, endPoint x: 138, endPoint y: 332, distance: 97.0
click at [131, 332] on div "ades Descargar PDF Guardar cambios" at bounding box center [575, 334] width 1002 height 61
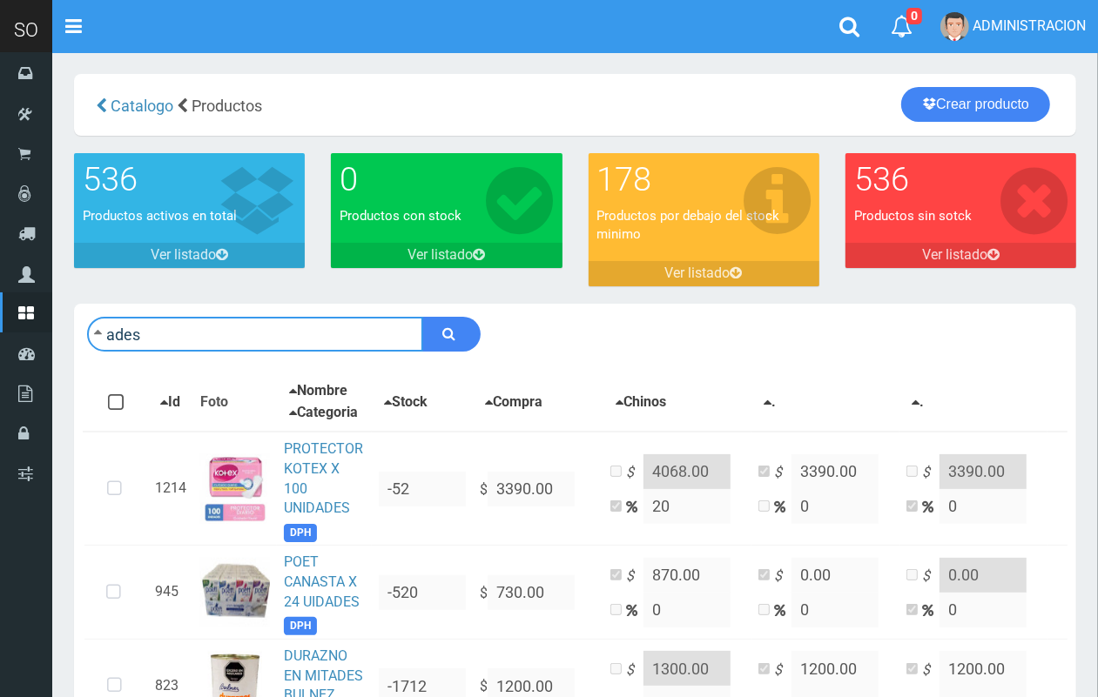
drag, startPoint x: 142, startPoint y: 335, endPoint x: 87, endPoint y: 328, distance: 55.3
click at [87, 328] on input "ades" at bounding box center [255, 334] width 336 height 35
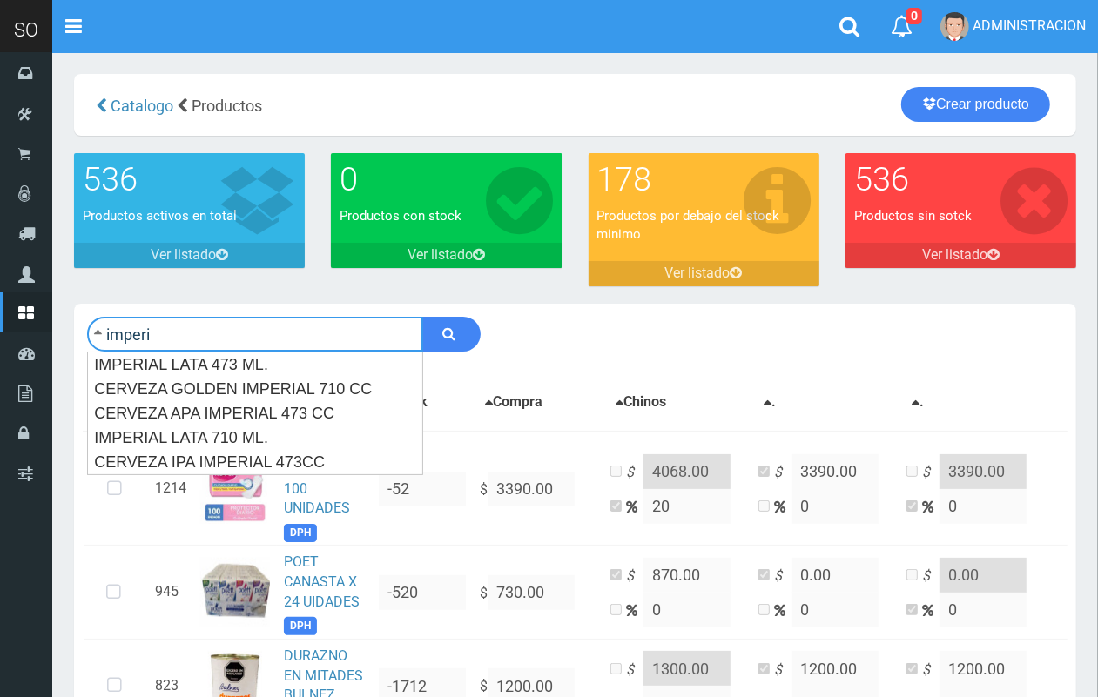
type input "imperi"
click at [422, 317] on button "submit" at bounding box center [451, 334] width 58 height 35
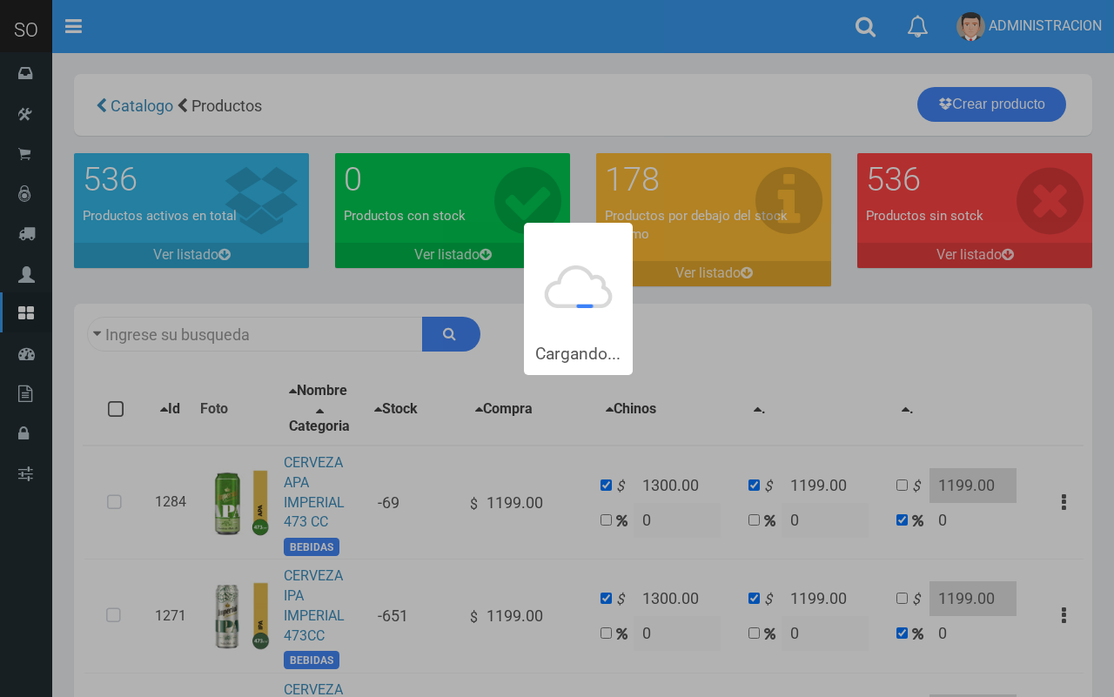
type input "imperi"
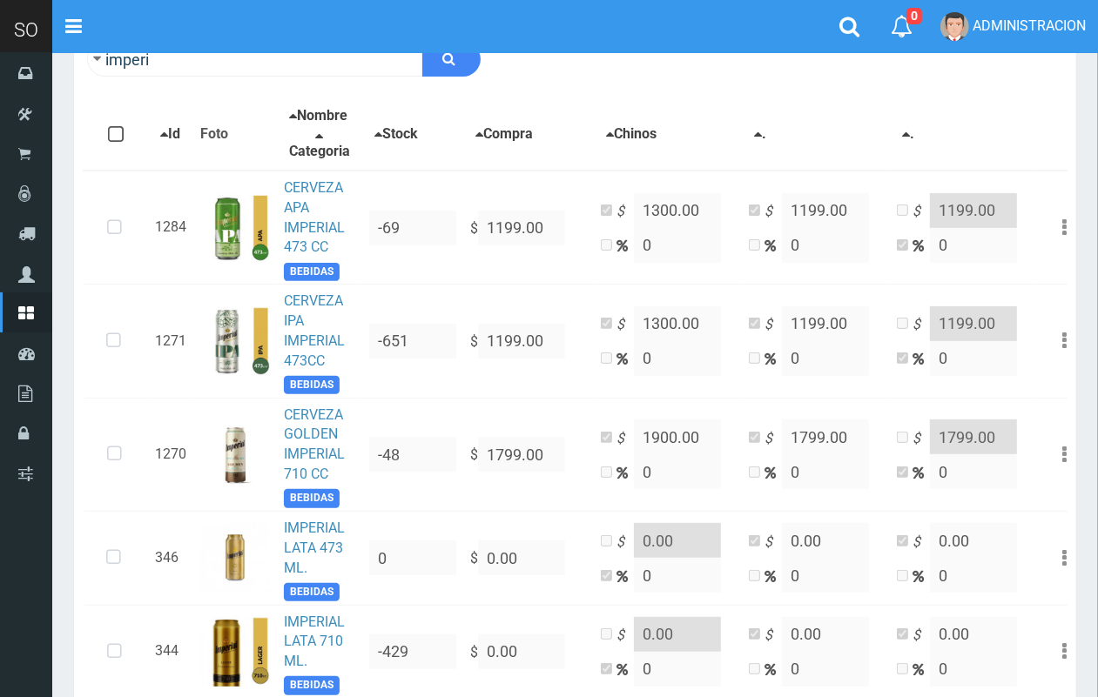
scroll to position [245, 0]
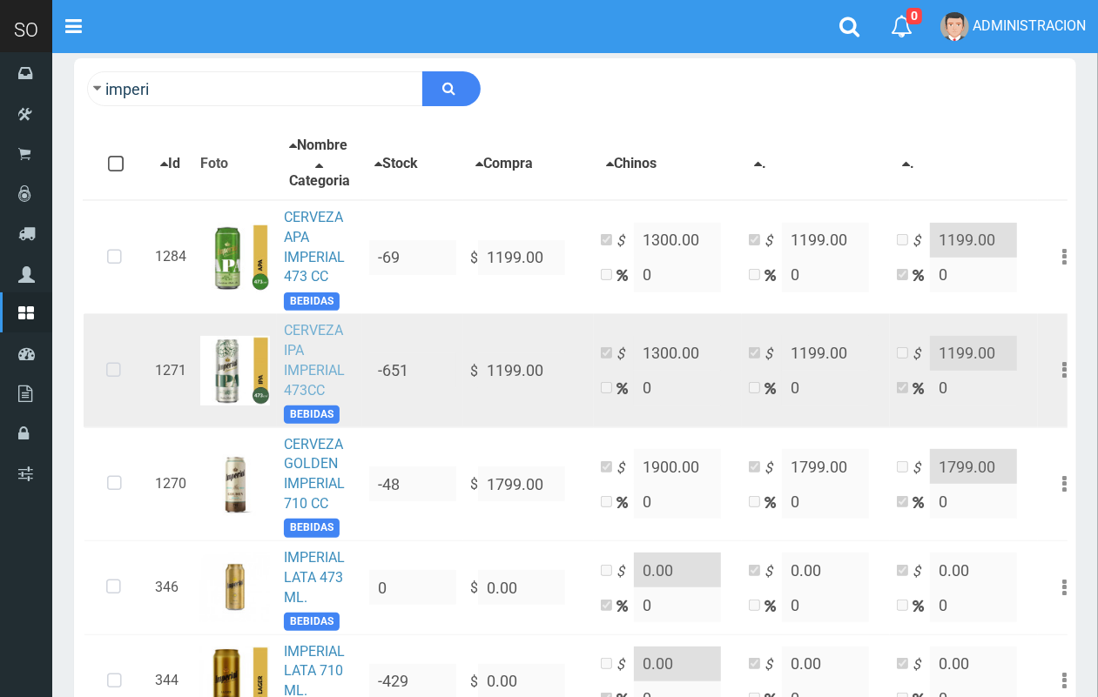
click at [305, 373] on td "CERVEZA IPA IMPERIAL 473CC BEBIDAS" at bounding box center [319, 370] width 85 height 113
click at [297, 371] on link "CERVEZA IPA IMPERIAL 473CC" at bounding box center [314, 360] width 61 height 77
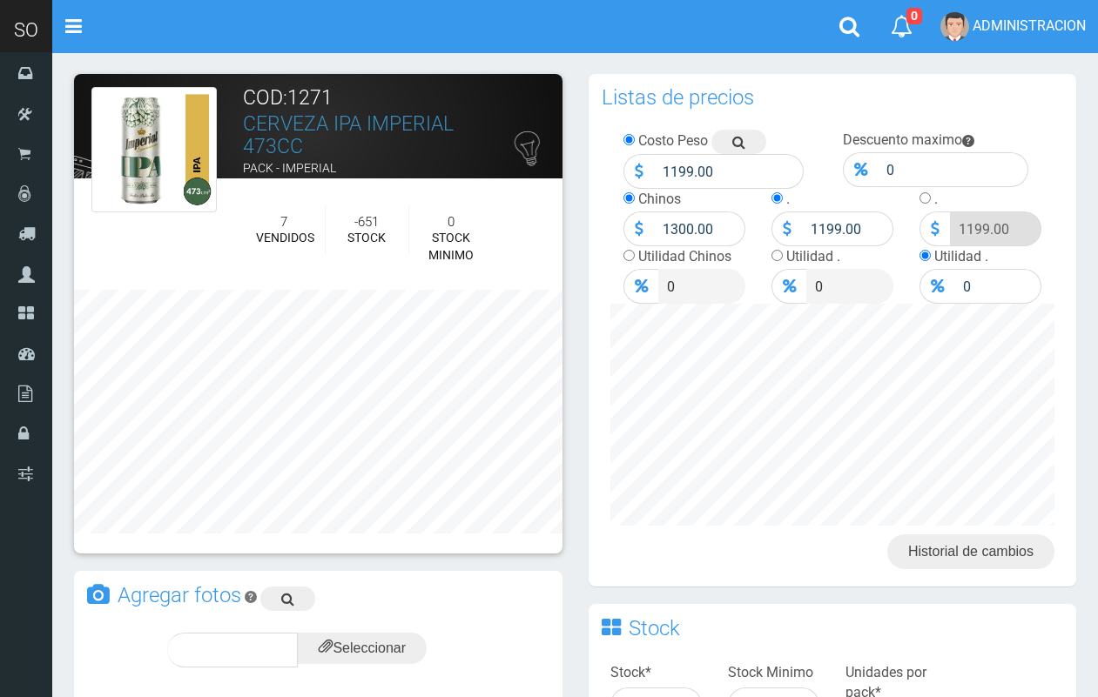
scroll to position [621, 0]
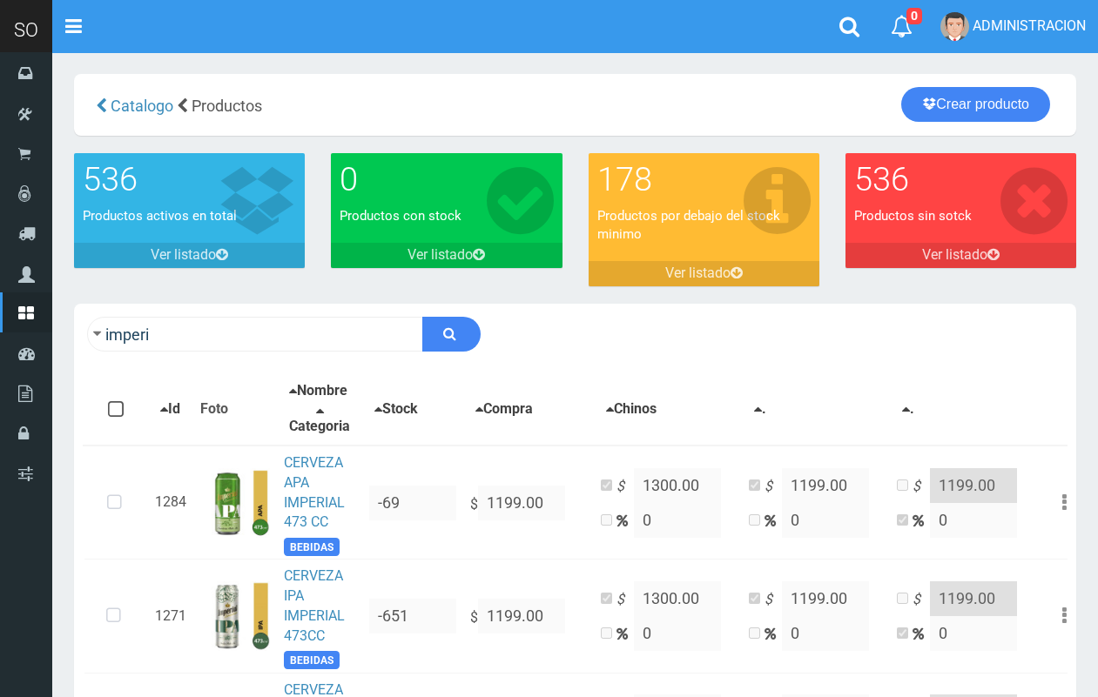
scroll to position [245, 0]
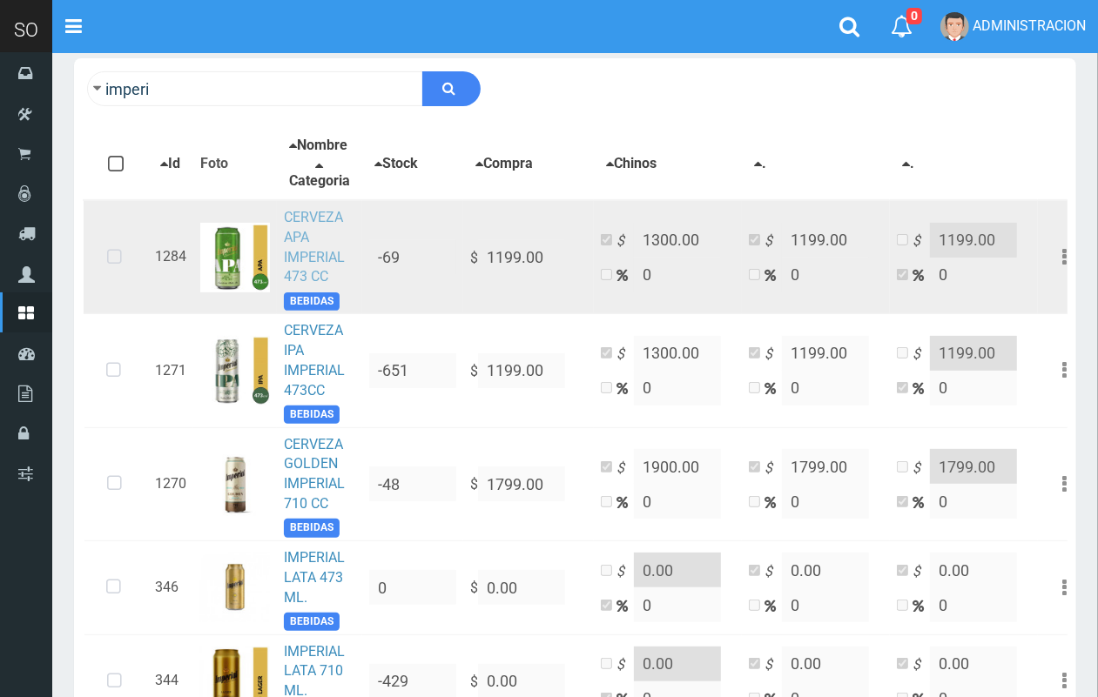
click at [284, 242] on link "CERVEZA APA IMPERIAL 473 CC" at bounding box center [314, 247] width 61 height 77
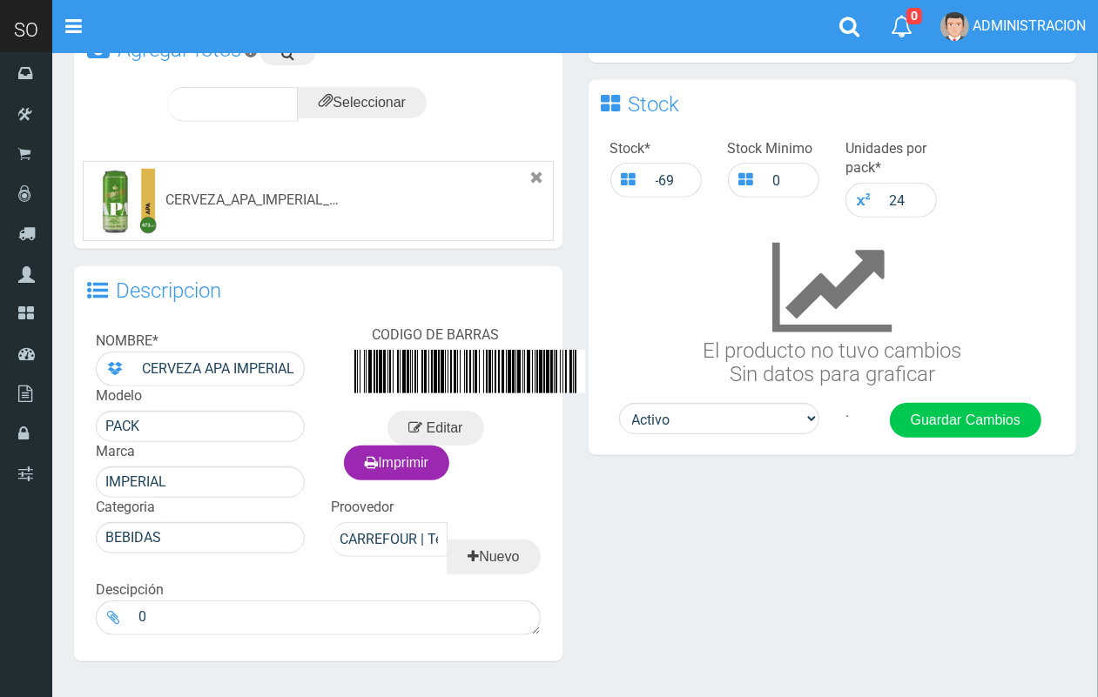
scroll to position [514, 0]
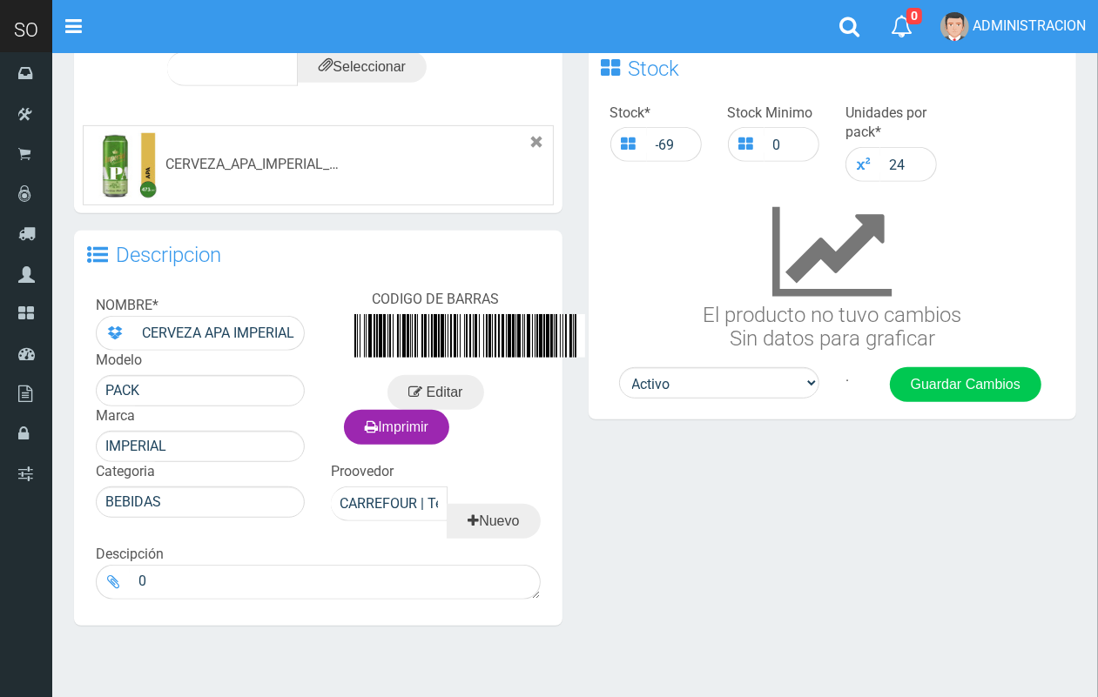
click at [736, 361] on div "Stock * -69 Stock Minimo 0 Unidades por pack * 24 El producto no tuvo cambios S…" at bounding box center [832, 231] width 488 height 272
click at [734, 386] on select "Activo Inactivo" at bounding box center [719, 382] width 200 height 31
select select "0"
click at [619, 367] on select "Activo Inactivo" at bounding box center [719, 382] width 200 height 31
click at [967, 384] on button "Guardar Cambios" at bounding box center [965, 384] width 151 height 35
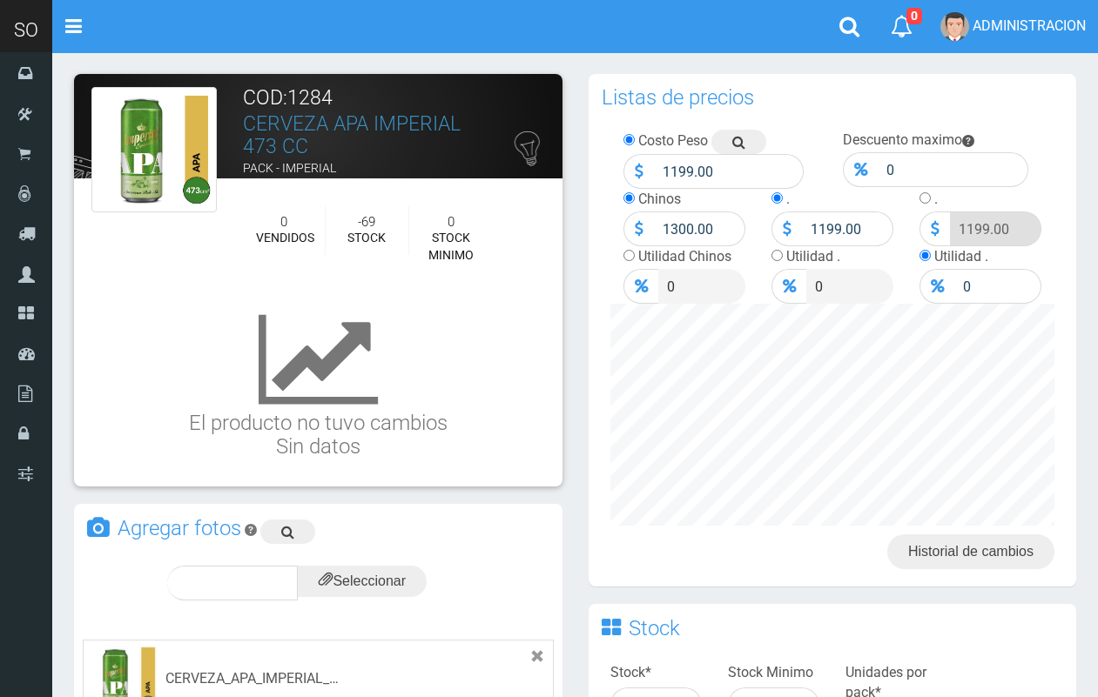
scroll to position [514, 0]
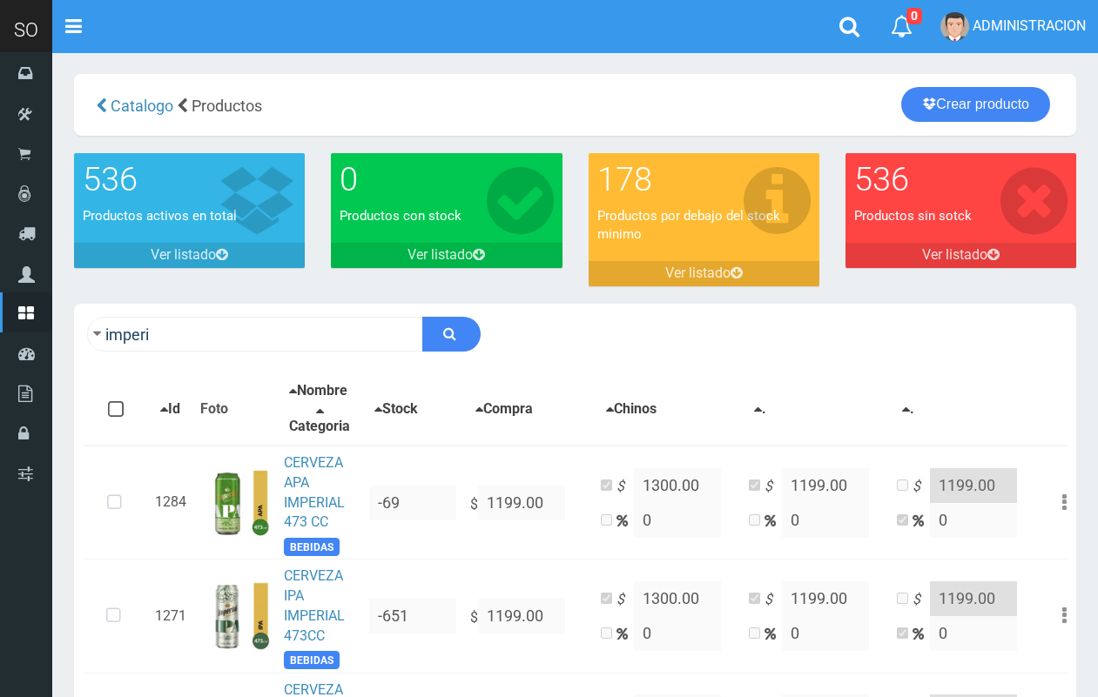
scroll to position [245, 0]
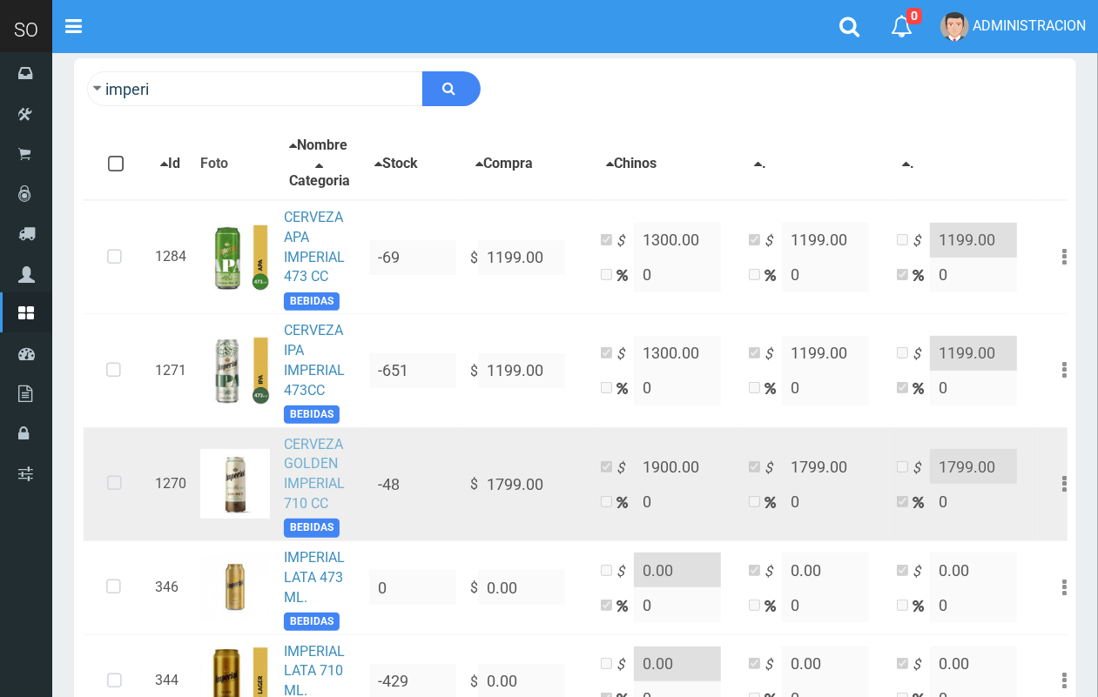
click at [294, 481] on link "CERVEZA GOLDEN IMPERIAL 710 CC" at bounding box center [314, 474] width 61 height 77
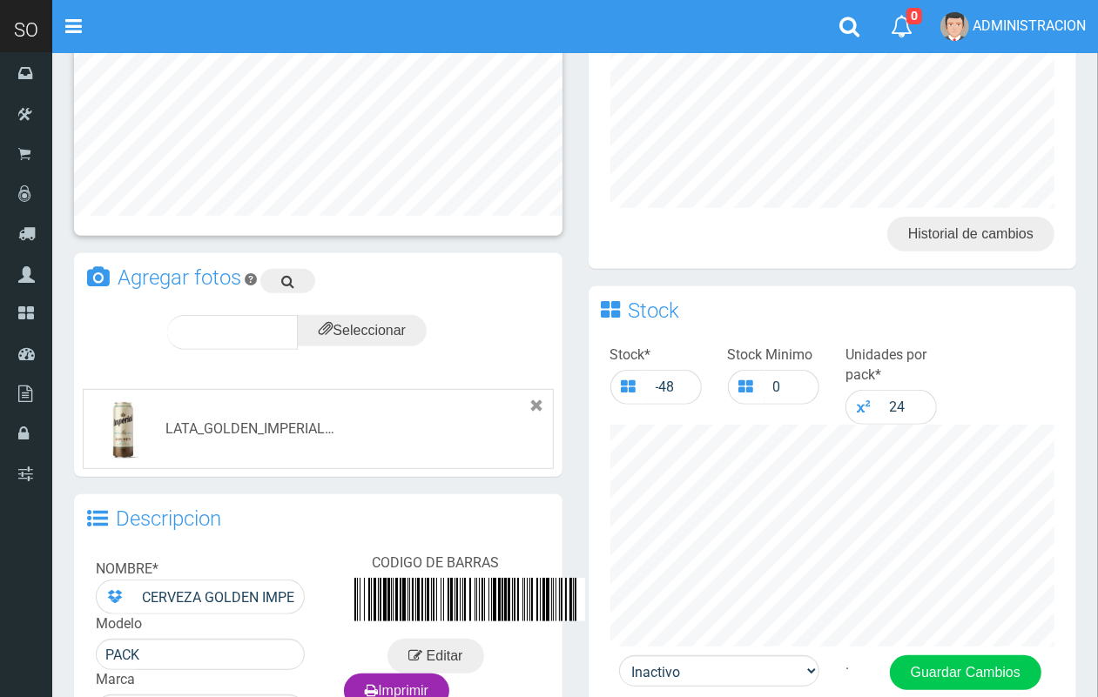
scroll to position [310, 0]
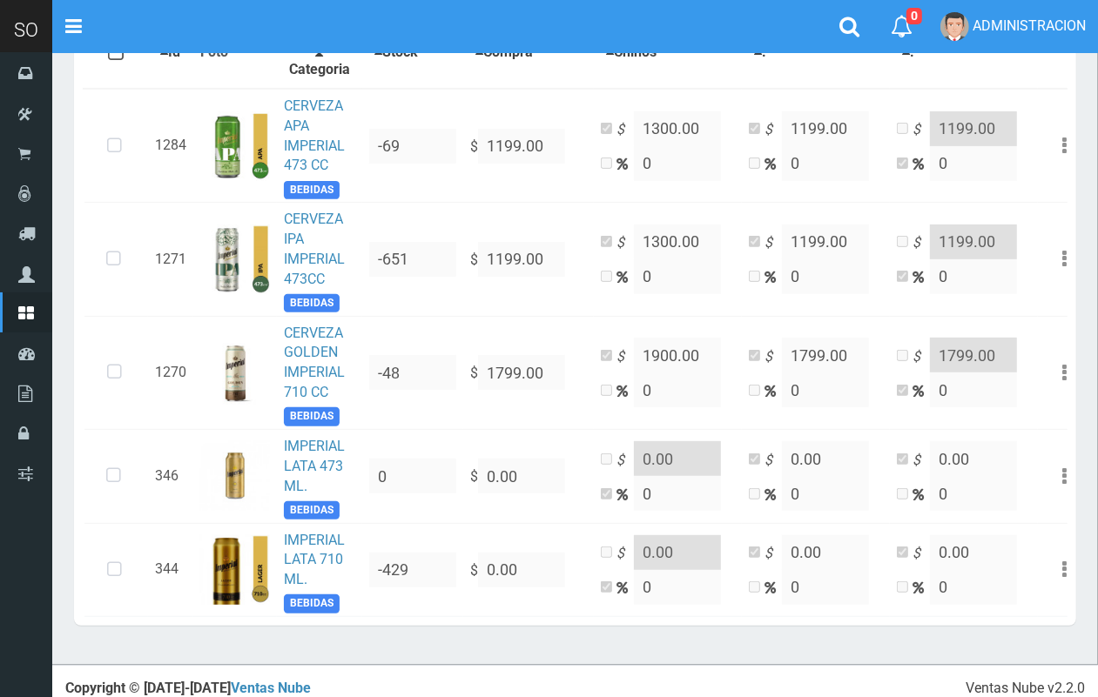
scroll to position [402, 0]
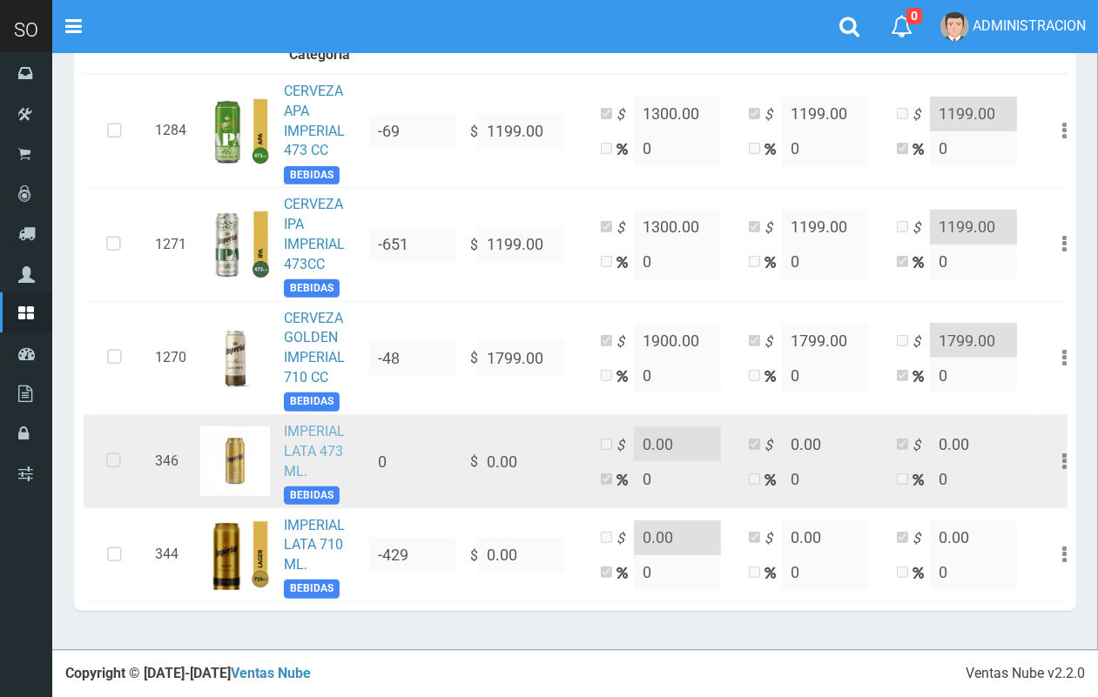
click at [318, 432] on link "IMPERIAL LATA 473 ML." at bounding box center [314, 451] width 61 height 57
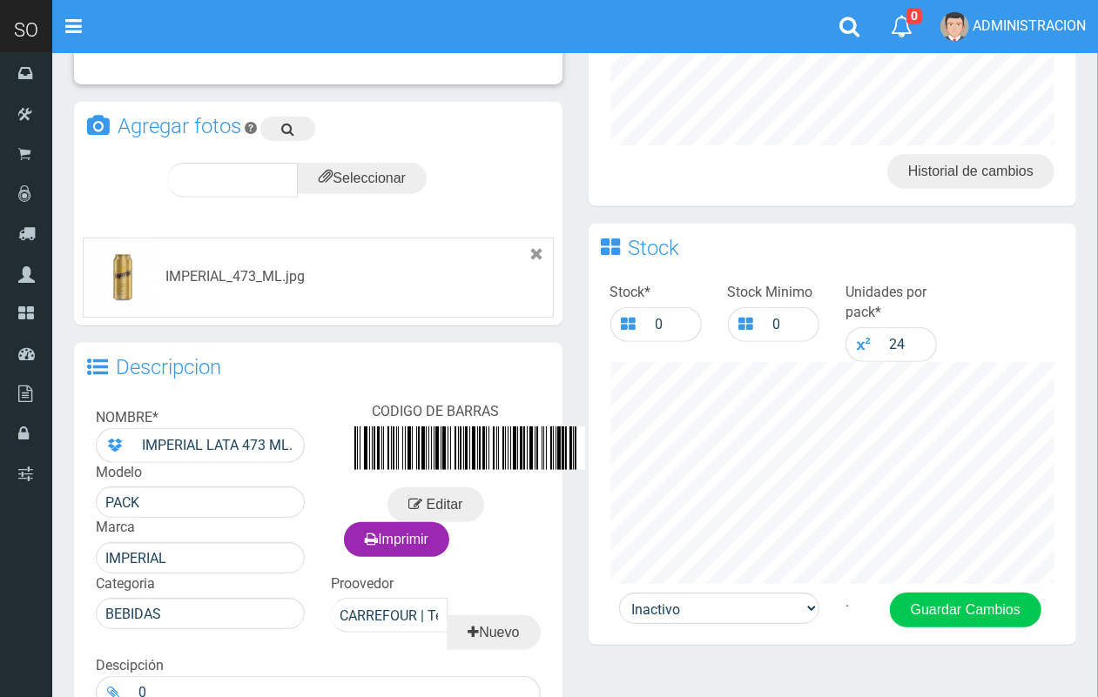
scroll to position [399, 0]
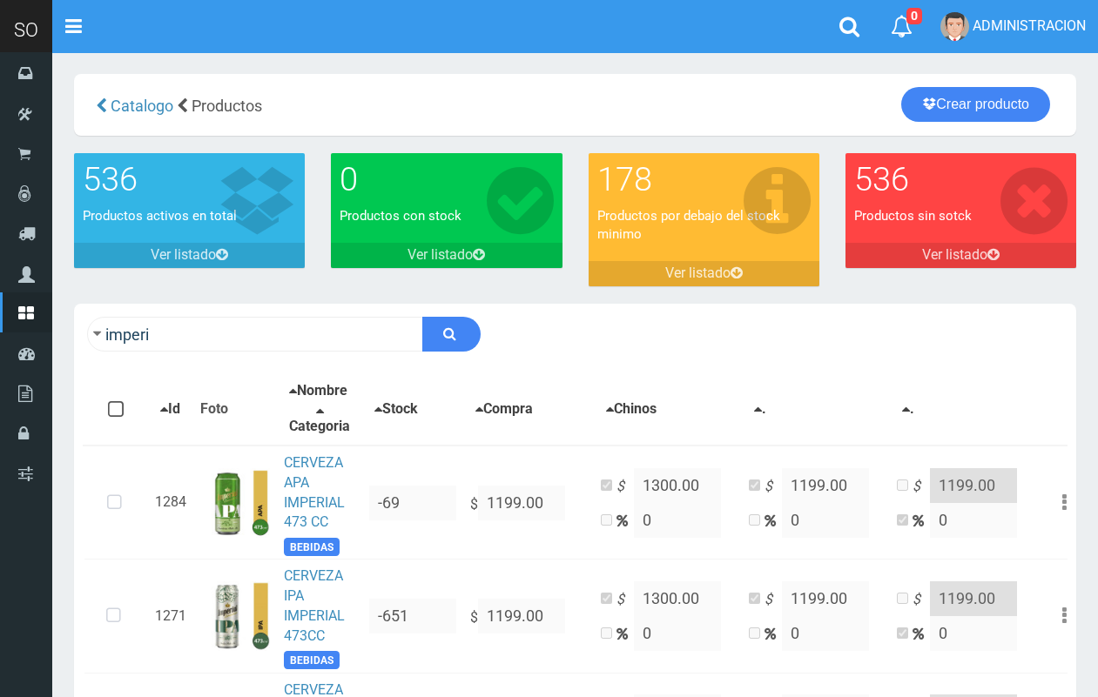
scroll to position [402, 0]
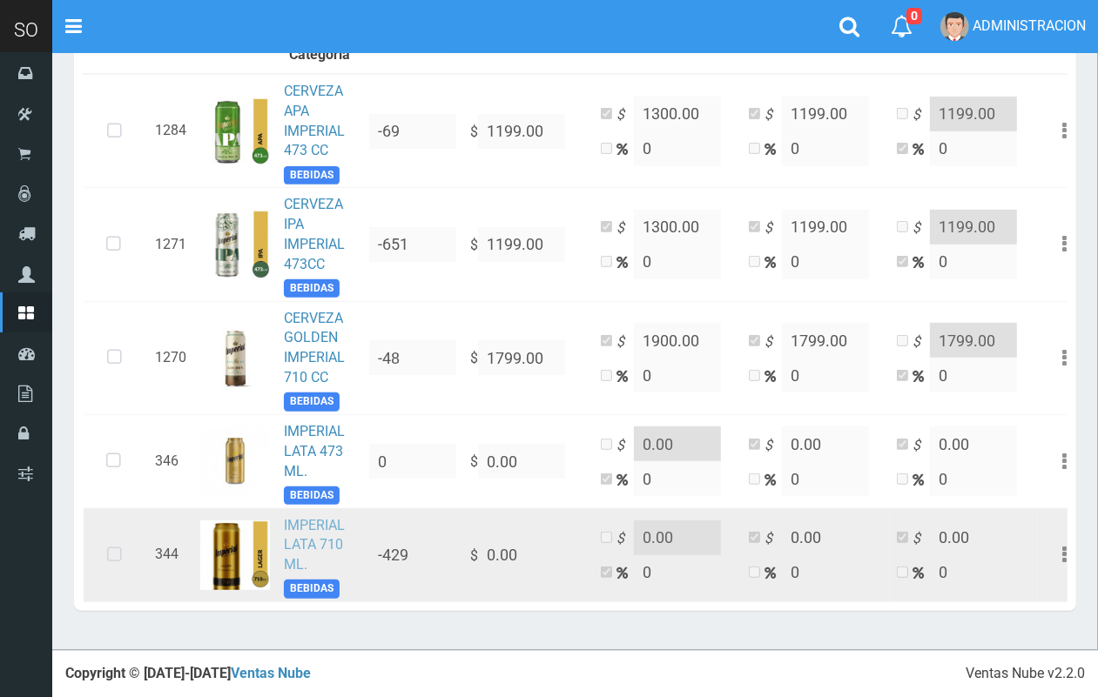
click at [306, 522] on link "IMPERIAL LATA 710 ML." at bounding box center [314, 545] width 61 height 57
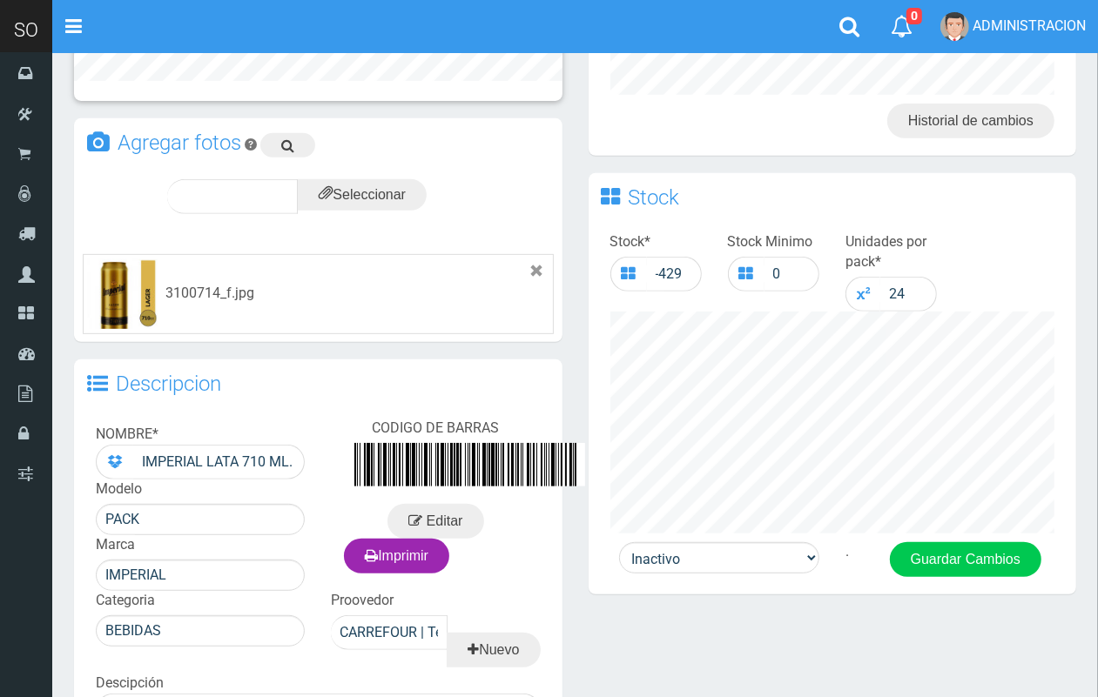
scroll to position [444, 0]
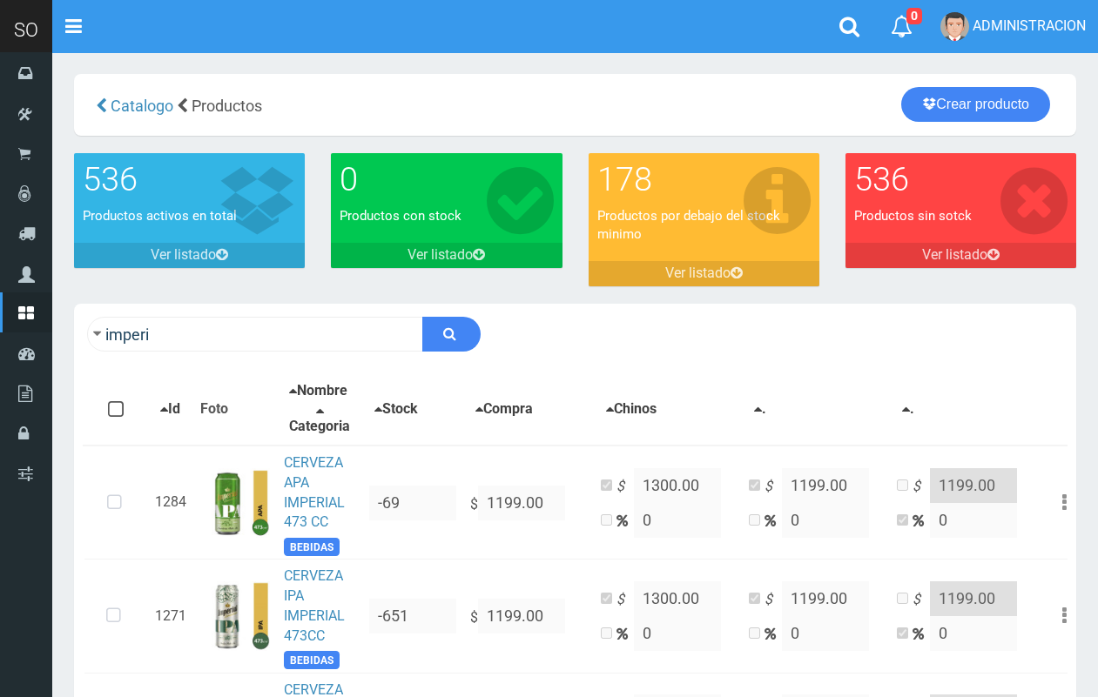
scroll to position [402, 0]
